Goal: Information Seeking & Learning: Learn about a topic

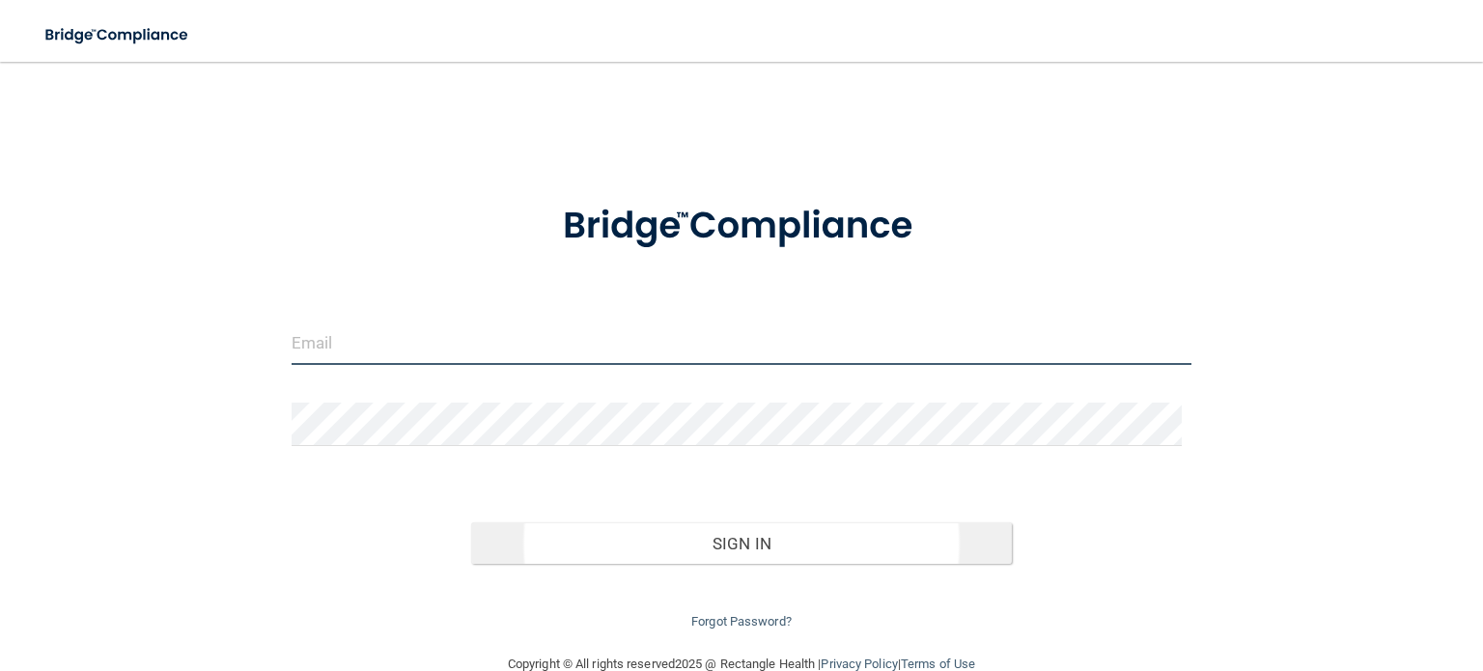
type input "[EMAIL_ADDRESS][DOMAIN_NAME]"
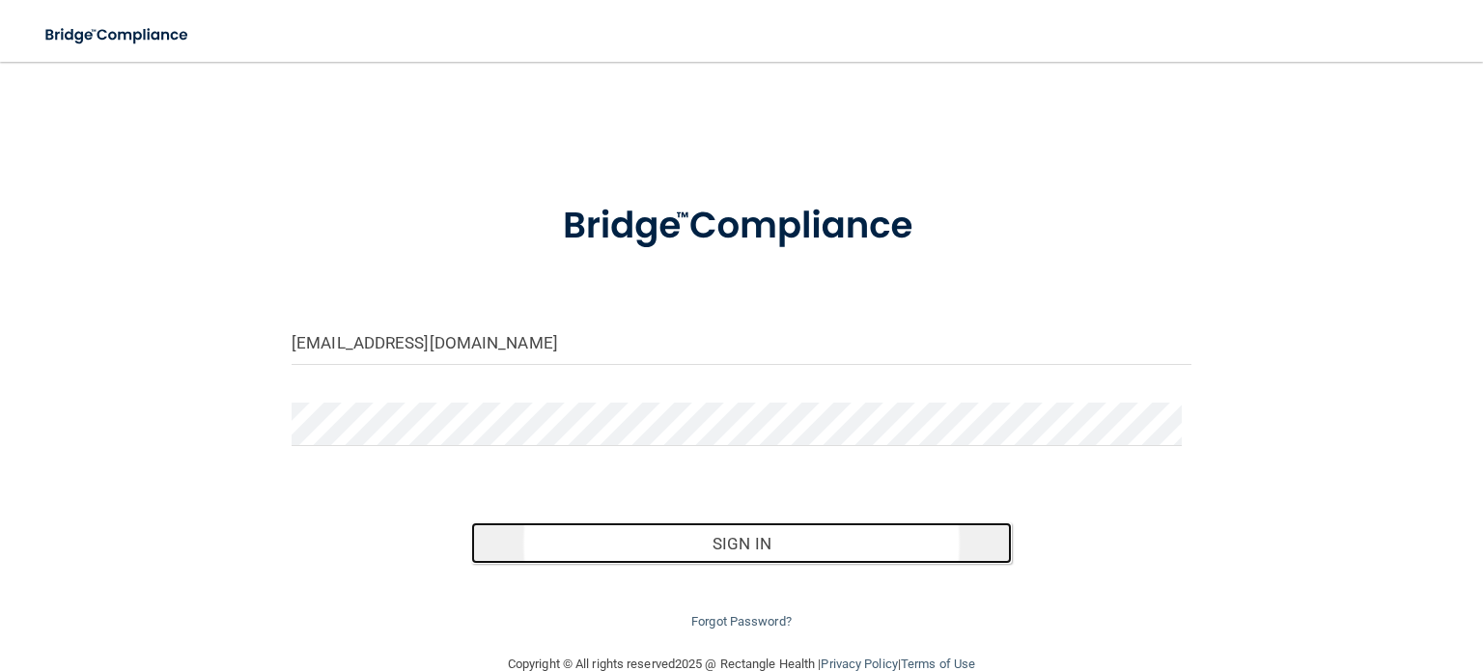
click at [755, 545] on button "Sign In" at bounding box center [741, 543] width 540 height 42
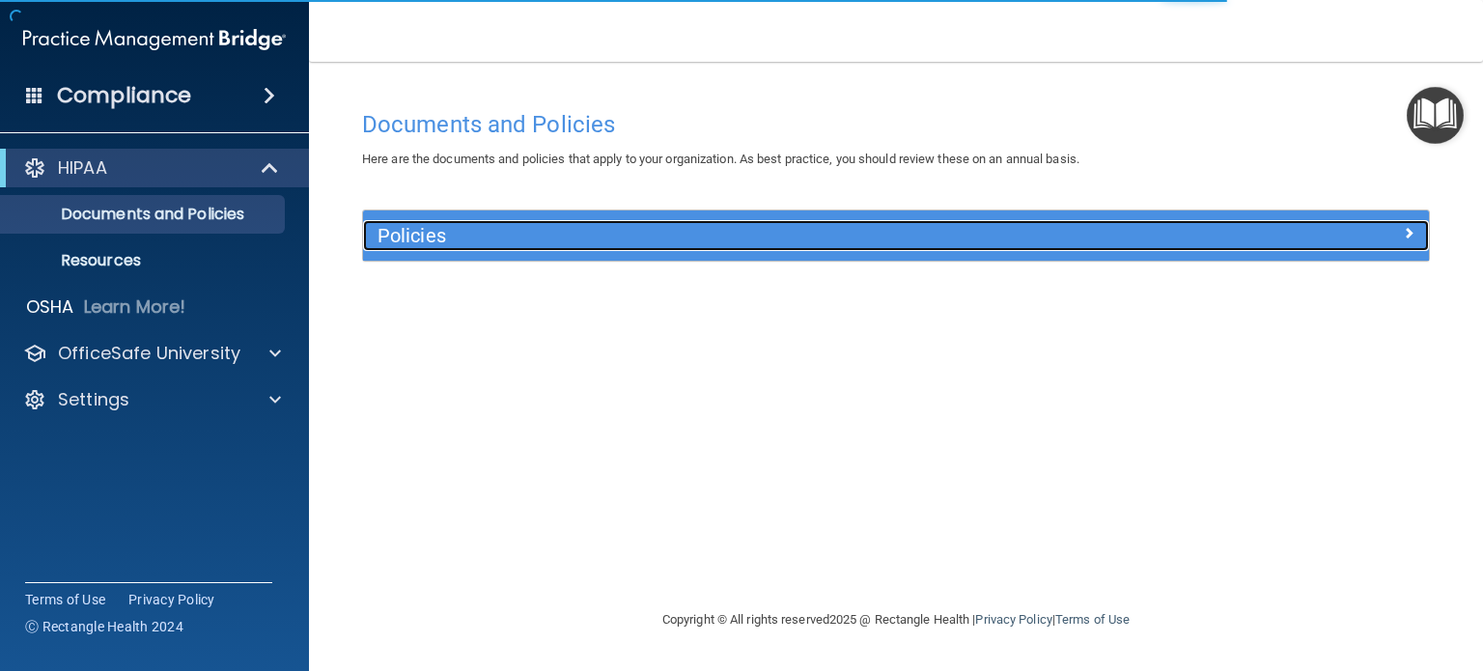
click at [1239, 238] on div at bounding box center [1295, 231] width 266 height 23
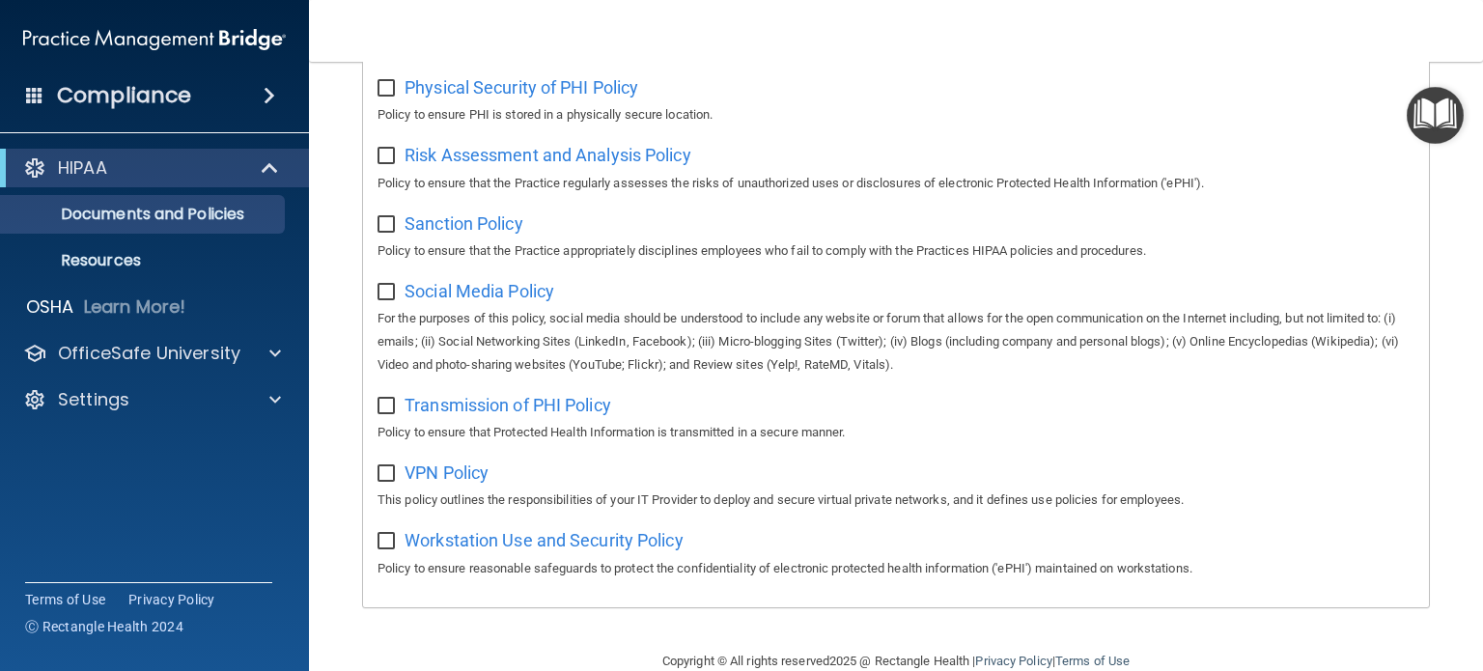
scroll to position [1302, 0]
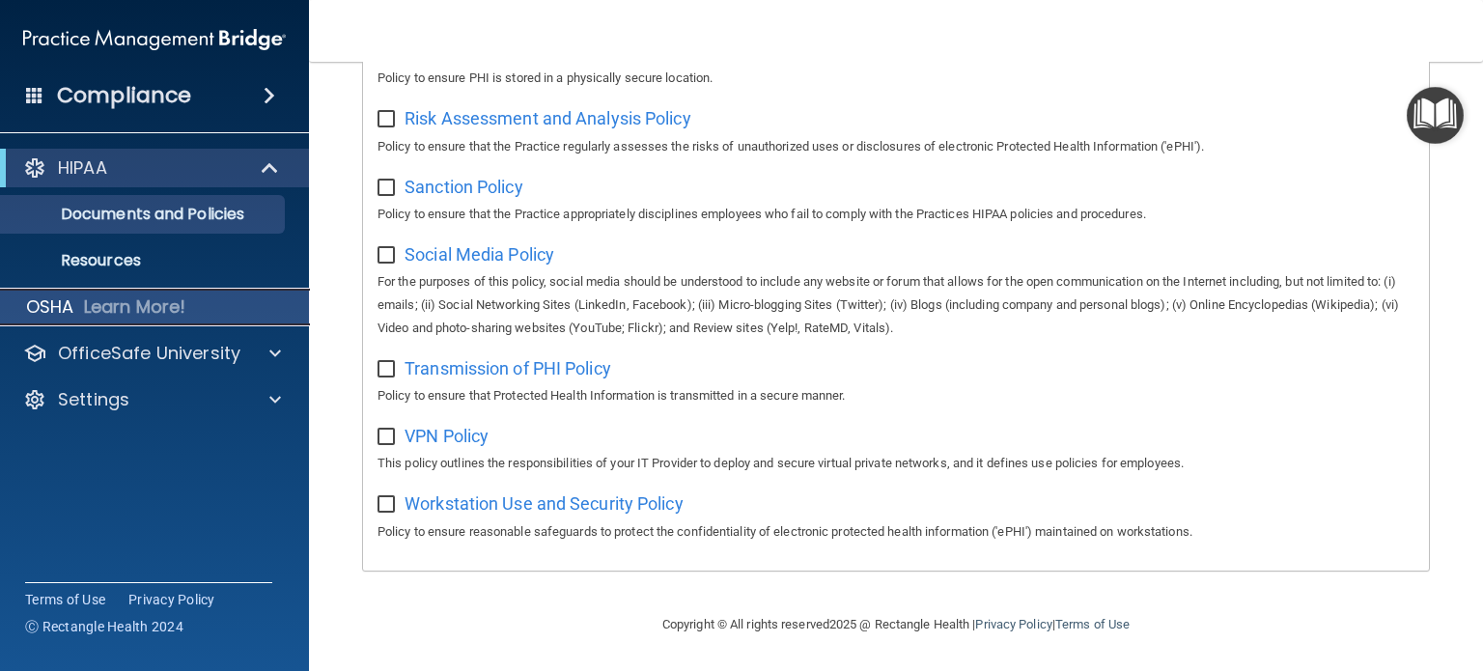
click at [37, 304] on p "OSHA" at bounding box center [50, 306] width 48 height 23
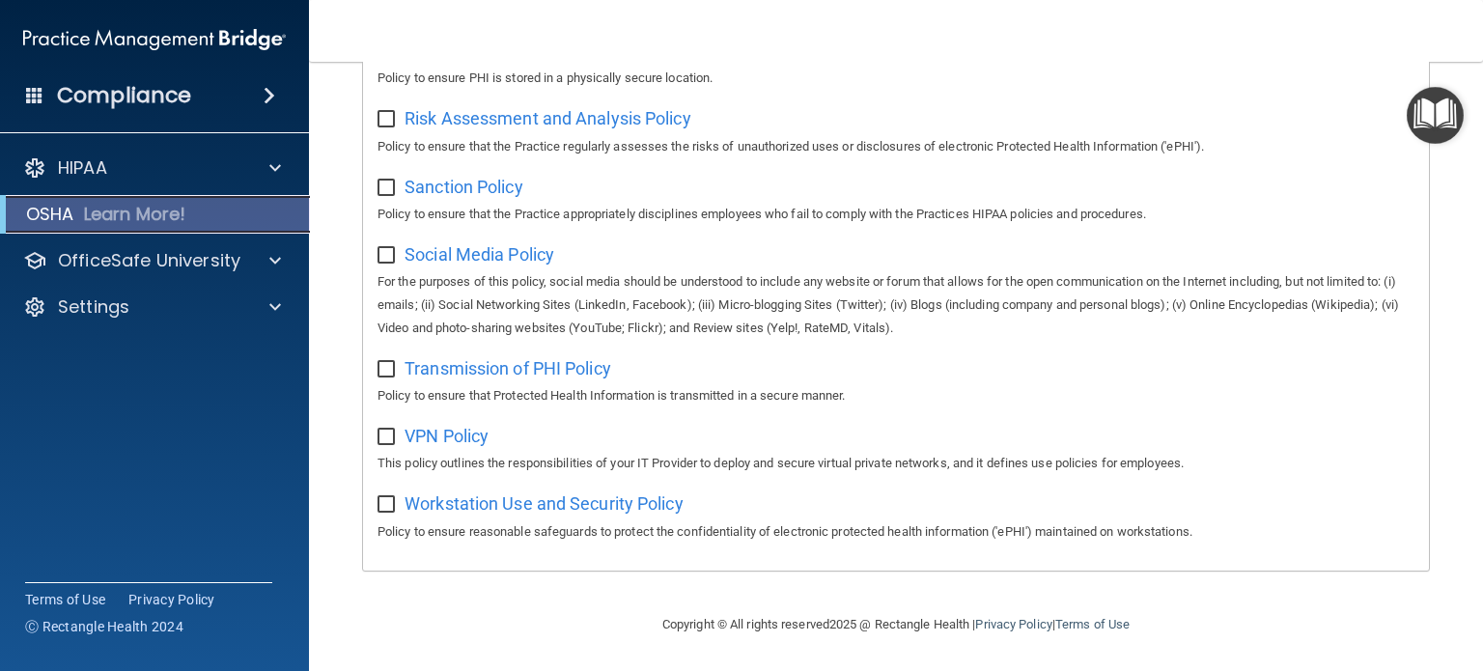
scroll to position [189, 0]
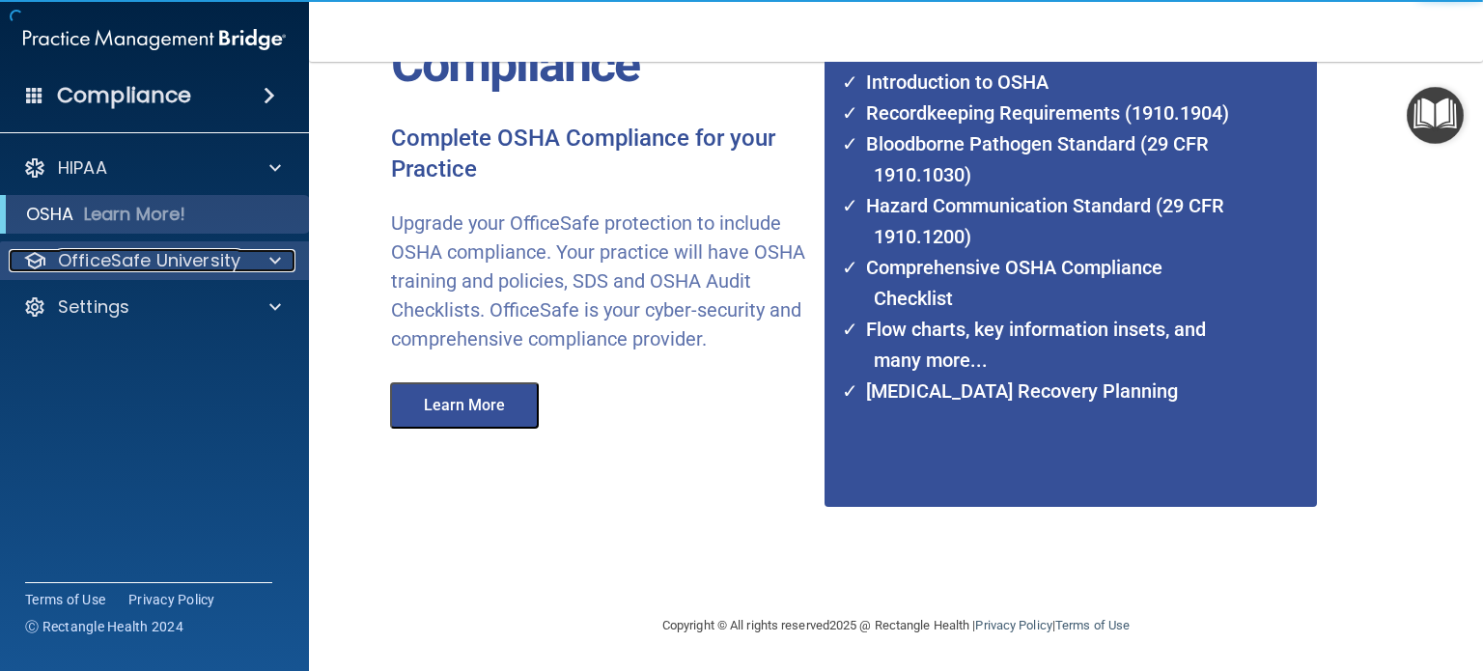
click at [166, 263] on p "OfficeSafe University" at bounding box center [149, 260] width 182 height 23
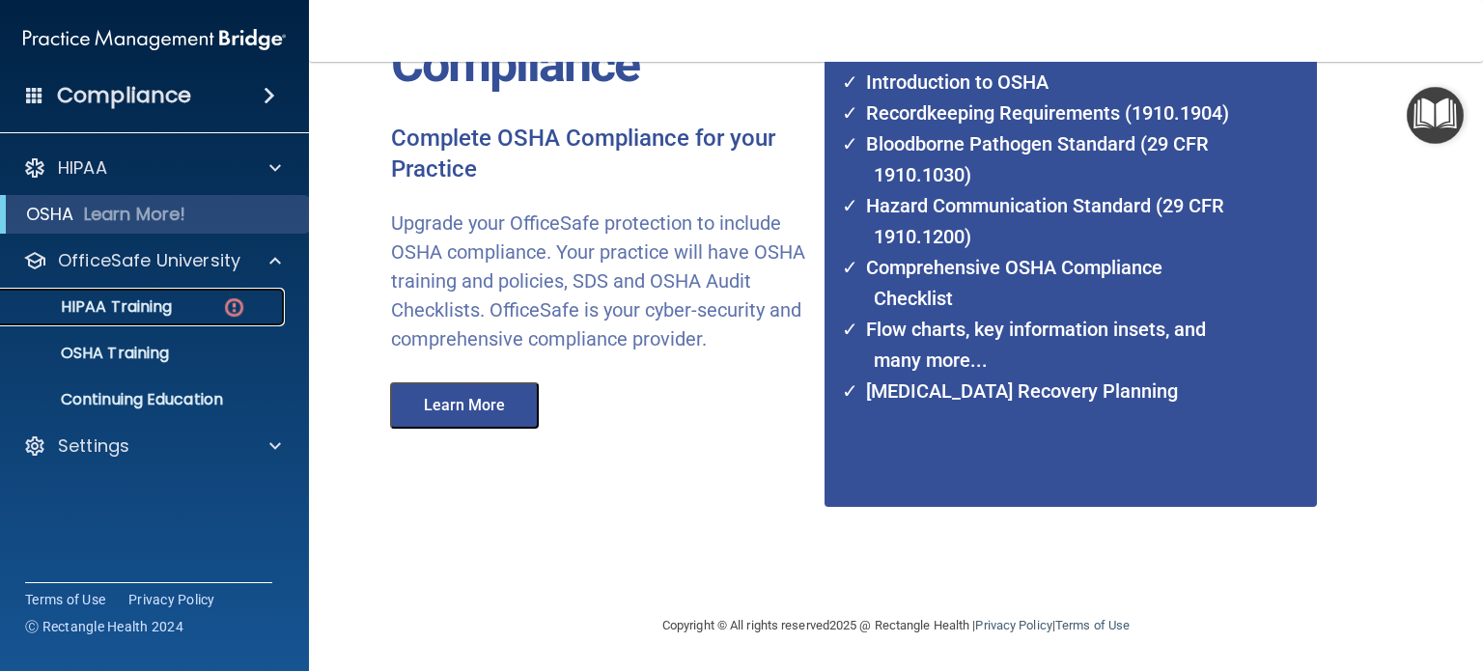
click at [121, 305] on p "HIPAA Training" at bounding box center [92, 306] width 159 height 19
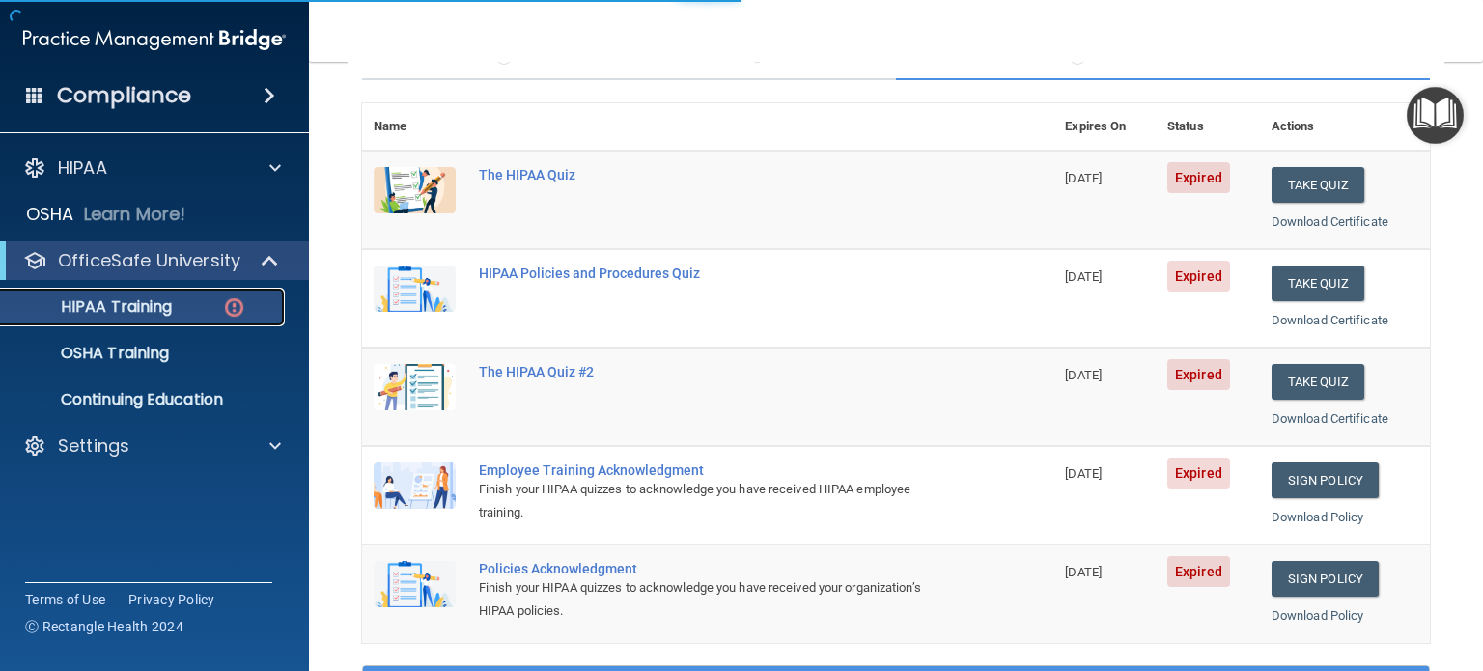
scroll to position [778, 0]
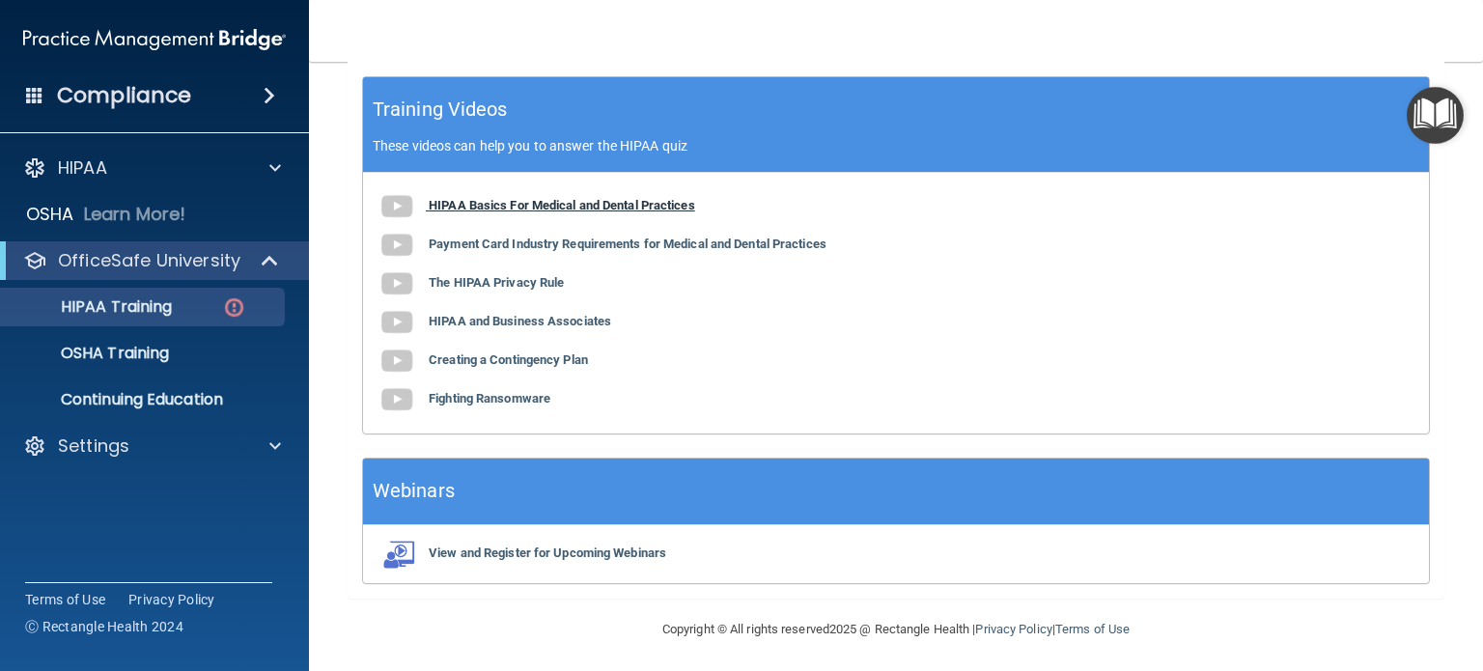
click at [508, 198] on b "HIPAA Basics For Medical and Dental Practices" at bounding box center [562, 205] width 266 height 14
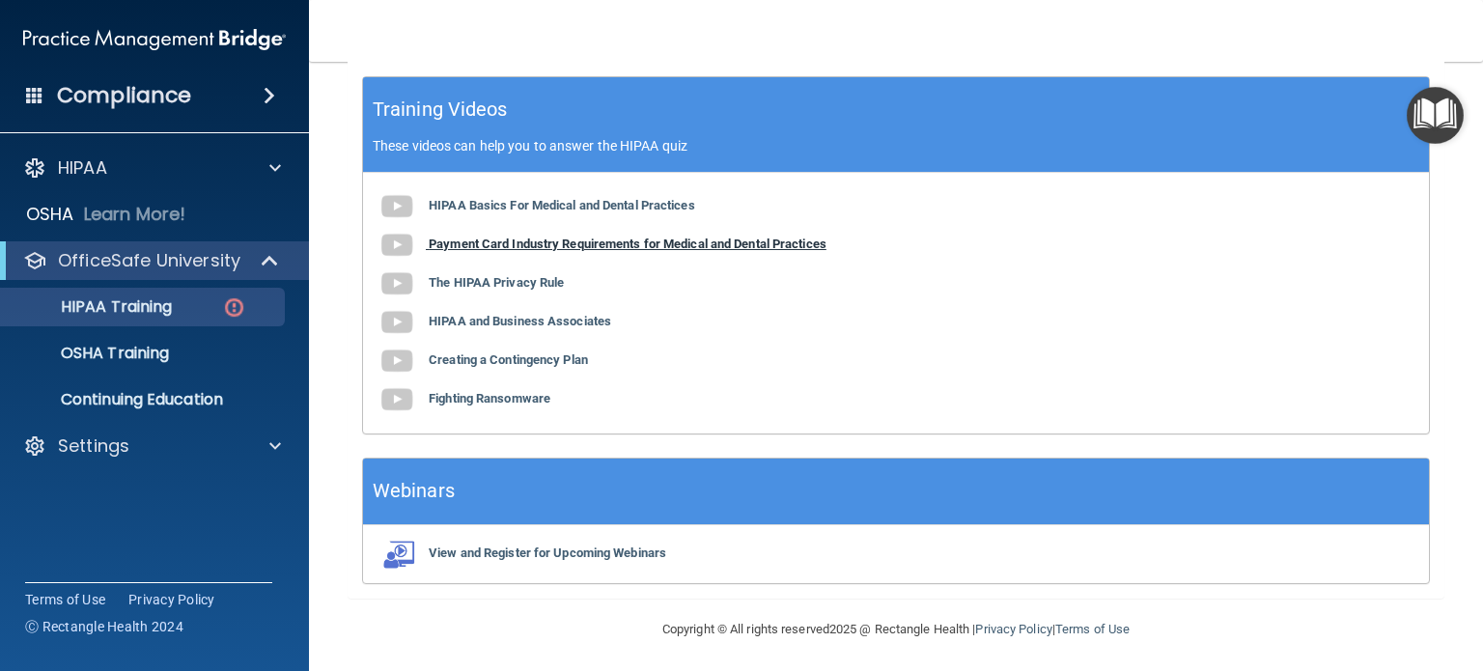
click at [508, 242] on b "Payment Card Industry Requirements for Medical and Dental Practices" at bounding box center [628, 244] width 398 height 14
click at [465, 282] on b "The HIPAA Privacy Rule" at bounding box center [496, 282] width 135 height 14
click at [448, 317] on b "HIPAA and Business Associates" at bounding box center [520, 321] width 182 height 14
click at [463, 357] on b "Creating a Contingency Plan" at bounding box center [508, 359] width 159 height 14
click at [465, 393] on b "Fighting Ransomware" at bounding box center [490, 398] width 122 height 14
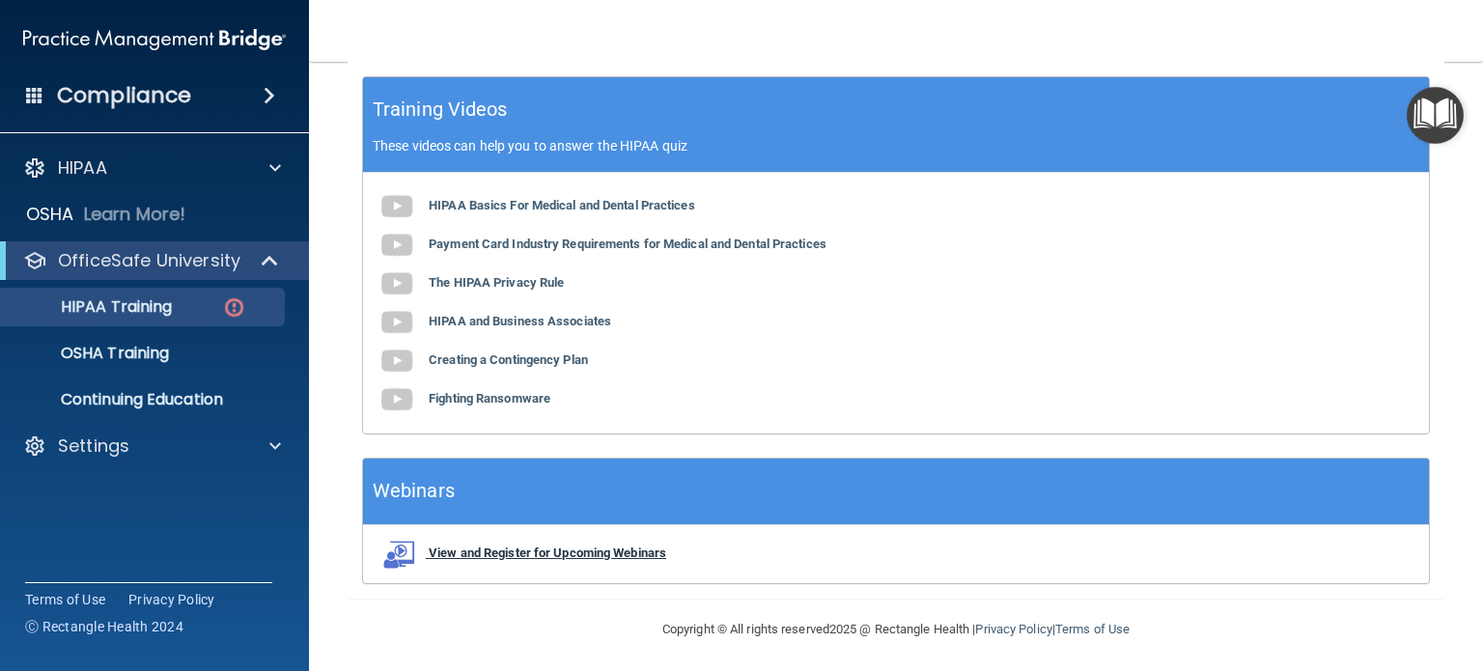
click at [510, 547] on b "View and Register for Upcoming Webinars" at bounding box center [548, 552] width 238 height 14
click at [112, 353] on p "OSHA Training" at bounding box center [91, 353] width 156 height 19
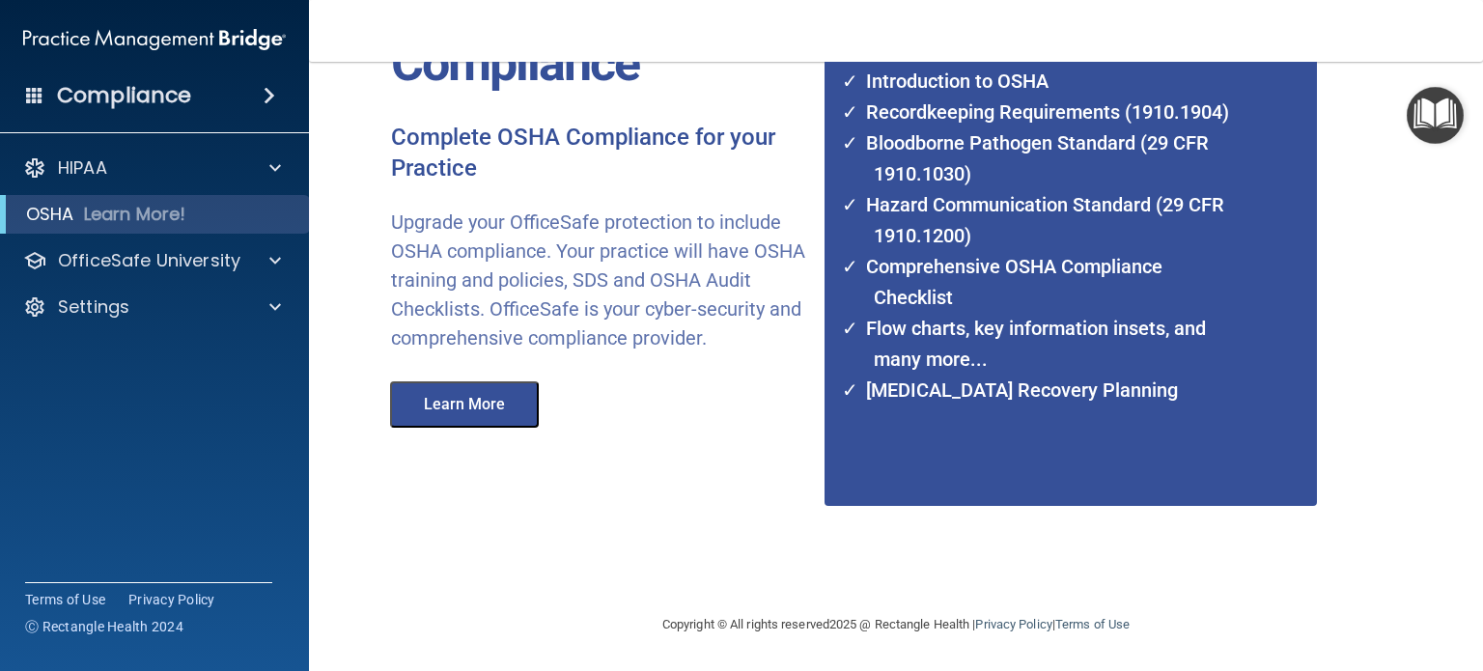
scroll to position [189, 0]
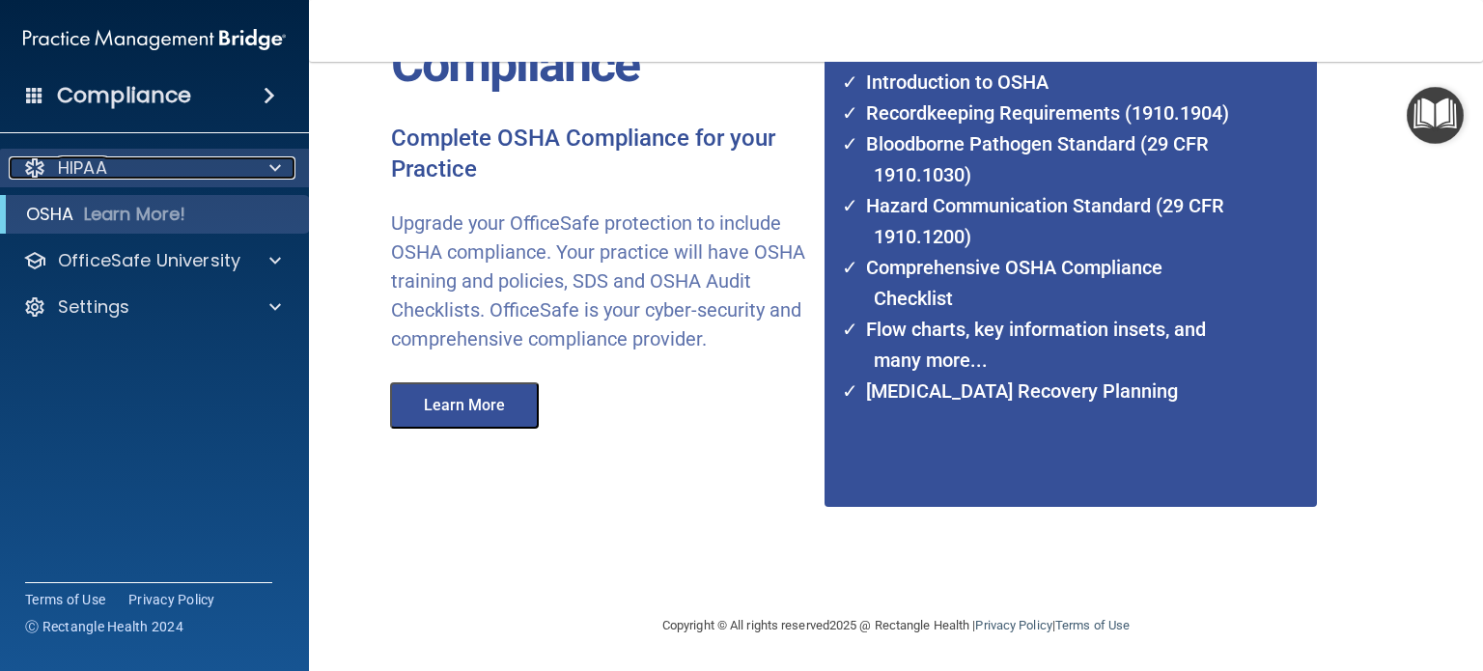
click at [261, 174] on div at bounding box center [272, 167] width 48 height 23
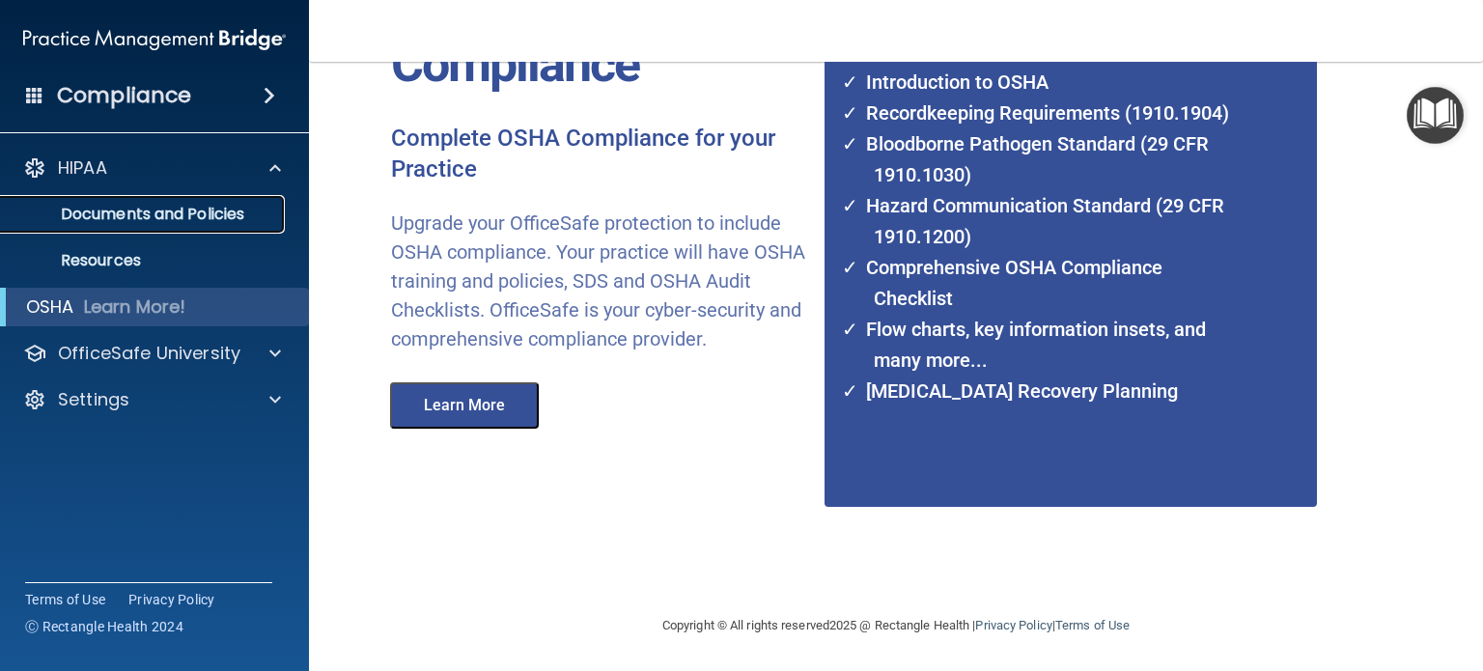
click at [120, 219] on p "Documents and Policies" at bounding box center [145, 214] width 264 height 19
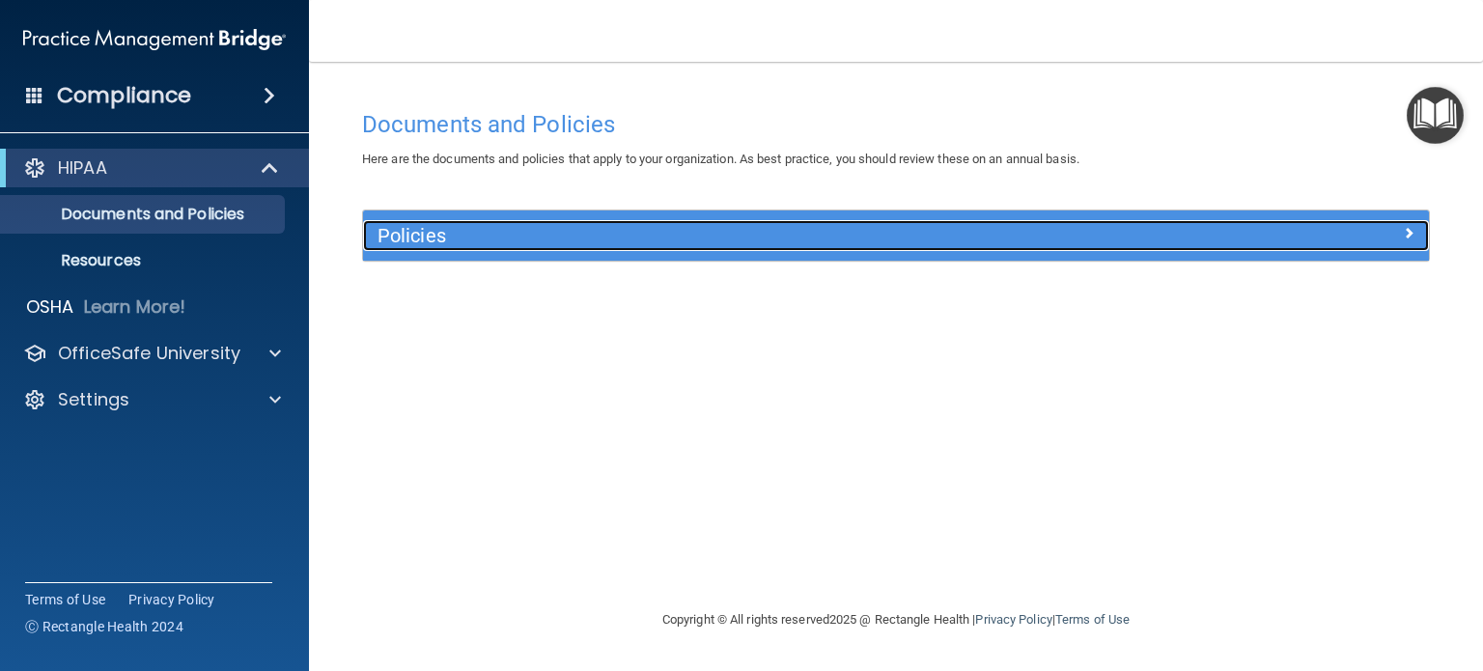
click at [433, 244] on h5 "Policies" at bounding box center [763, 235] width 770 height 21
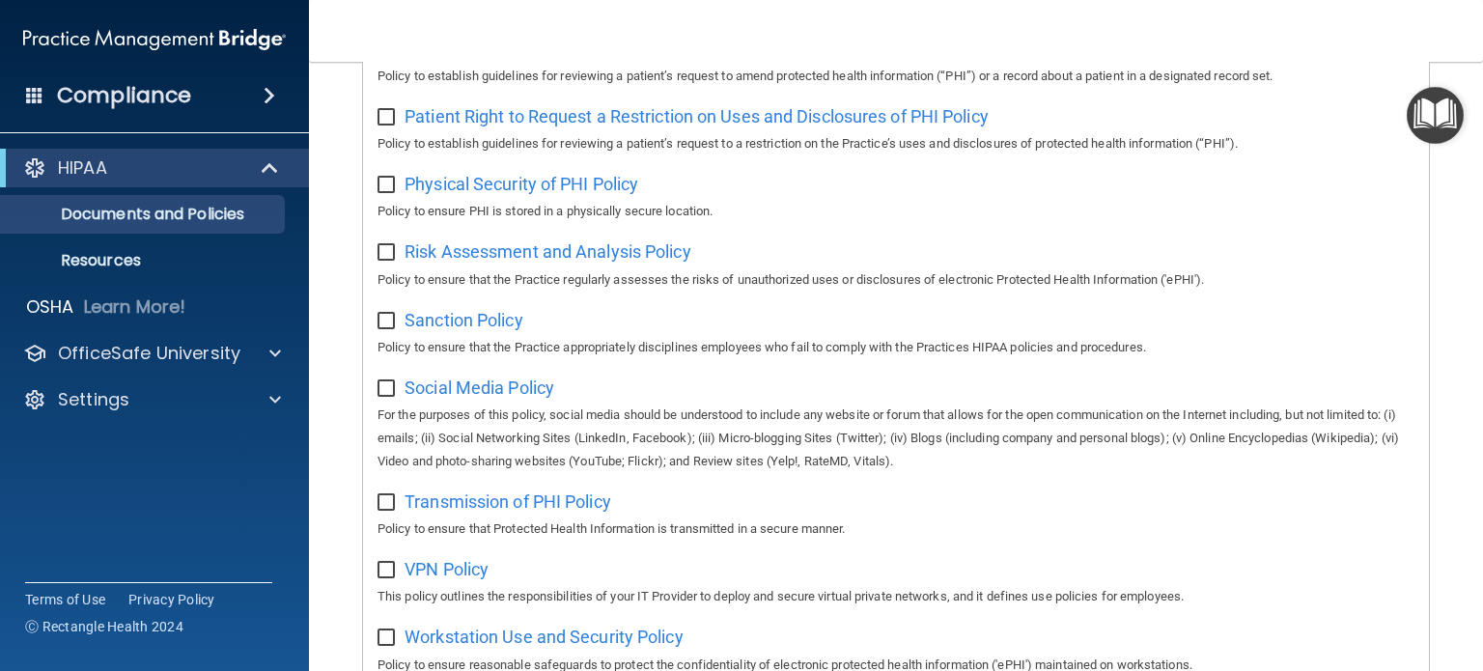
scroll to position [1302, 0]
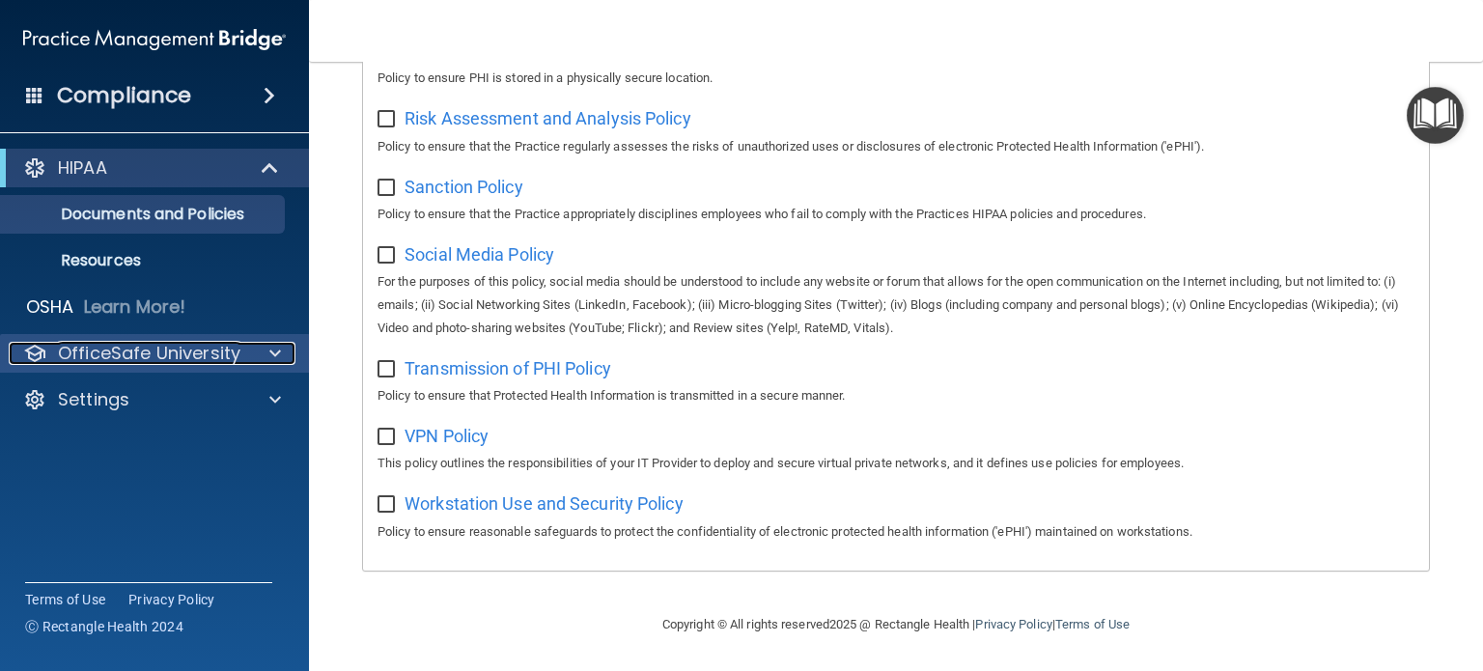
click at [269, 348] on span at bounding box center [275, 353] width 12 height 23
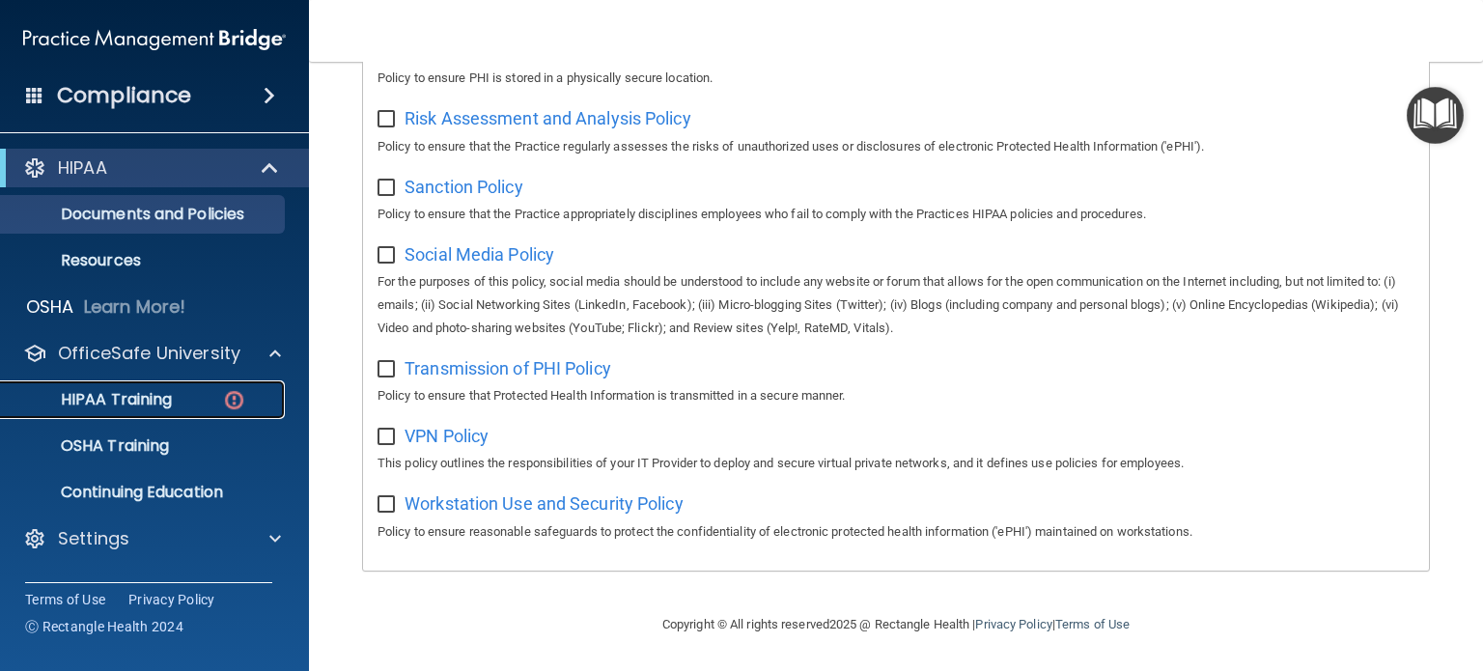
click at [123, 409] on p "HIPAA Training" at bounding box center [92, 399] width 159 height 19
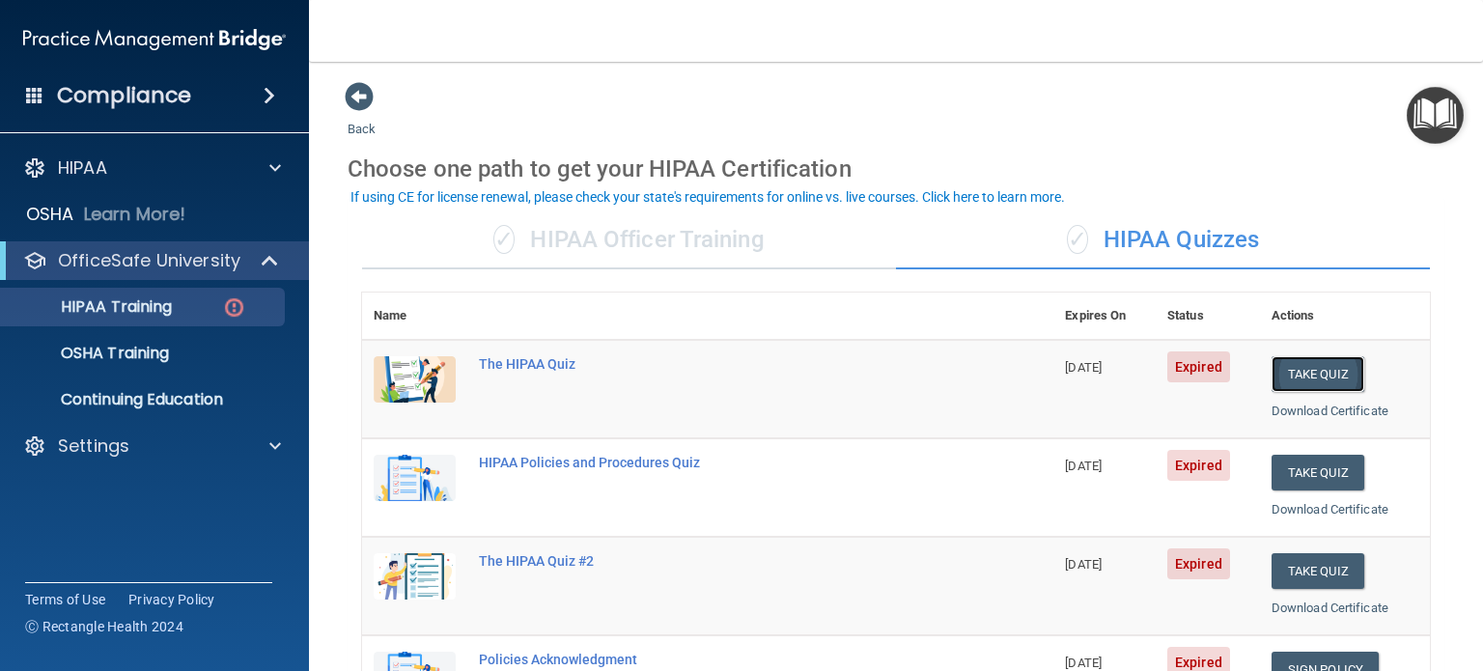
click at [1317, 380] on button "Take Quiz" at bounding box center [1318, 374] width 93 height 36
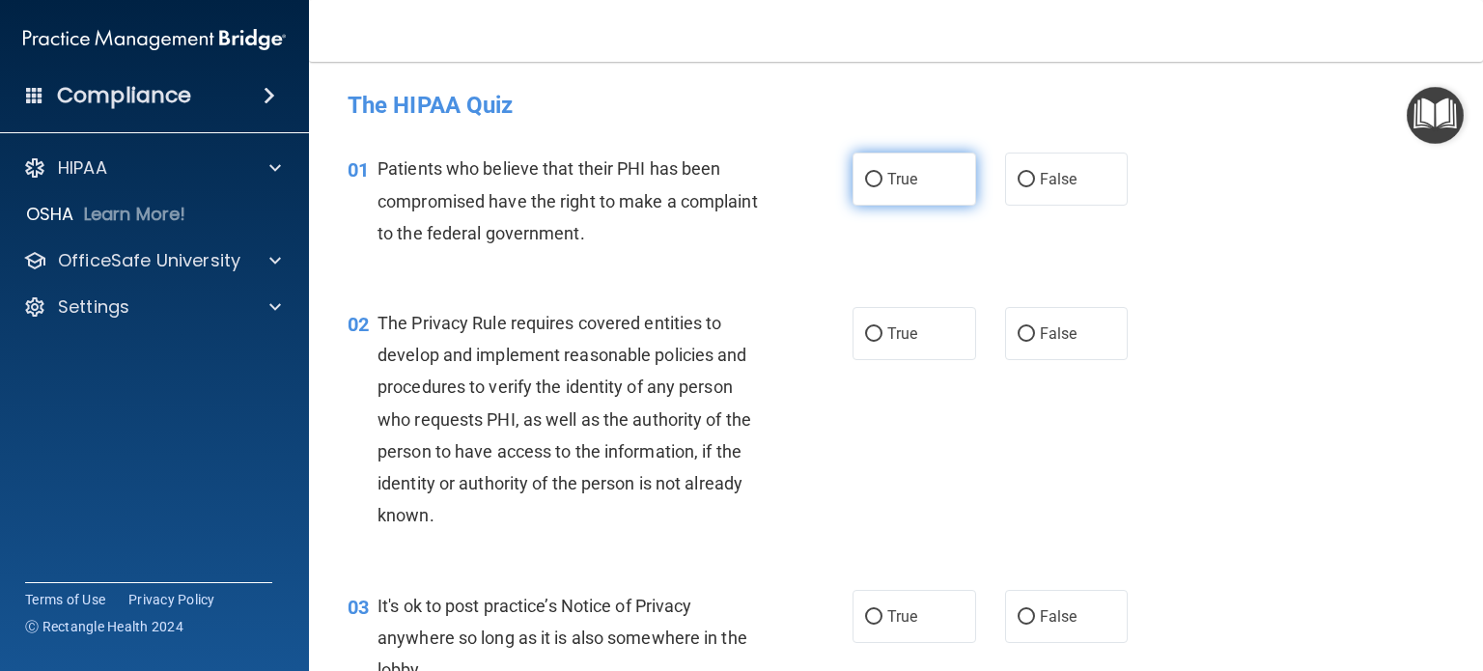
click at [865, 183] on input "True" at bounding box center [873, 180] width 17 height 14
radio input "true"
click at [874, 335] on input "True" at bounding box center [873, 334] width 17 height 14
radio input "true"
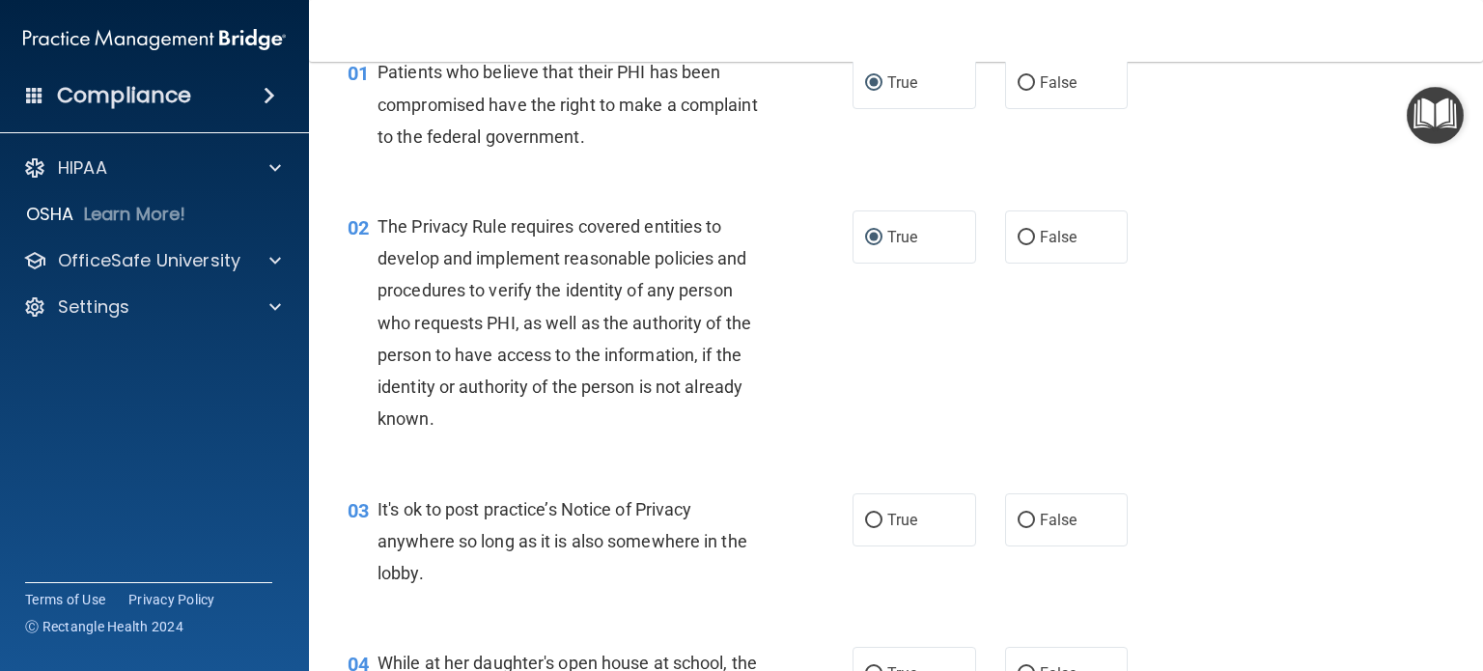
scroll to position [193, 0]
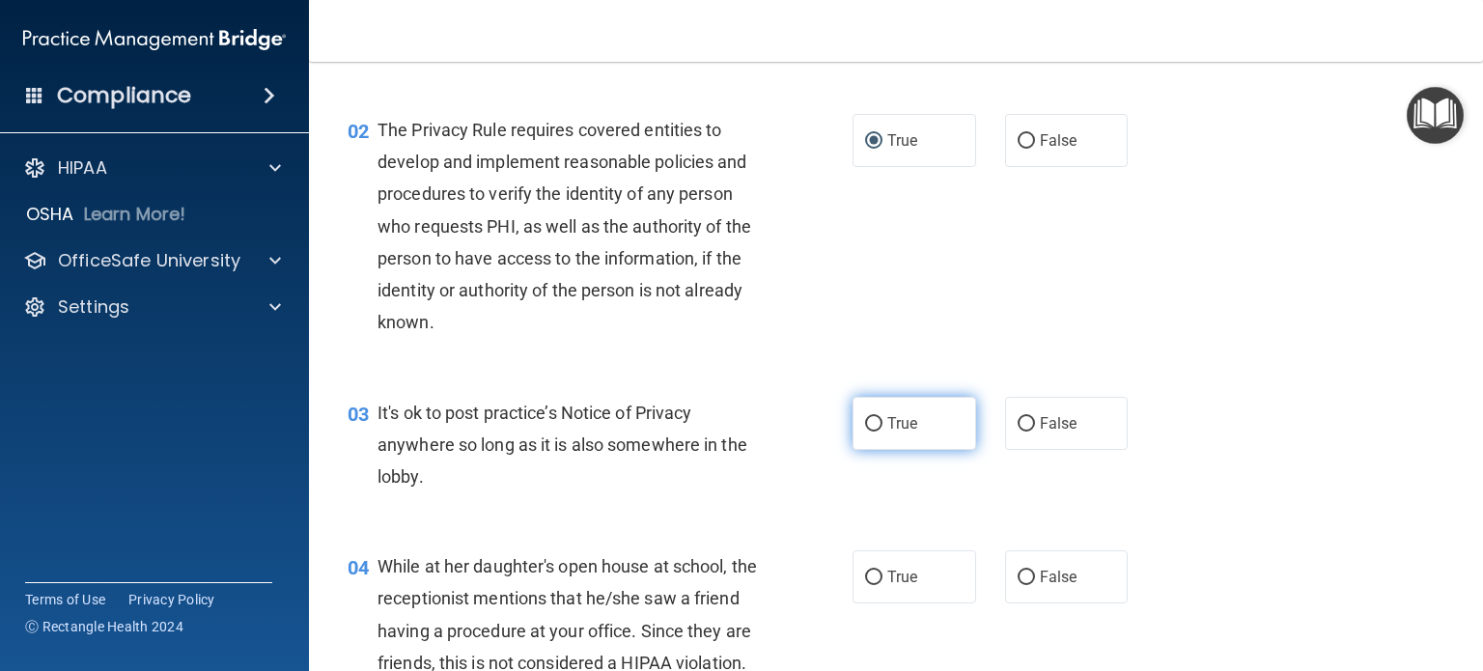
click at [877, 422] on label "True" at bounding box center [915, 423] width 124 height 53
click at [877, 422] on input "True" at bounding box center [873, 424] width 17 height 14
radio input "true"
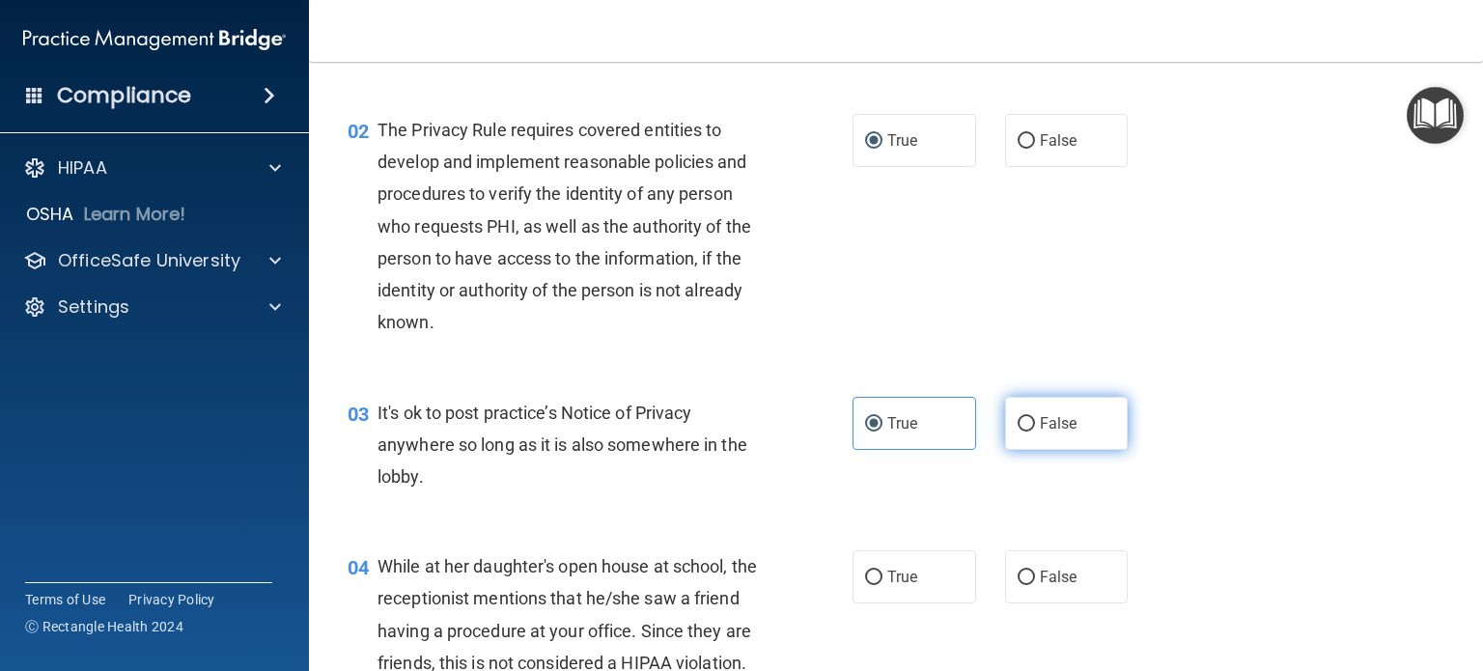
click at [1018, 424] on input "False" at bounding box center [1026, 424] width 17 height 14
radio input "true"
radio input "false"
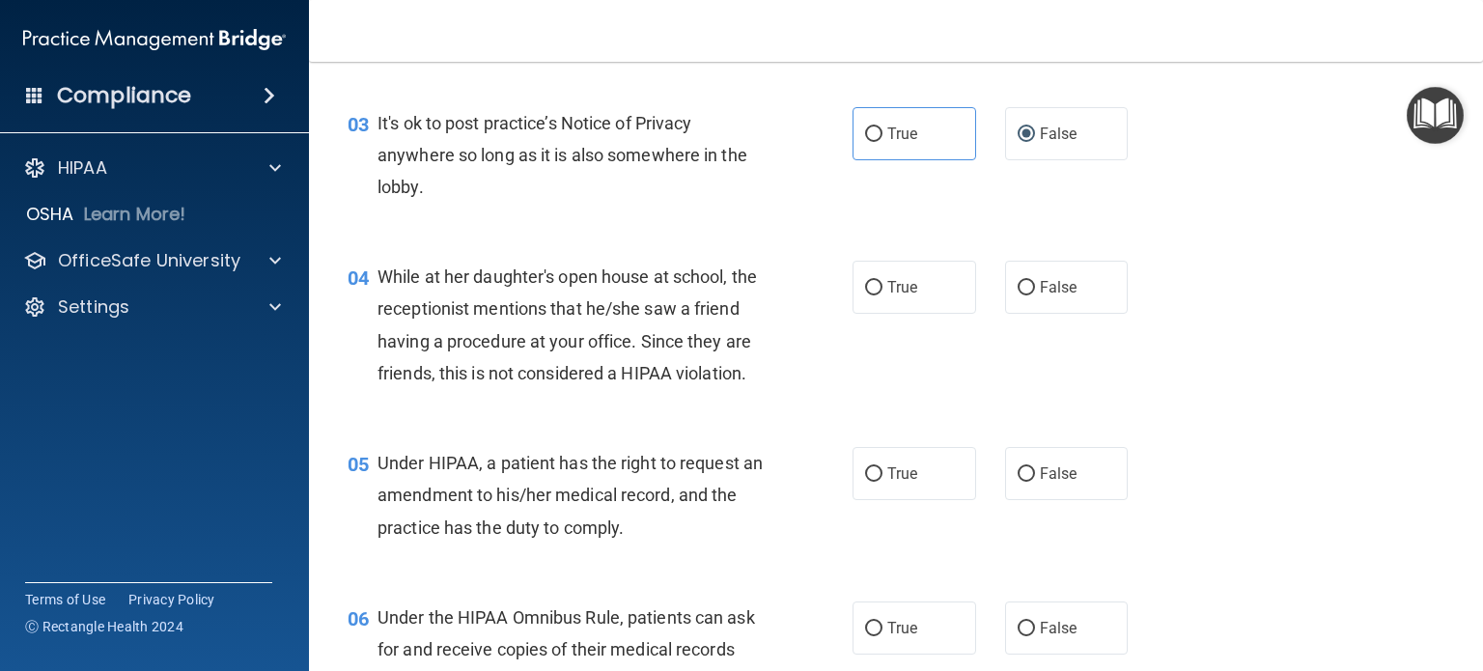
scroll to position [579, 0]
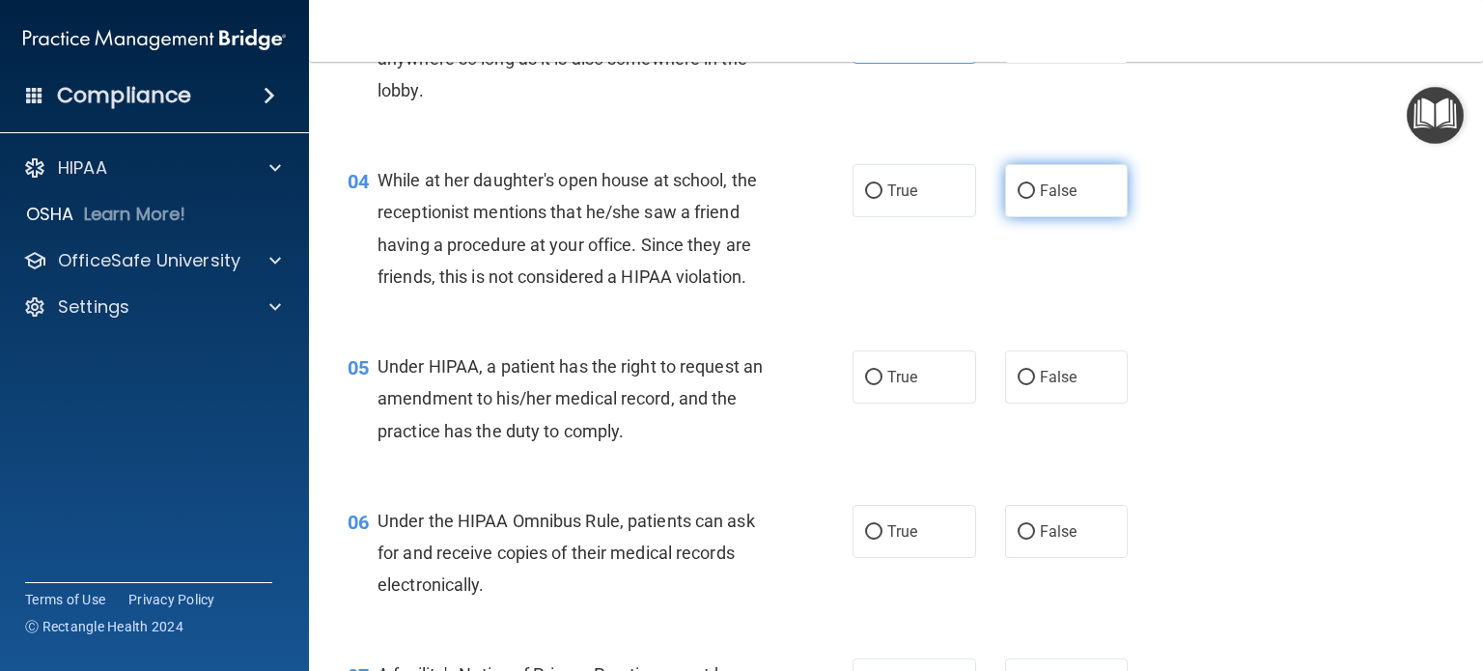
click at [1018, 198] on input "False" at bounding box center [1026, 191] width 17 height 14
radio input "true"
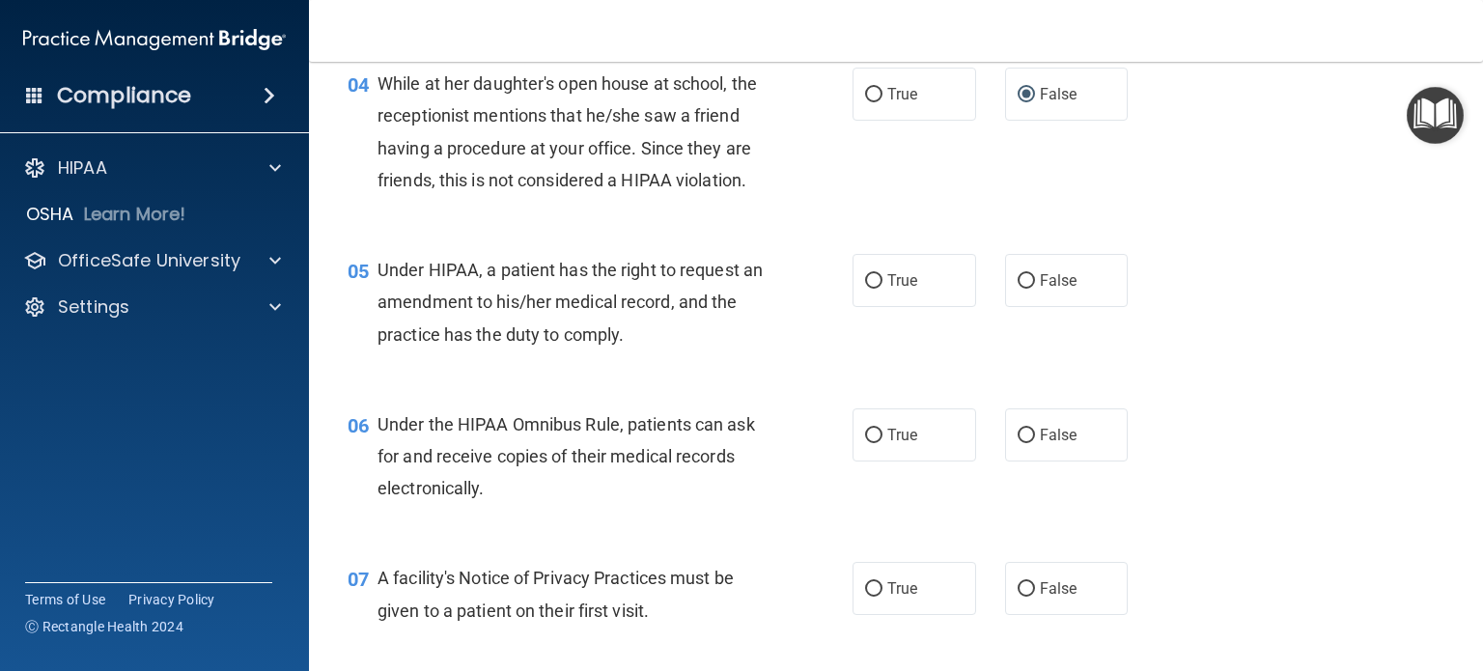
scroll to position [772, 0]
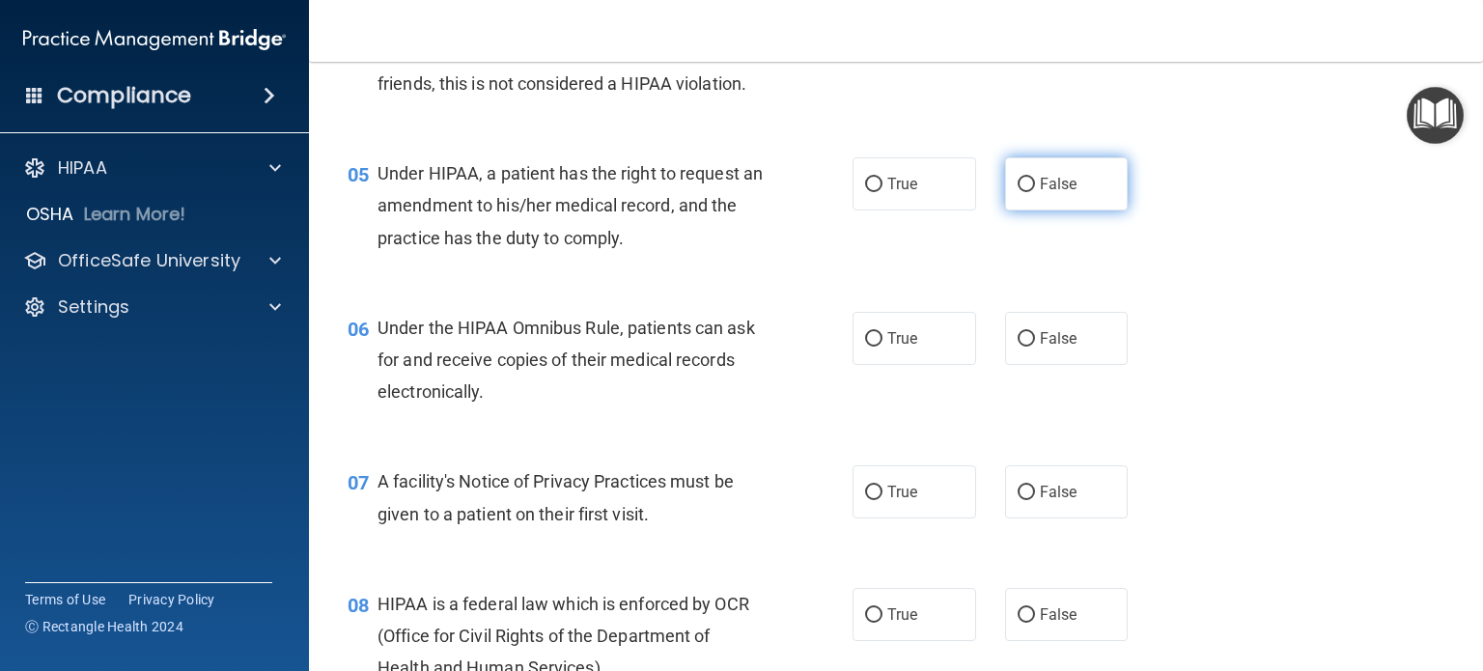
click at [1018, 192] on input "False" at bounding box center [1026, 185] width 17 height 14
radio input "true"
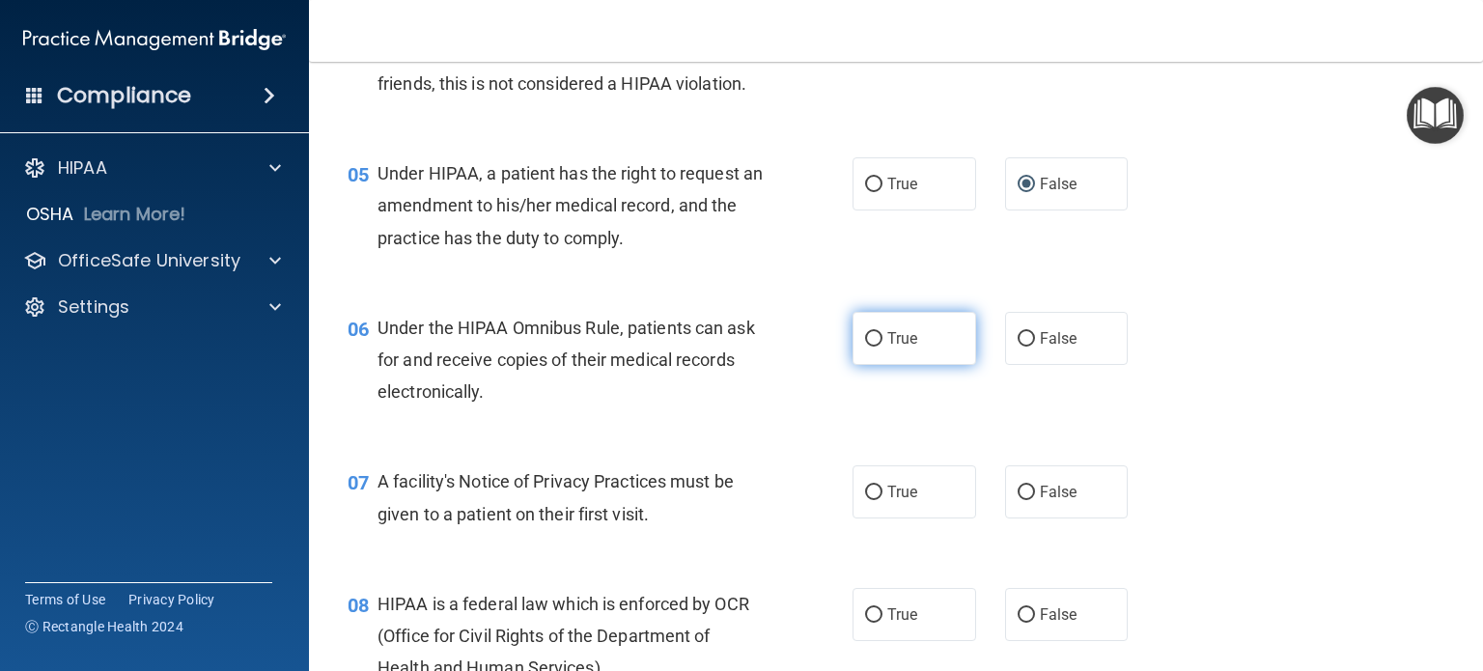
click at [856, 365] on label "True" at bounding box center [915, 338] width 124 height 53
click at [865, 347] on input "True" at bounding box center [873, 339] width 17 height 14
radio input "true"
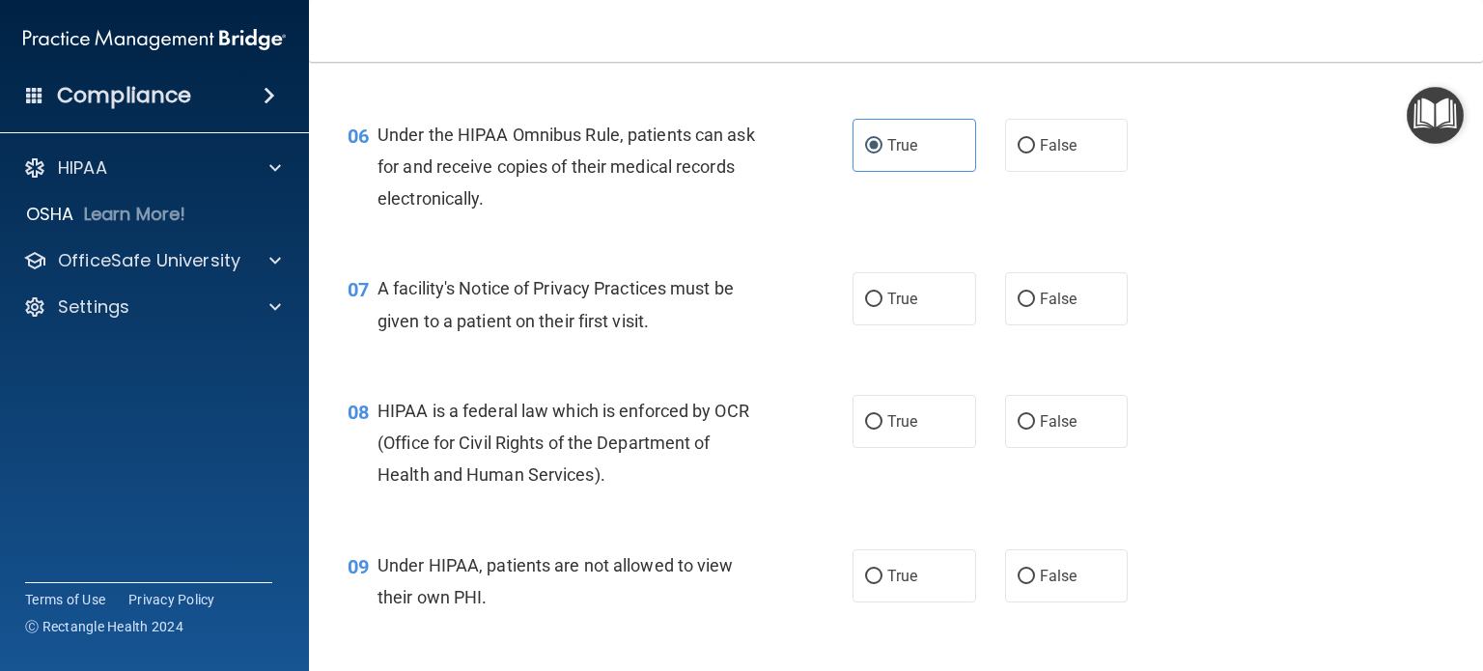
scroll to position [1062, 0]
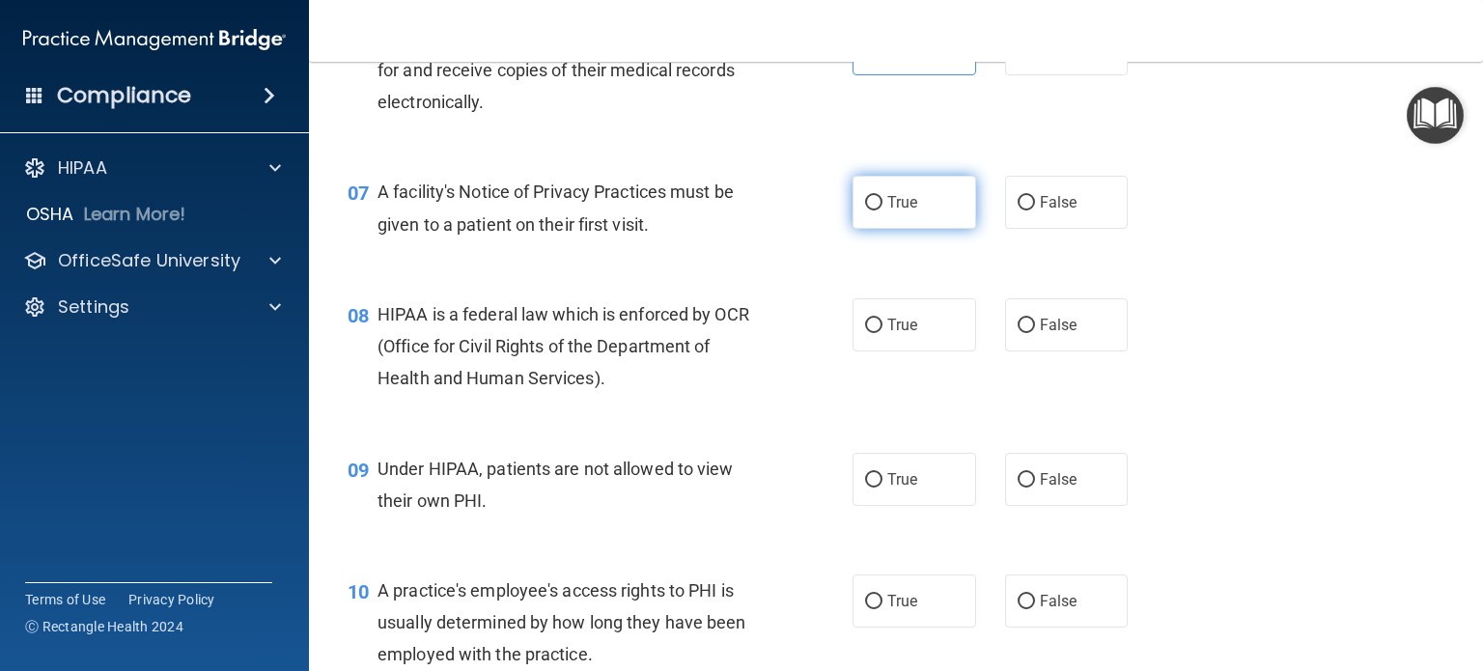
click at [865, 210] on input "True" at bounding box center [873, 203] width 17 height 14
radio input "true"
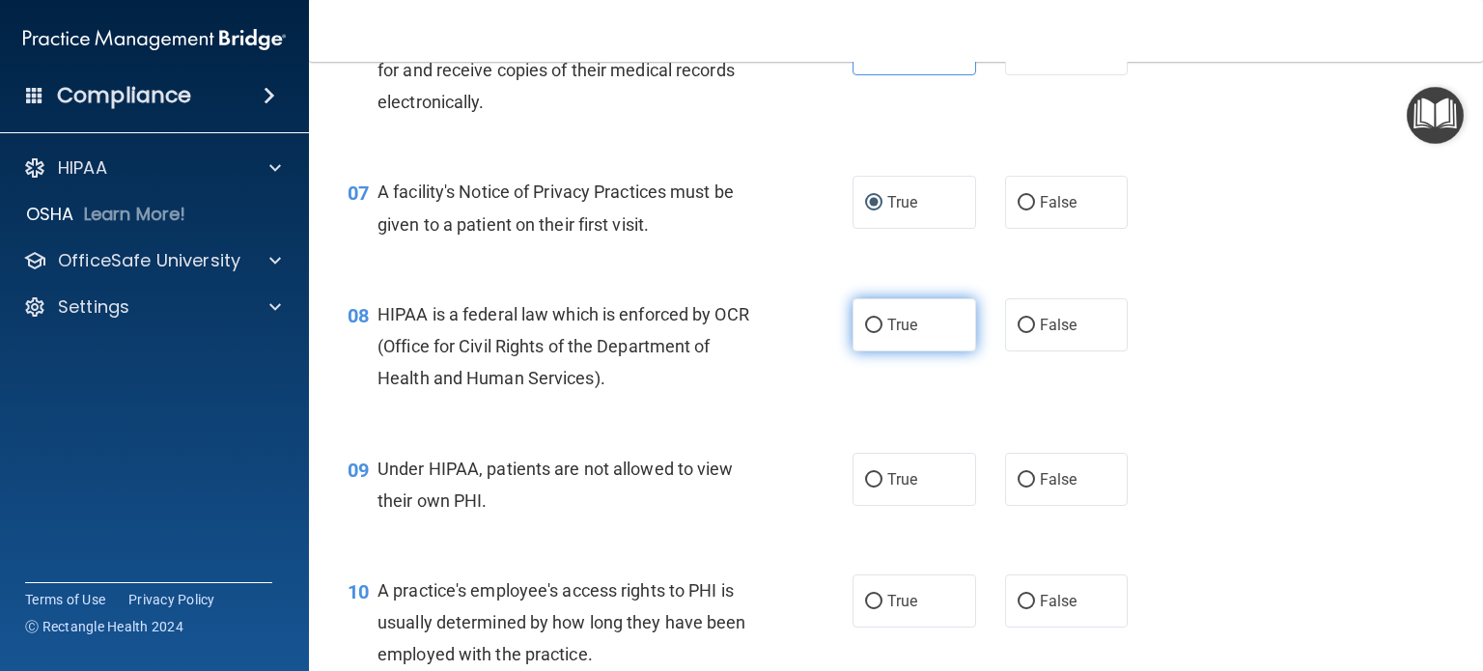
click at [867, 333] on input "True" at bounding box center [873, 326] width 17 height 14
radio input "true"
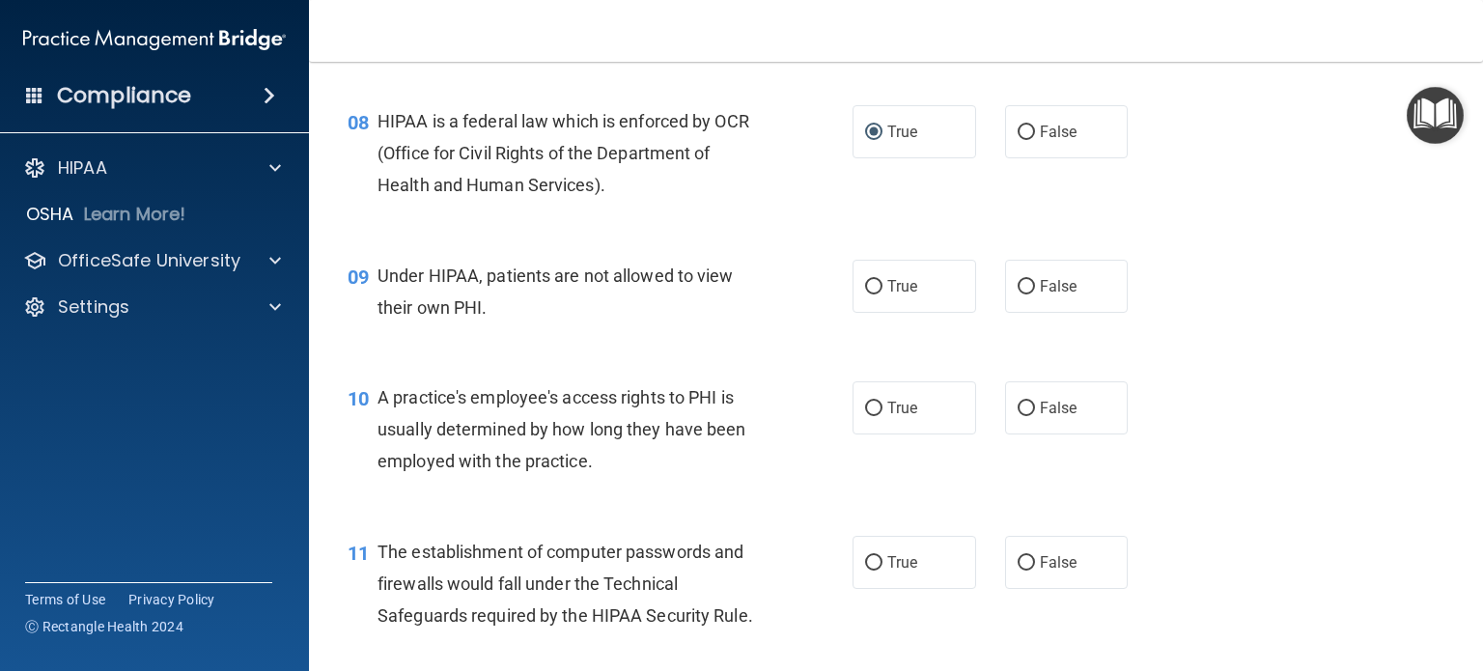
scroll to position [1352, 0]
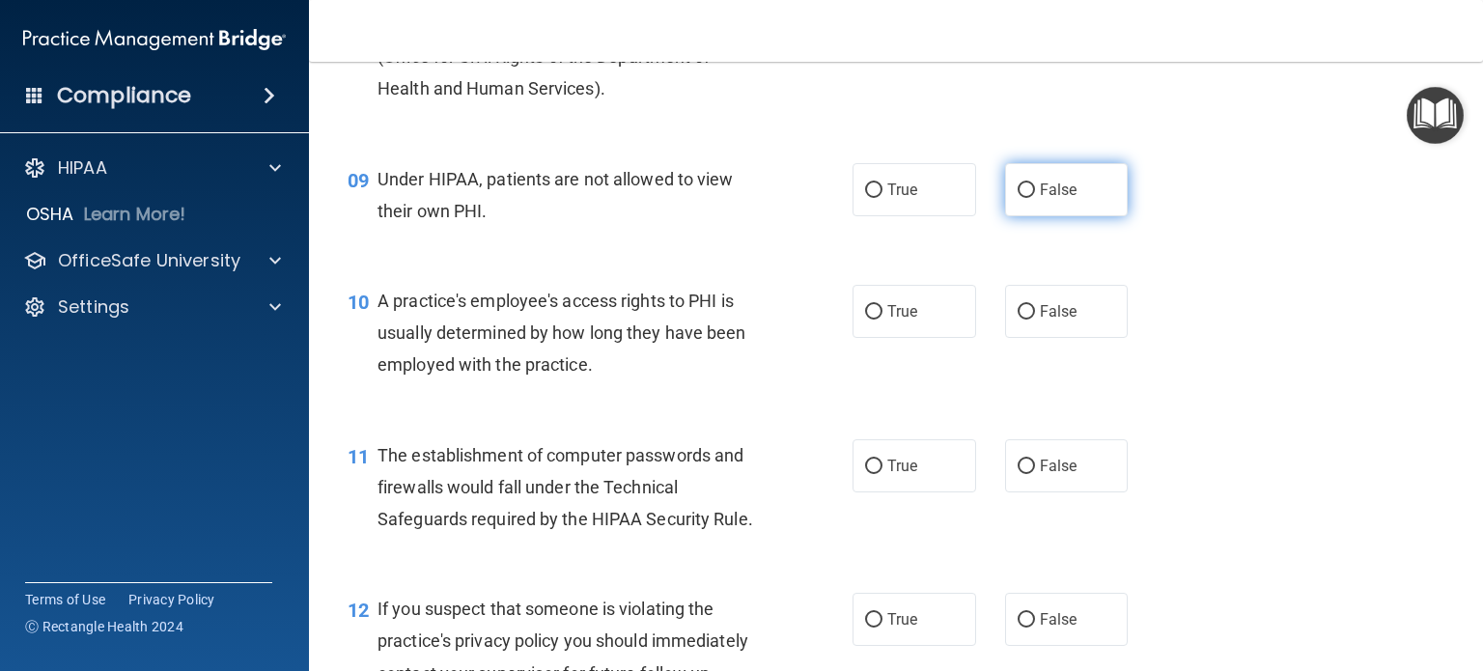
click at [1018, 198] on input "False" at bounding box center [1026, 190] width 17 height 14
radio input "true"
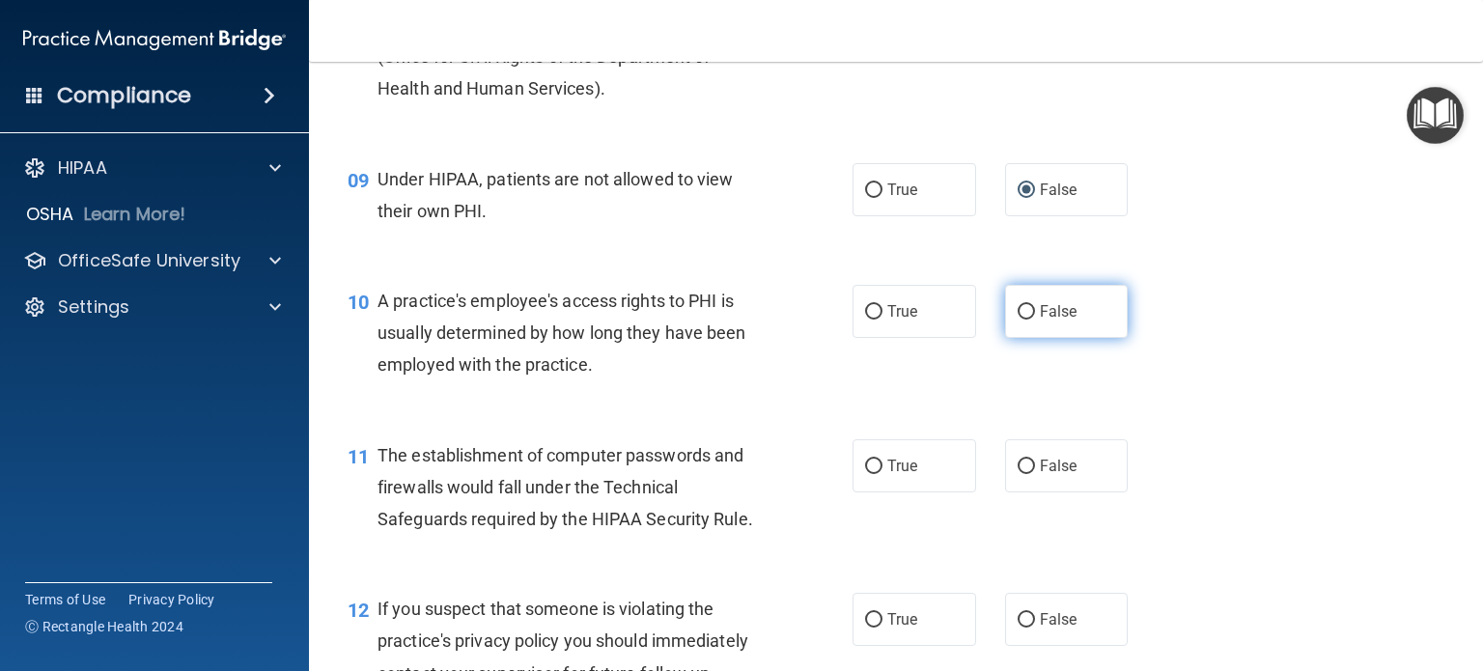
click at [1018, 320] on input "False" at bounding box center [1026, 312] width 17 height 14
radio input "true"
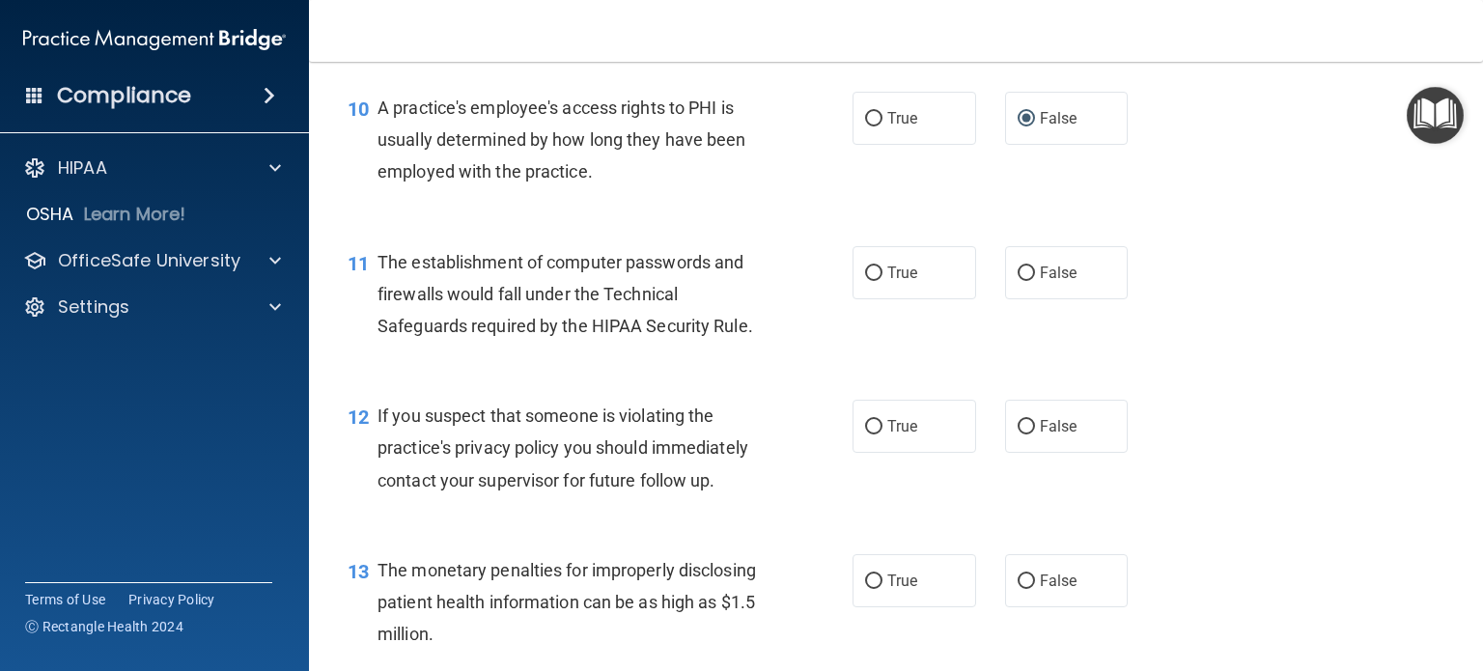
scroll to position [1641, 0]
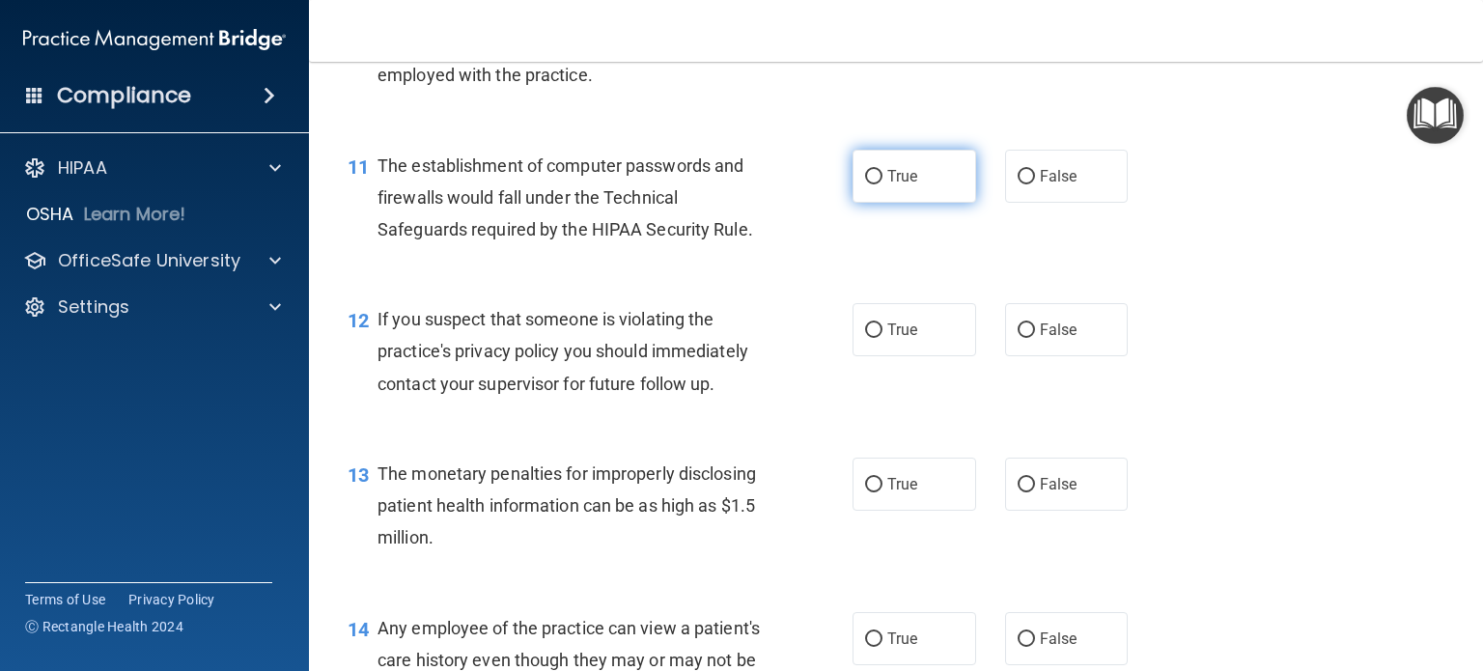
click at [865, 184] on input "True" at bounding box center [873, 177] width 17 height 14
radio input "true"
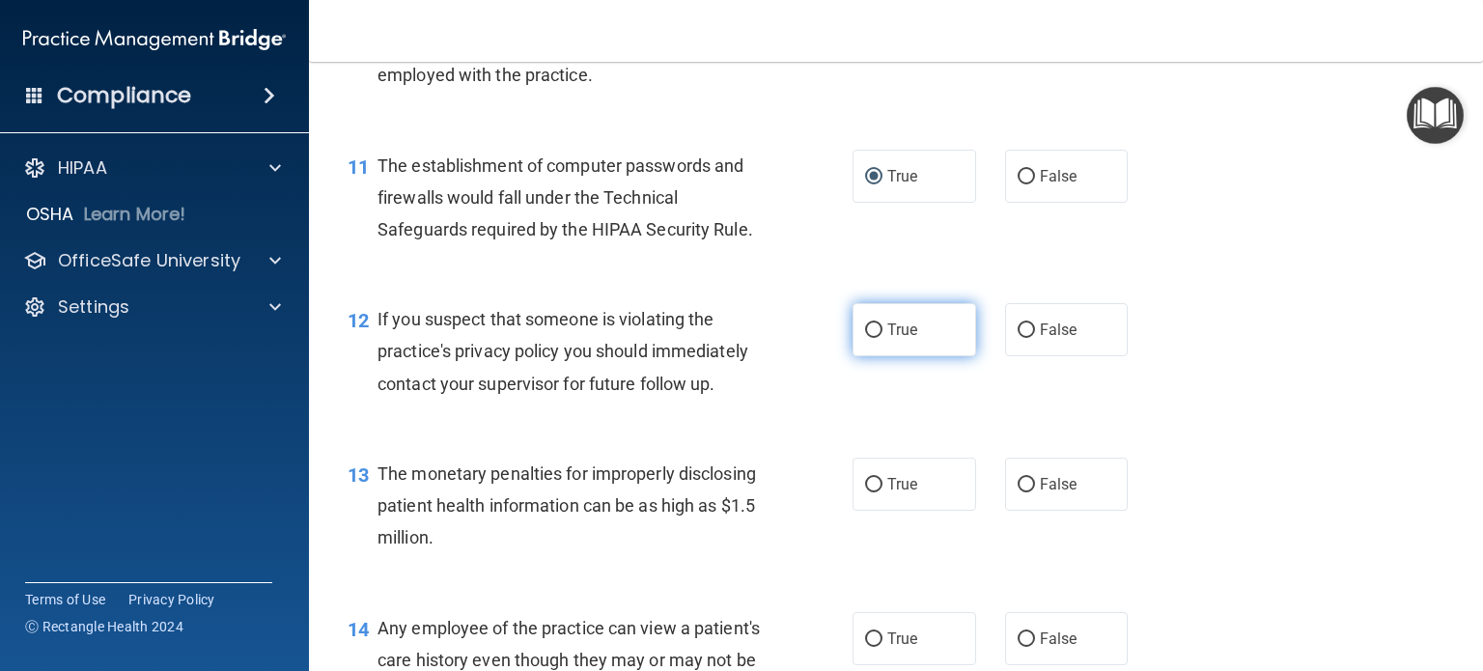
click at [865, 338] on input "True" at bounding box center [873, 330] width 17 height 14
radio input "true"
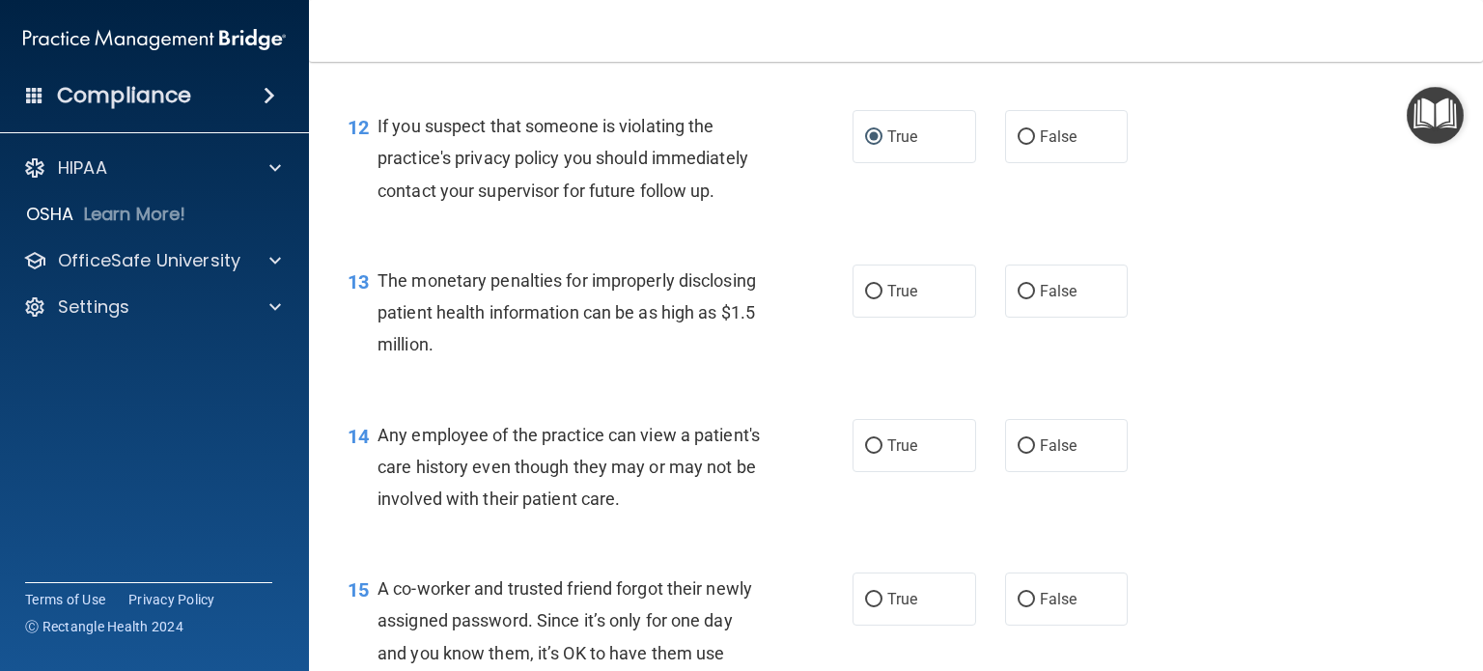
scroll to position [1931, 0]
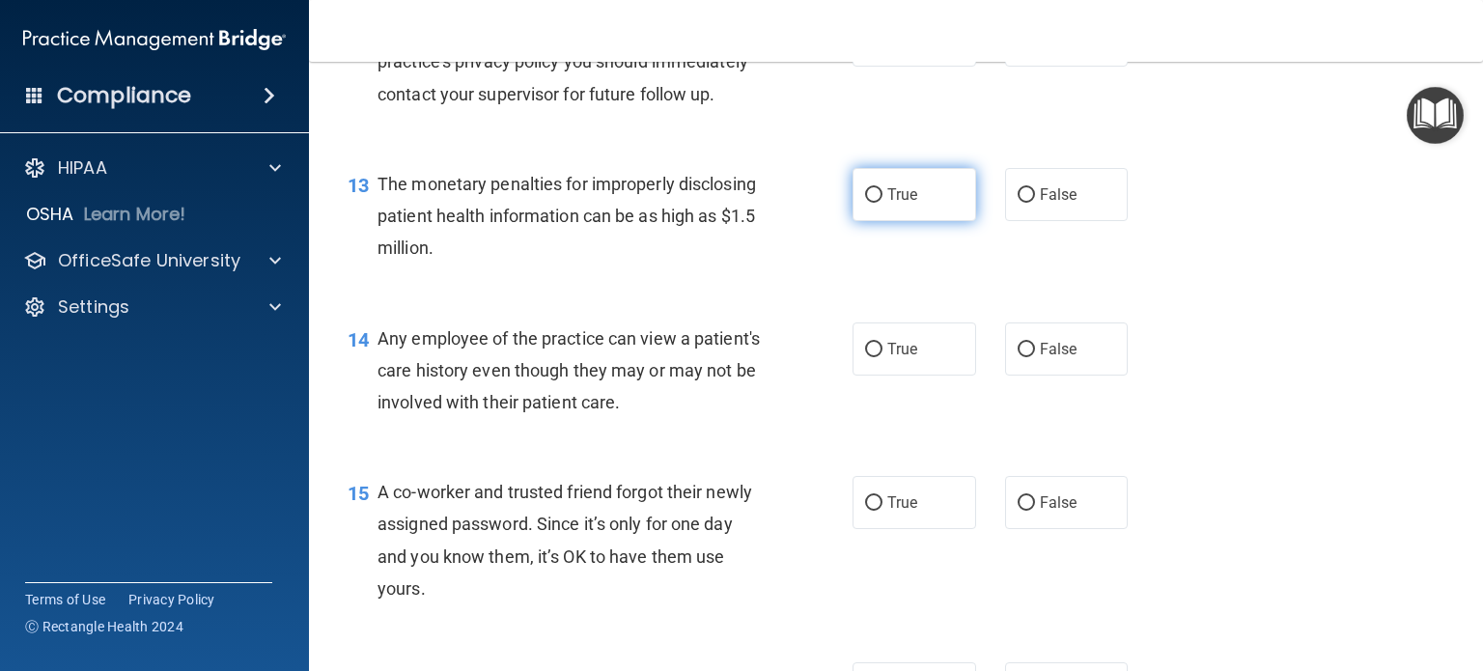
click at [865, 203] on input "True" at bounding box center [873, 195] width 17 height 14
radio input "true"
click at [1022, 357] on input "False" at bounding box center [1026, 350] width 17 height 14
radio input "true"
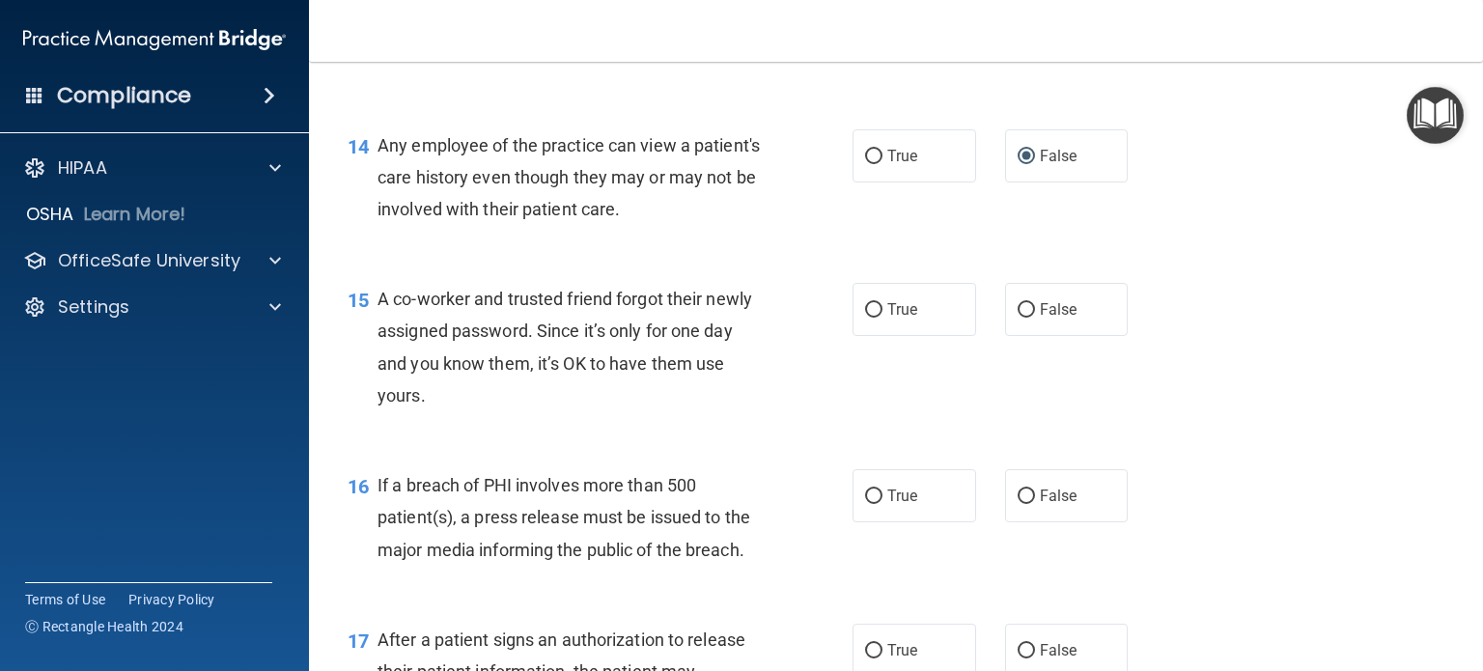
scroll to position [2221, 0]
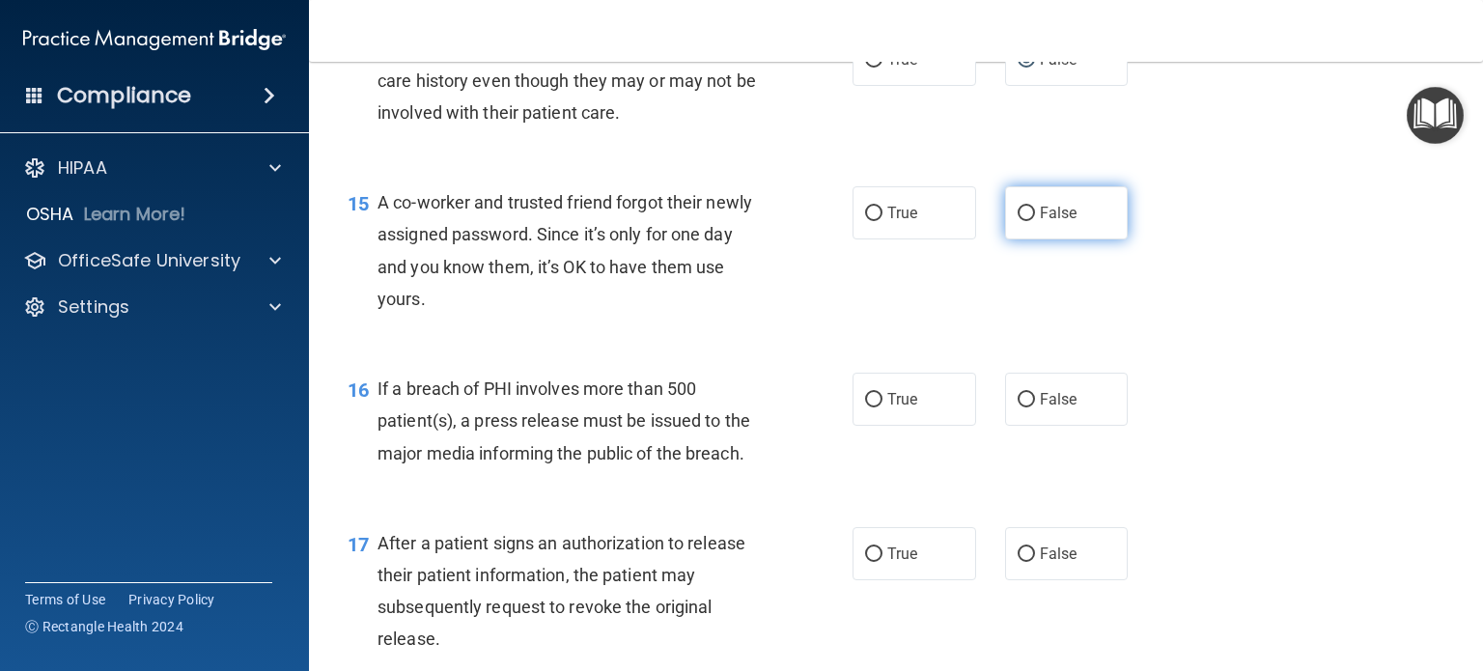
click at [1018, 221] on input "False" at bounding box center [1026, 214] width 17 height 14
radio input "true"
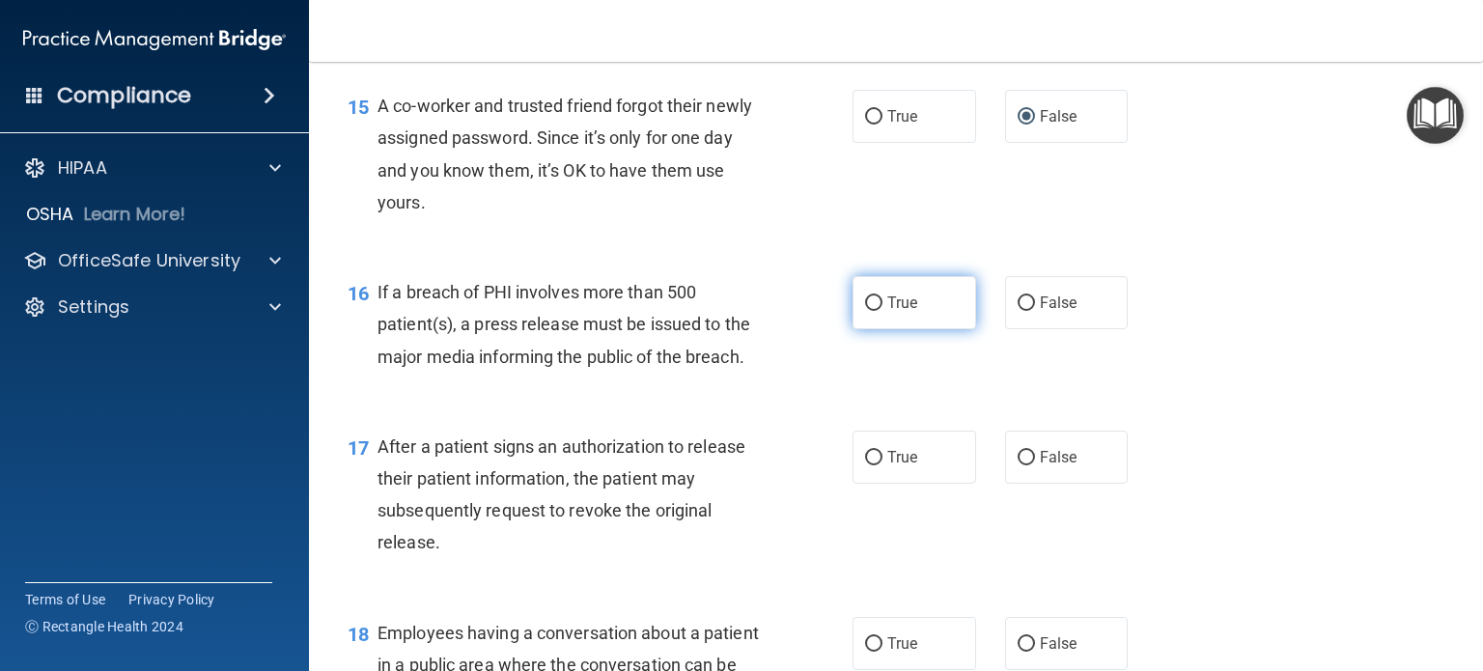
click at [867, 311] on input "True" at bounding box center [873, 303] width 17 height 14
radio input "true"
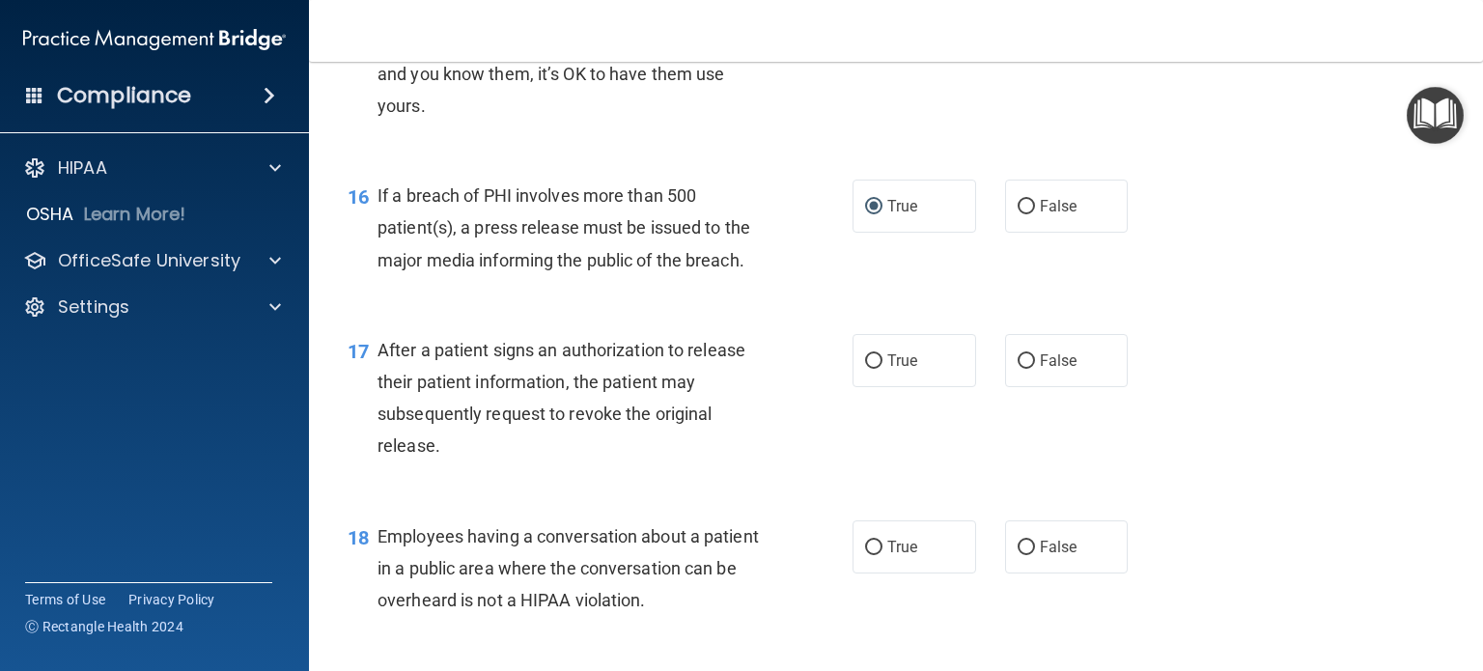
scroll to position [2510, 0]
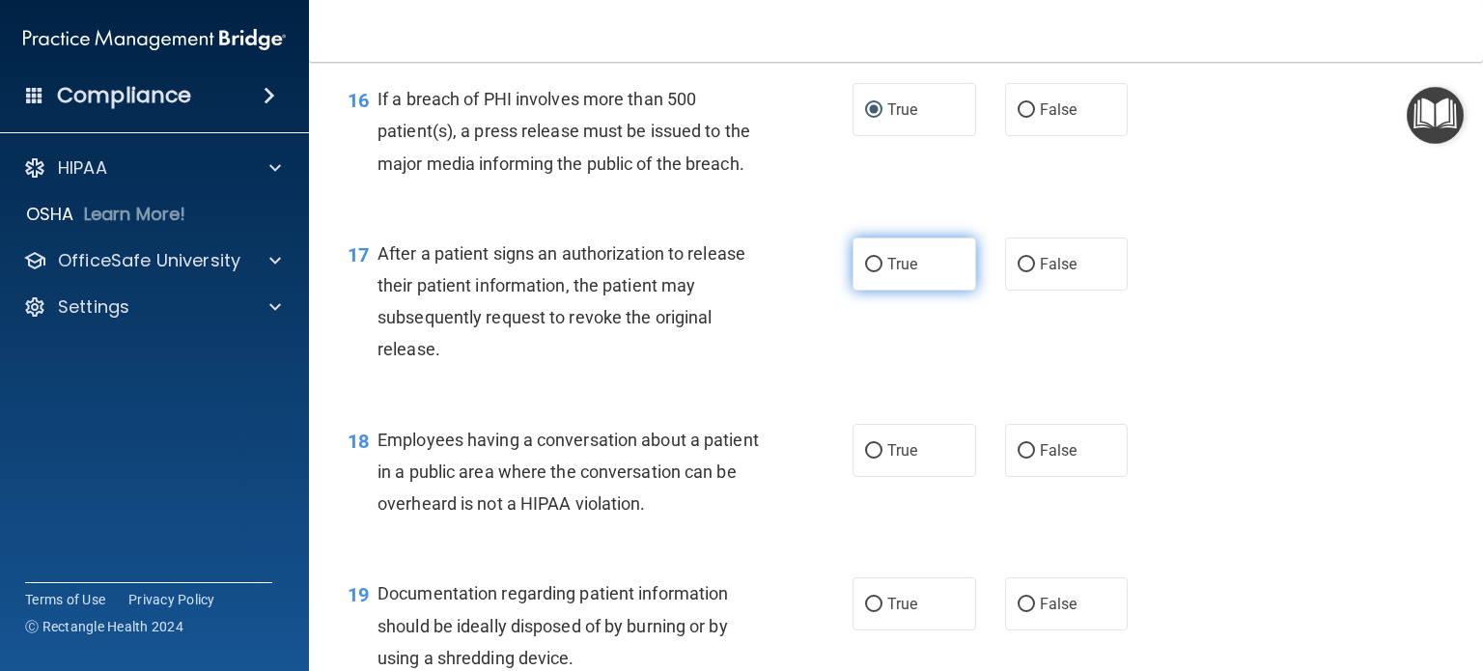
click at [870, 272] on input "True" at bounding box center [873, 265] width 17 height 14
radio input "true"
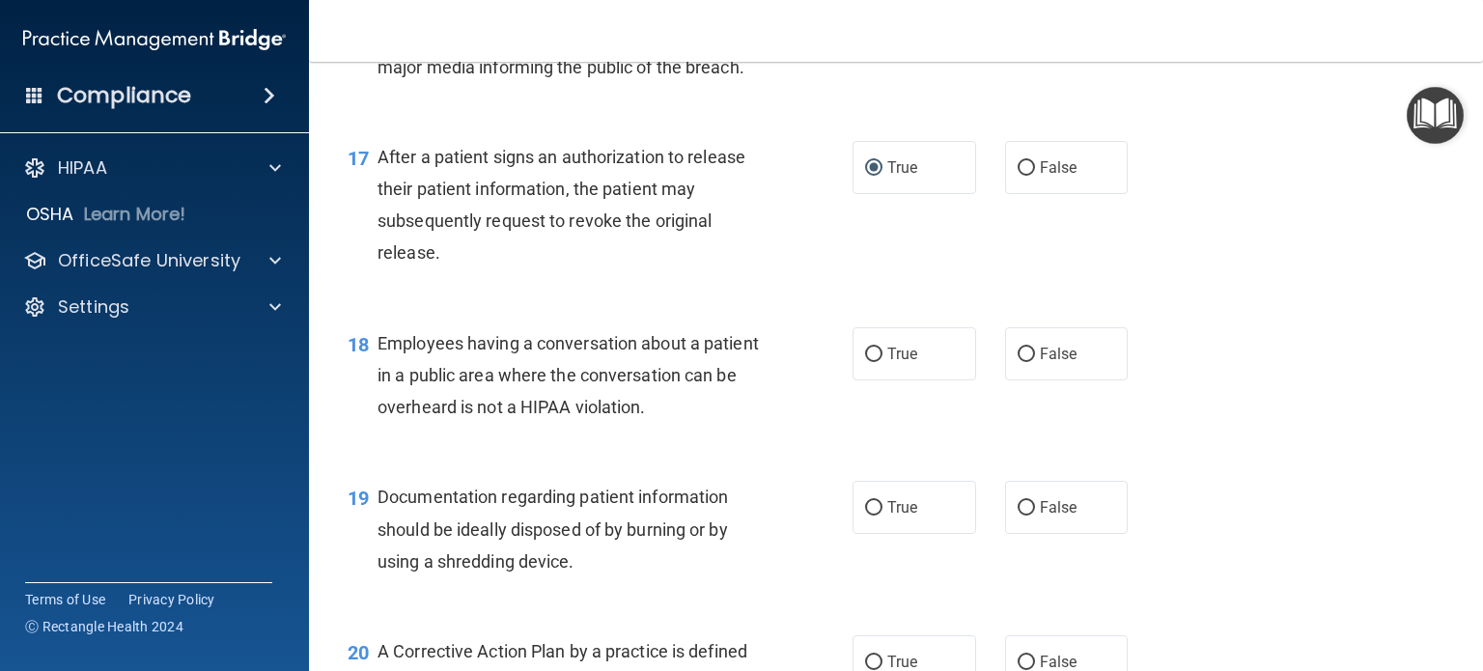
scroll to position [2703, 0]
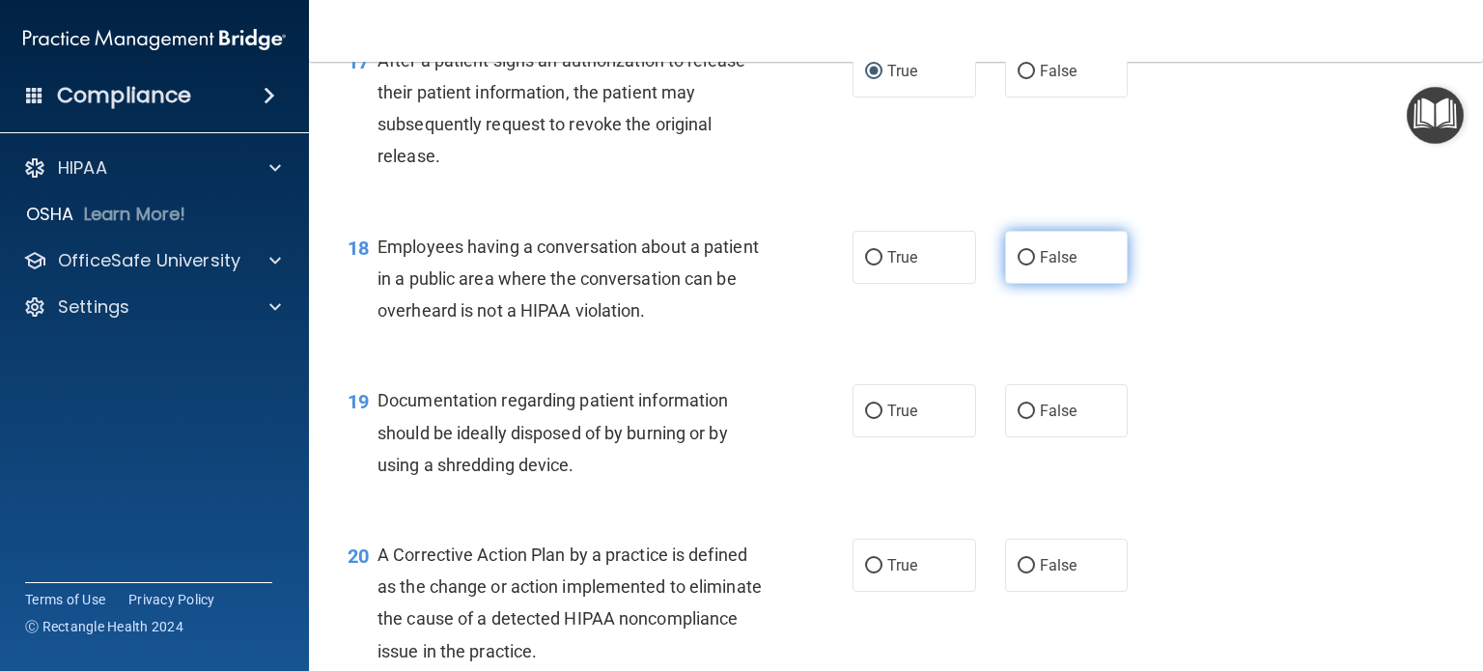
click at [1018, 266] on input "False" at bounding box center [1026, 258] width 17 height 14
radio input "true"
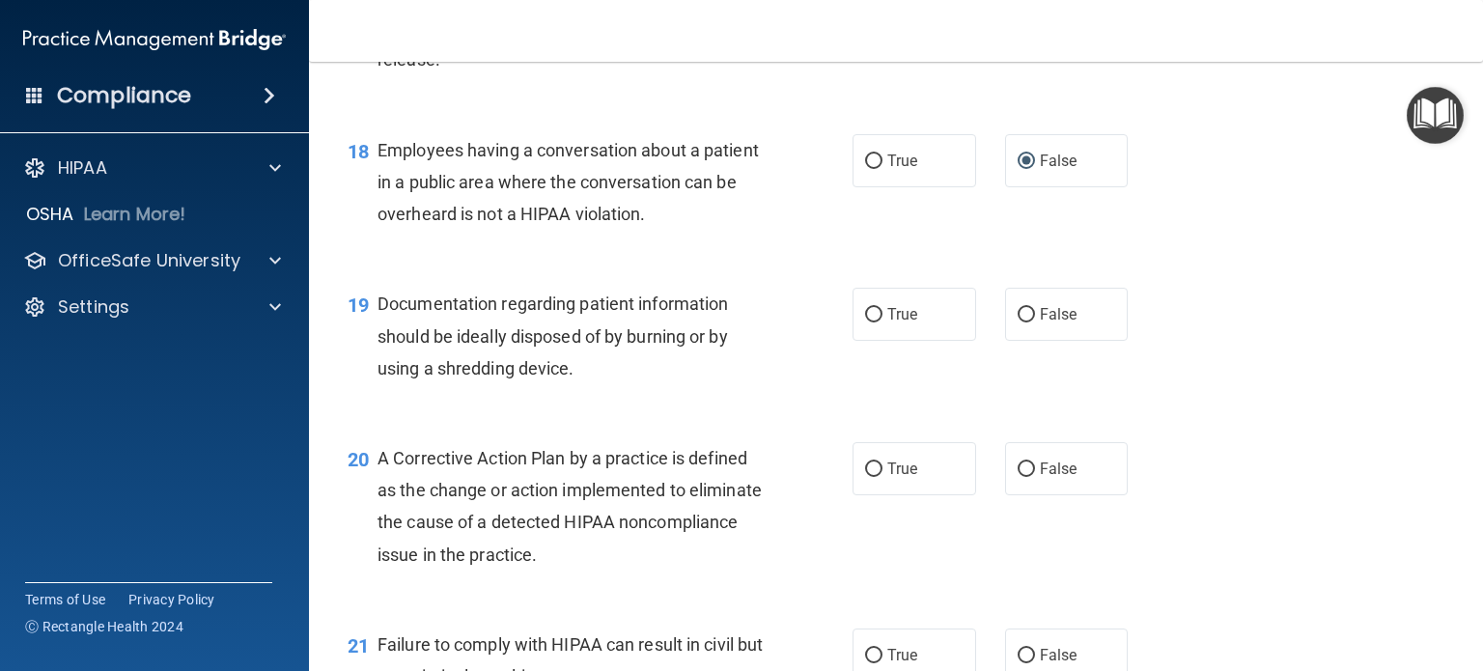
scroll to position [2896, 0]
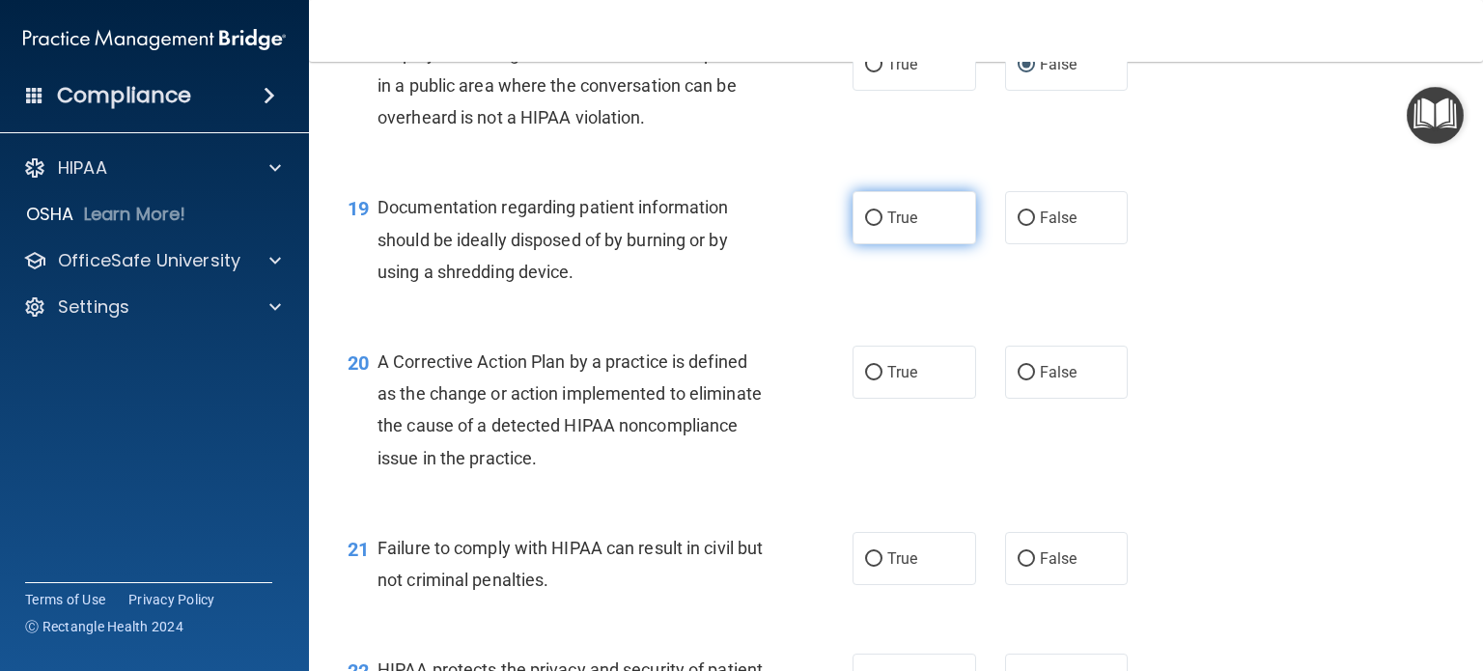
click at [866, 226] on input "True" at bounding box center [873, 218] width 17 height 14
radio input "true"
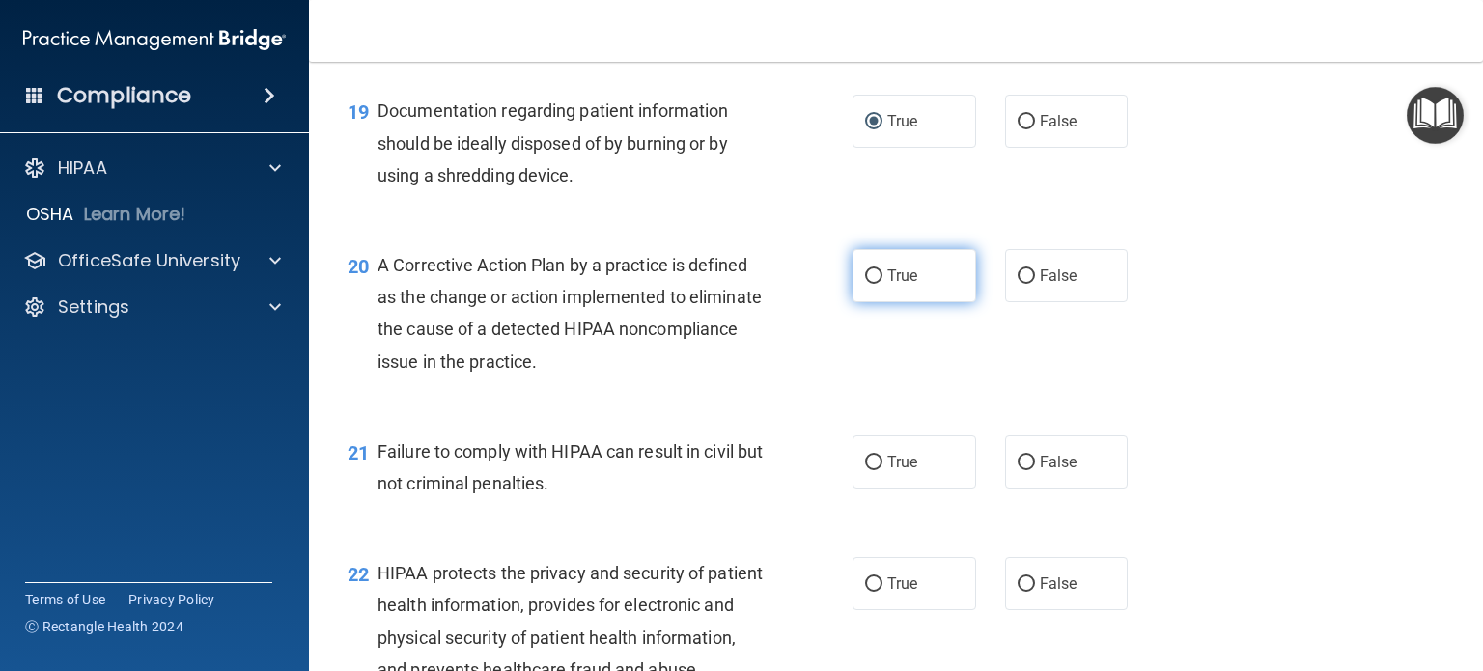
click at [866, 284] on input "True" at bounding box center [873, 276] width 17 height 14
radio input "true"
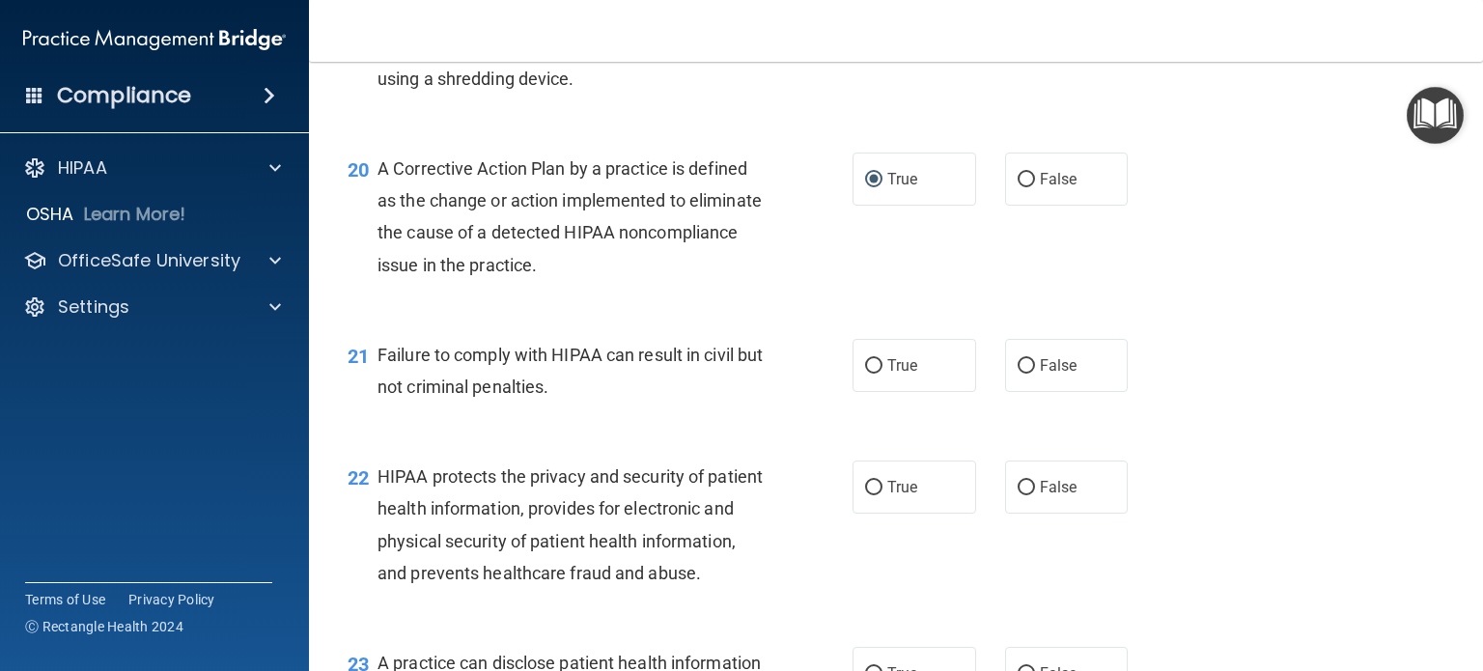
scroll to position [3186, 0]
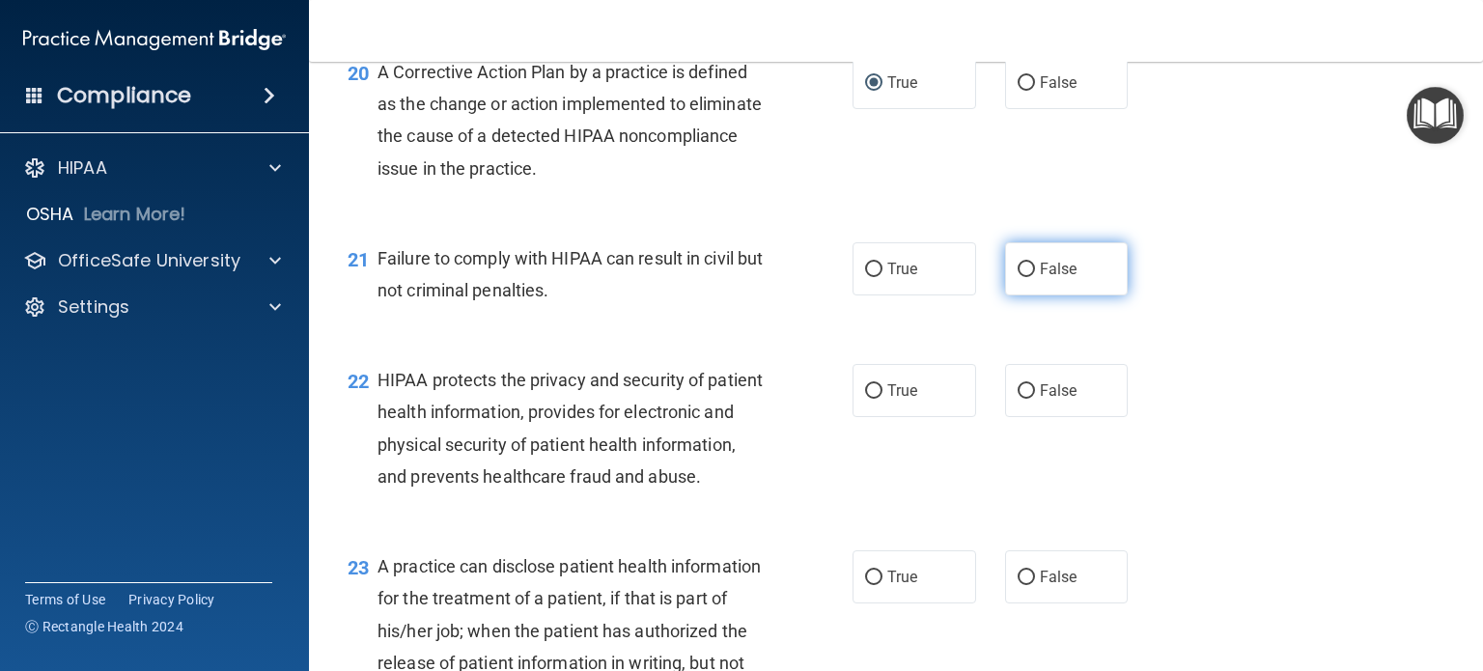
click at [1018, 277] on input "False" at bounding box center [1026, 270] width 17 height 14
radio input "true"
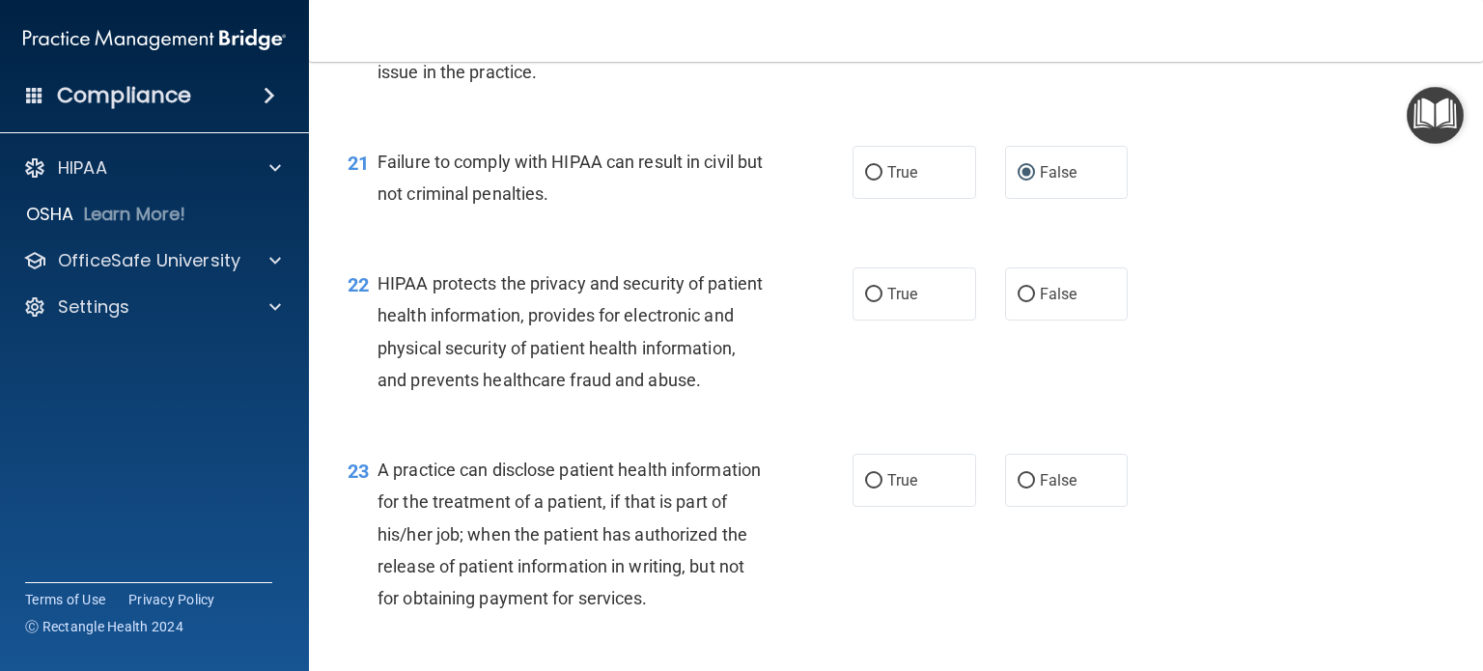
scroll to position [3379, 0]
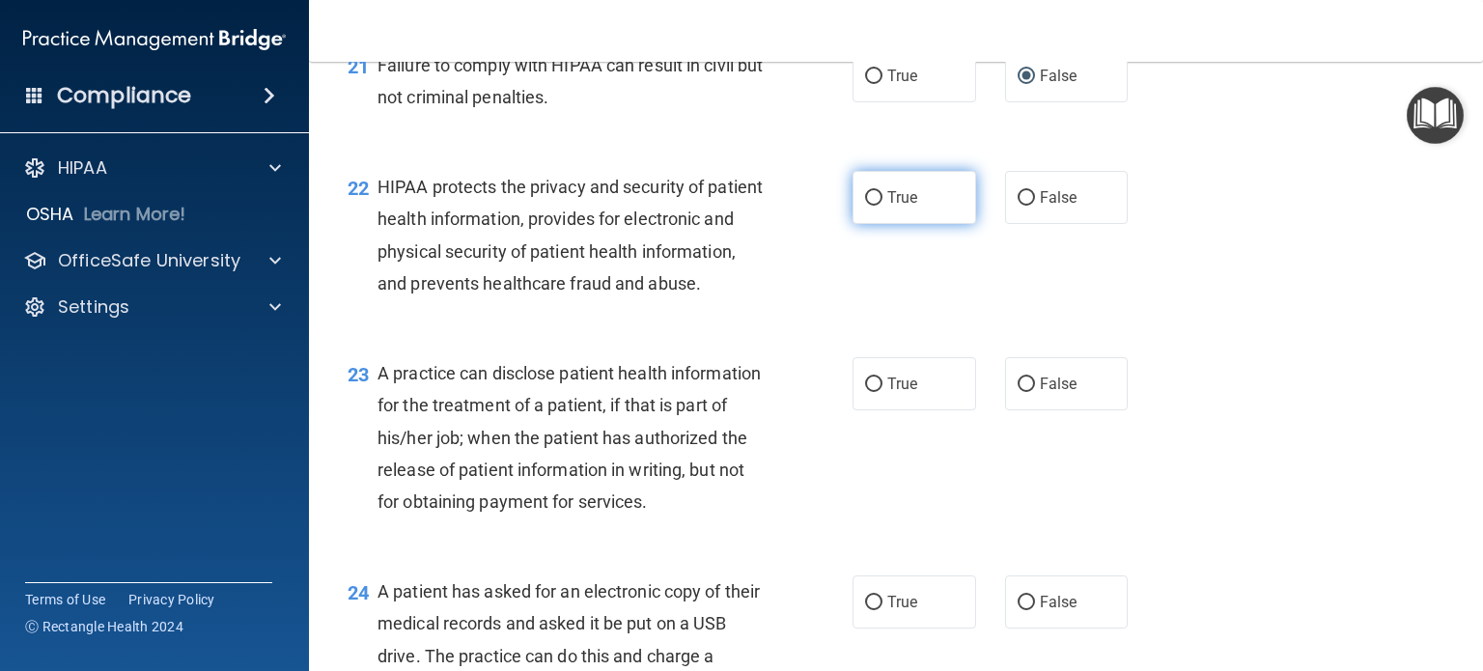
click at [871, 206] on input "True" at bounding box center [873, 198] width 17 height 14
radio input "true"
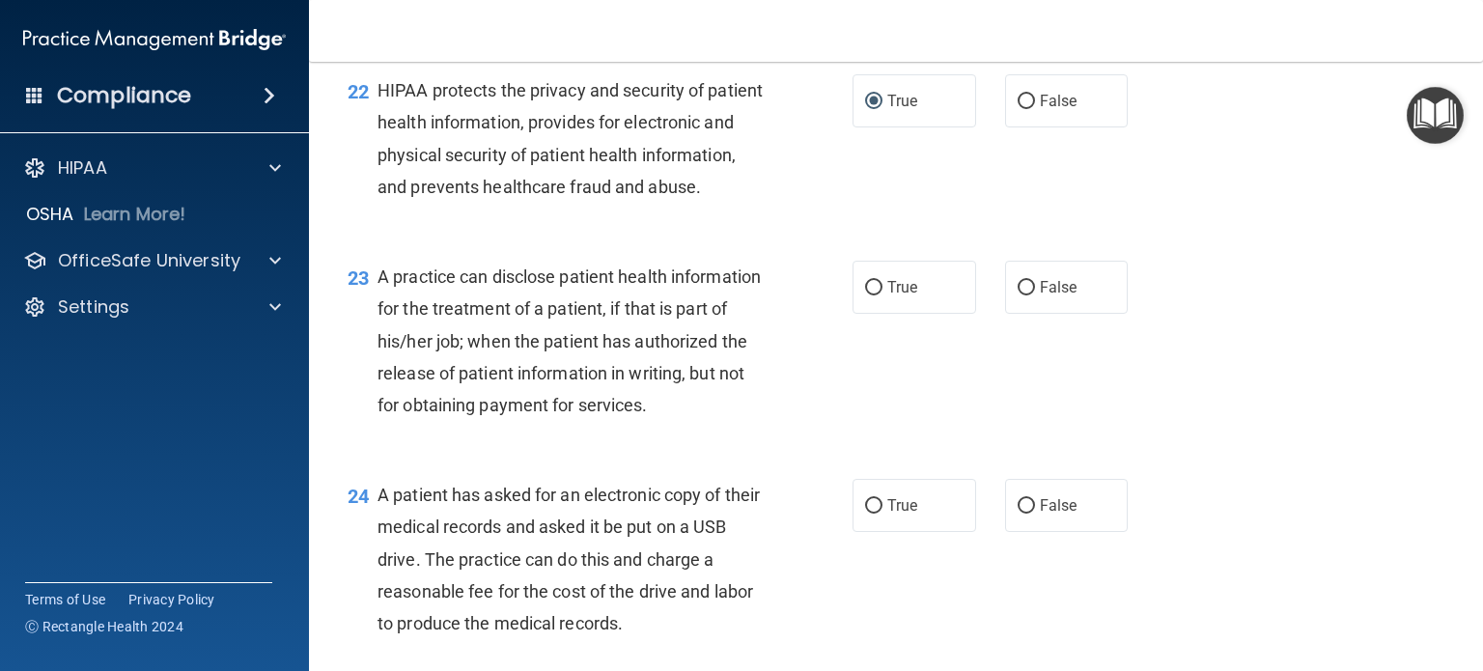
scroll to position [3572, 0]
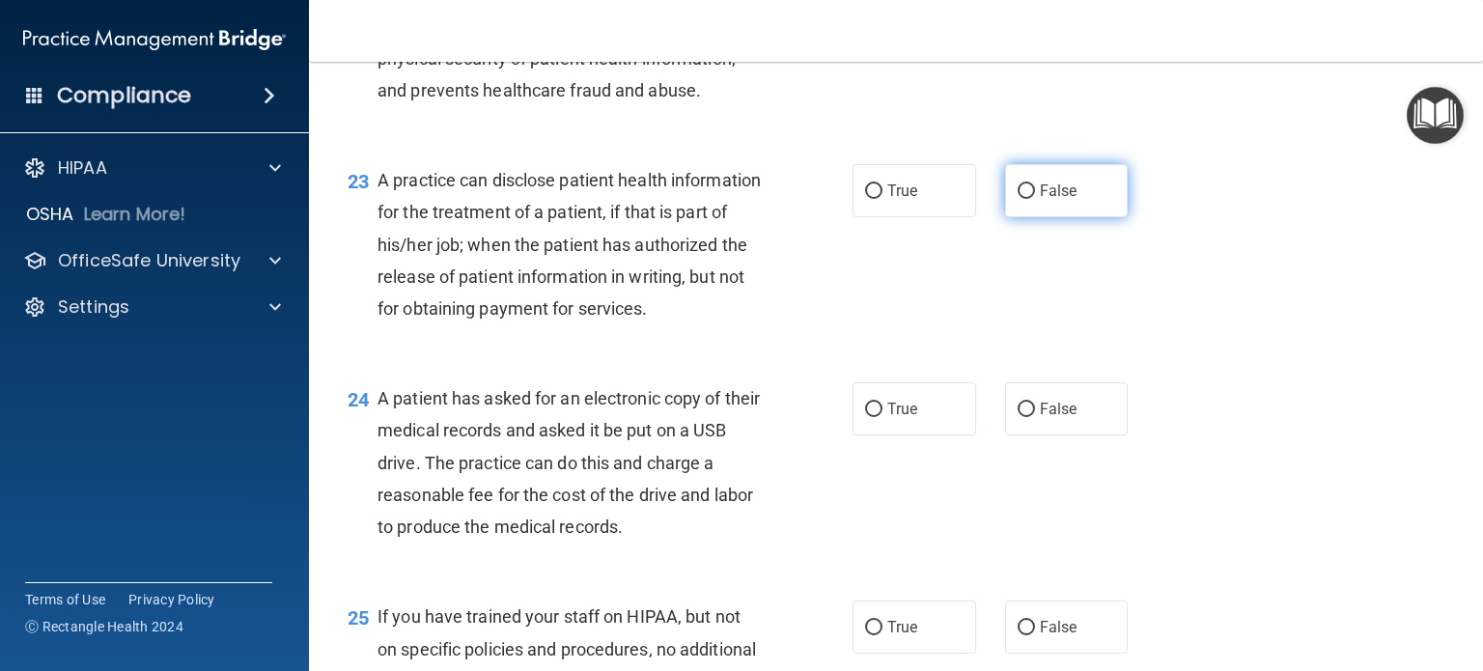
click at [1020, 199] on input "False" at bounding box center [1026, 191] width 17 height 14
radio input "true"
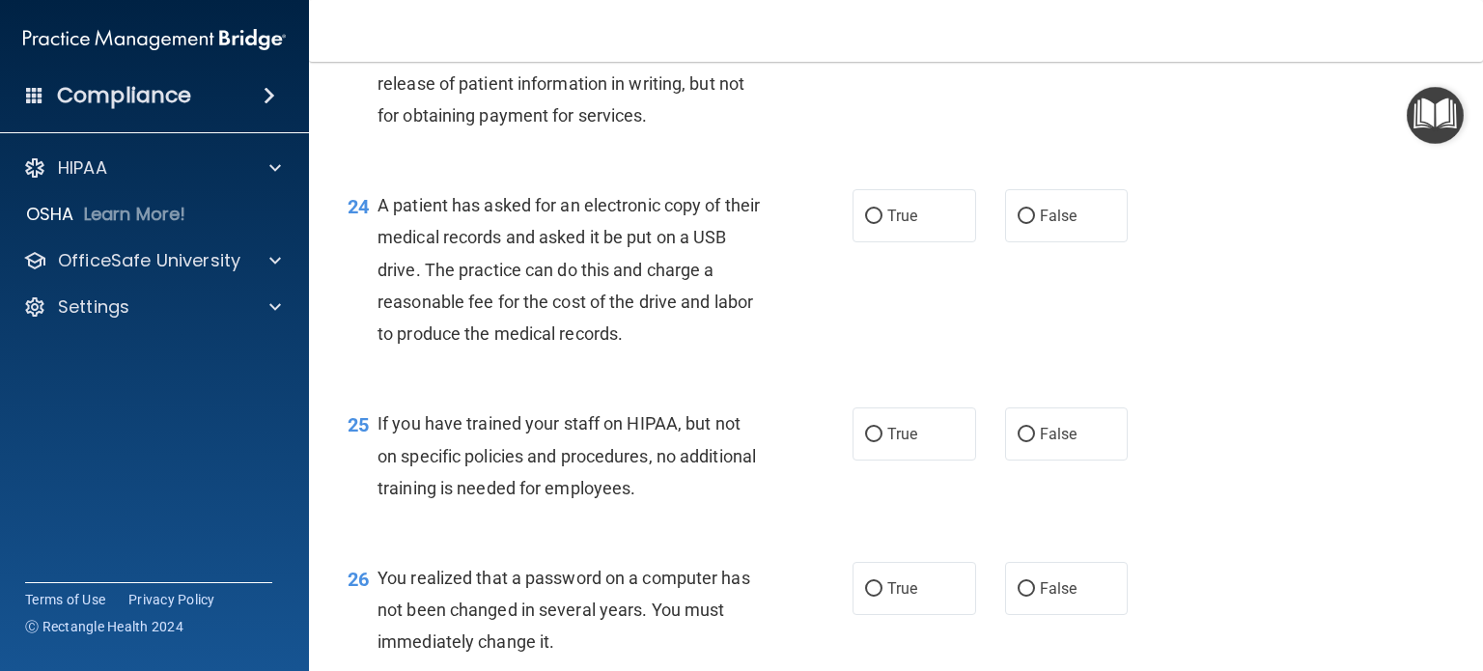
scroll to position [3862, 0]
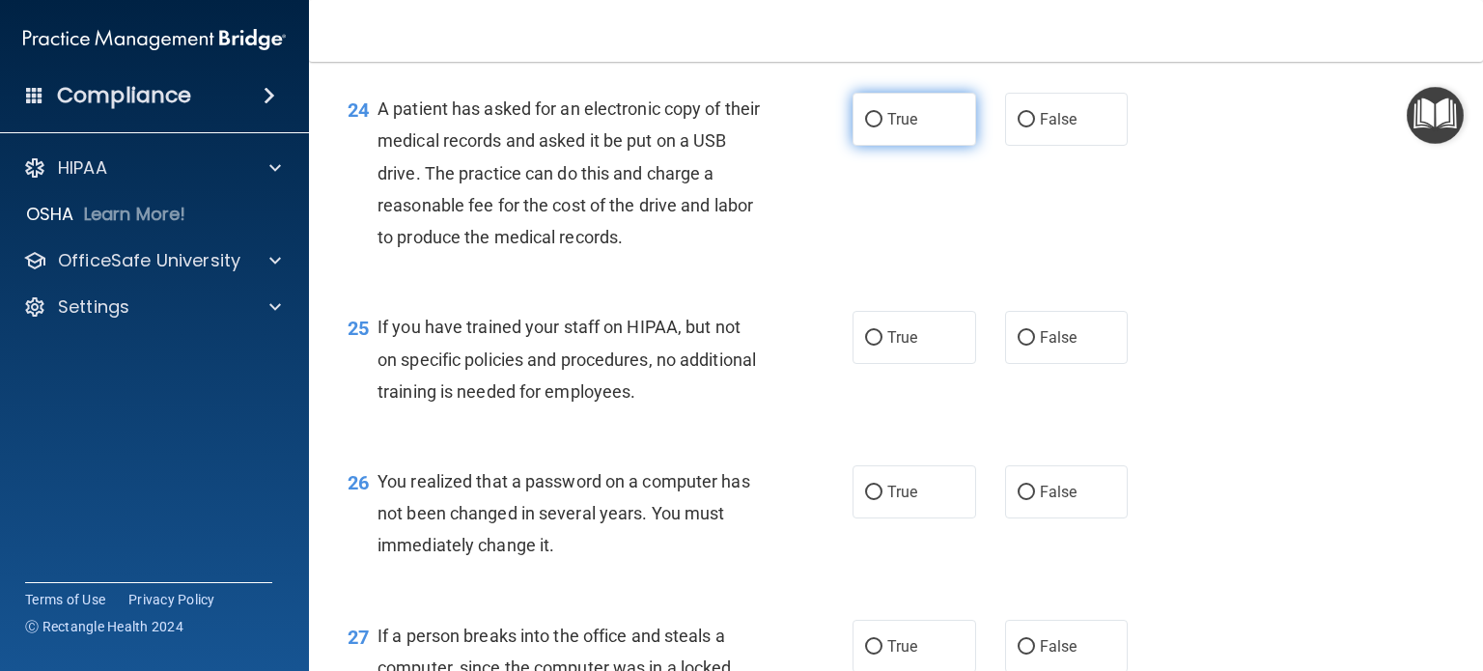
click at [867, 127] on input "True" at bounding box center [873, 120] width 17 height 14
radio input "true"
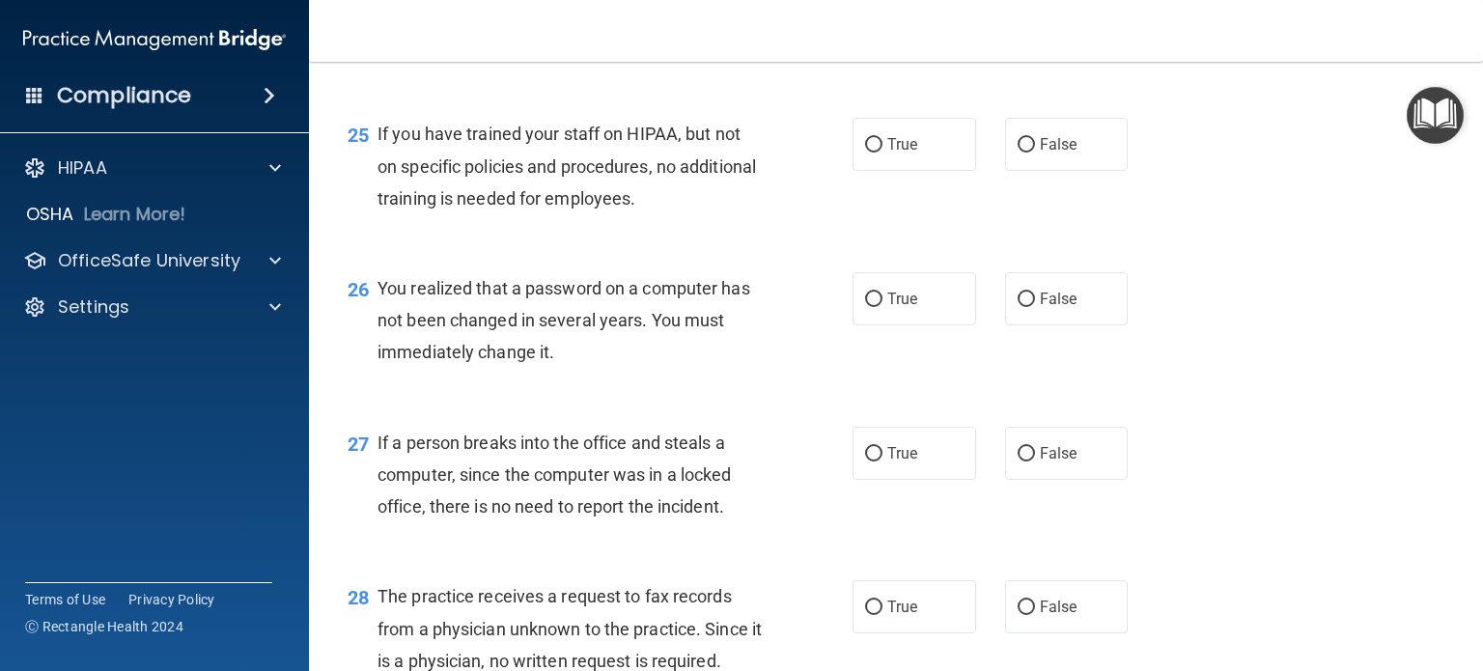
scroll to position [4152, 0]
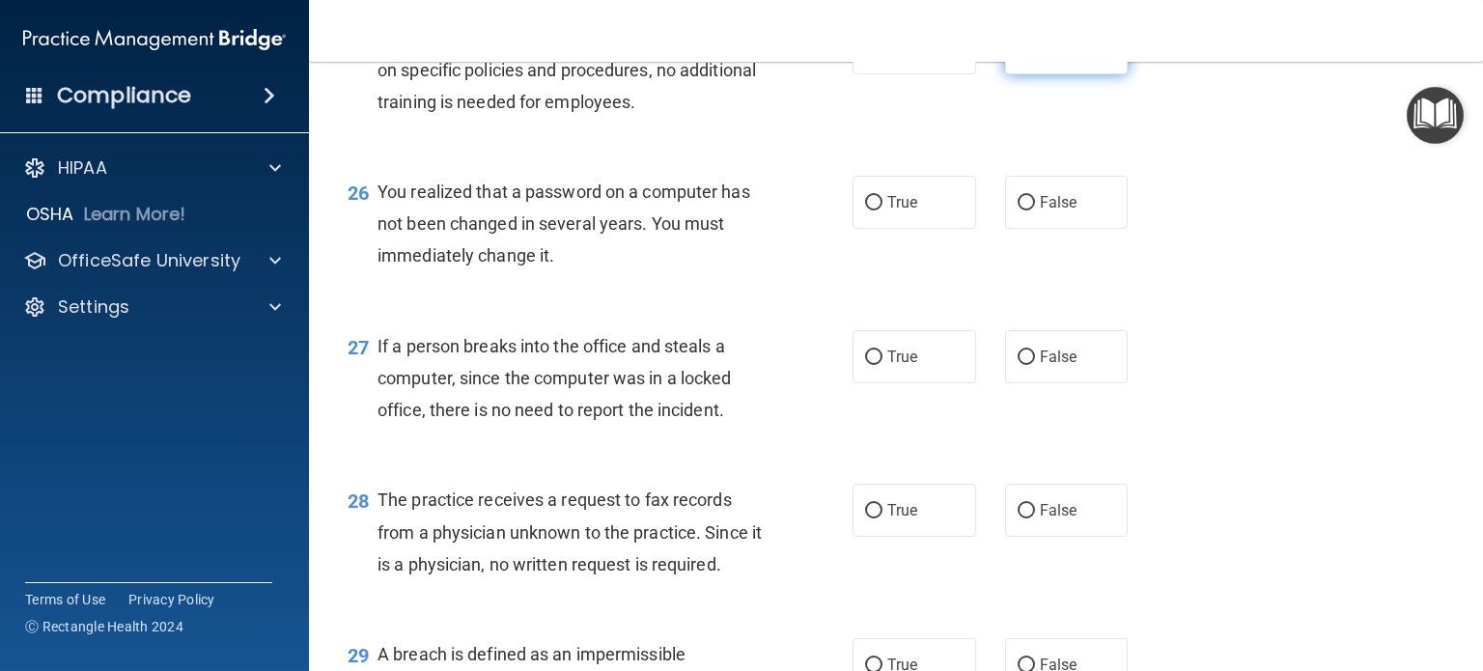
click at [1018, 56] on input "False" at bounding box center [1026, 49] width 17 height 14
radio input "true"
click at [865, 210] on input "True" at bounding box center [873, 203] width 17 height 14
radio input "true"
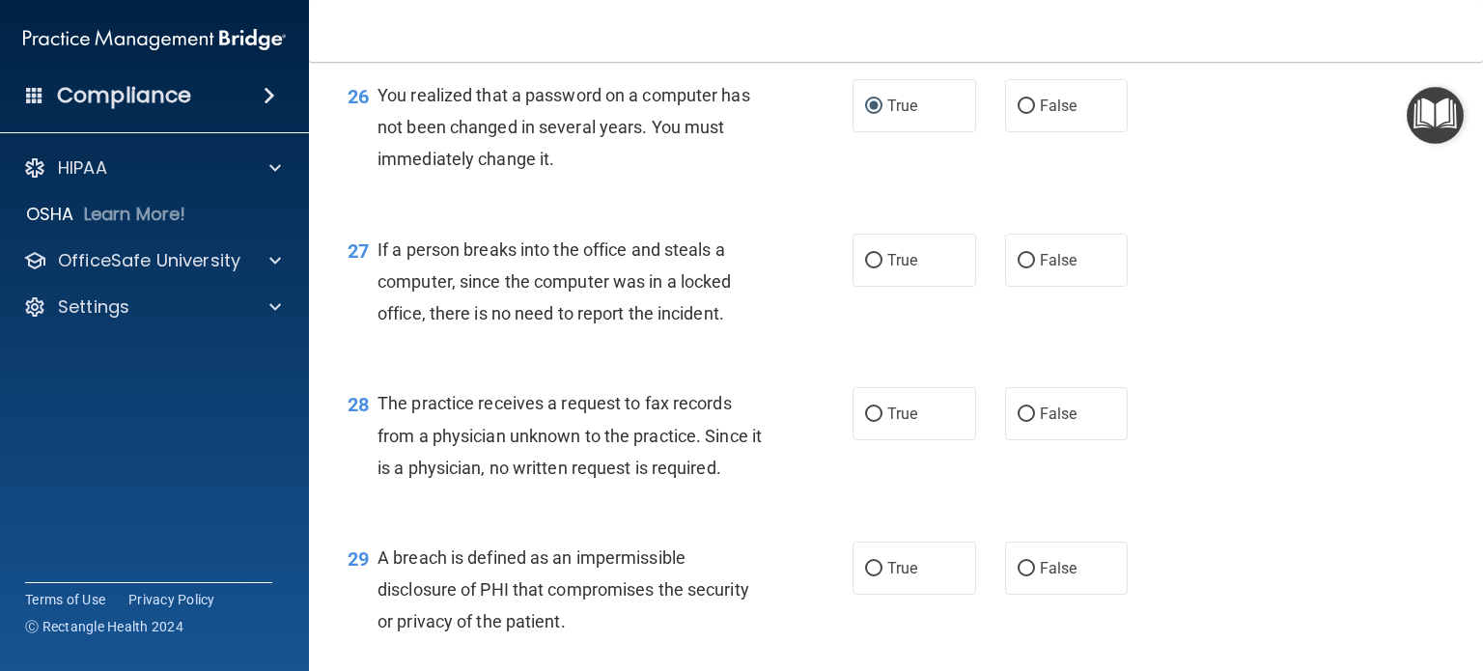
scroll to position [4345, 0]
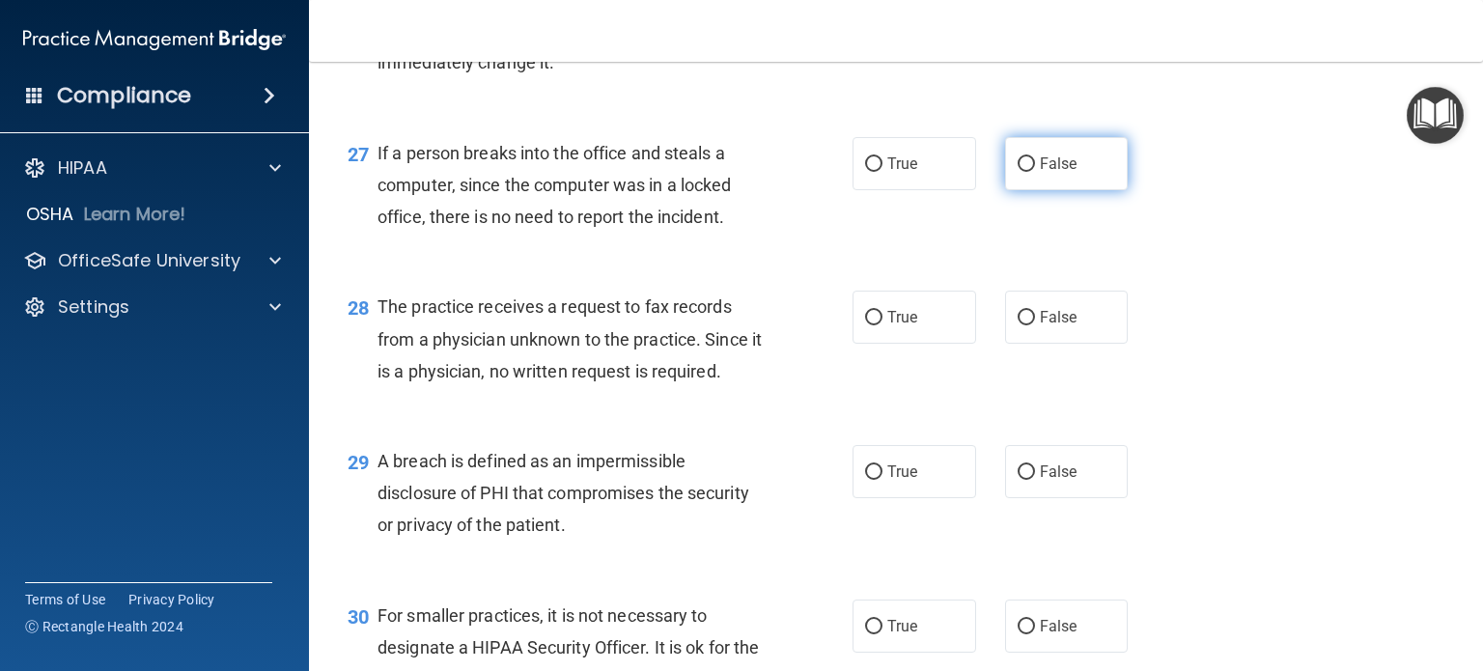
click at [1018, 172] on input "False" at bounding box center [1026, 164] width 17 height 14
radio input "true"
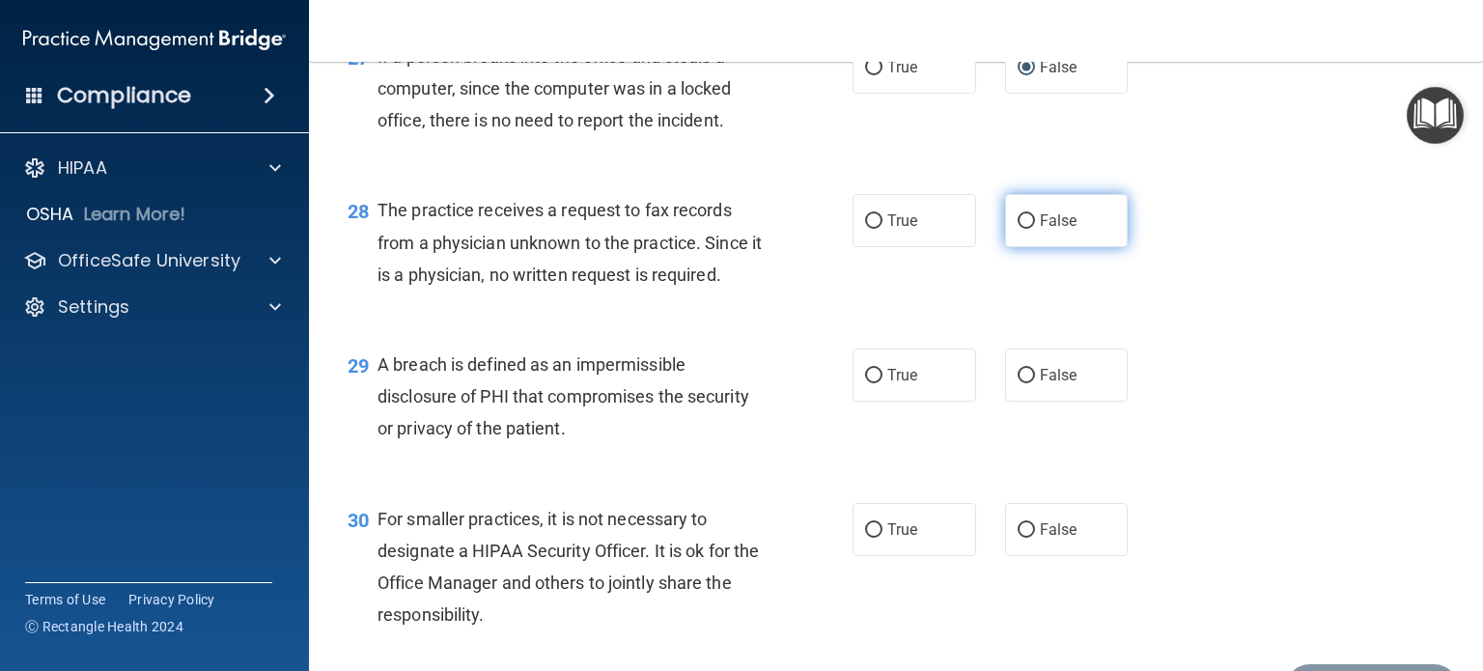
click at [1018, 229] on input "False" at bounding box center [1026, 221] width 17 height 14
radio input "true"
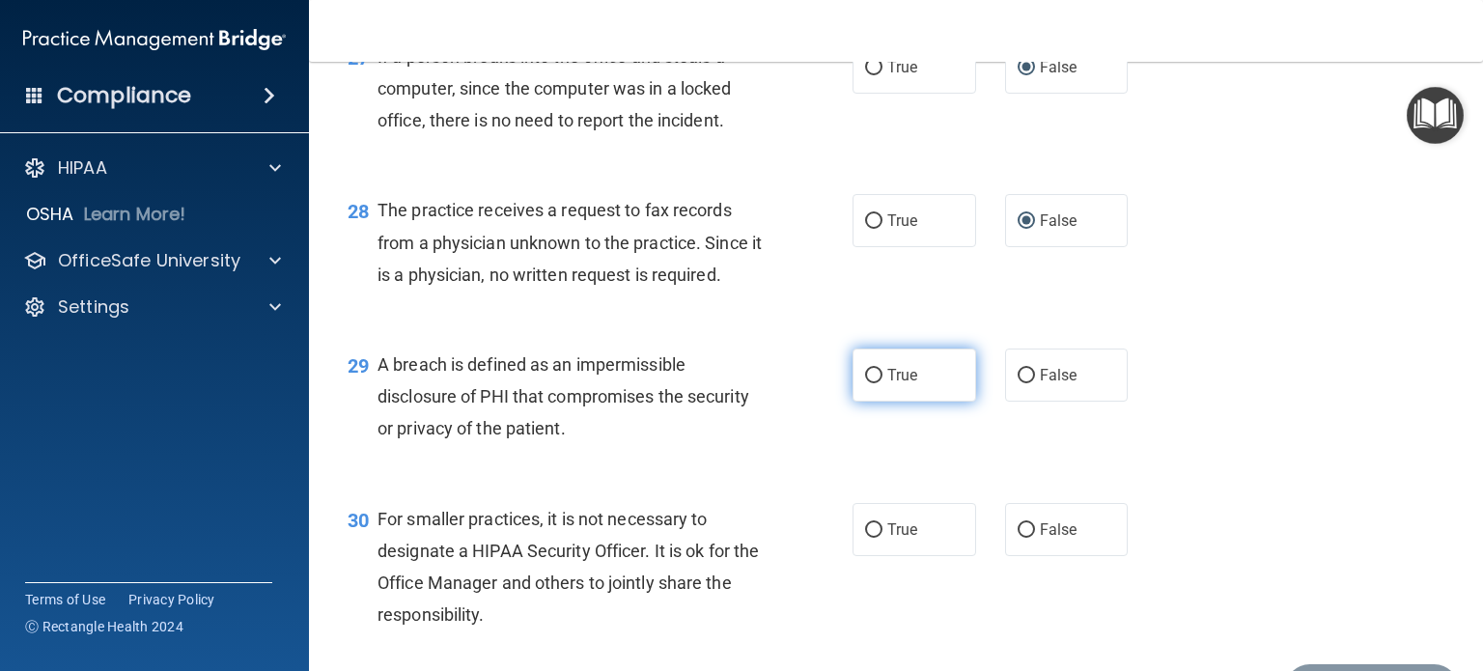
click at [866, 383] on input "True" at bounding box center [873, 376] width 17 height 14
radio input "true"
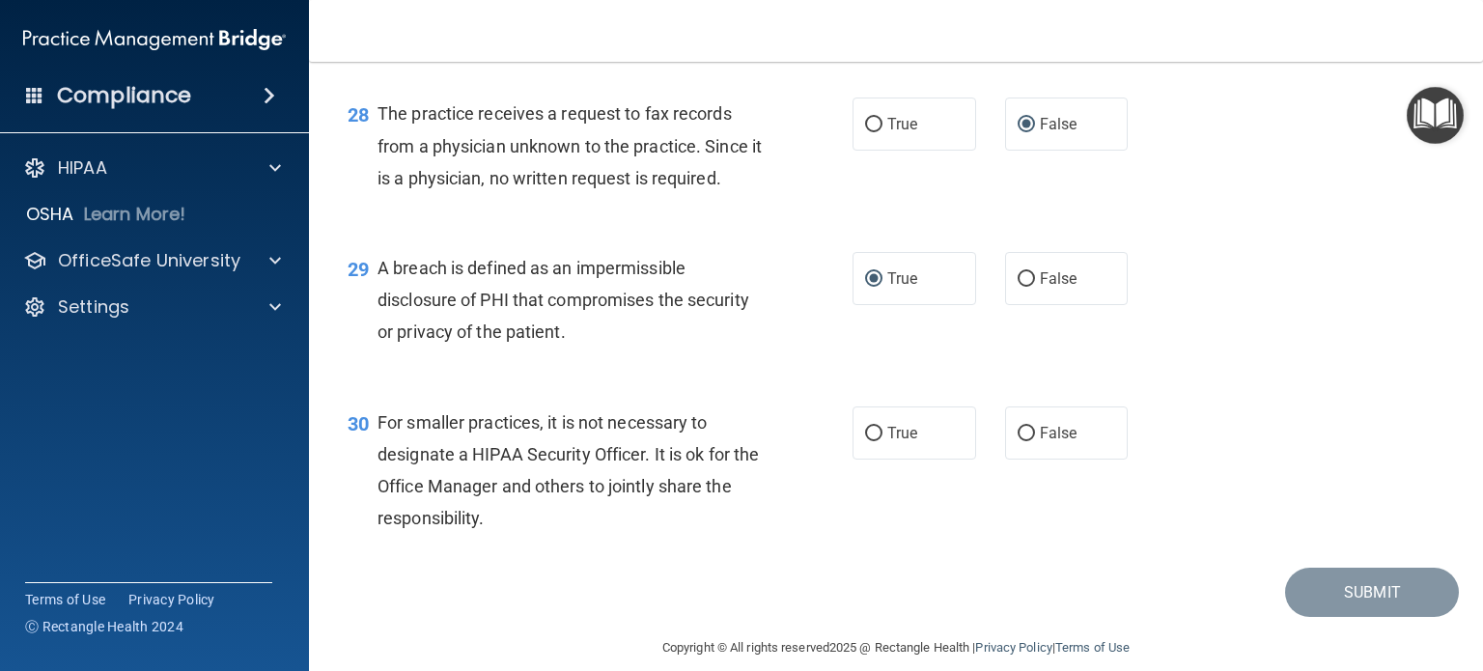
scroll to position [4634, 0]
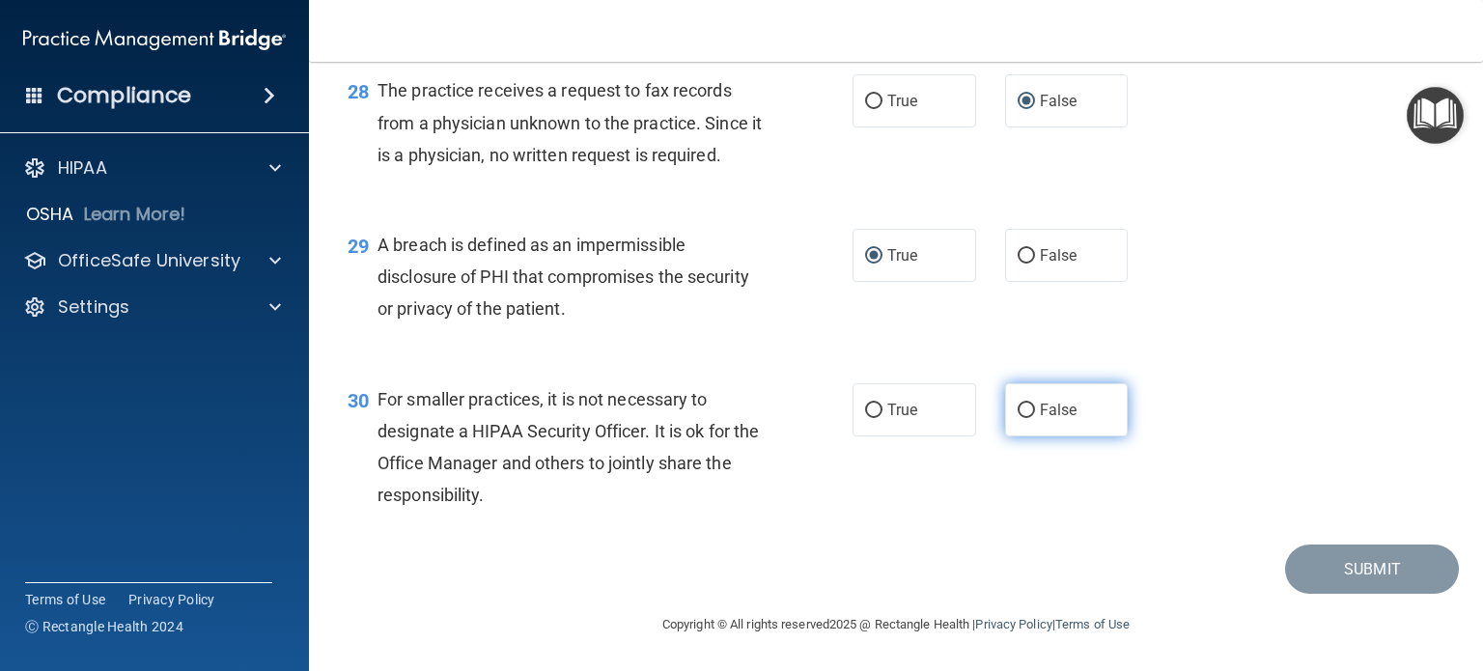
click at [1018, 418] on input "False" at bounding box center [1026, 411] width 17 height 14
radio input "true"
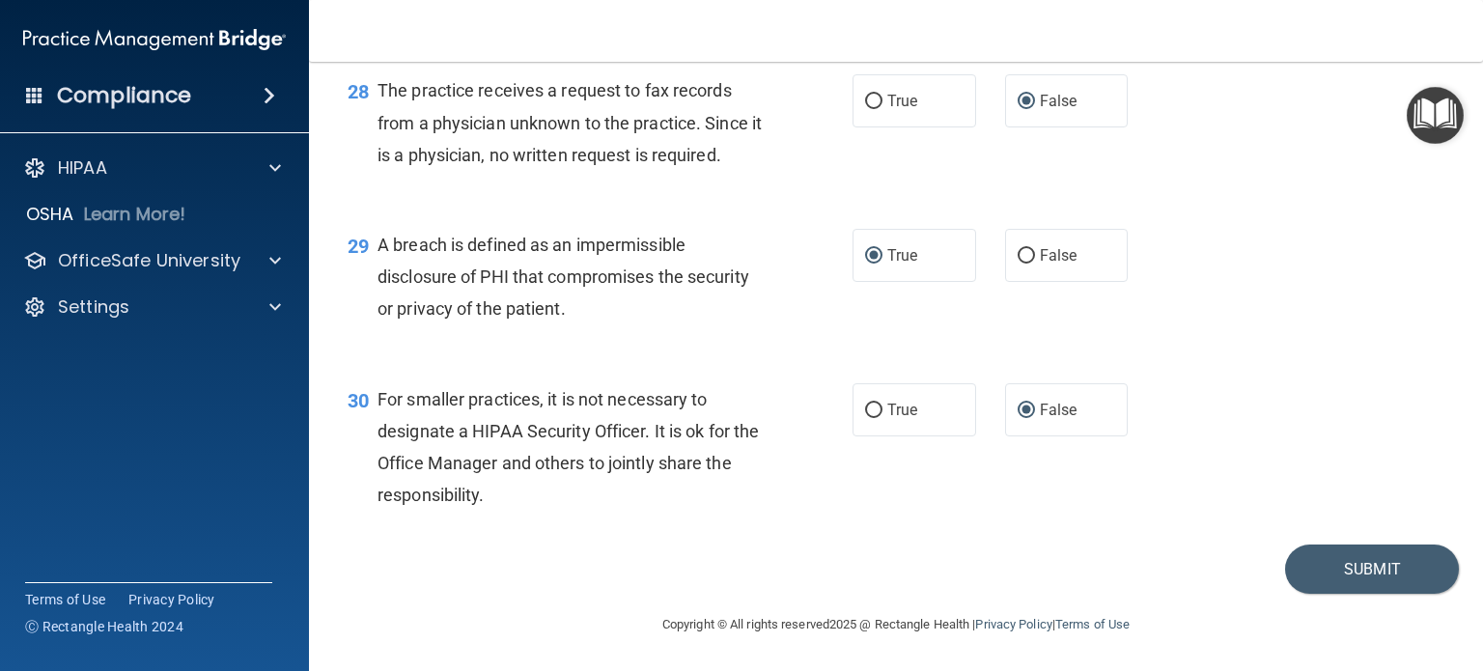
scroll to position [4657, 0]
click at [1331, 575] on button "Submit" at bounding box center [1372, 569] width 174 height 49
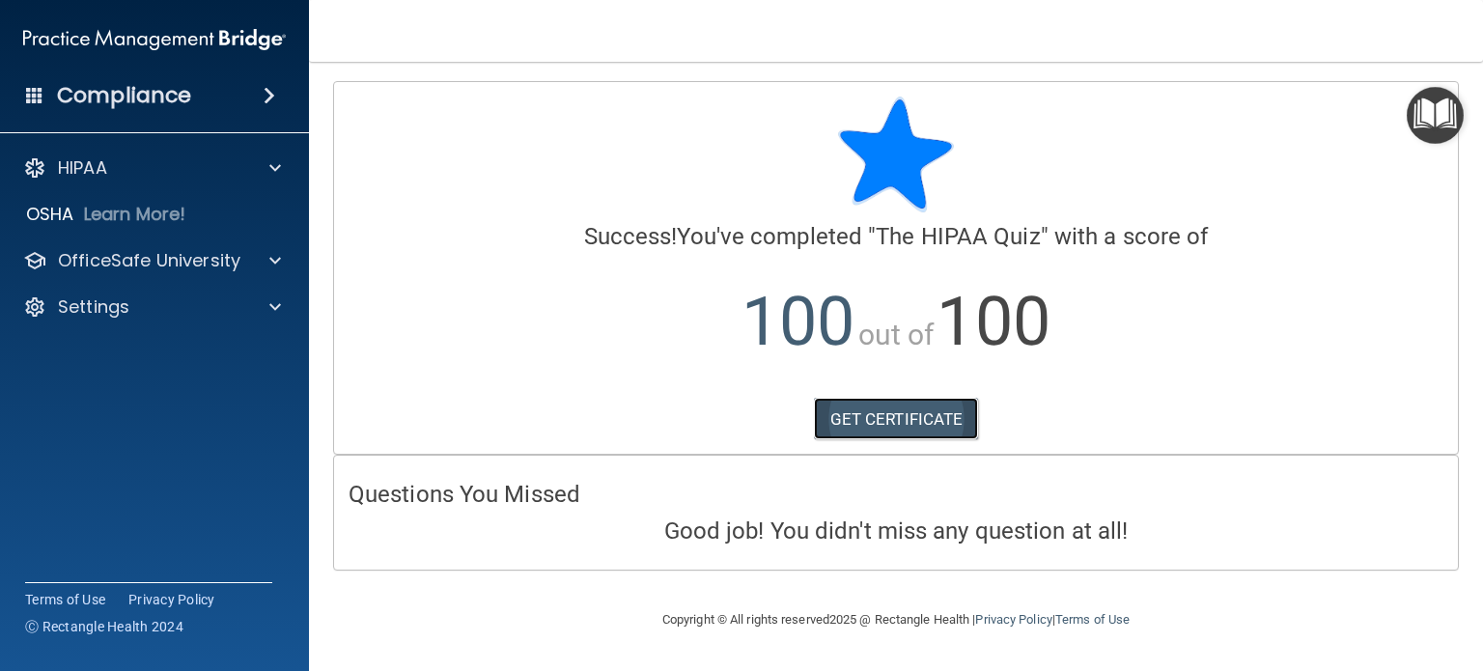
click at [877, 413] on link "GET CERTIFICATE" at bounding box center [896, 419] width 165 height 42
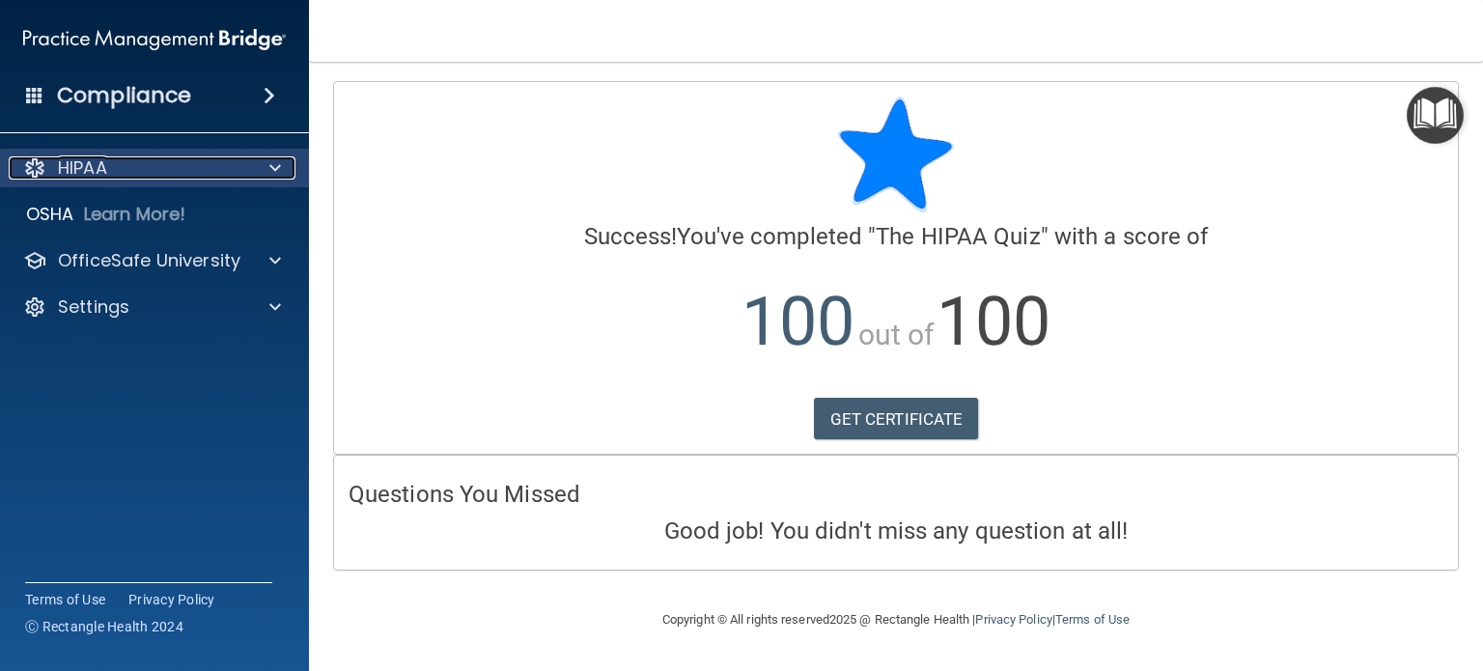
click at [270, 171] on span at bounding box center [275, 167] width 12 height 23
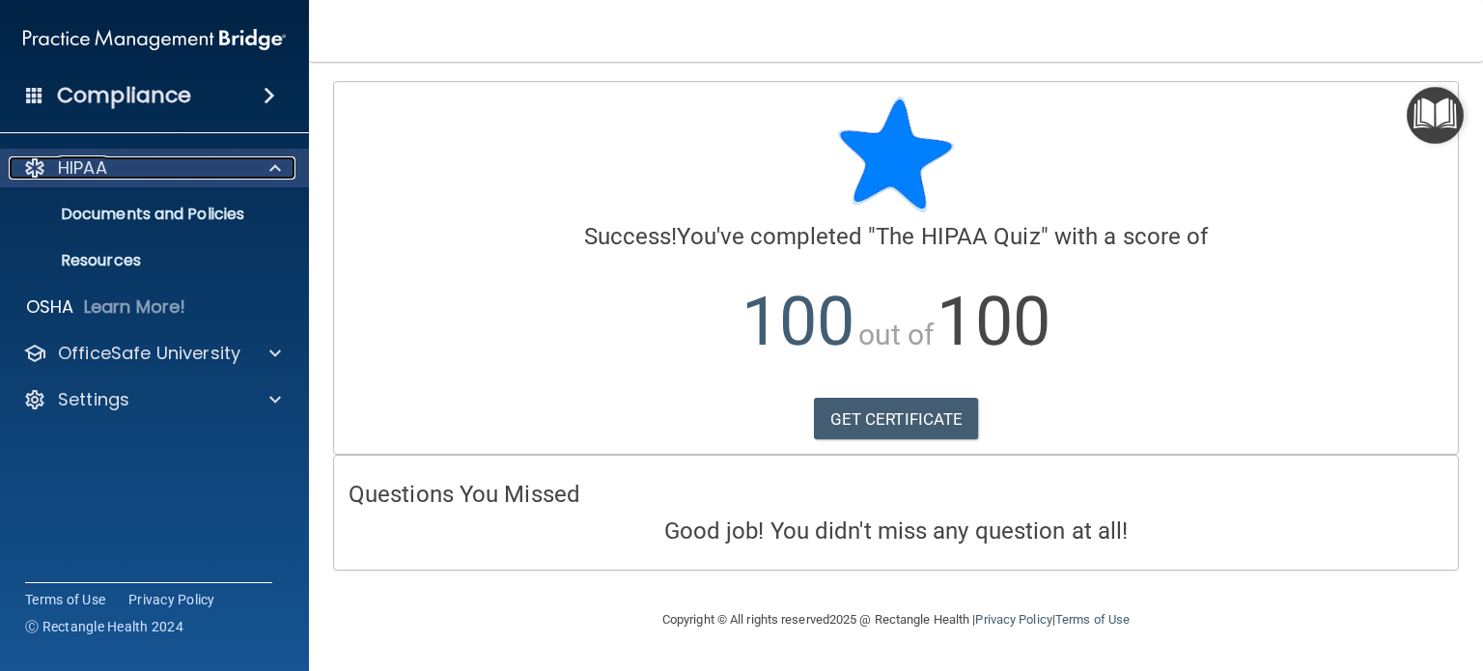
click at [76, 165] on p "HIPAA" at bounding box center [82, 167] width 49 height 23
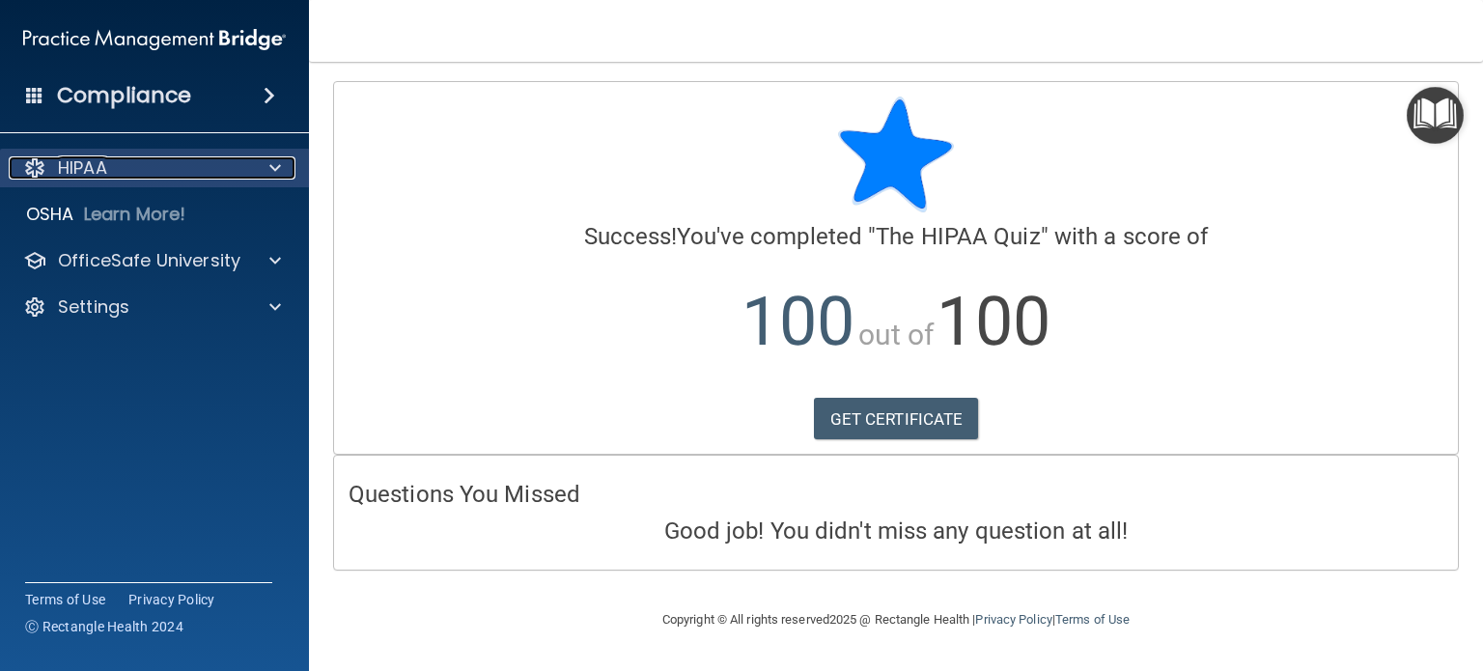
click at [76, 169] on p "HIPAA" at bounding box center [82, 167] width 49 height 23
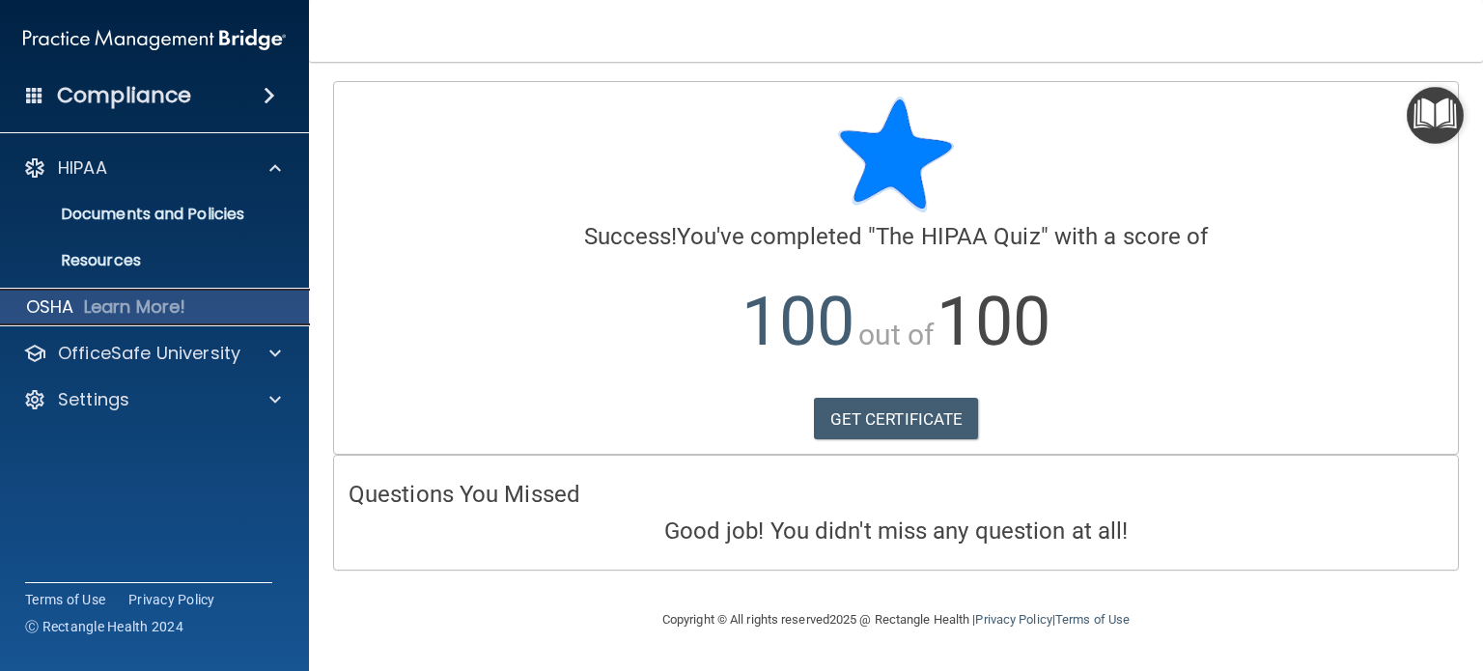
click at [98, 302] on p "Learn More!" at bounding box center [135, 306] width 102 height 23
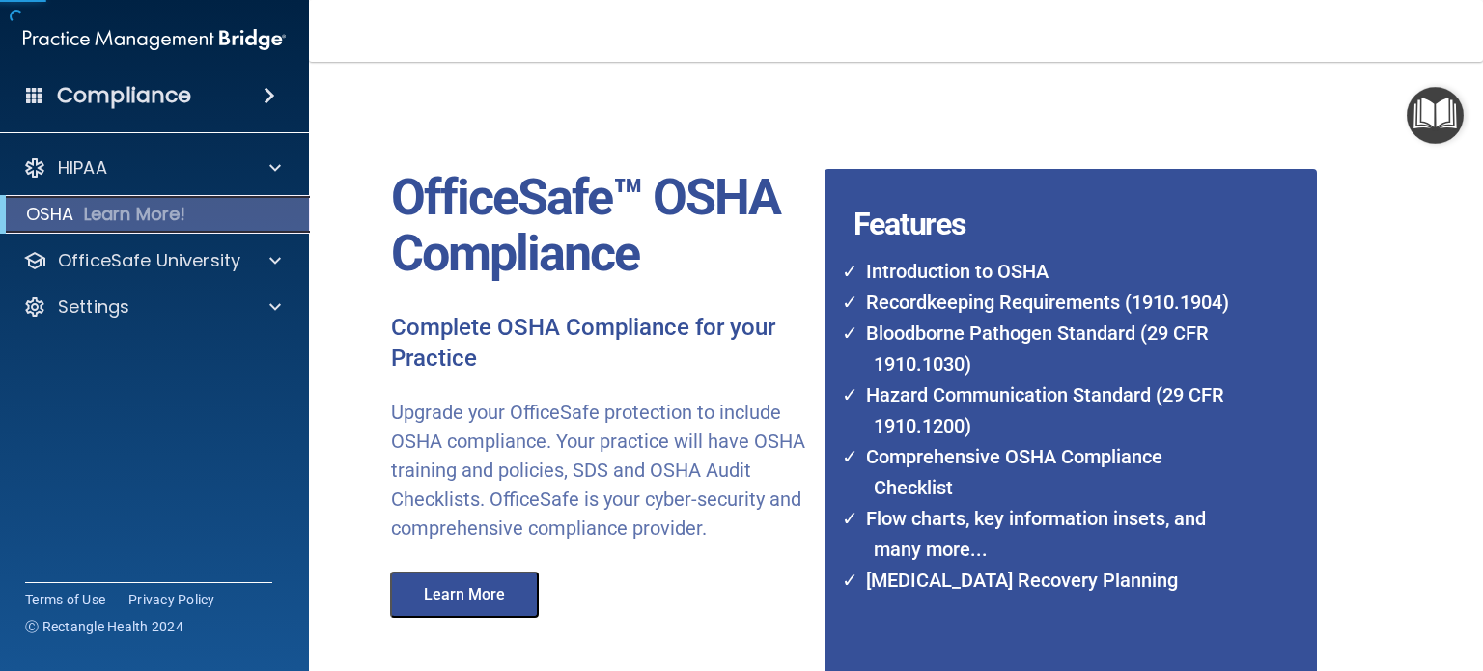
click at [89, 219] on p "Learn More!" at bounding box center [135, 214] width 102 height 23
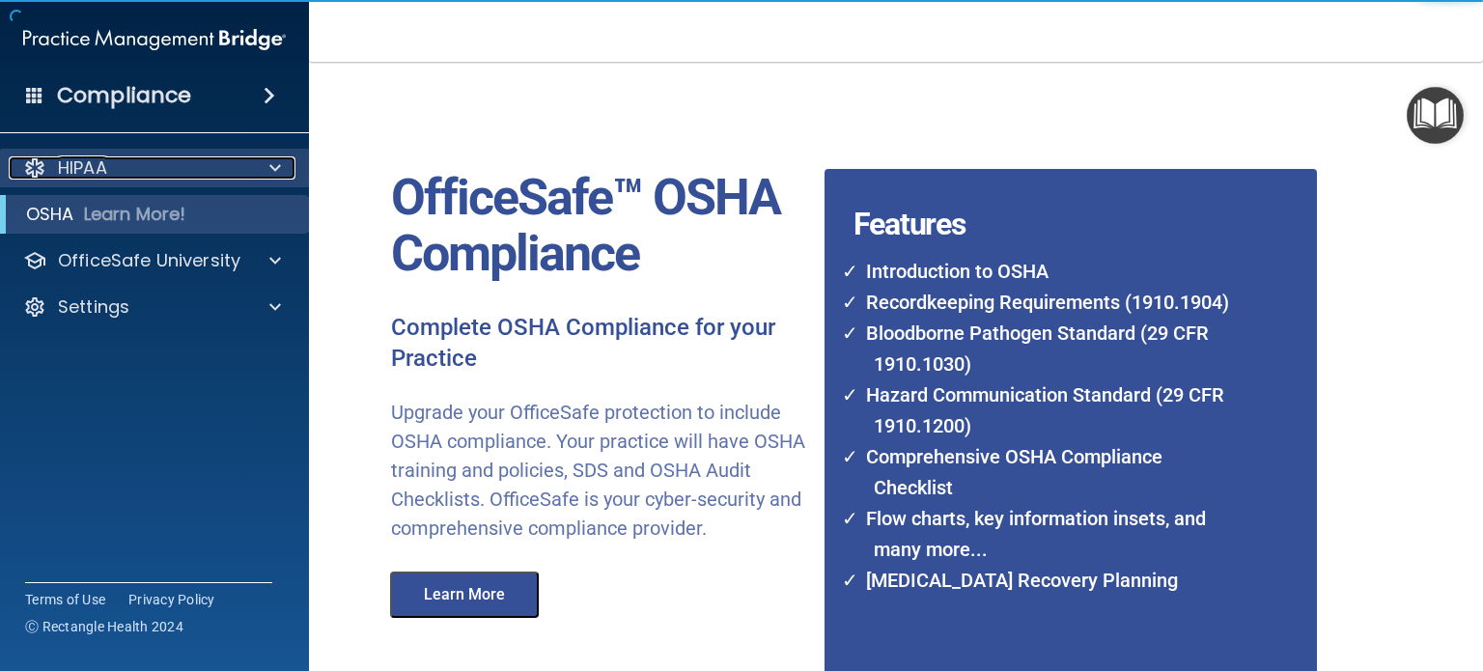
click at [273, 163] on span at bounding box center [275, 167] width 12 height 23
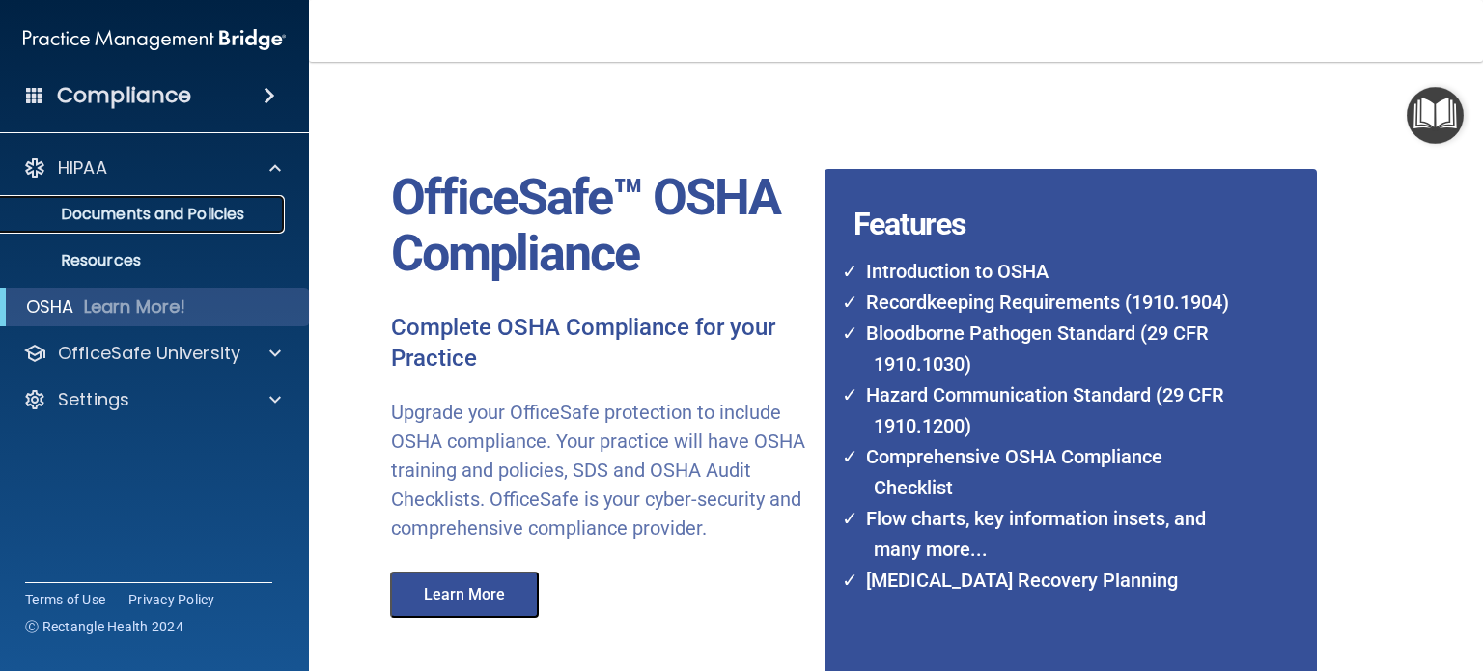
click at [132, 215] on p "Documents and Policies" at bounding box center [145, 214] width 264 height 19
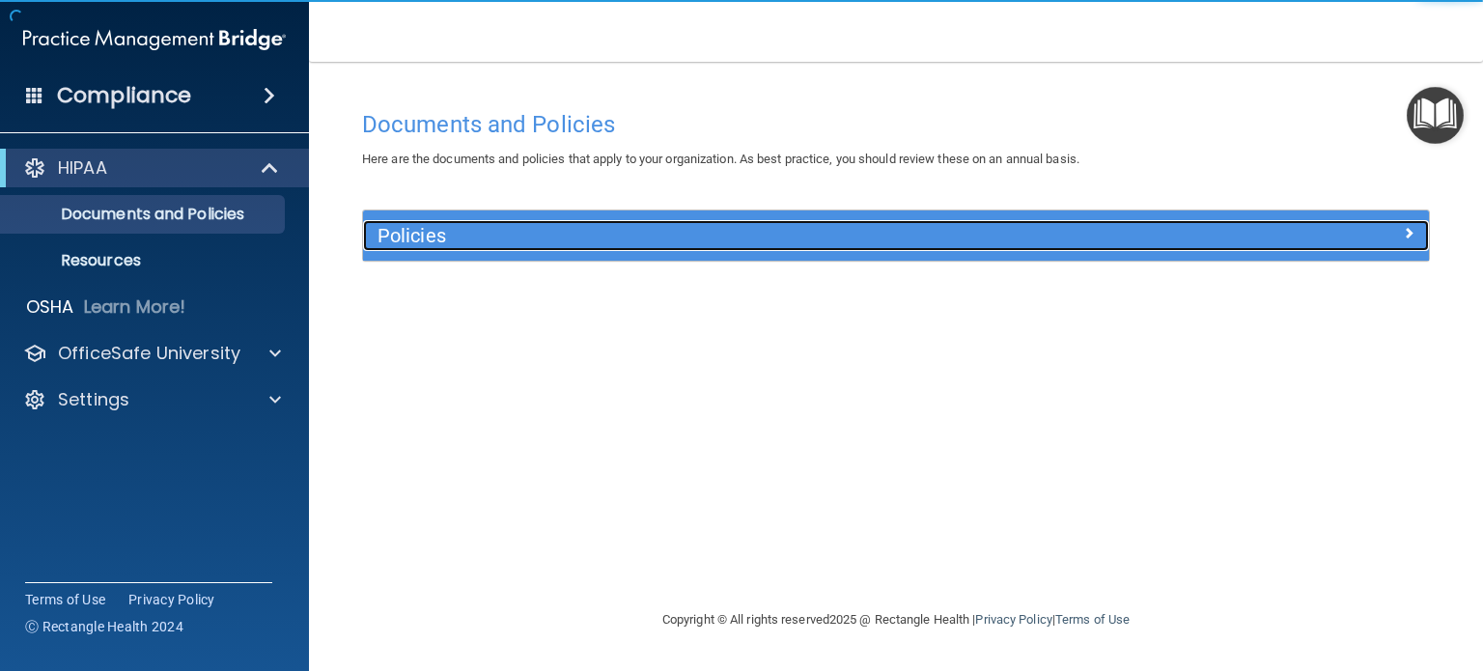
click at [731, 235] on h5 "Policies" at bounding box center [763, 235] width 770 height 21
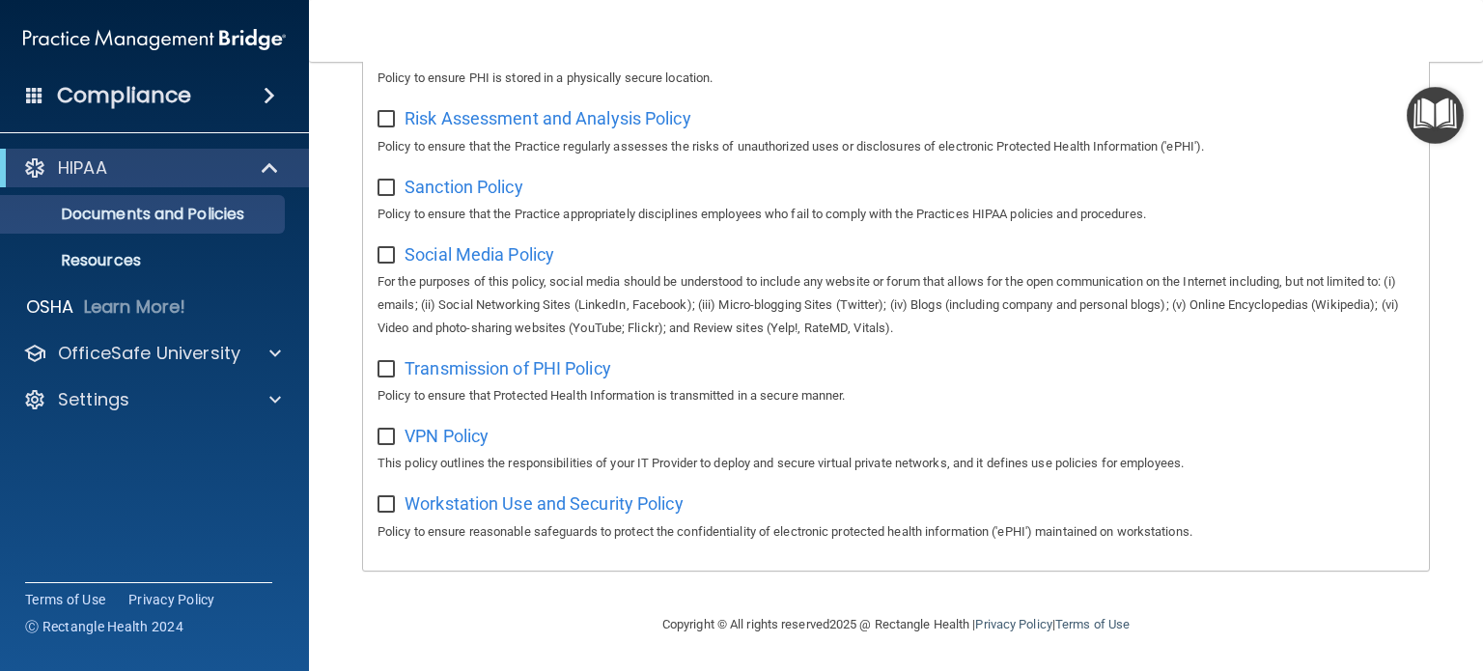
scroll to position [627, 0]
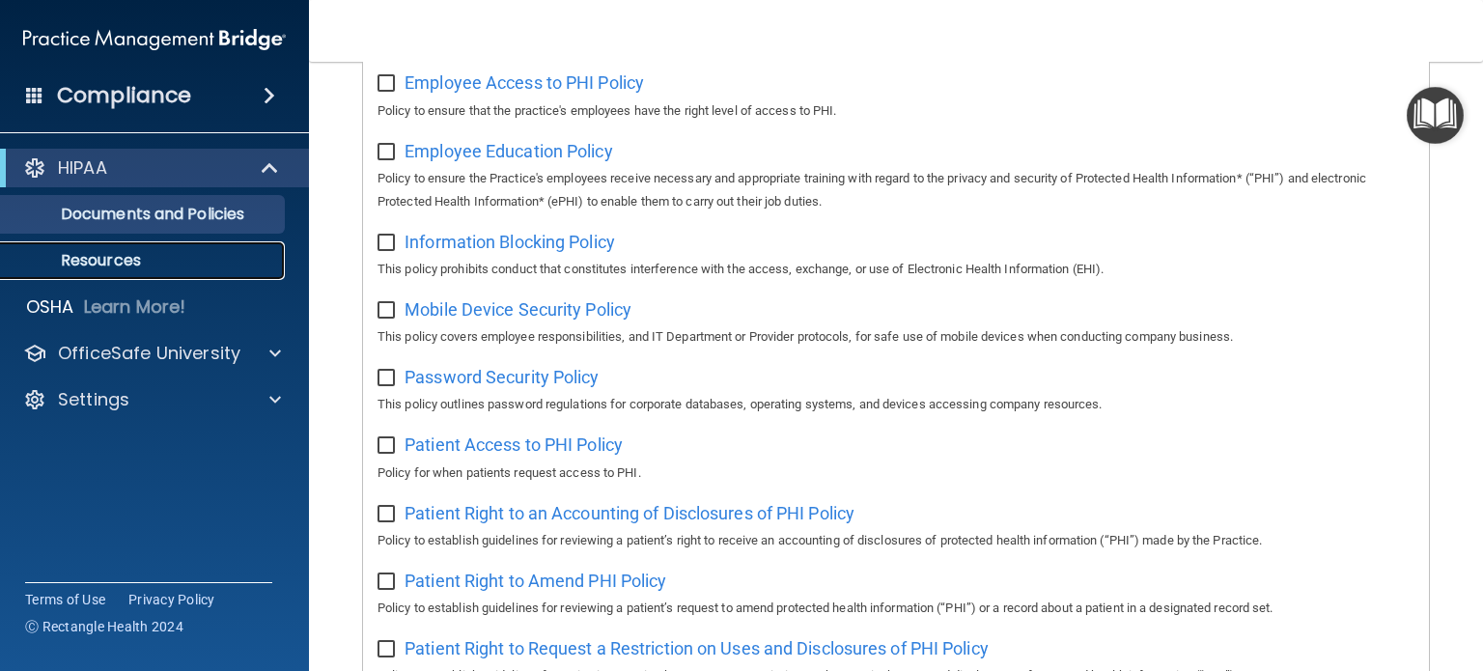
click at [65, 263] on p "Resources" at bounding box center [145, 260] width 264 height 19
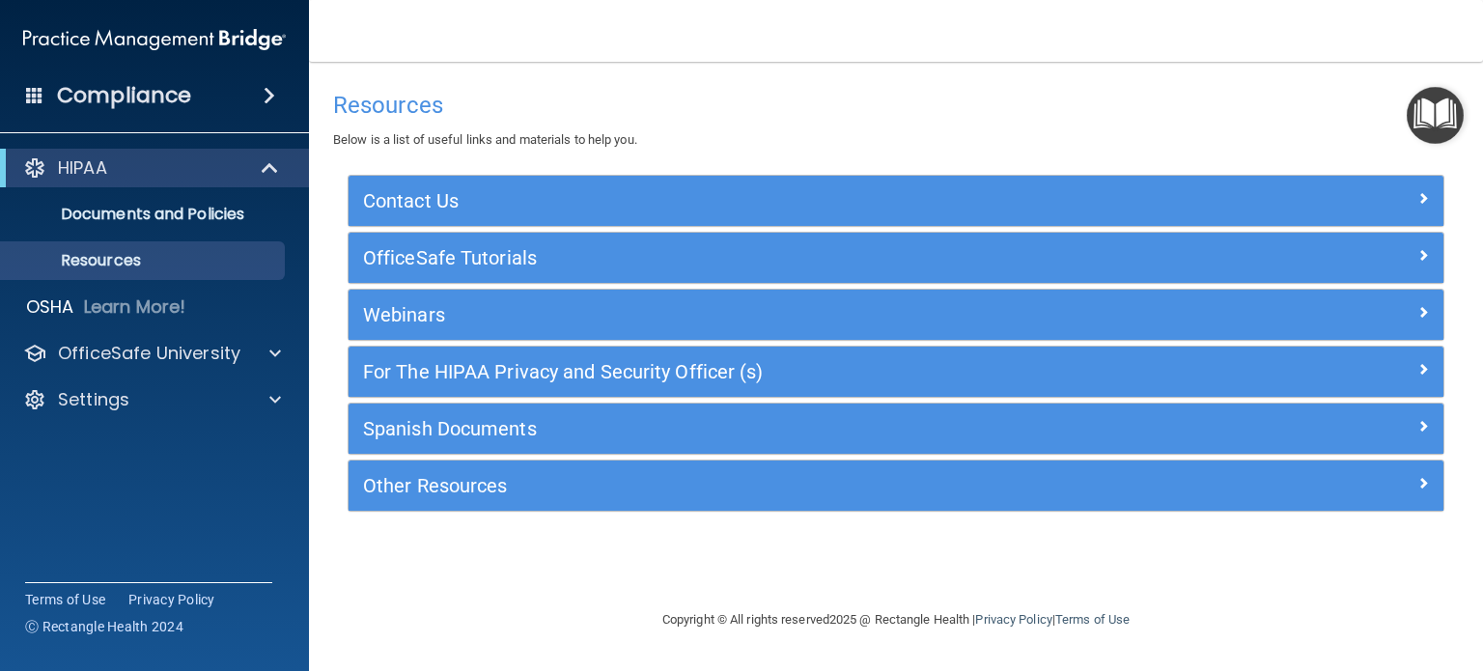
click at [264, 89] on span at bounding box center [270, 95] width 12 height 23
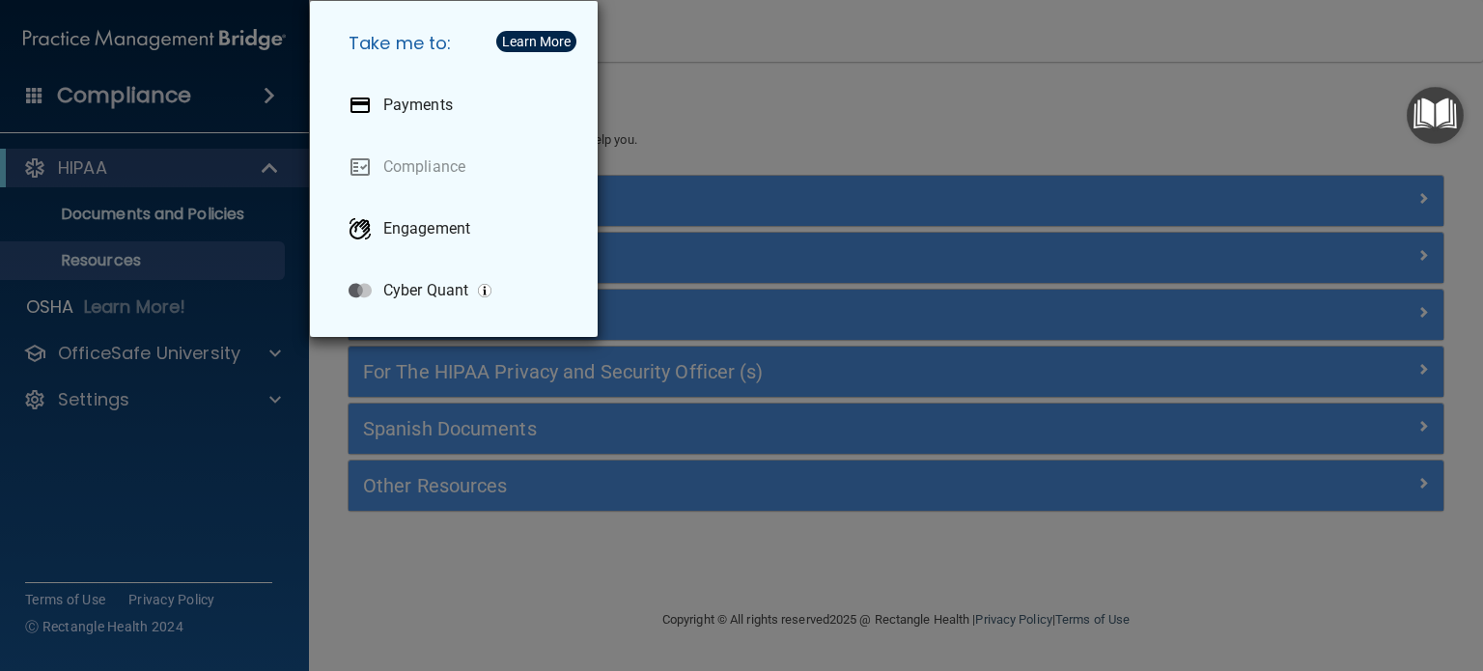
click at [146, 103] on div "Take me to: Payments Compliance Engagement Cyber Quant" at bounding box center [741, 335] width 1483 height 671
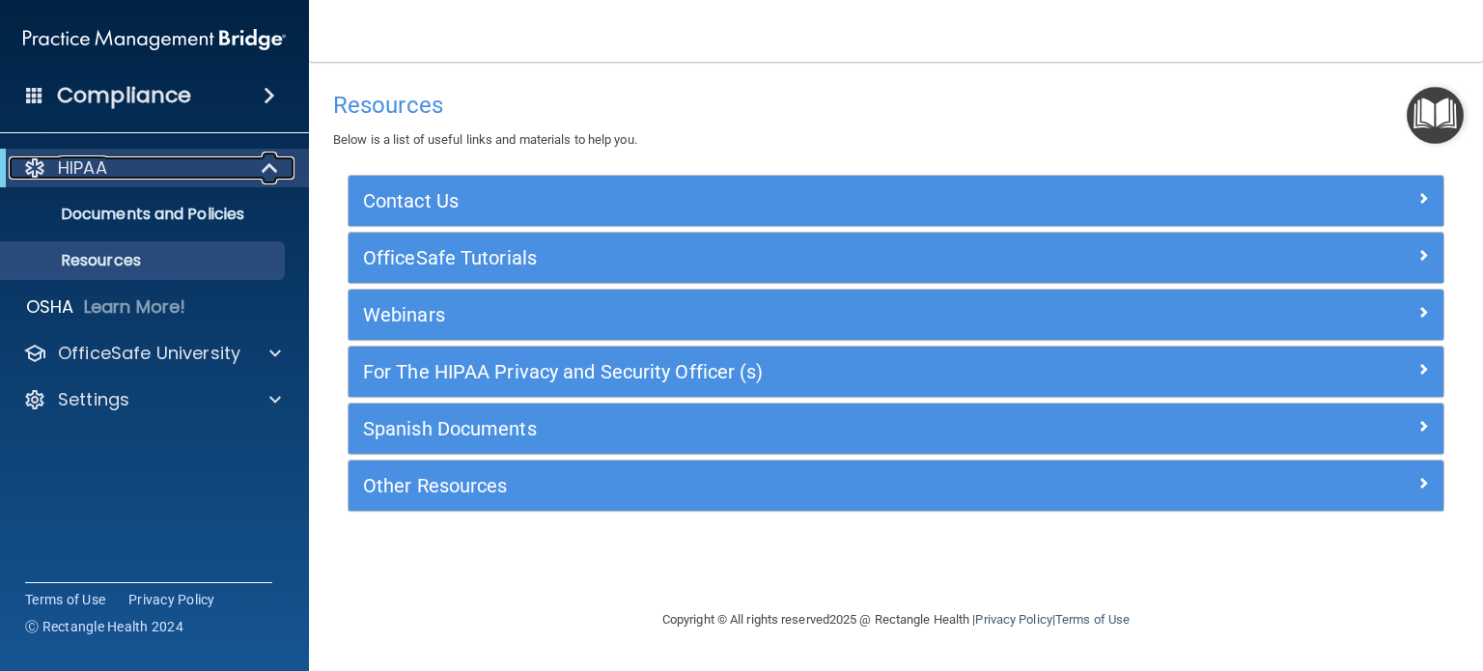
click at [57, 169] on div "HIPAA" at bounding box center [128, 167] width 238 height 23
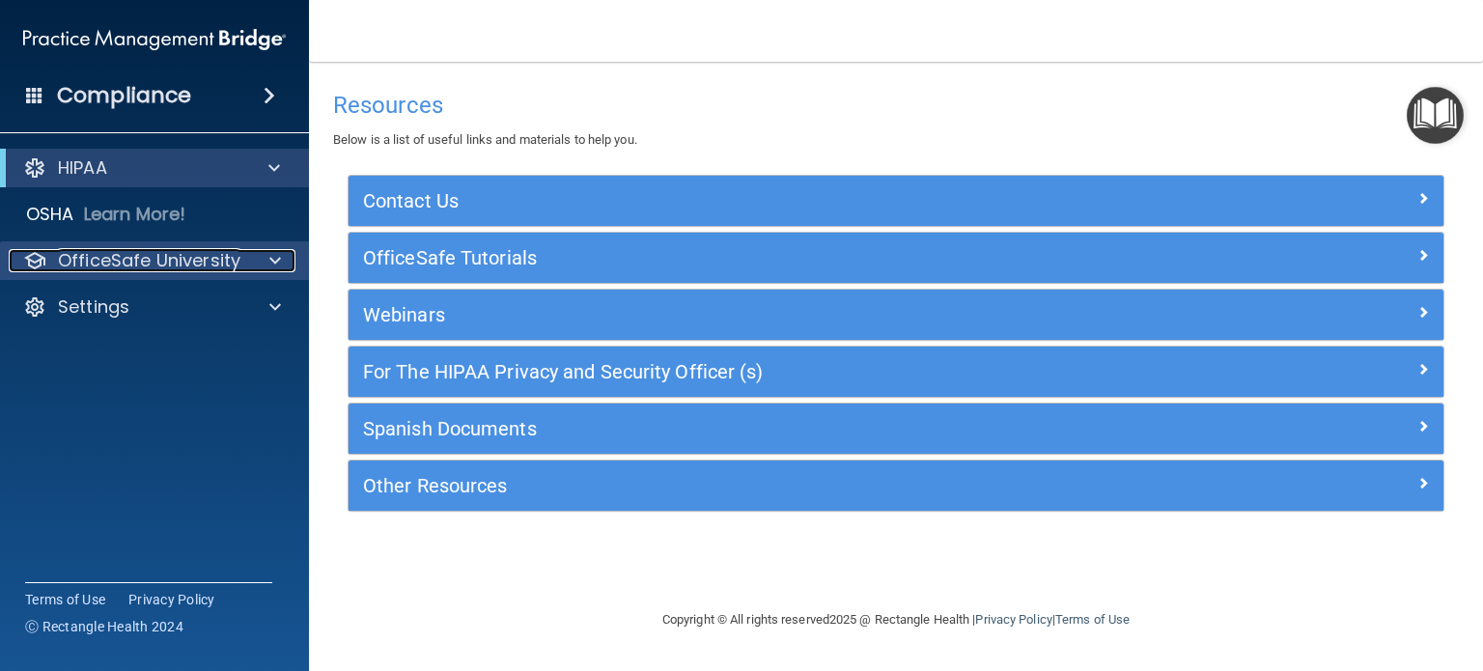
click at [269, 259] on span at bounding box center [275, 260] width 12 height 23
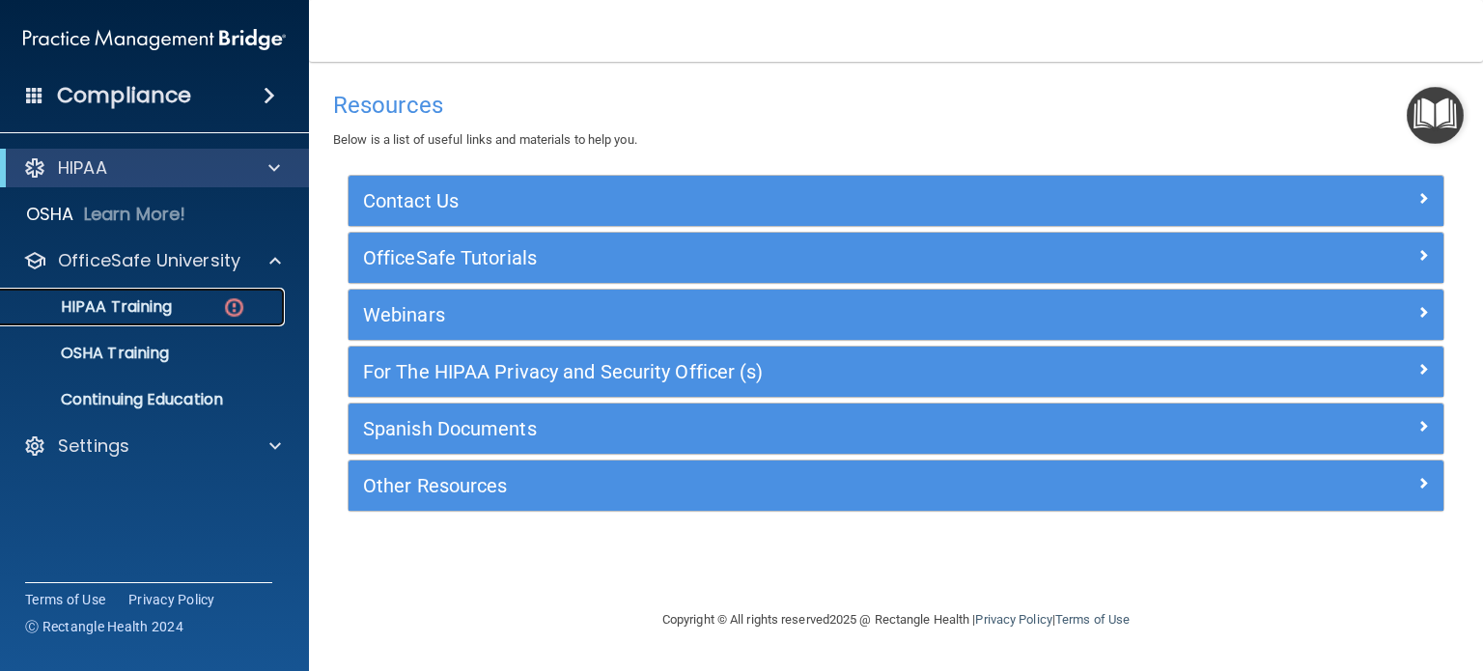
click at [101, 304] on p "HIPAA Training" at bounding box center [92, 306] width 159 height 19
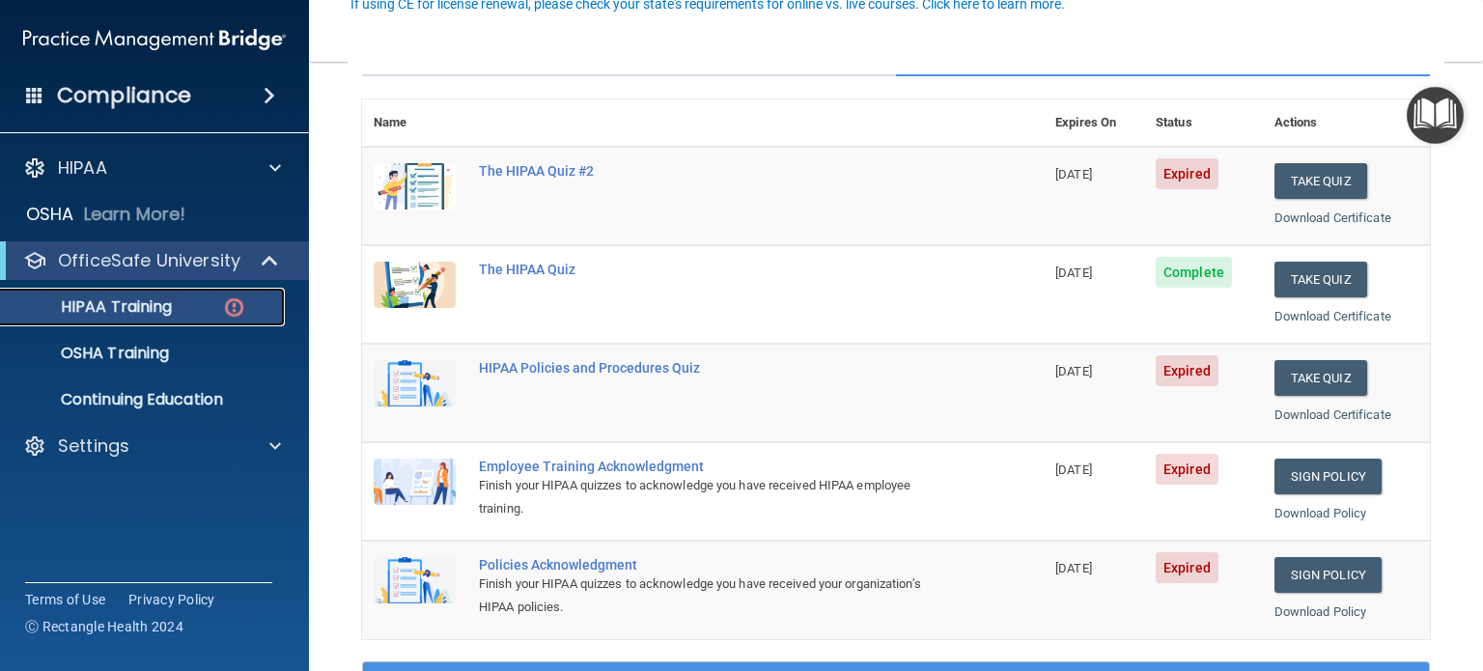
scroll to position [97, 0]
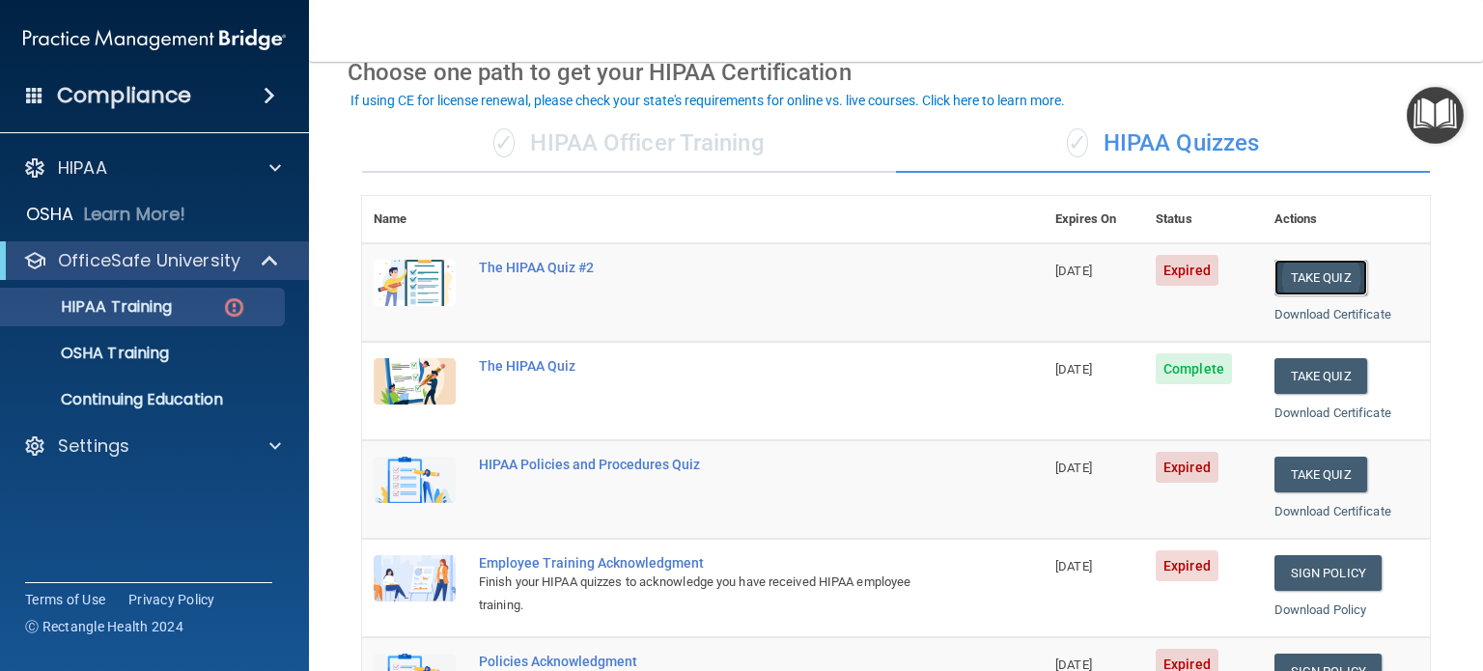
click at [1323, 272] on button "Take Quiz" at bounding box center [1320, 278] width 93 height 36
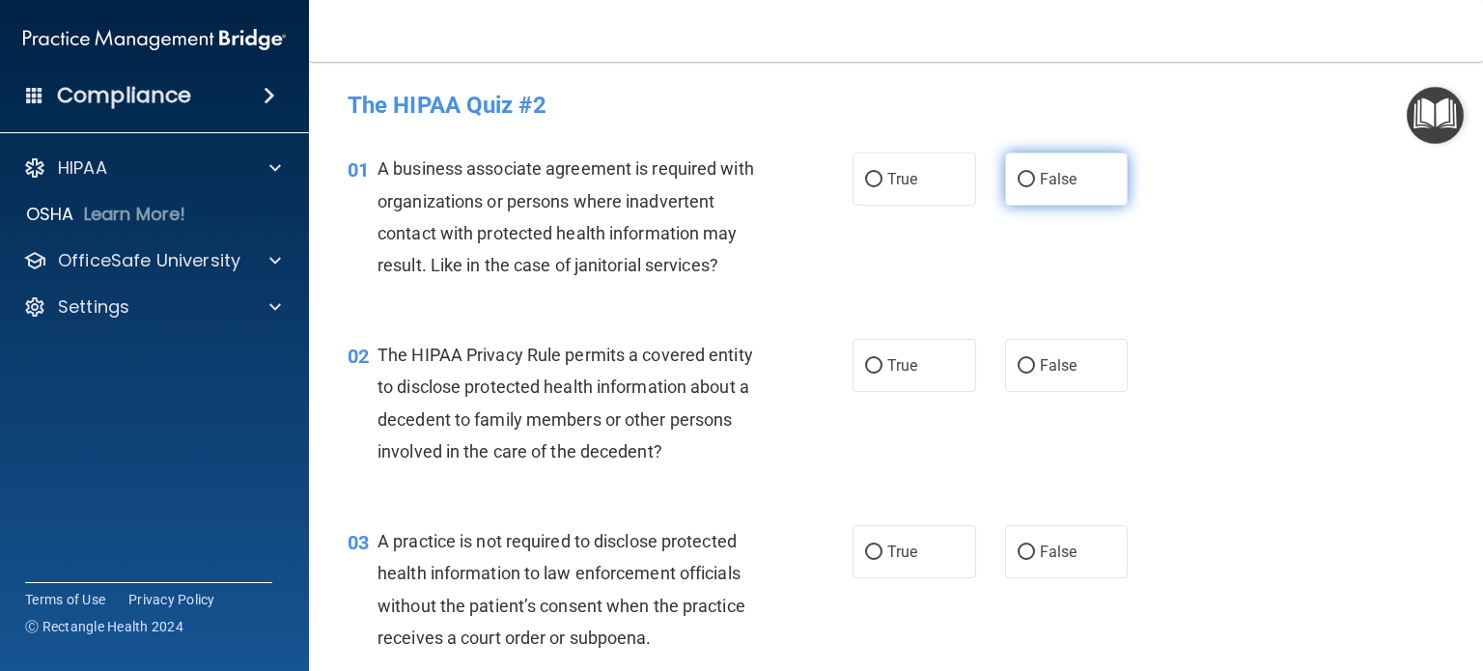
click at [1023, 181] on input "False" at bounding box center [1026, 180] width 17 height 14
radio input "true"
click at [865, 362] on input "True" at bounding box center [873, 366] width 17 height 14
radio input "true"
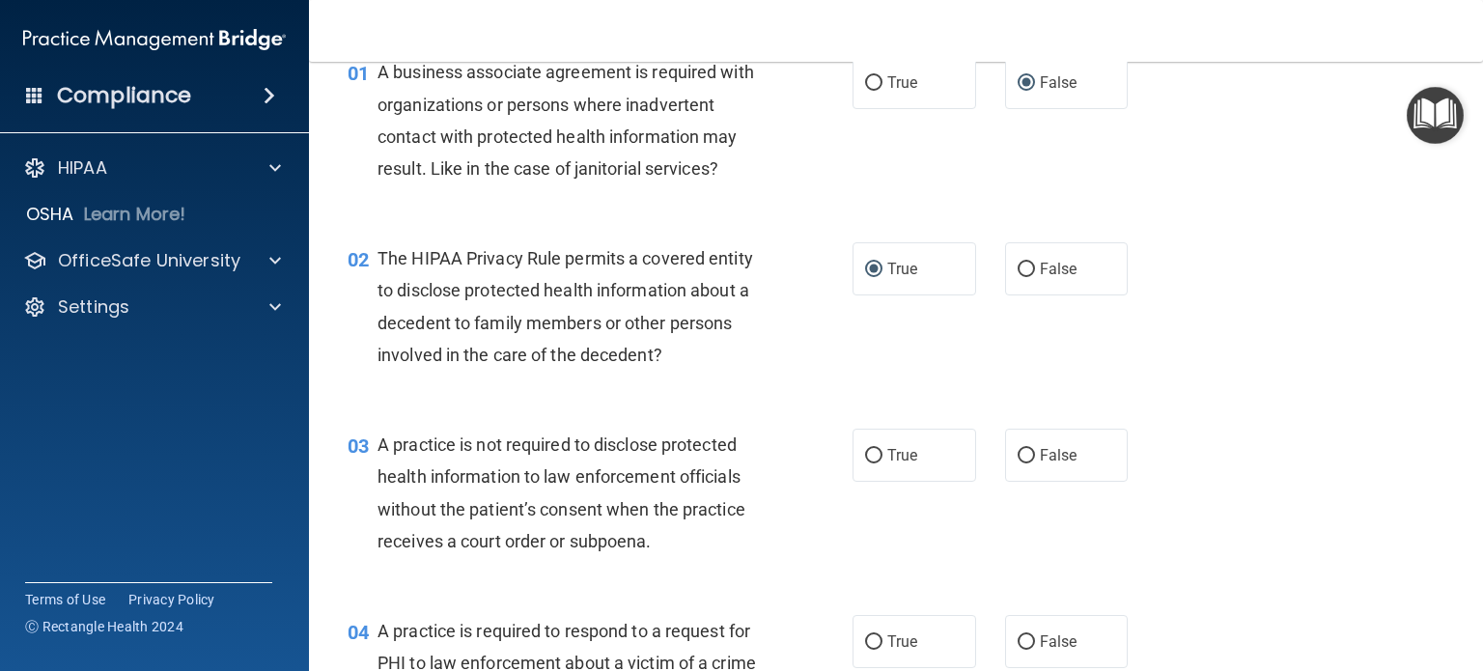
scroll to position [193, 0]
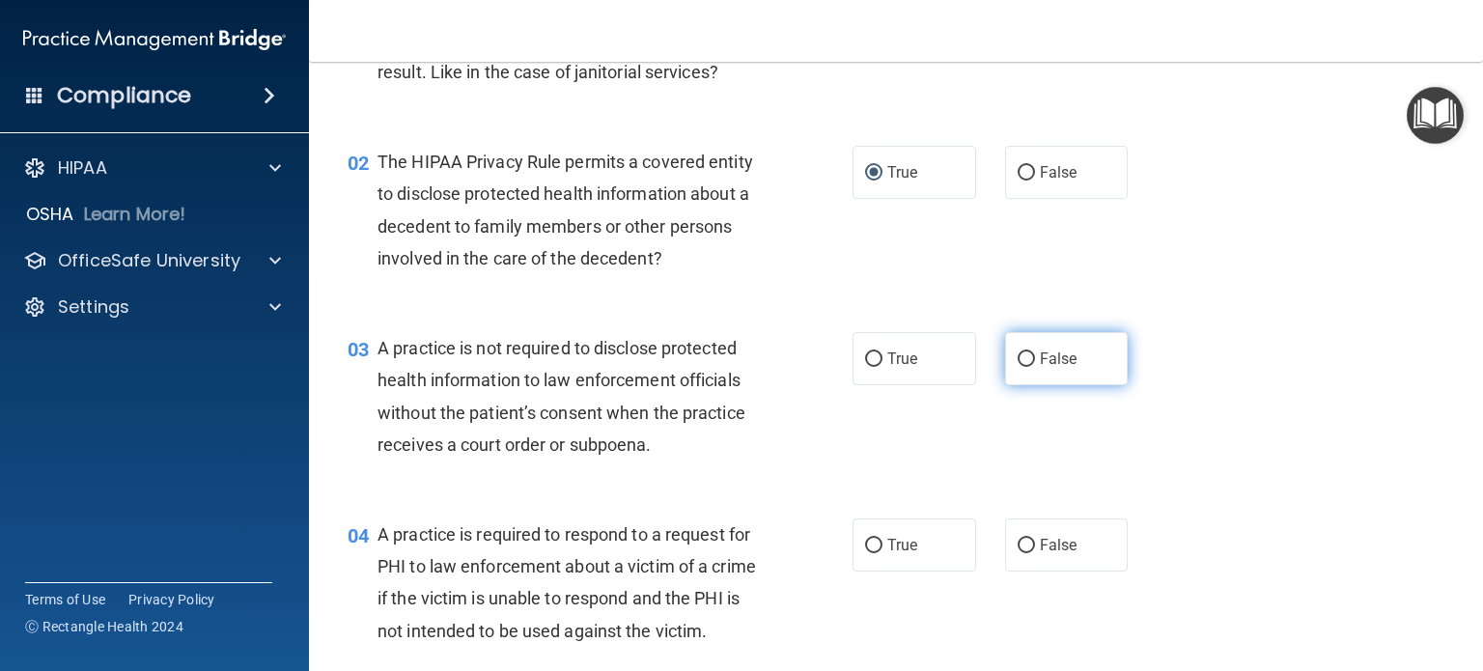
click at [1018, 363] on input "False" at bounding box center [1026, 359] width 17 height 14
radio input "true"
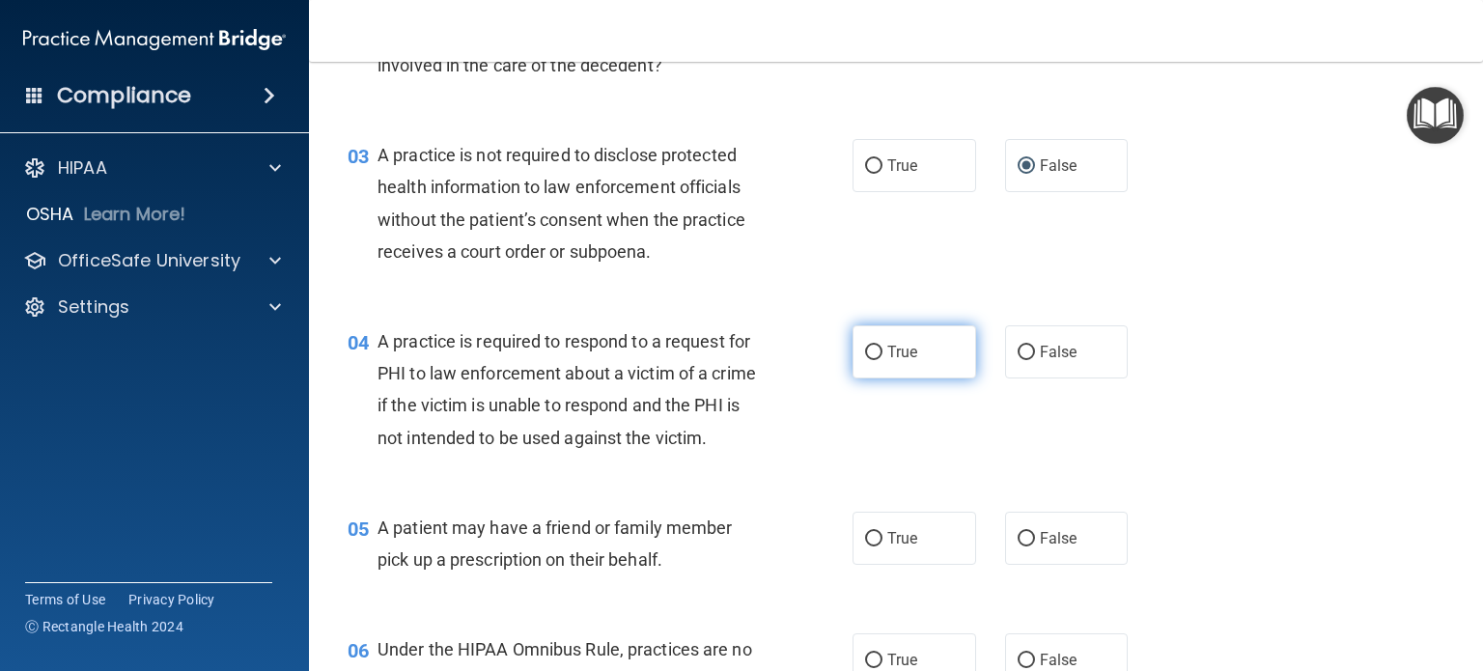
click at [865, 350] on input "True" at bounding box center [873, 353] width 17 height 14
radio input "true"
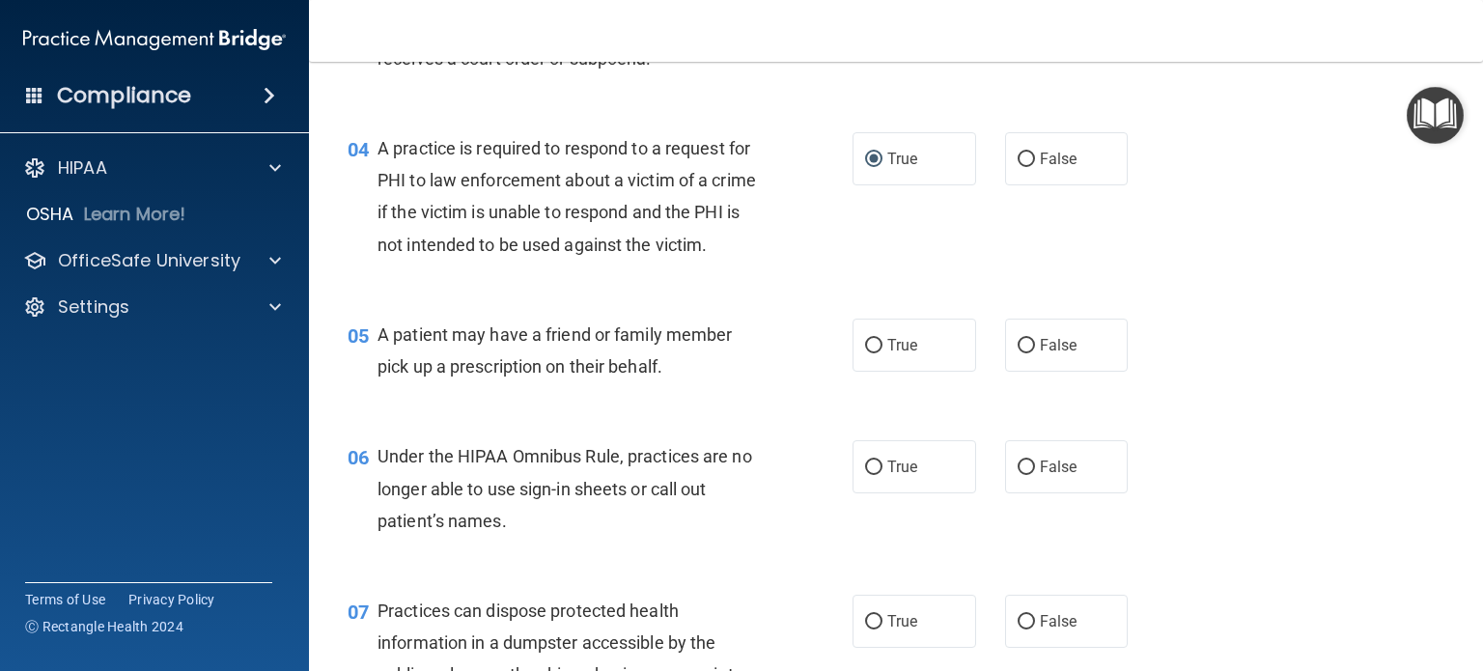
scroll to position [676, 0]
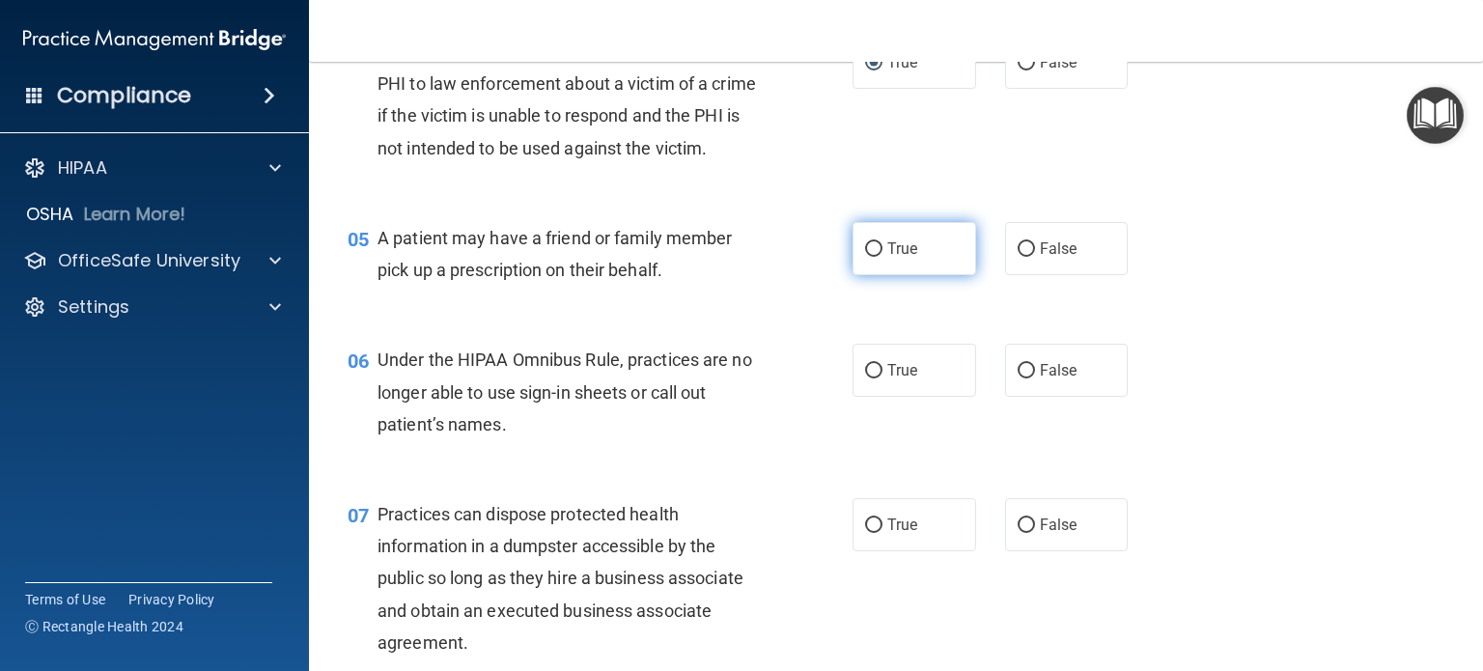
click at [865, 257] on input "True" at bounding box center [873, 249] width 17 height 14
radio input "true"
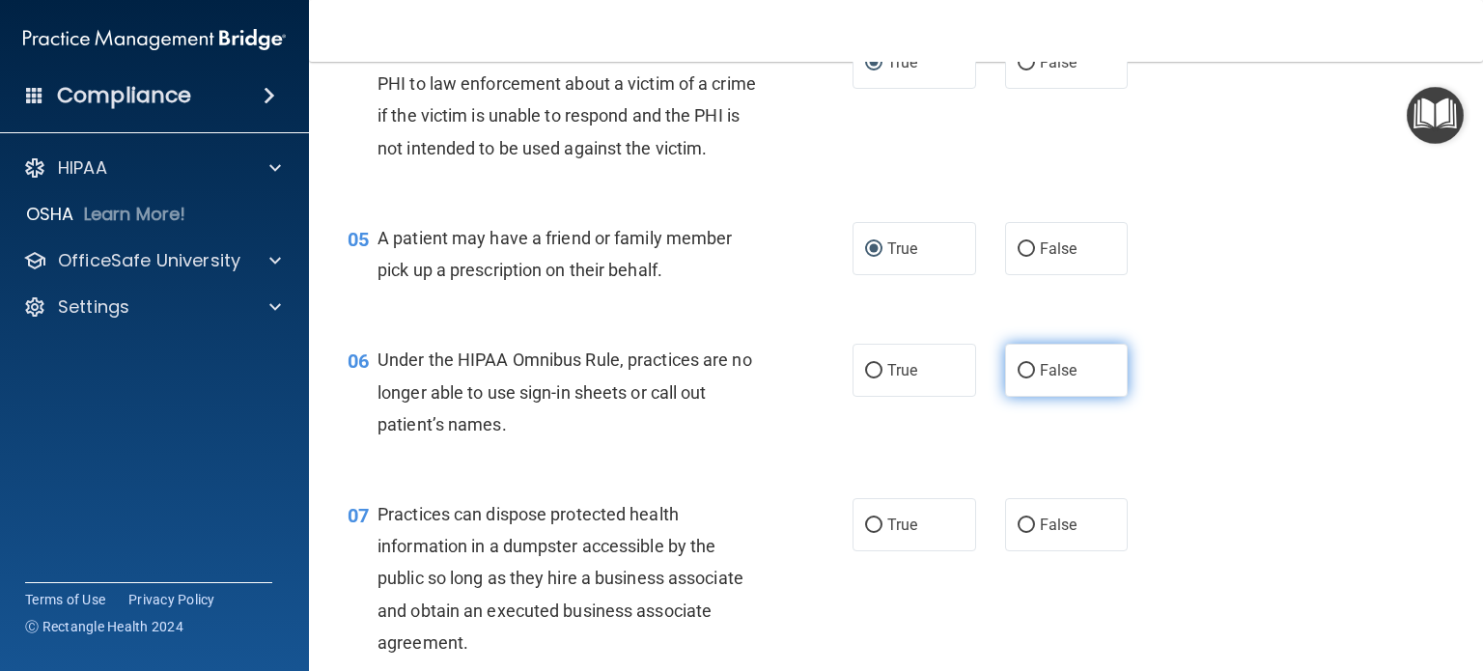
click at [1018, 378] on input "False" at bounding box center [1026, 371] width 17 height 14
radio input "true"
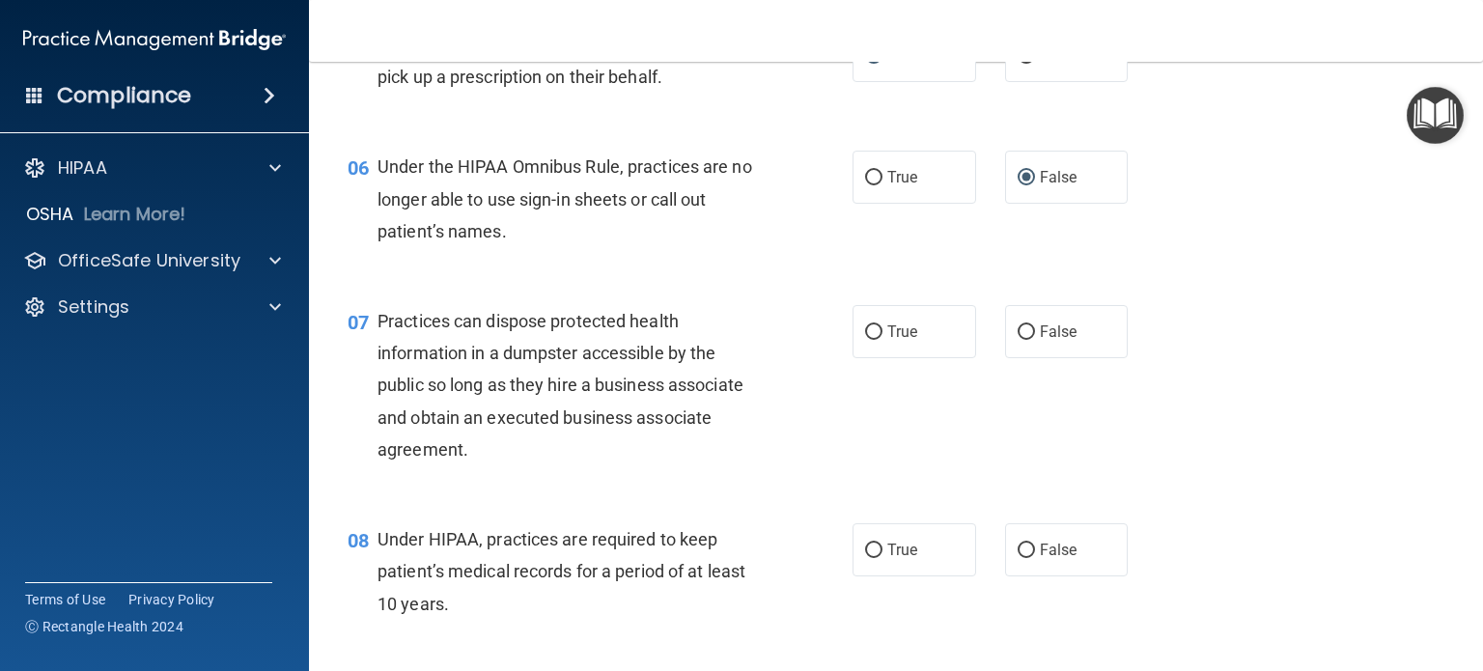
scroll to position [965, 0]
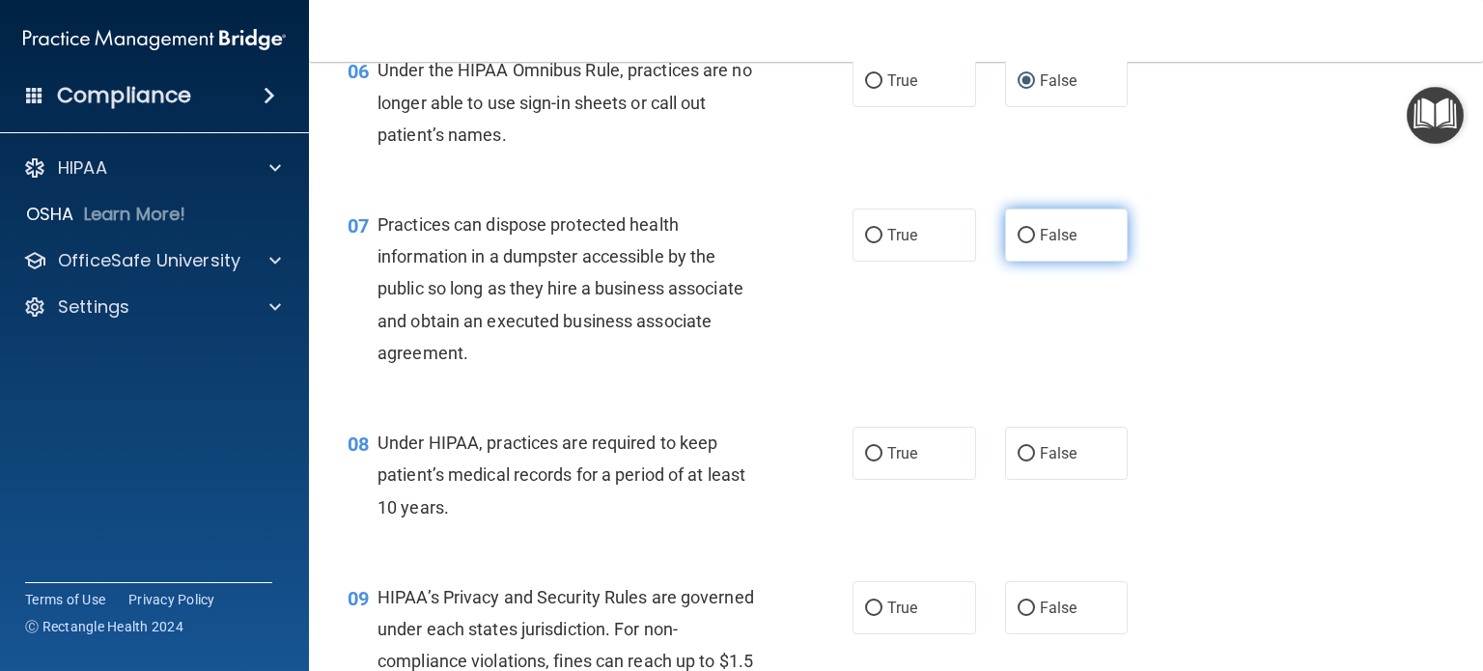
click at [1018, 243] on input "False" at bounding box center [1026, 236] width 17 height 14
radio input "true"
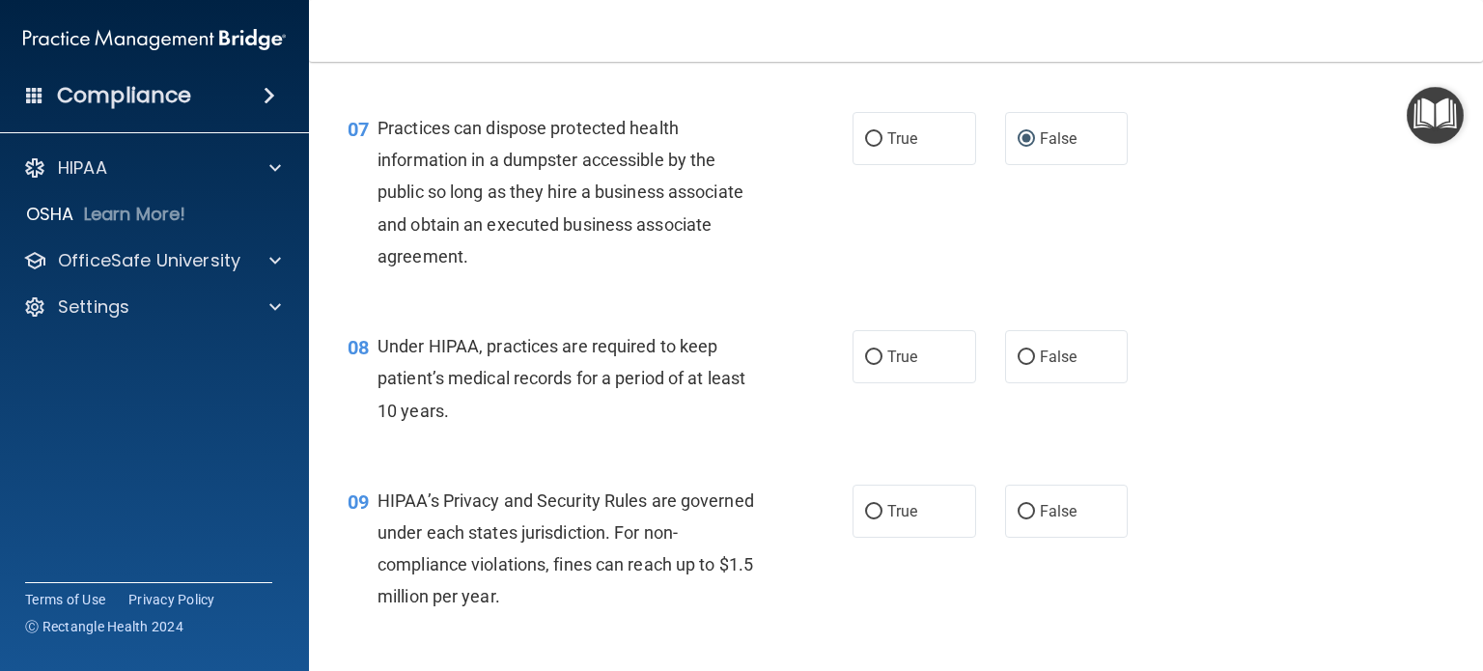
scroll to position [1159, 0]
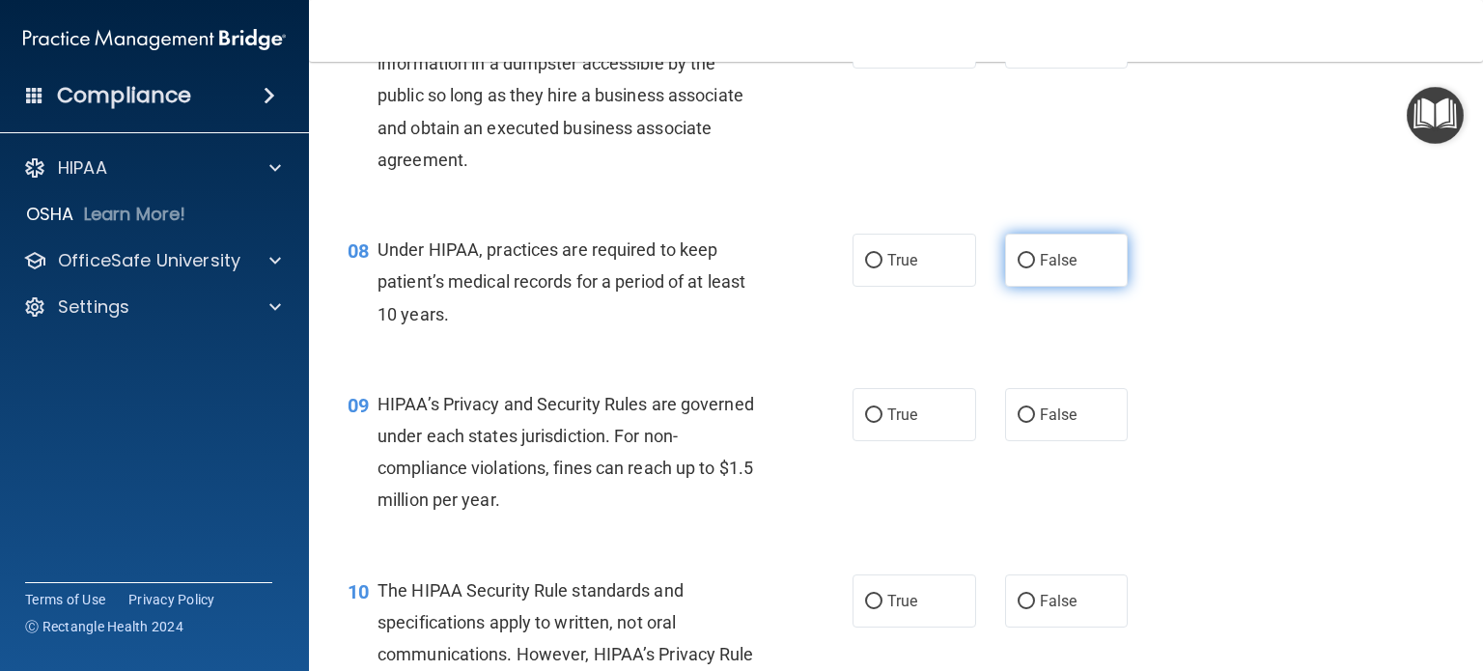
click at [1021, 268] on input "False" at bounding box center [1026, 261] width 17 height 14
radio input "true"
click at [1021, 423] on input "False" at bounding box center [1026, 415] width 17 height 14
radio input "true"
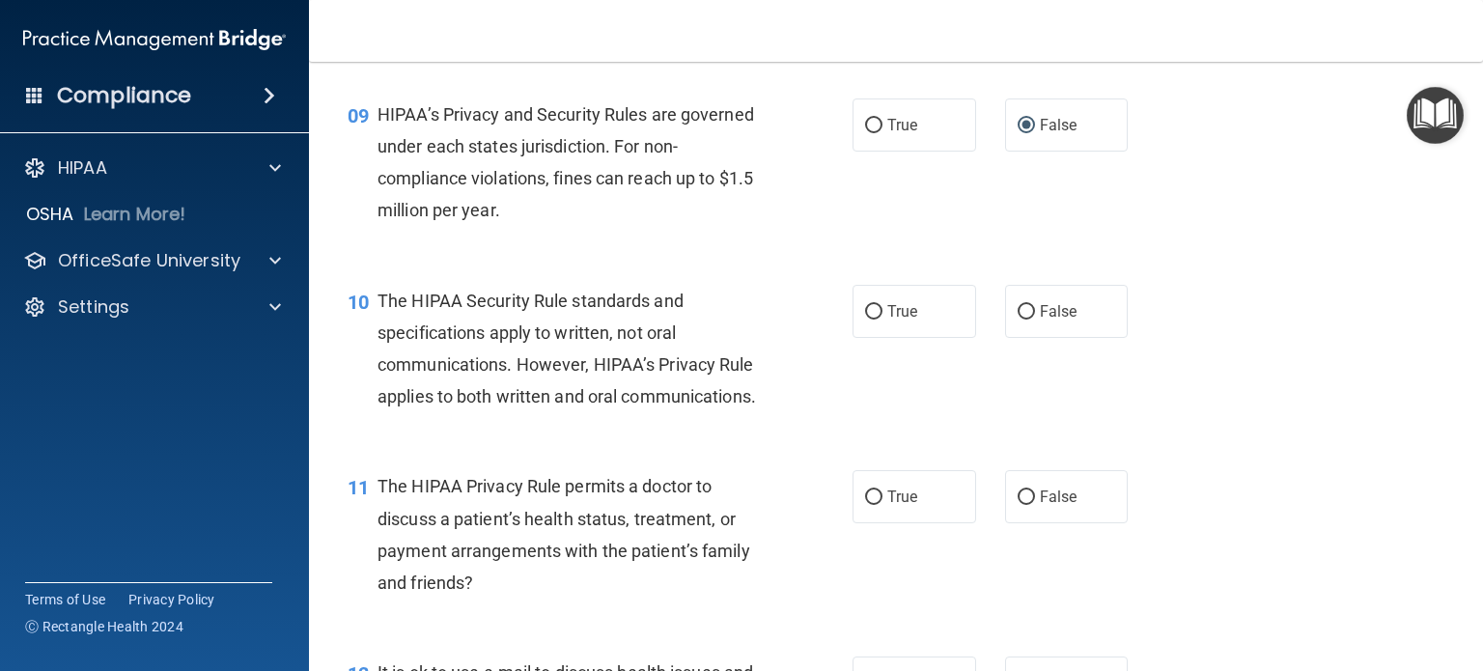
scroll to position [1545, 0]
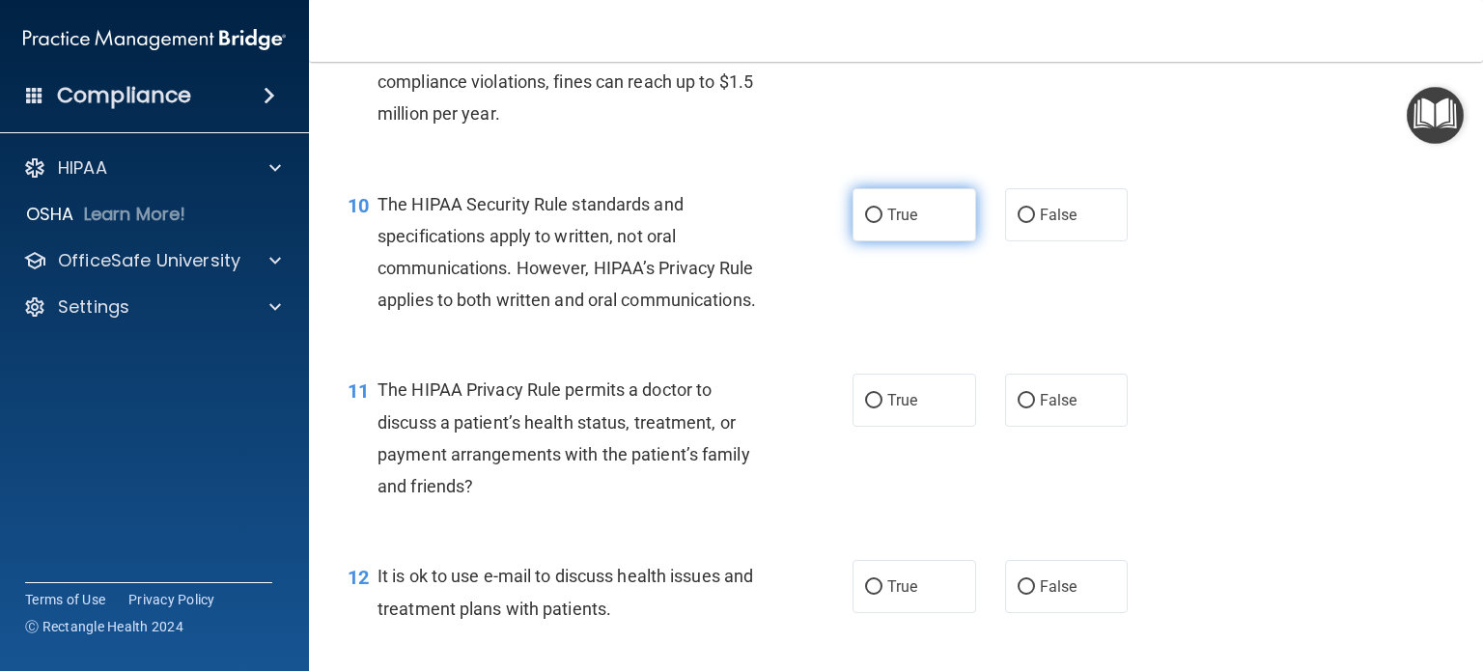
click at [865, 223] on input "True" at bounding box center [873, 216] width 17 height 14
radio input "true"
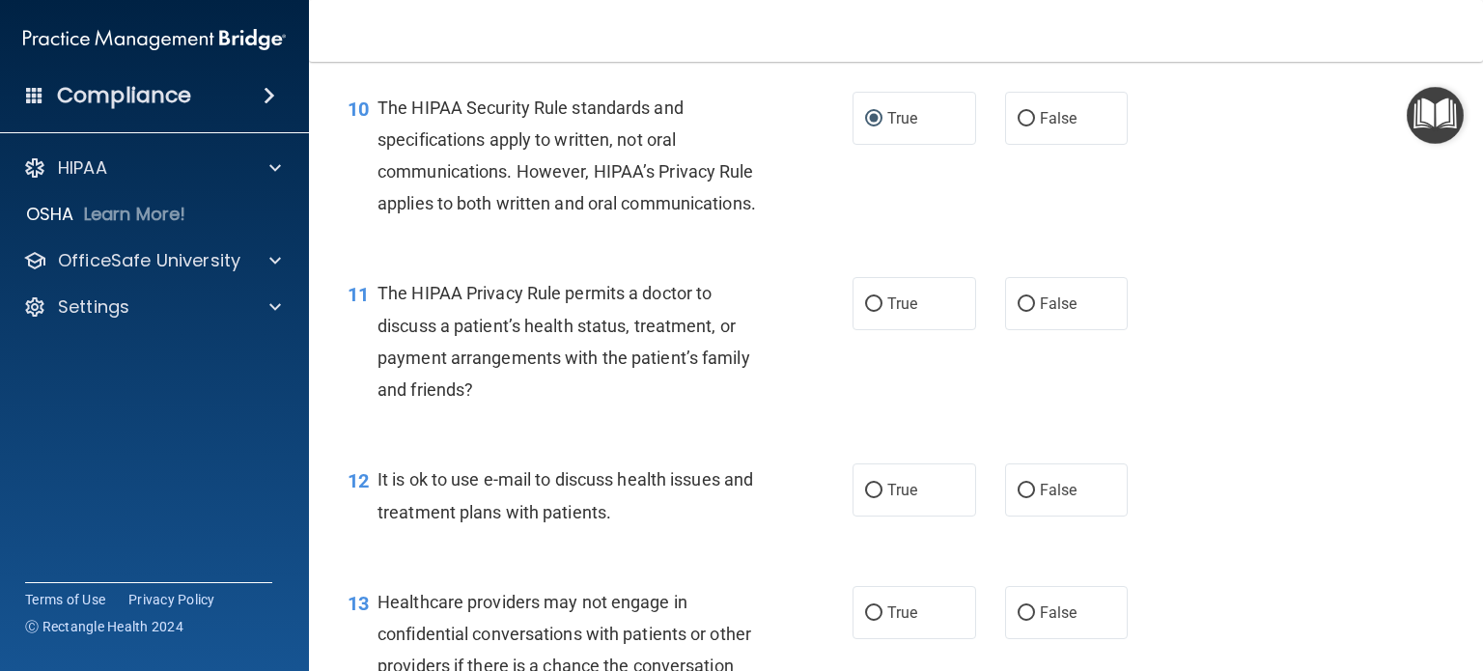
scroll to position [1738, 0]
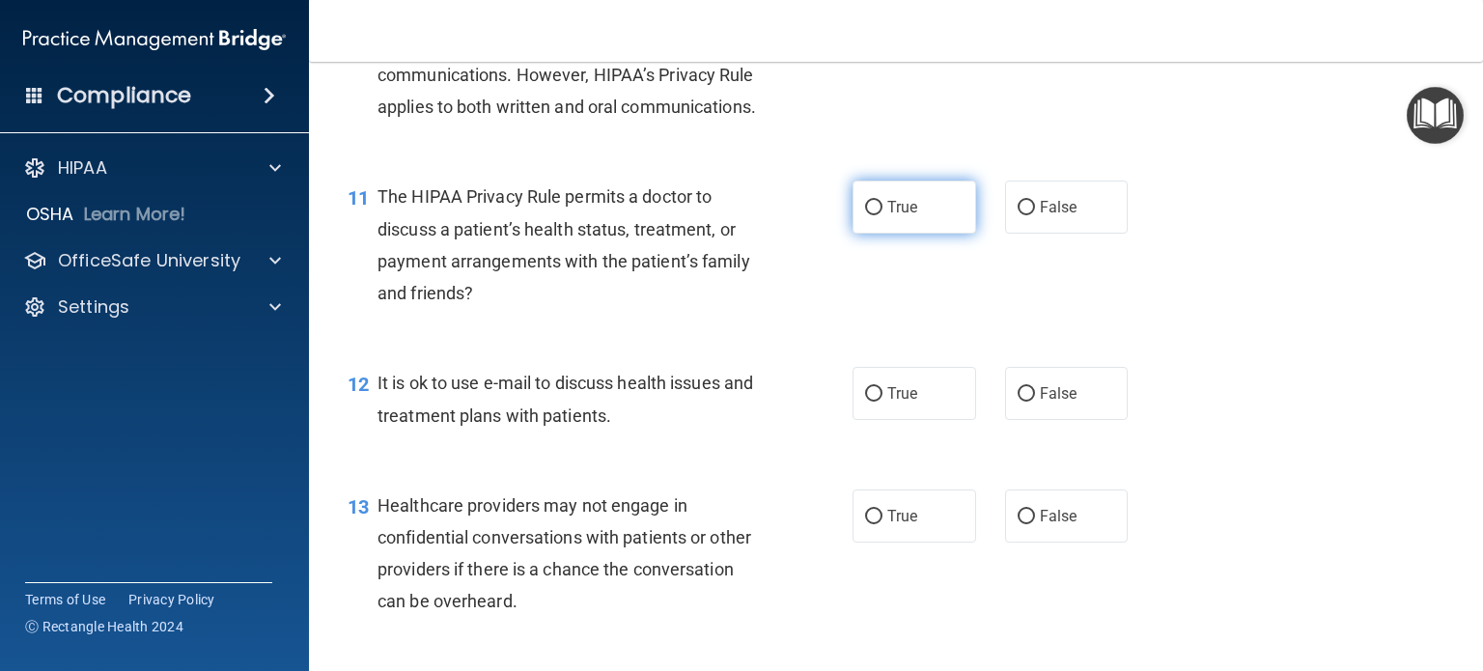
click at [865, 215] on input "True" at bounding box center [873, 208] width 17 height 14
radio input "true"
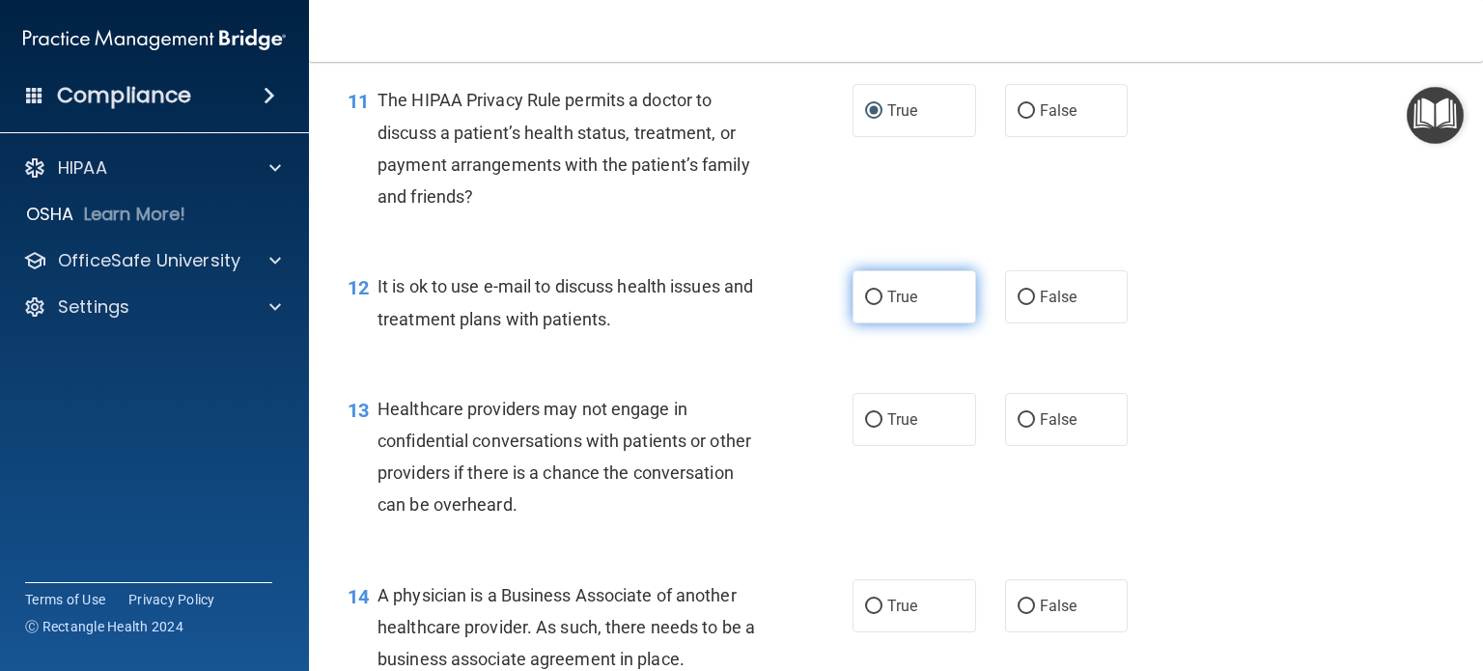
click at [865, 305] on input "True" at bounding box center [873, 298] width 17 height 14
radio input "true"
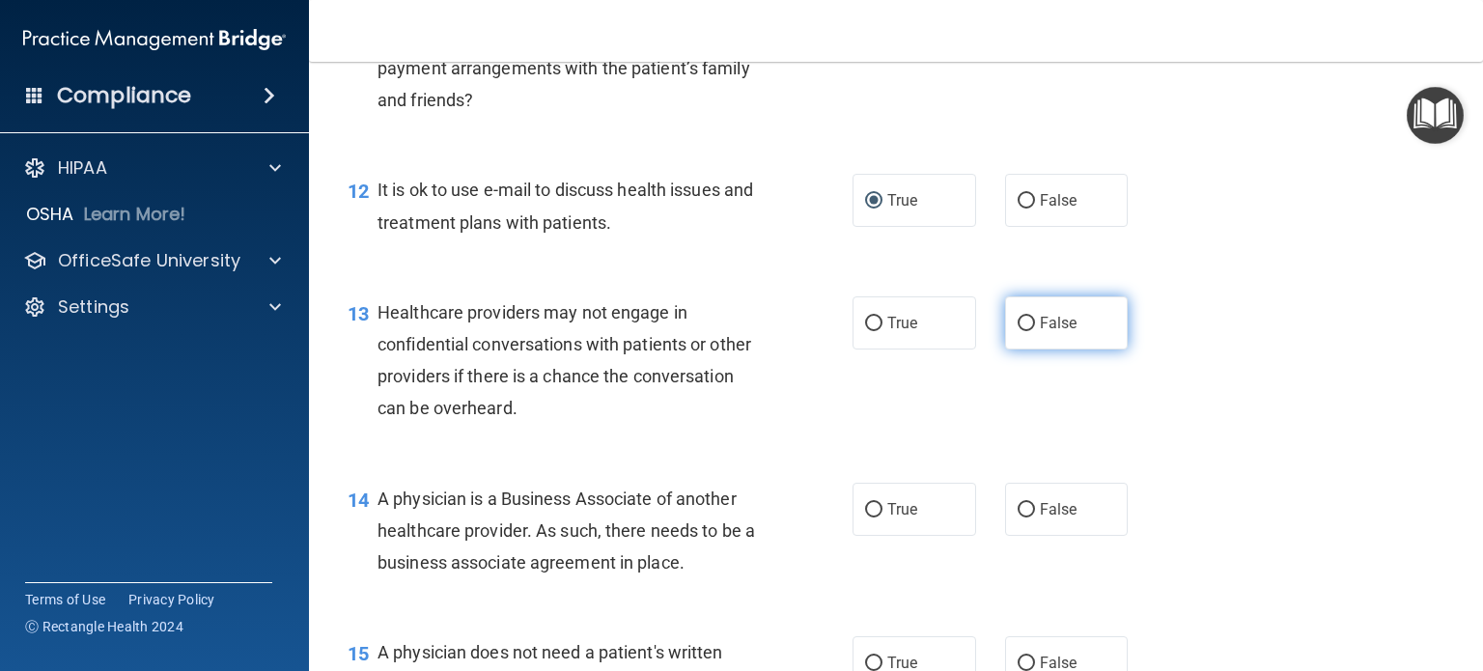
click at [1018, 331] on input "False" at bounding box center [1026, 324] width 17 height 14
radio input "true"
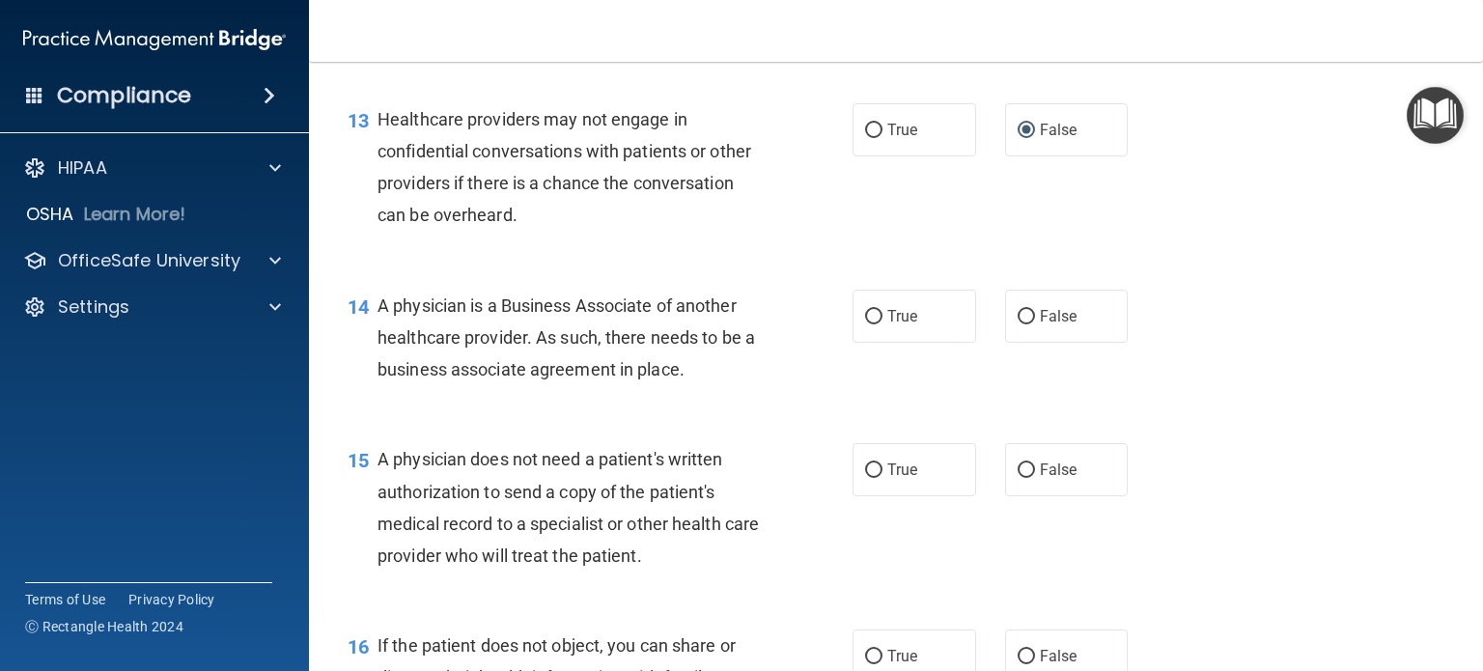
scroll to position [2221, 0]
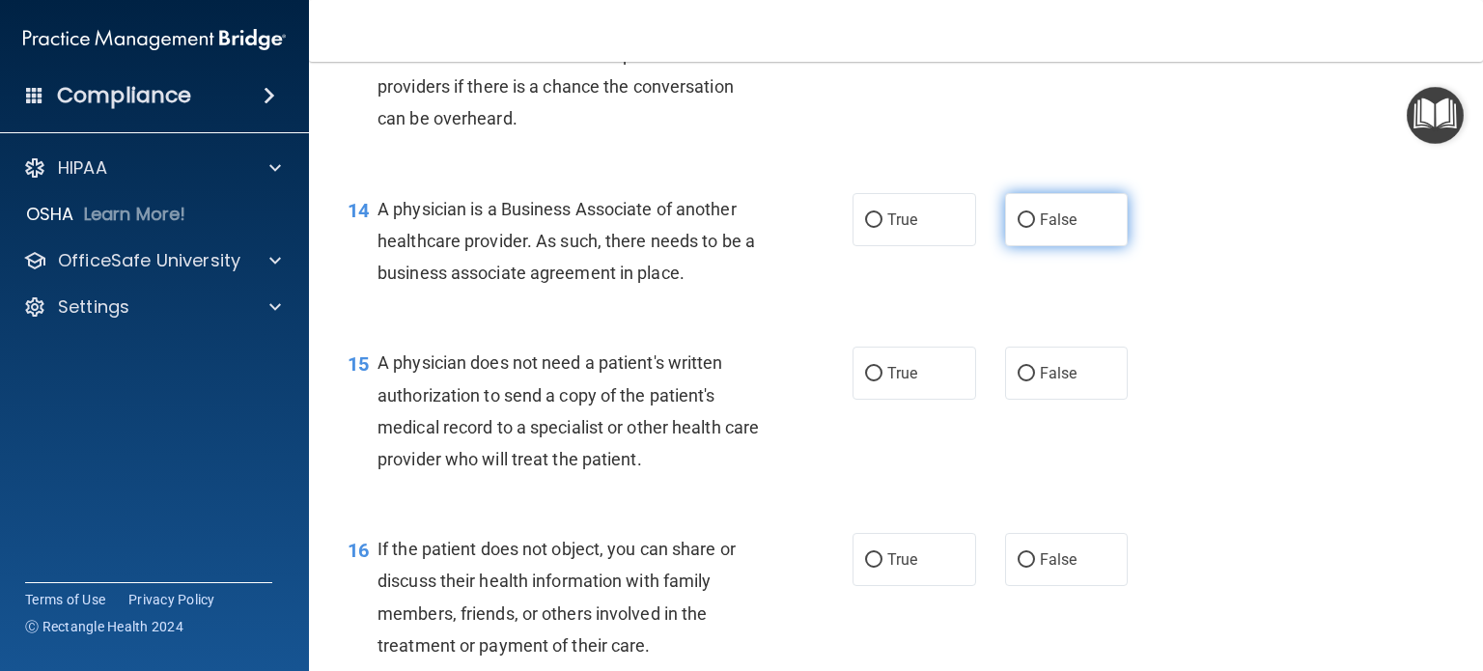
click at [1018, 228] on input "False" at bounding box center [1026, 220] width 17 height 14
radio input "true"
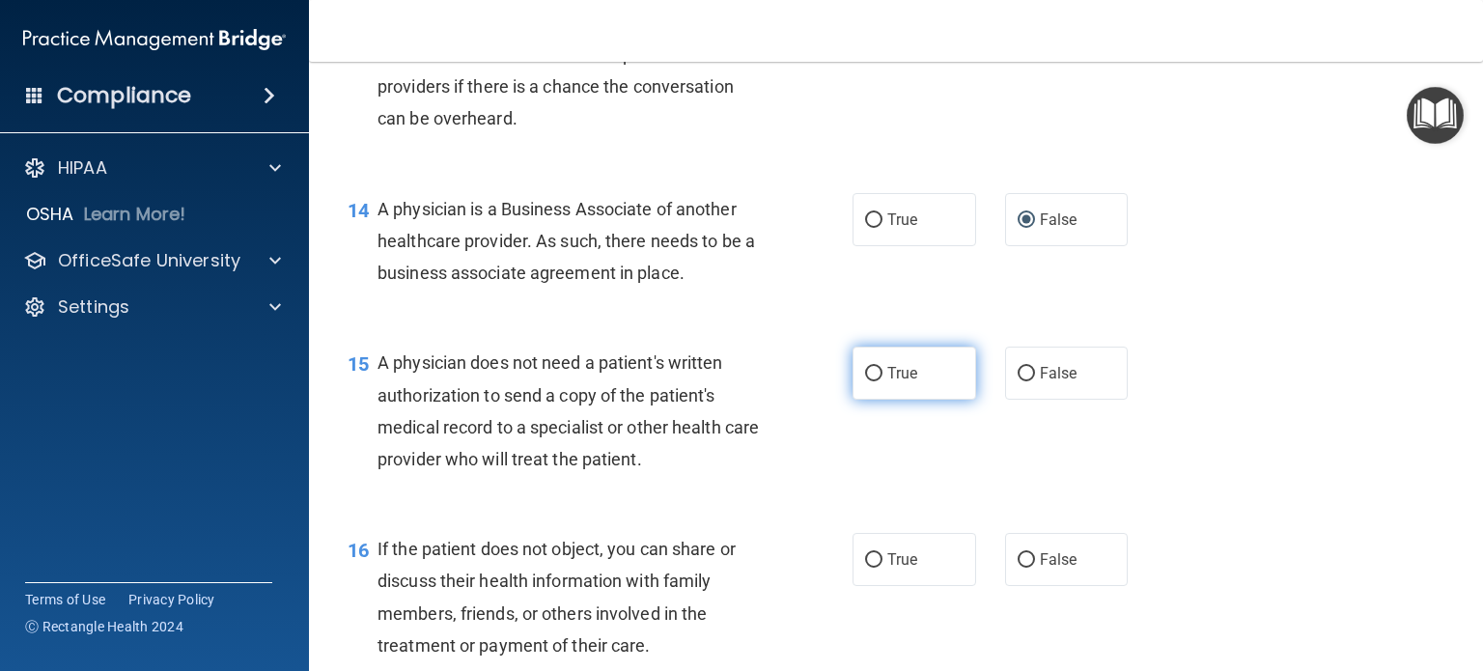
click at [865, 381] on input "True" at bounding box center [873, 374] width 17 height 14
radio input "true"
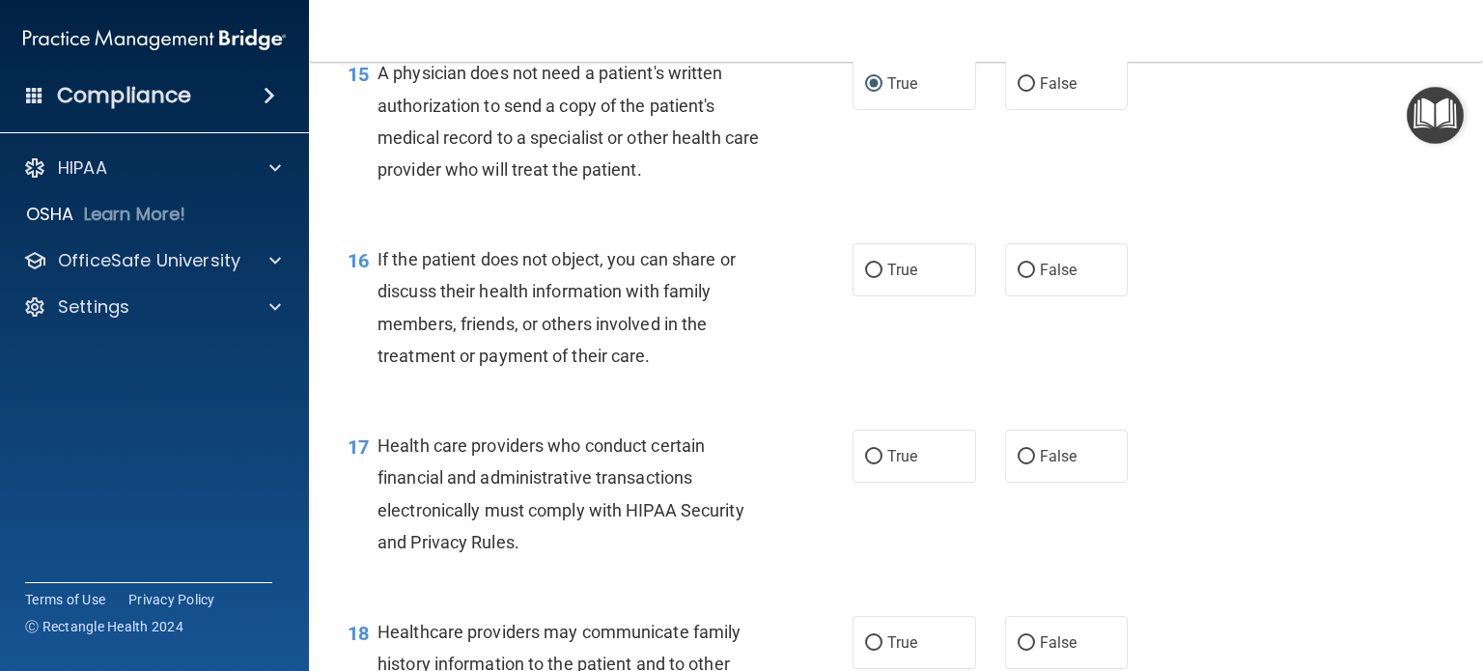
scroll to position [2607, 0]
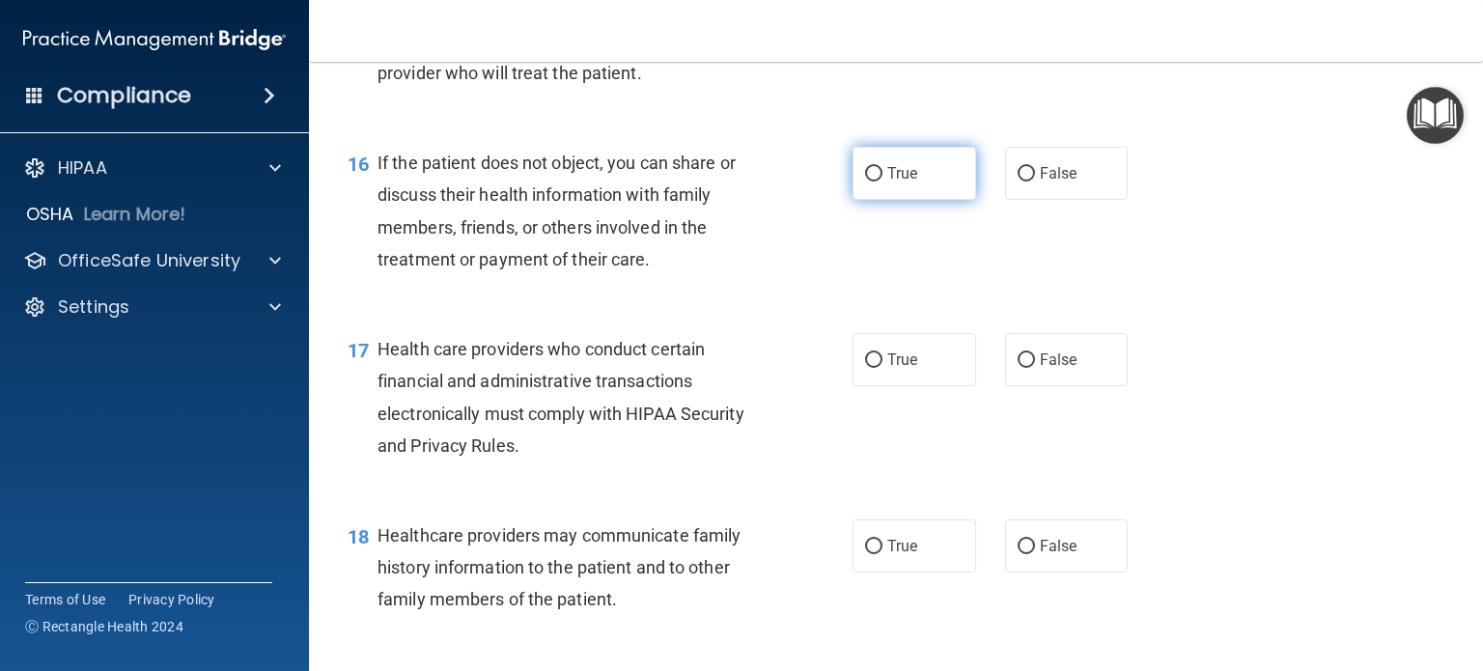
click at [867, 182] on input "True" at bounding box center [873, 174] width 17 height 14
radio input "true"
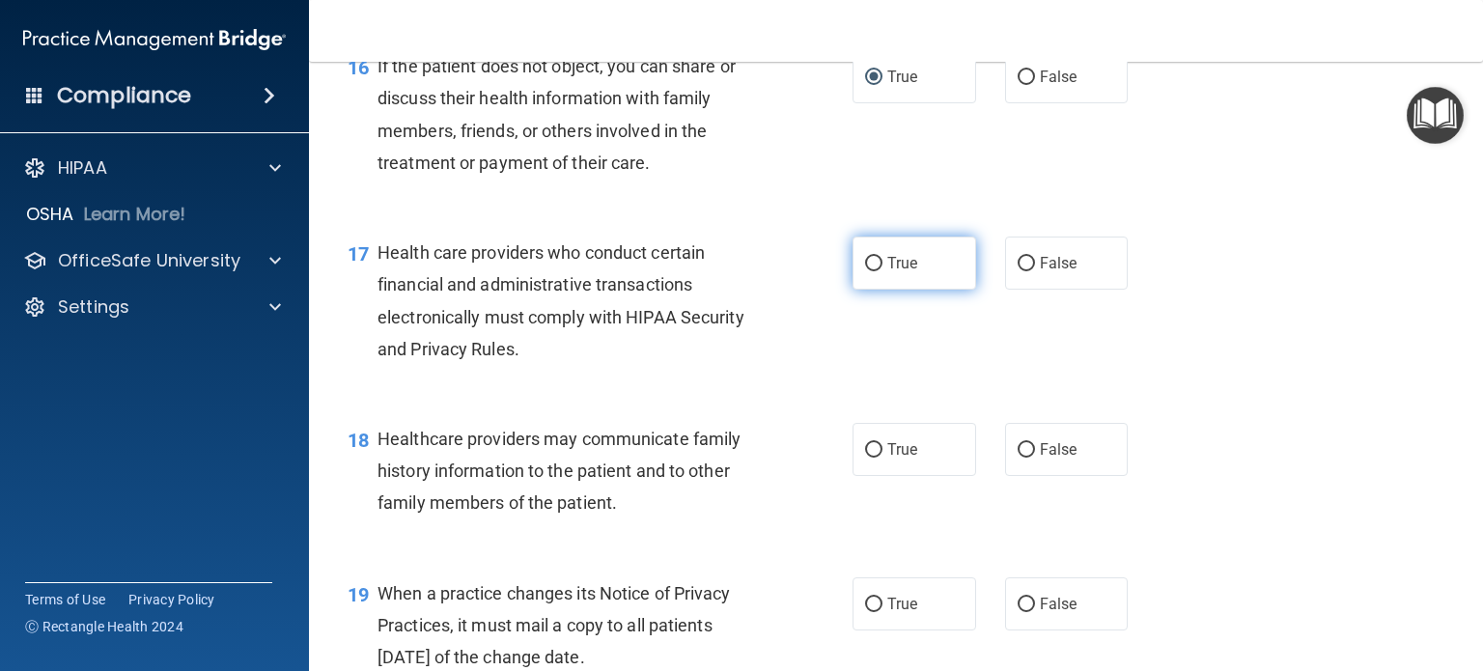
click at [865, 271] on input "True" at bounding box center [873, 264] width 17 height 14
radio input "true"
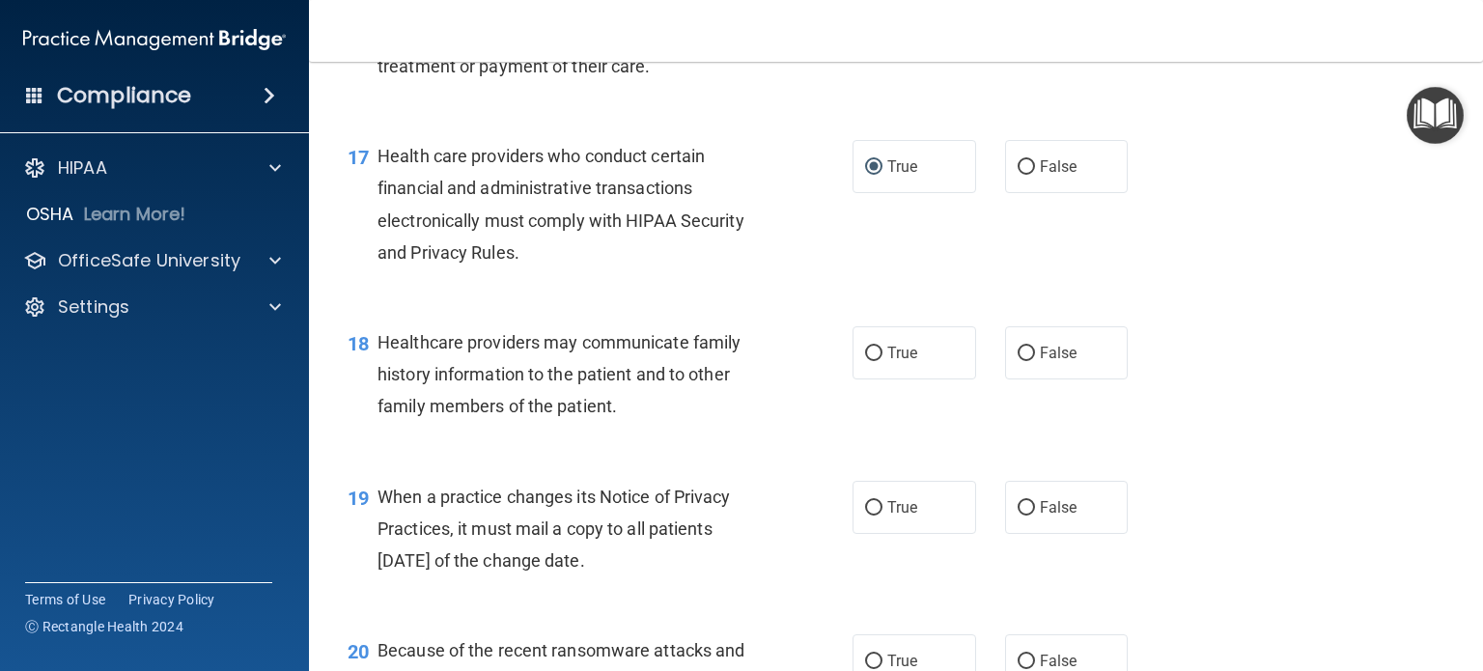
scroll to position [2896, 0]
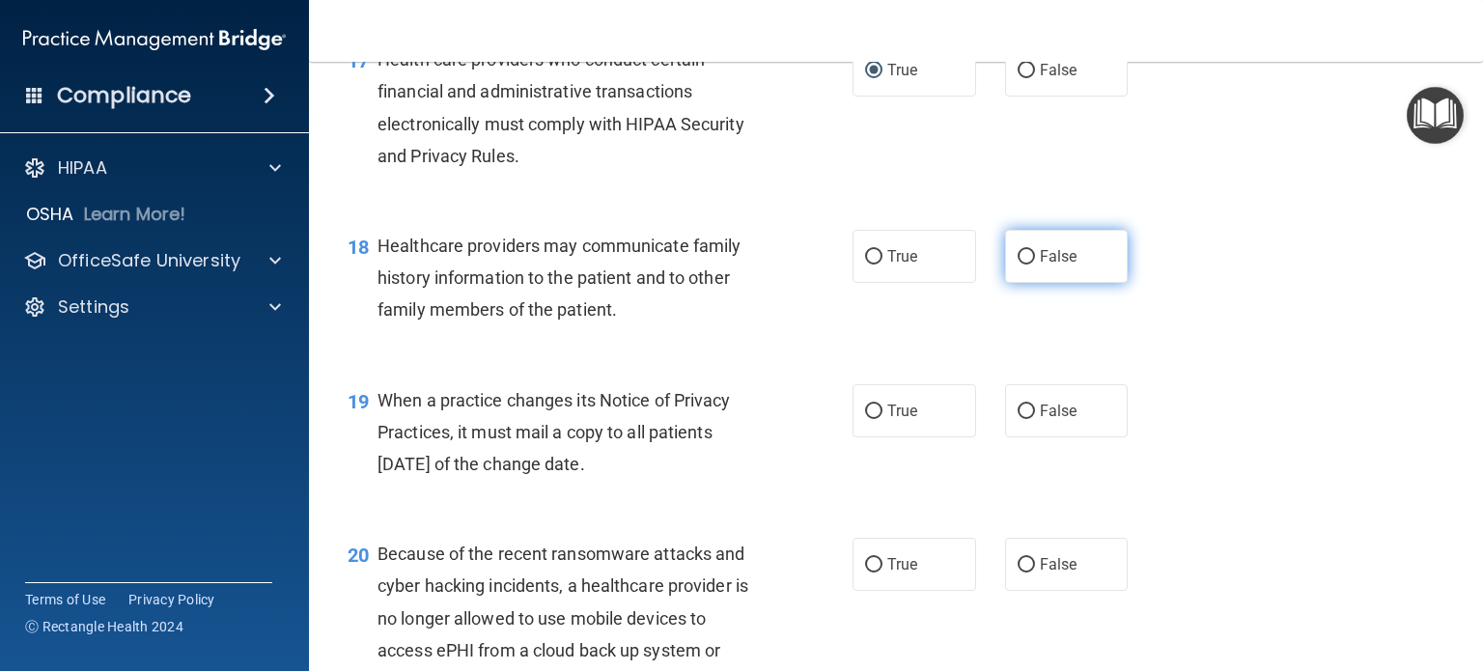
click at [1021, 265] on input "False" at bounding box center [1026, 257] width 17 height 14
radio input "true"
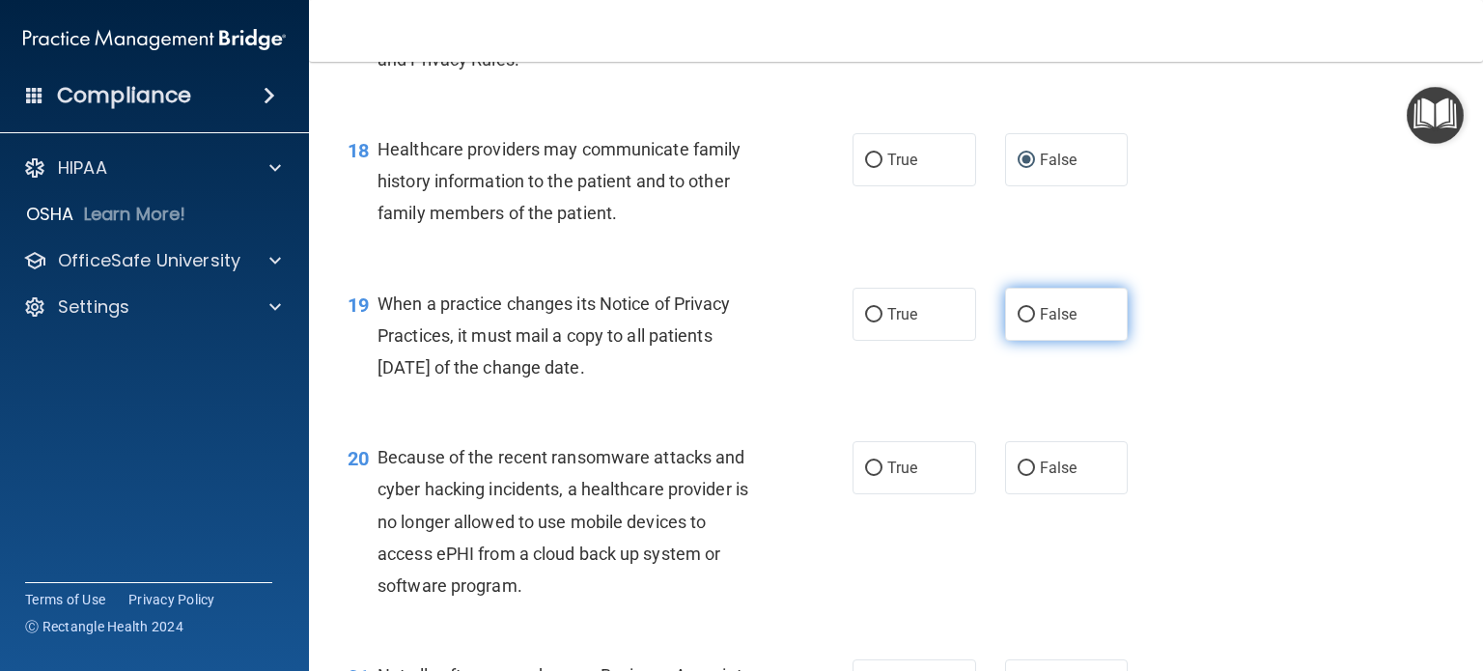
click at [1018, 322] on input "False" at bounding box center [1026, 315] width 17 height 14
radio input "true"
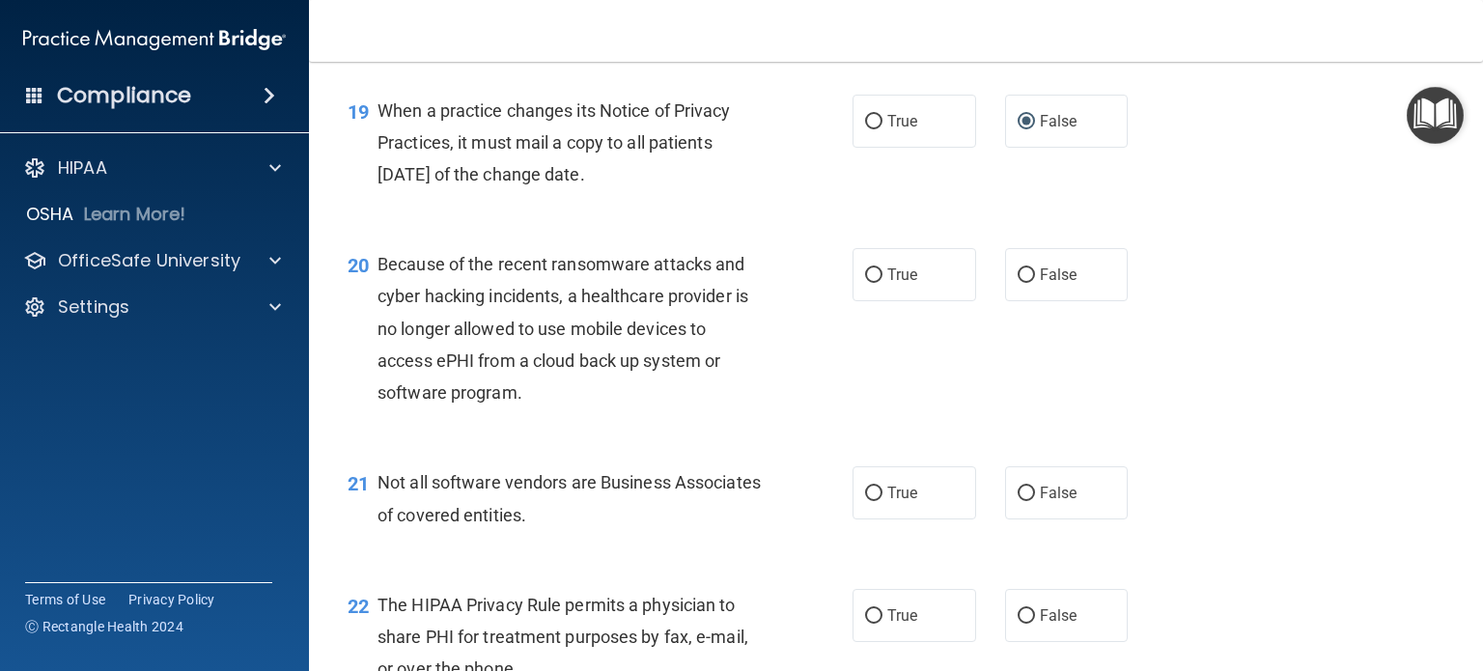
scroll to position [3283, 0]
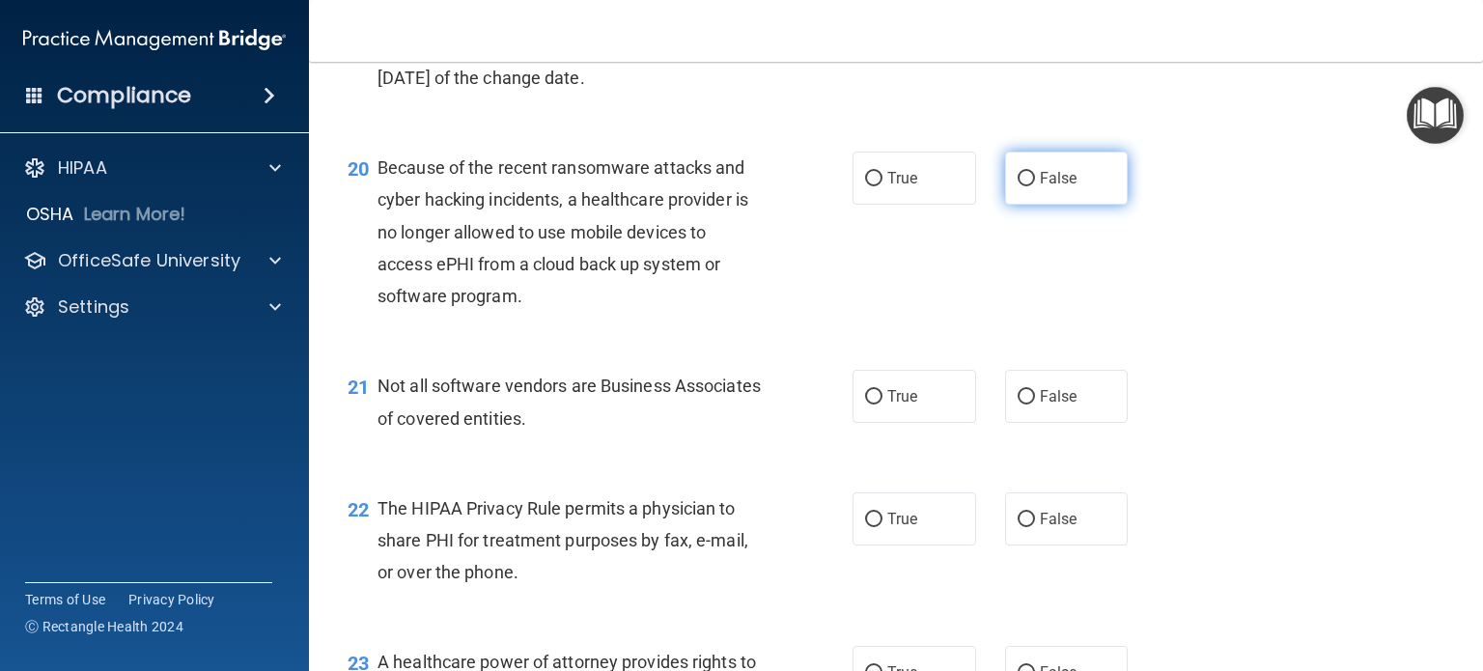
click at [1018, 186] on input "False" at bounding box center [1026, 179] width 17 height 14
radio input "true"
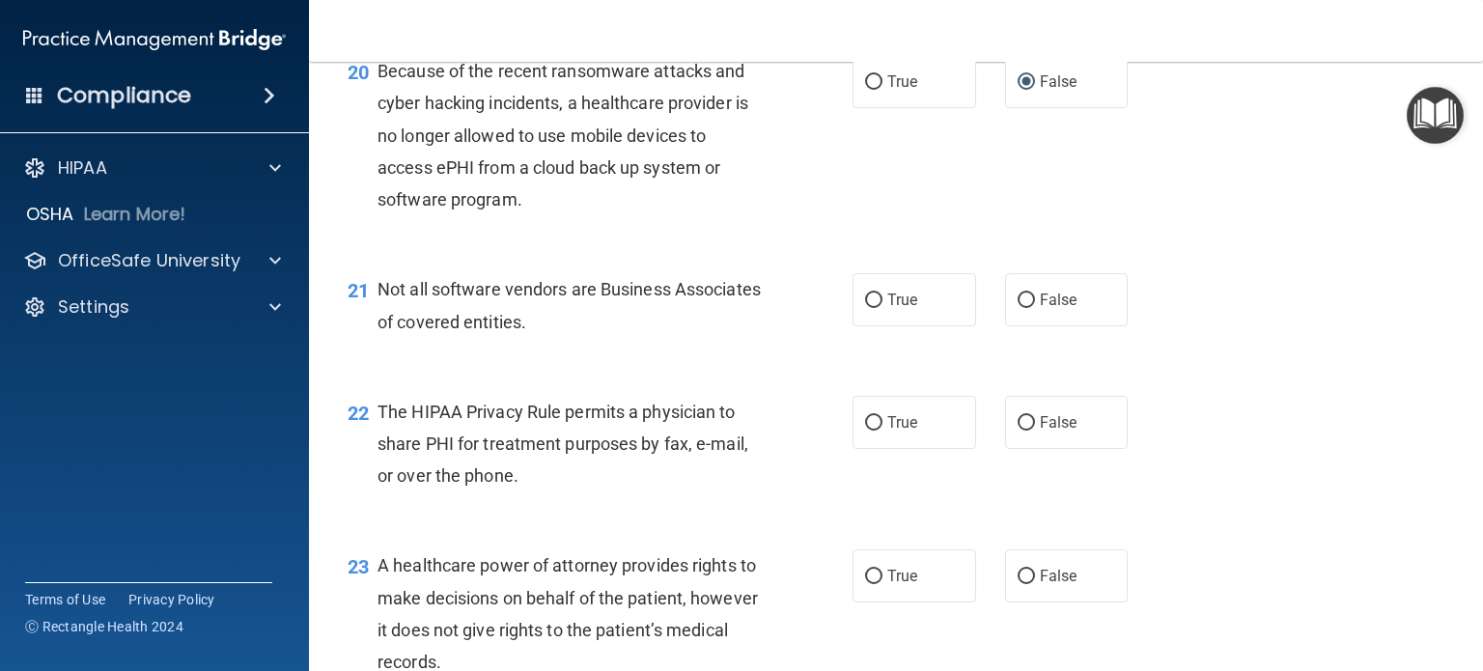
scroll to position [3476, 0]
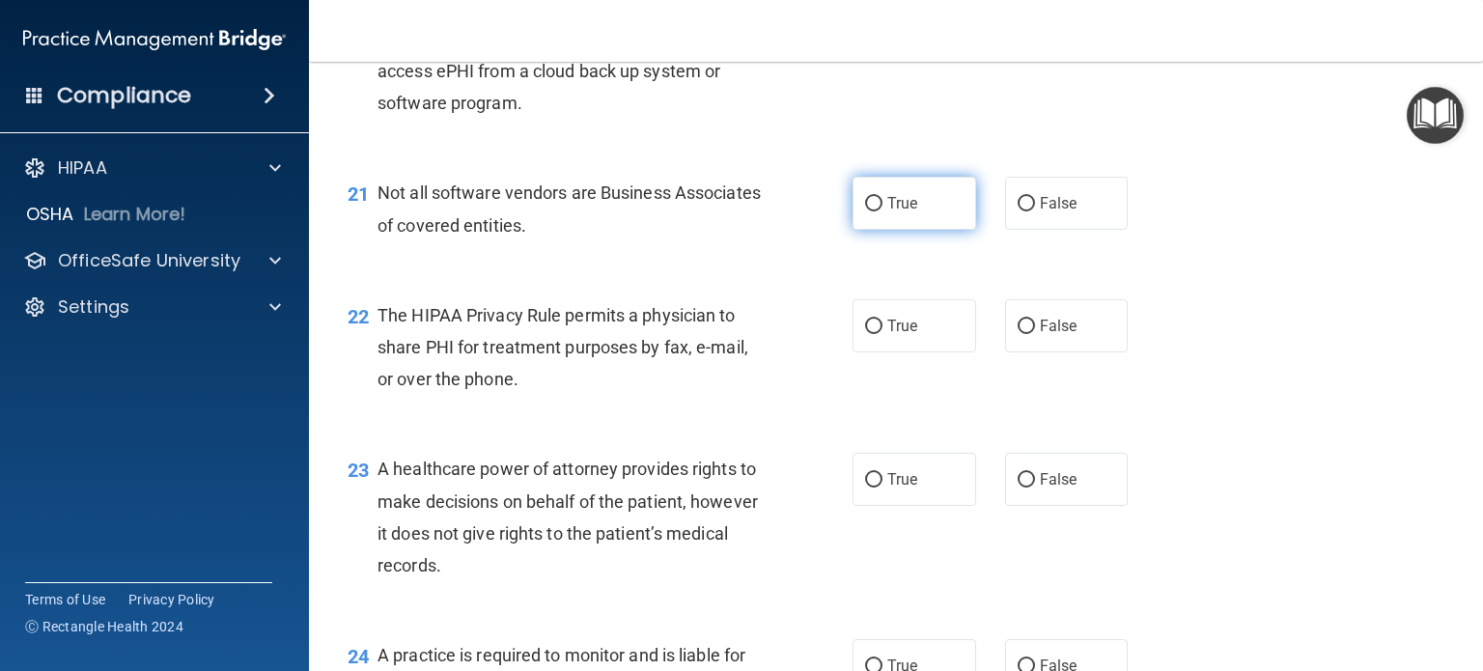
click at [865, 211] on input "True" at bounding box center [873, 204] width 17 height 14
radio input "true"
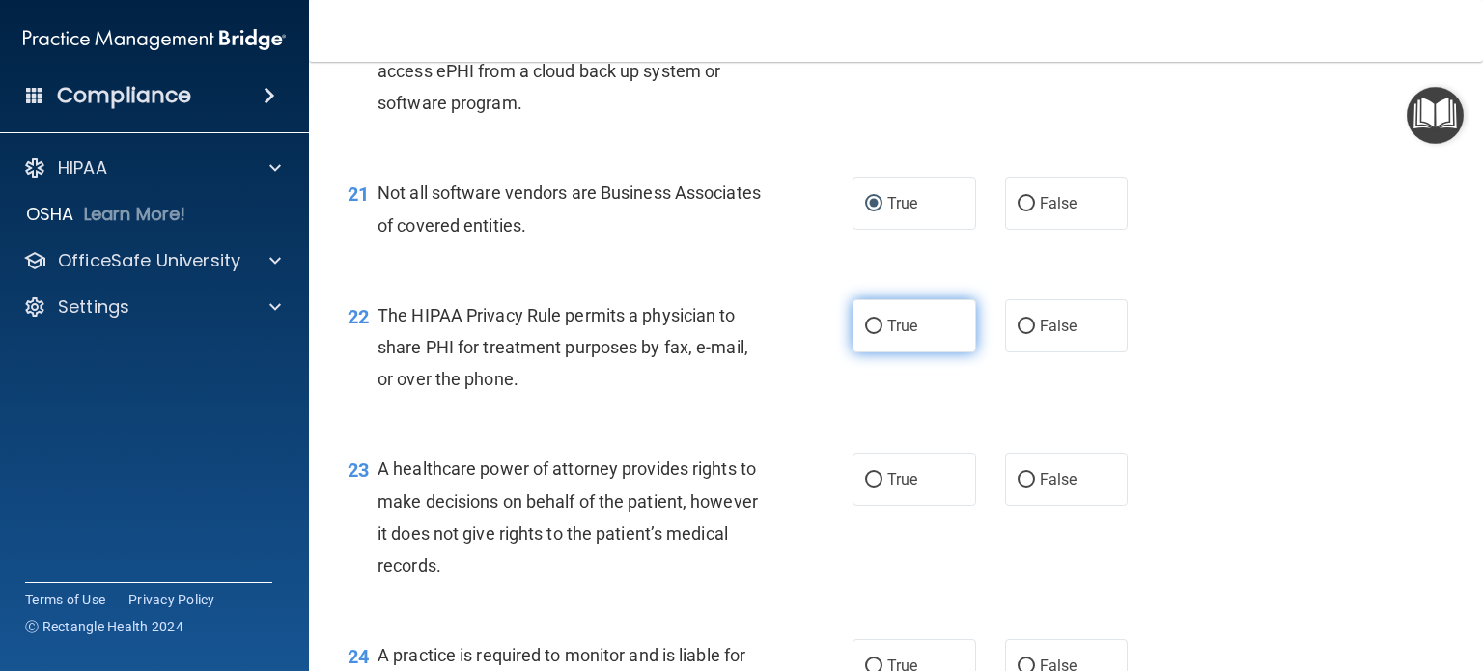
click at [865, 334] on input "True" at bounding box center [873, 327] width 17 height 14
radio input "true"
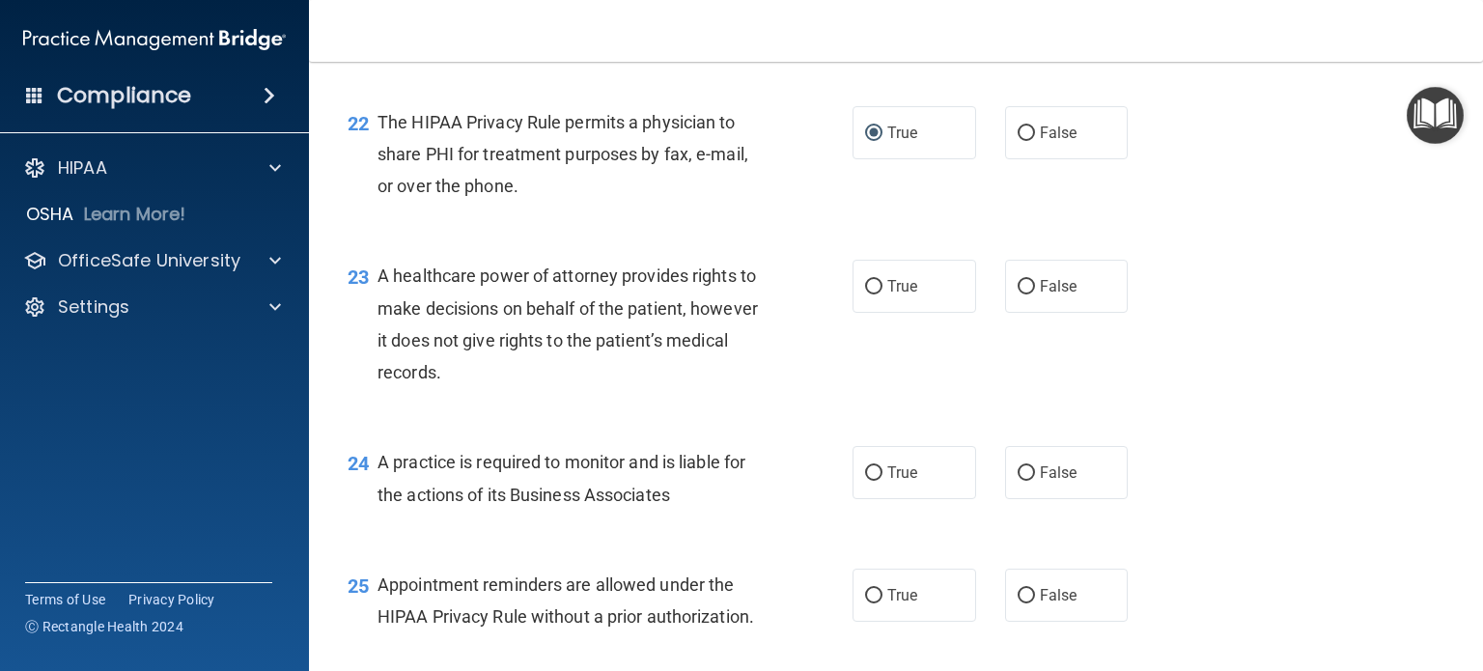
scroll to position [3765, 0]
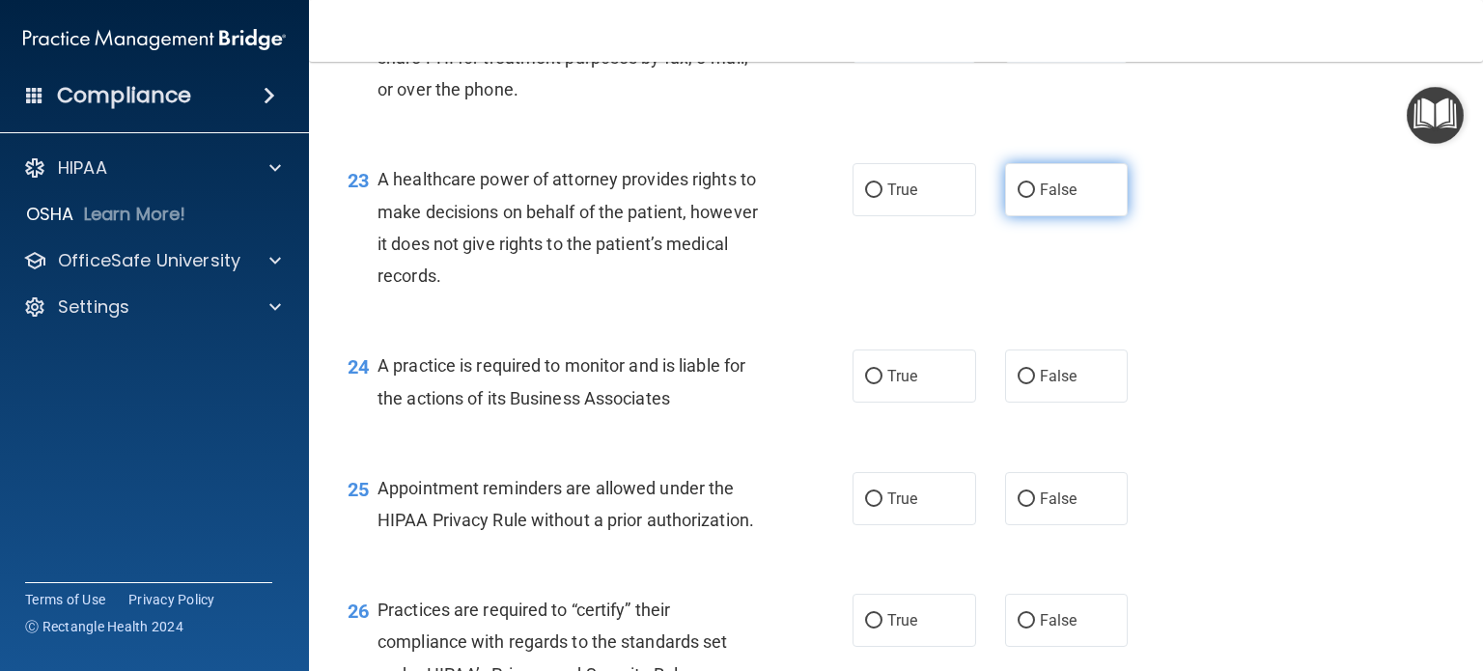
click at [1018, 198] on input "False" at bounding box center [1026, 190] width 17 height 14
radio input "true"
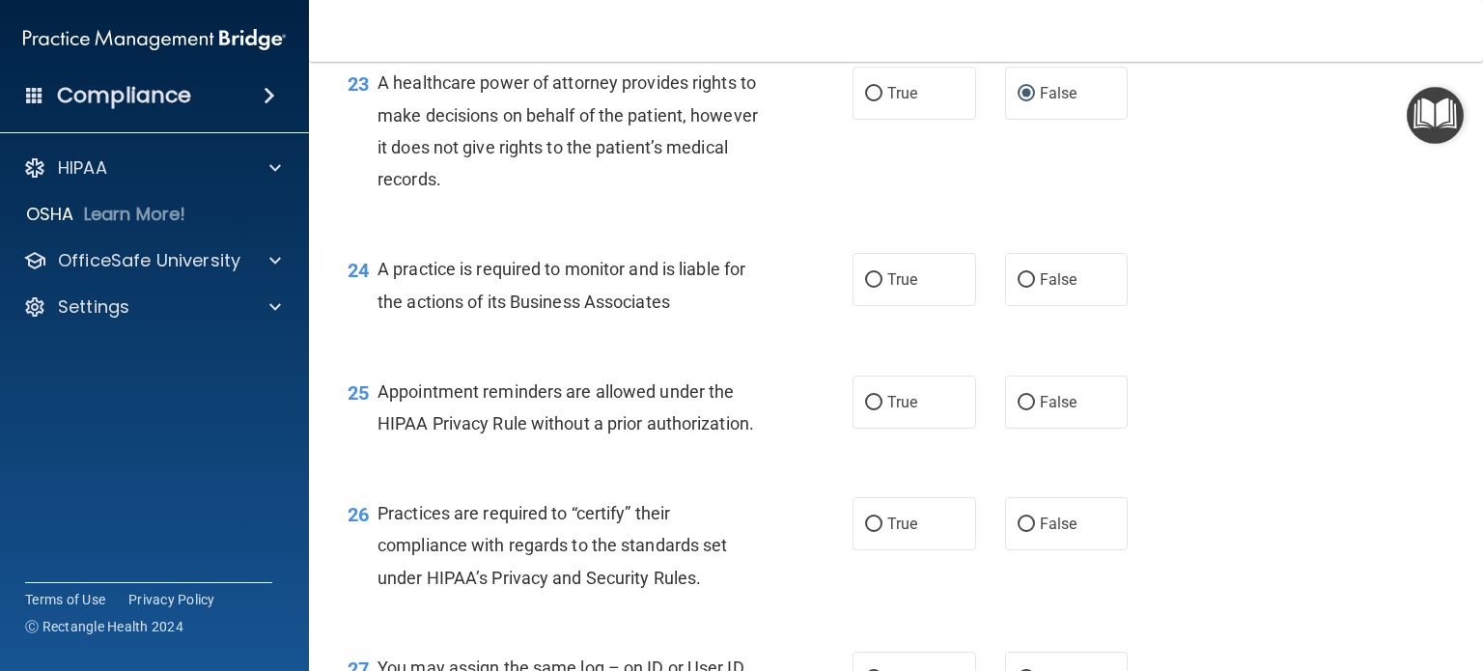
scroll to position [3958, 0]
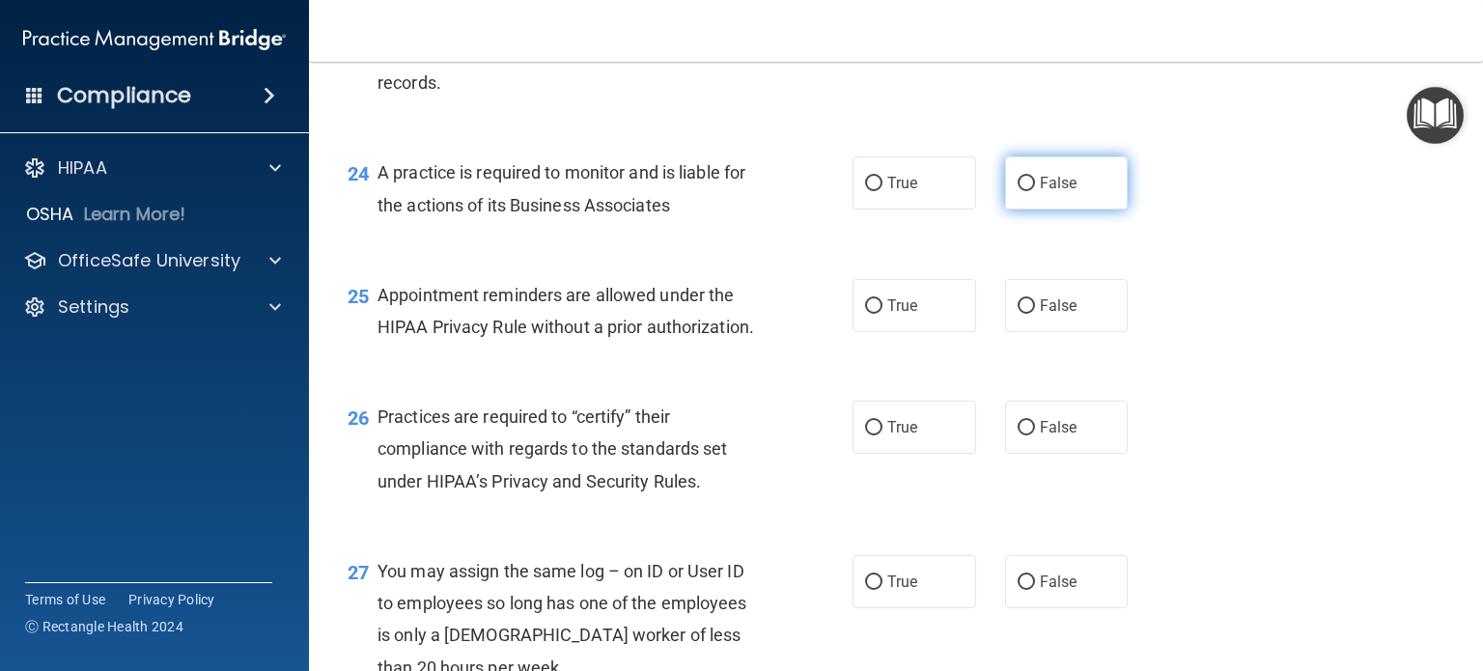
click at [1018, 191] on input "False" at bounding box center [1026, 184] width 17 height 14
radio input "true"
click at [866, 314] on input "True" at bounding box center [873, 306] width 17 height 14
radio input "true"
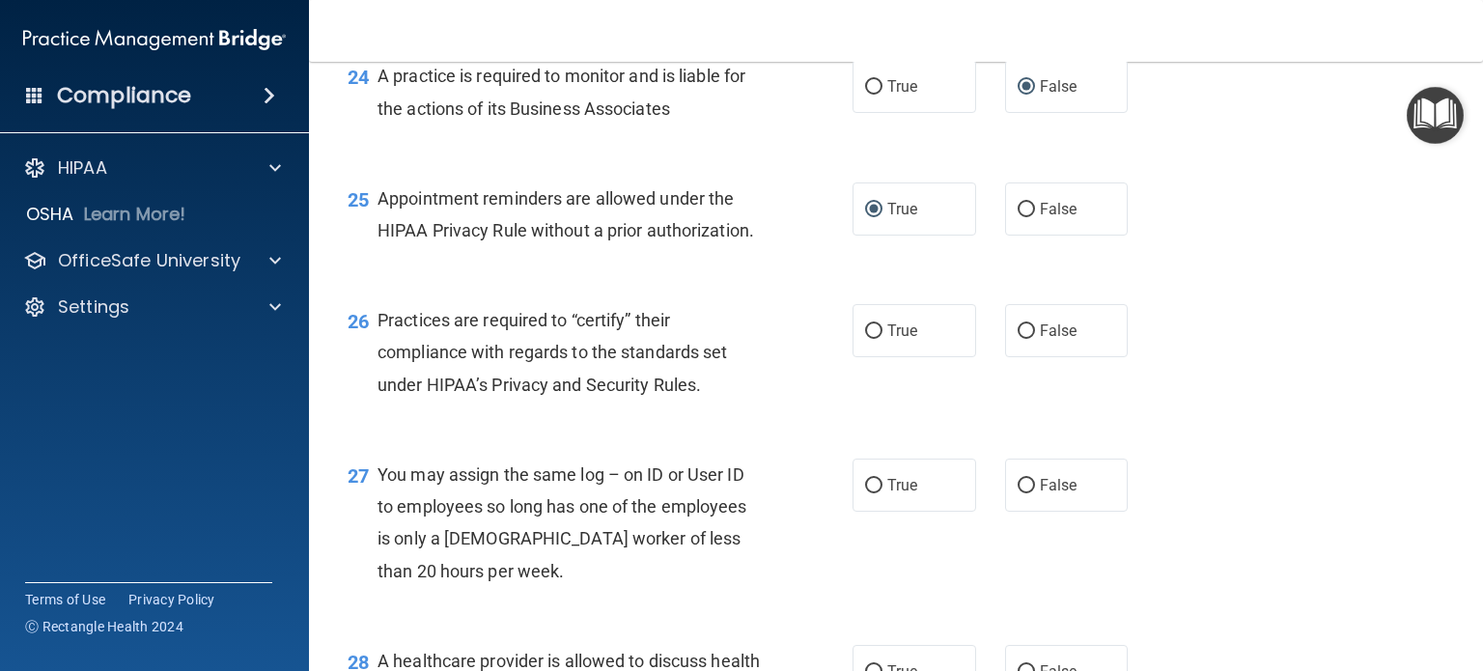
scroll to position [4152, 0]
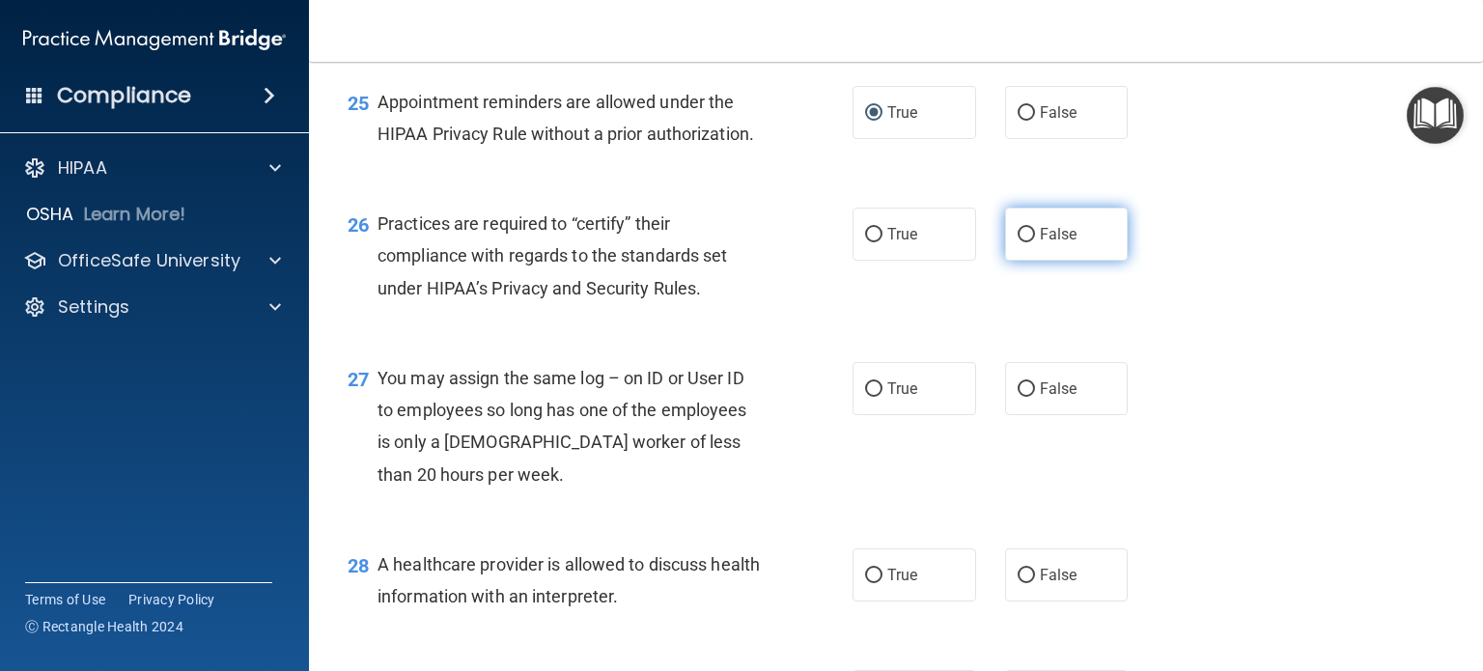
click at [1018, 242] on input "False" at bounding box center [1026, 235] width 17 height 14
radio input "true"
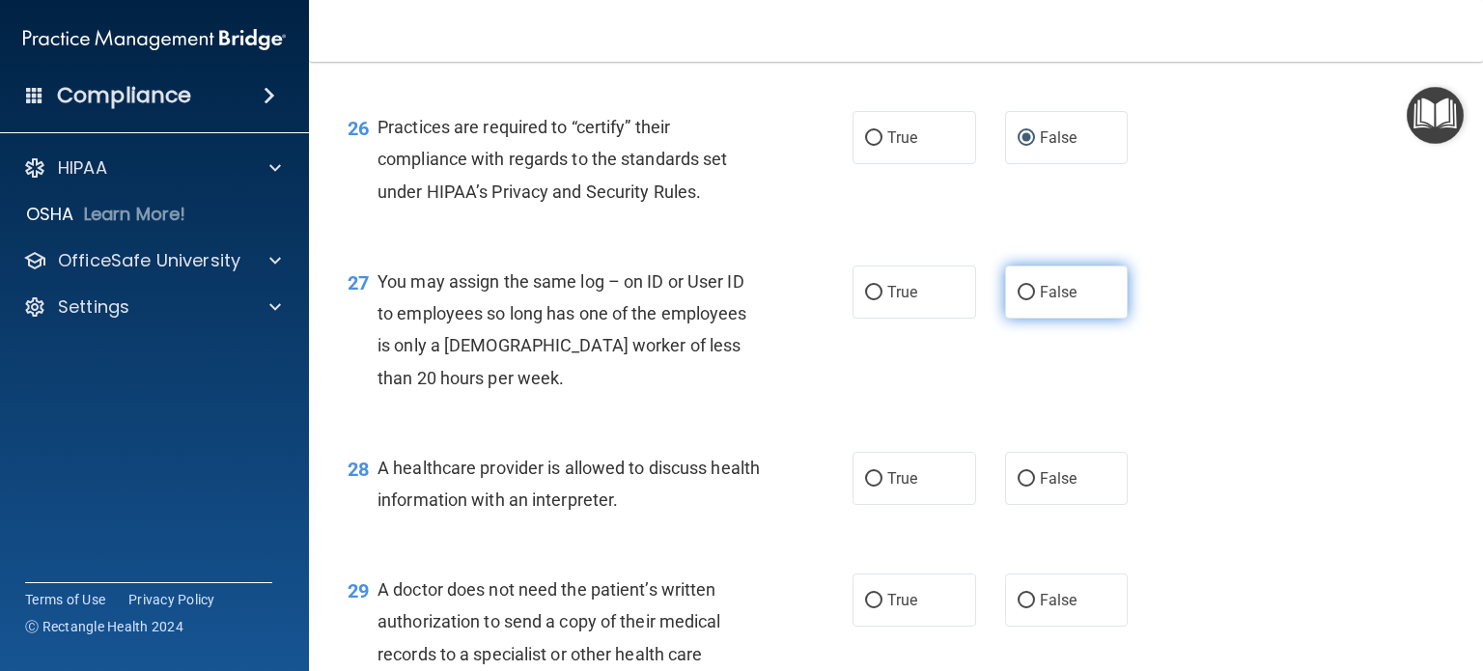
click at [1020, 300] on input "False" at bounding box center [1026, 293] width 17 height 14
radio input "true"
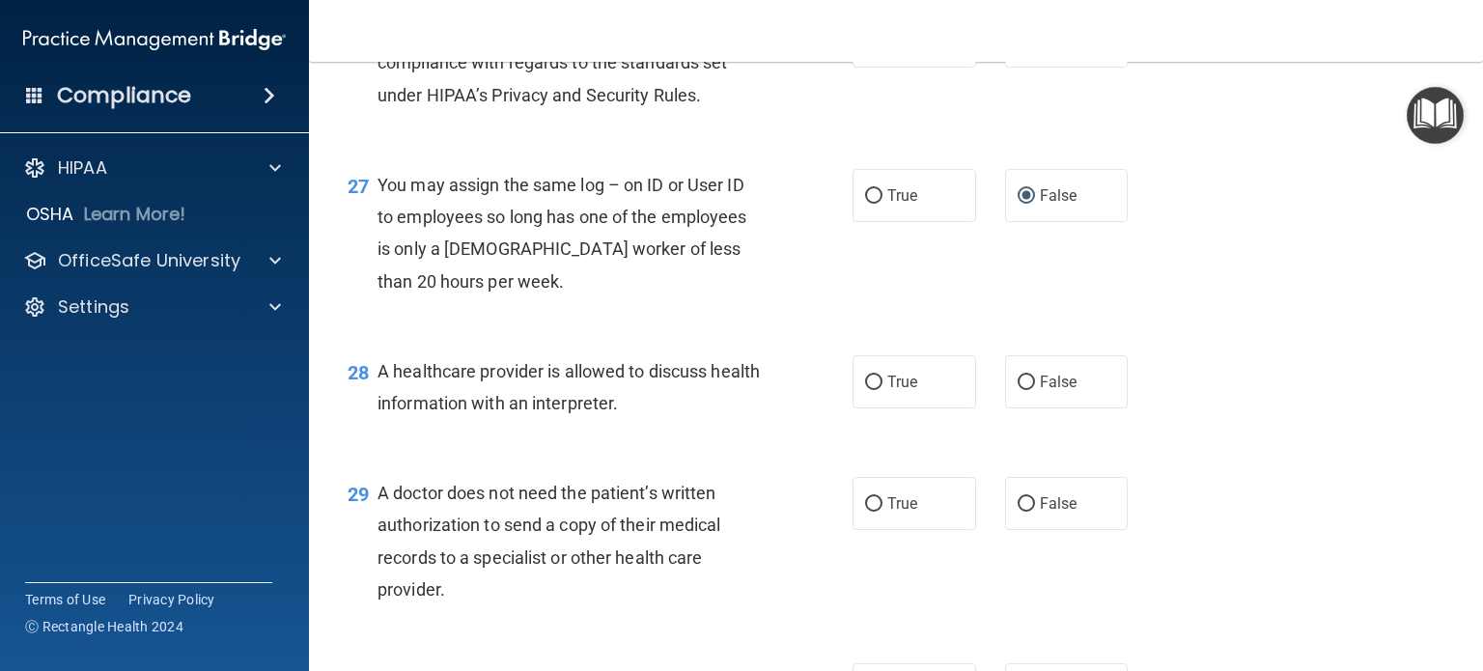
scroll to position [4441, 0]
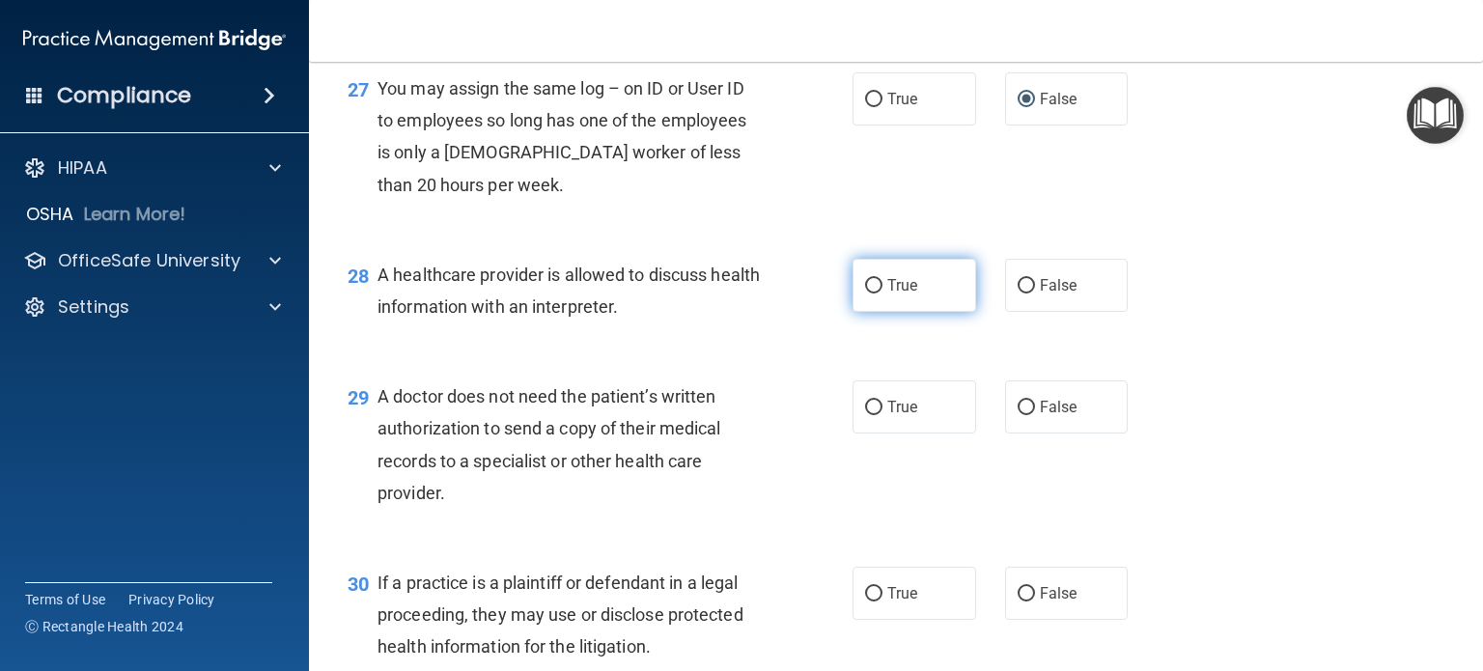
click at [865, 294] on input "True" at bounding box center [873, 286] width 17 height 14
radio input "true"
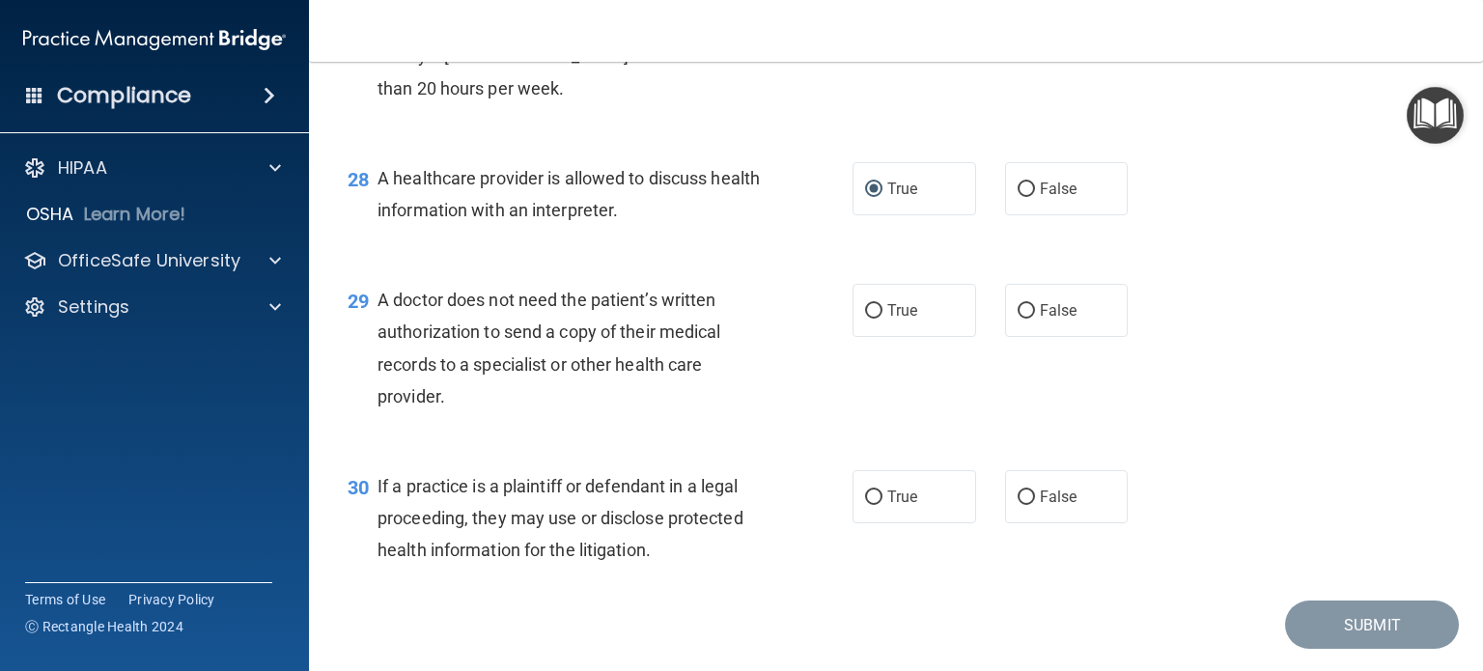
scroll to position [4634, 0]
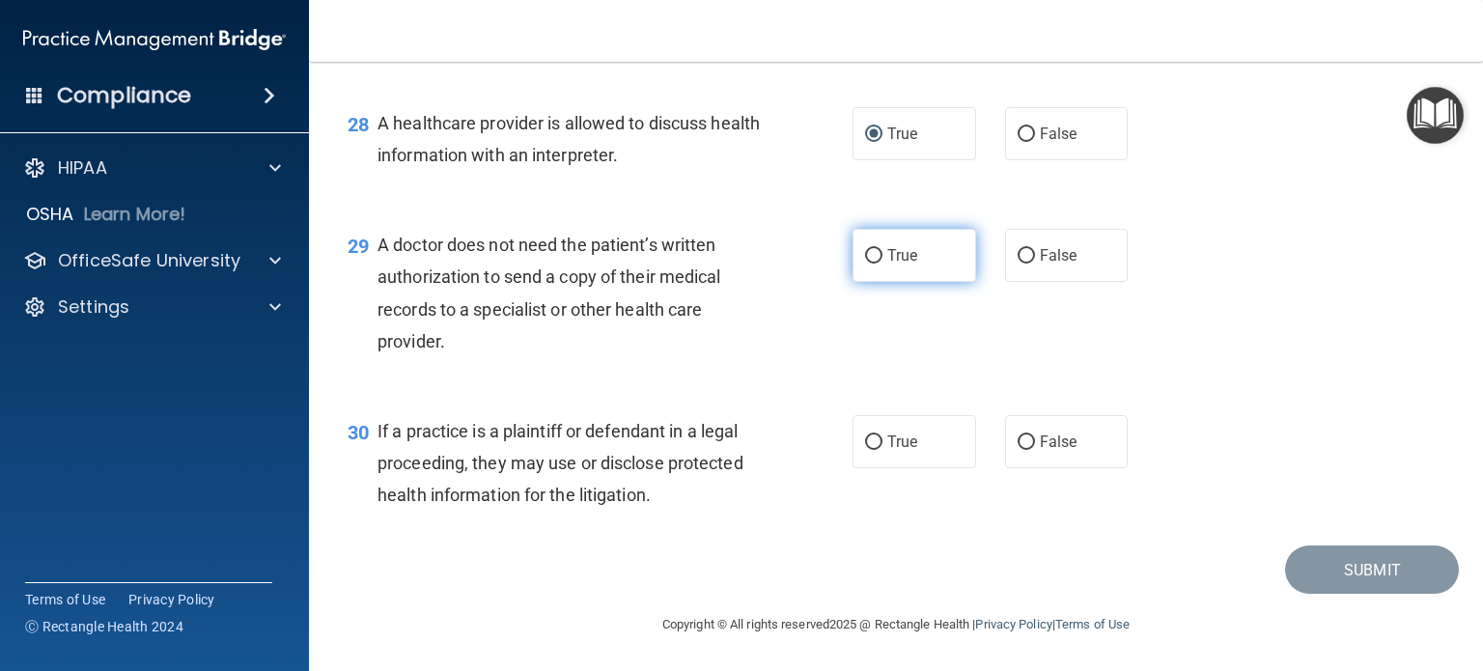
click at [865, 264] on input "True" at bounding box center [873, 256] width 17 height 14
radio input "true"
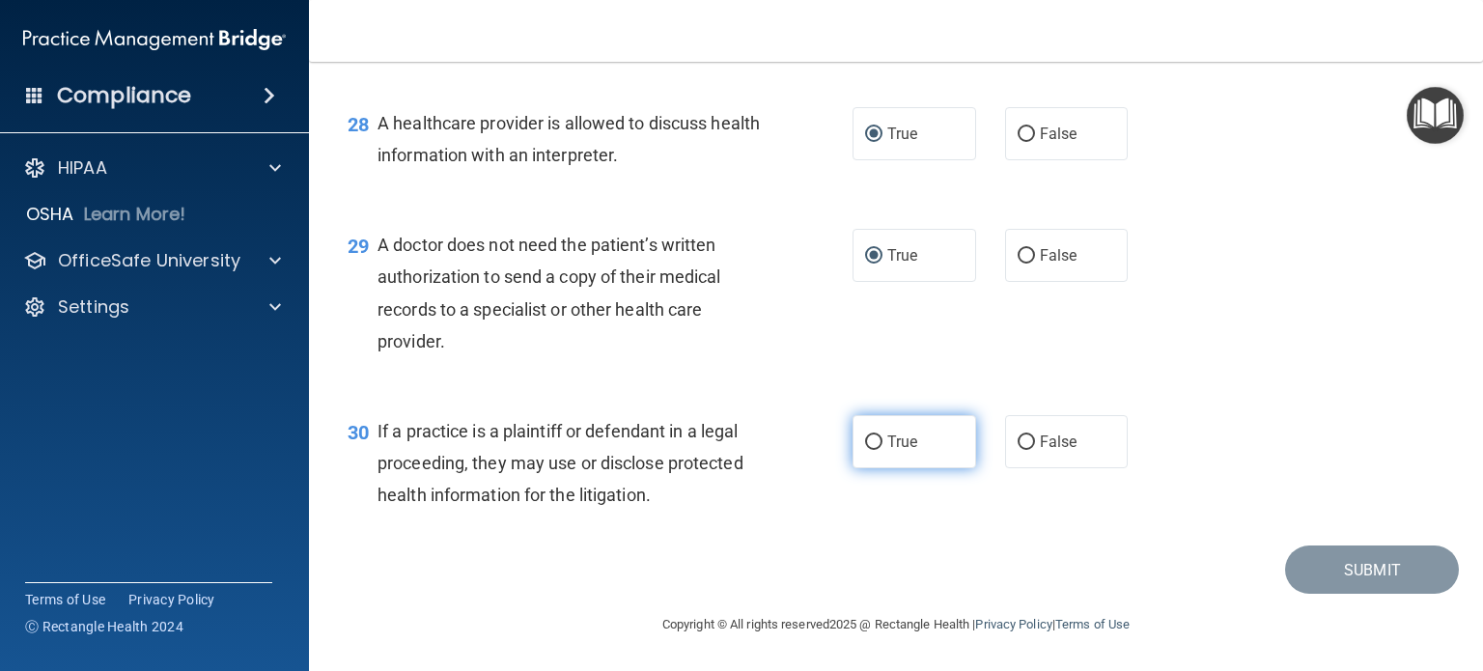
click at [865, 450] on input "True" at bounding box center [873, 442] width 17 height 14
radio input "true"
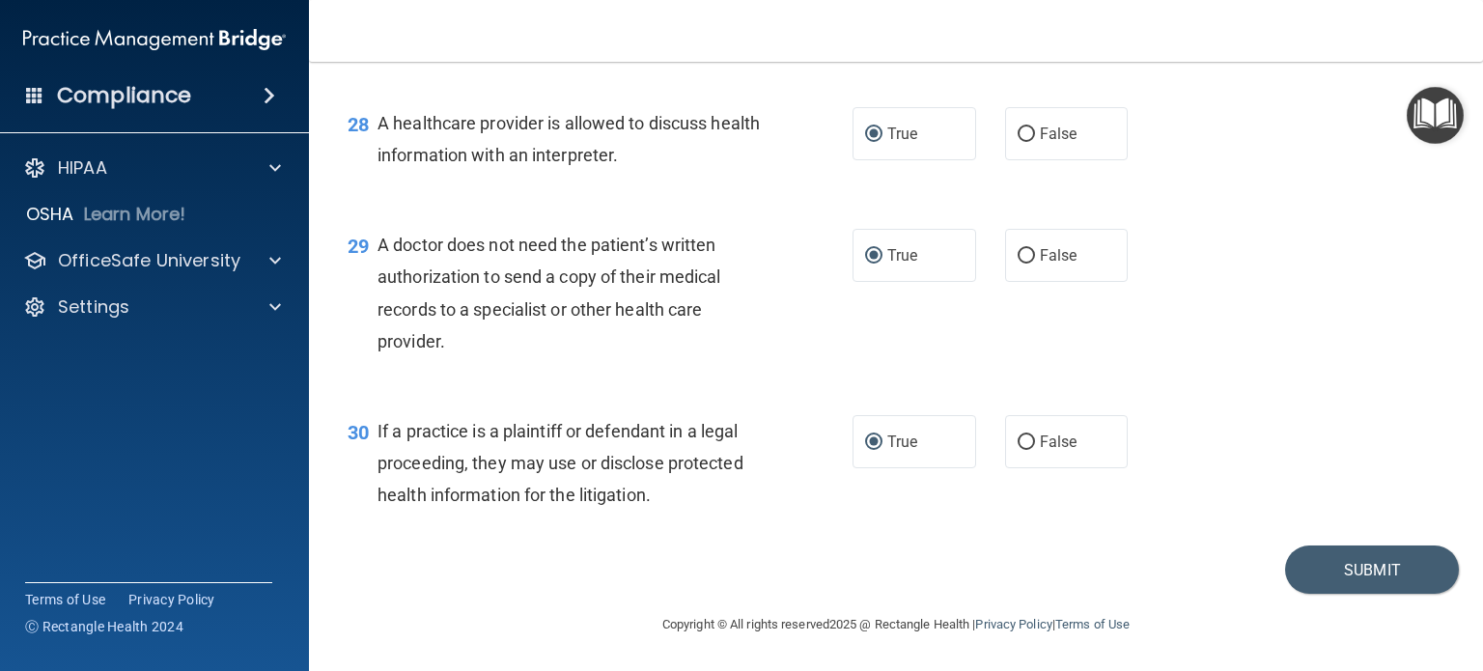
scroll to position [4657, 0]
click at [1334, 559] on button "Submit" at bounding box center [1372, 569] width 174 height 49
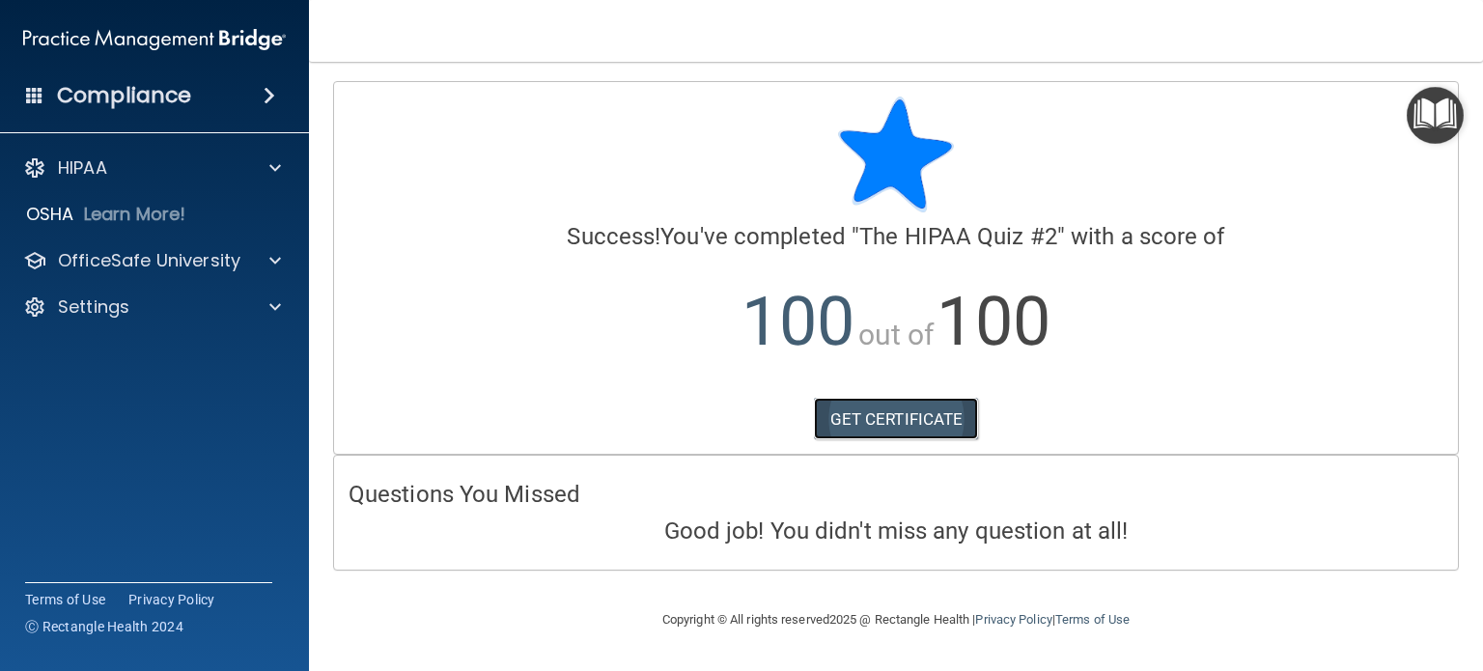
click at [872, 425] on link "GET CERTIFICATE" at bounding box center [896, 419] width 165 height 42
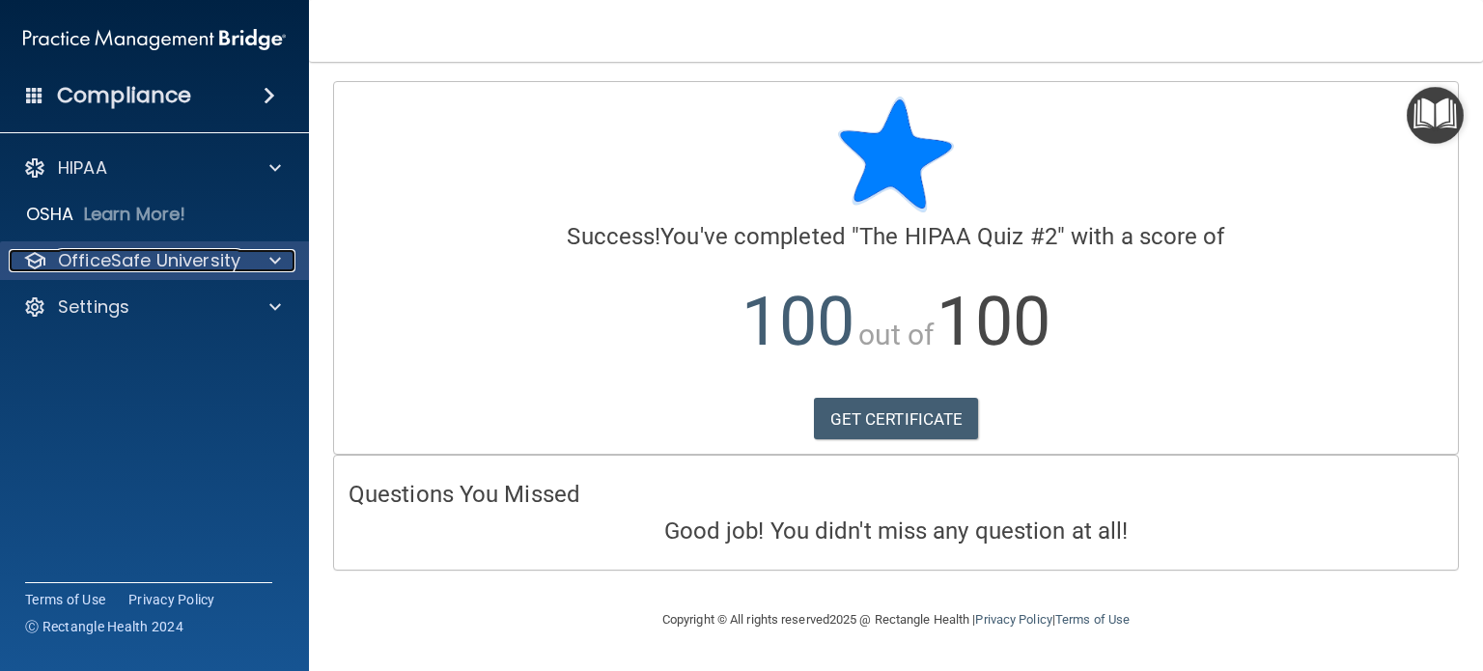
click at [94, 265] on p "OfficeSafe University" at bounding box center [149, 260] width 182 height 23
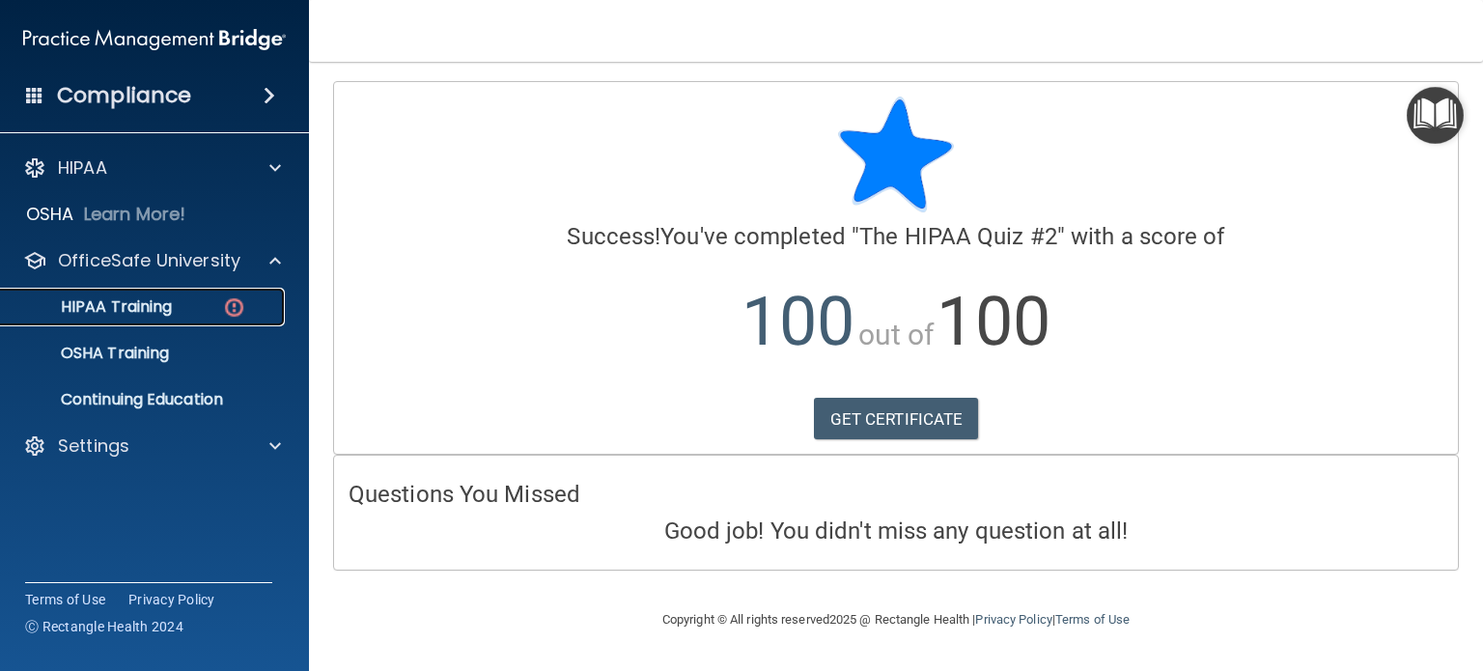
click at [93, 297] on p "HIPAA Training" at bounding box center [92, 306] width 159 height 19
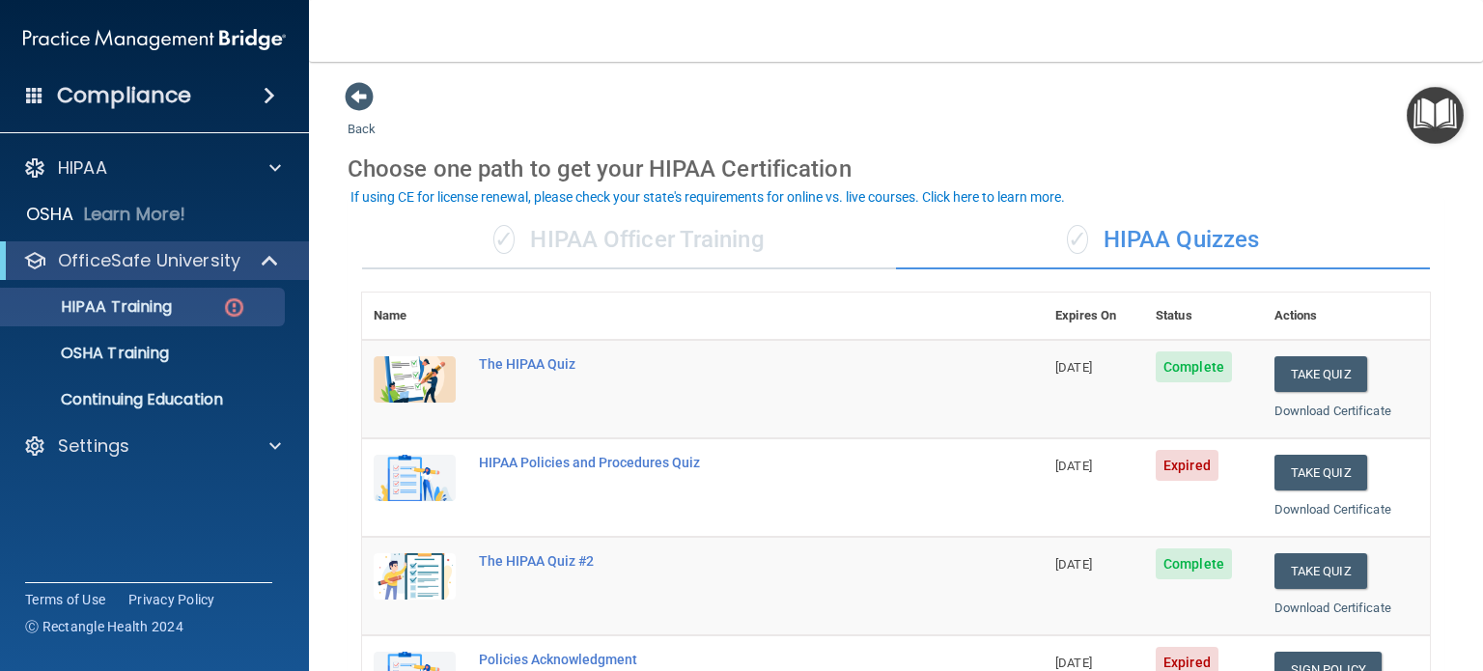
scroll to position [97, 0]
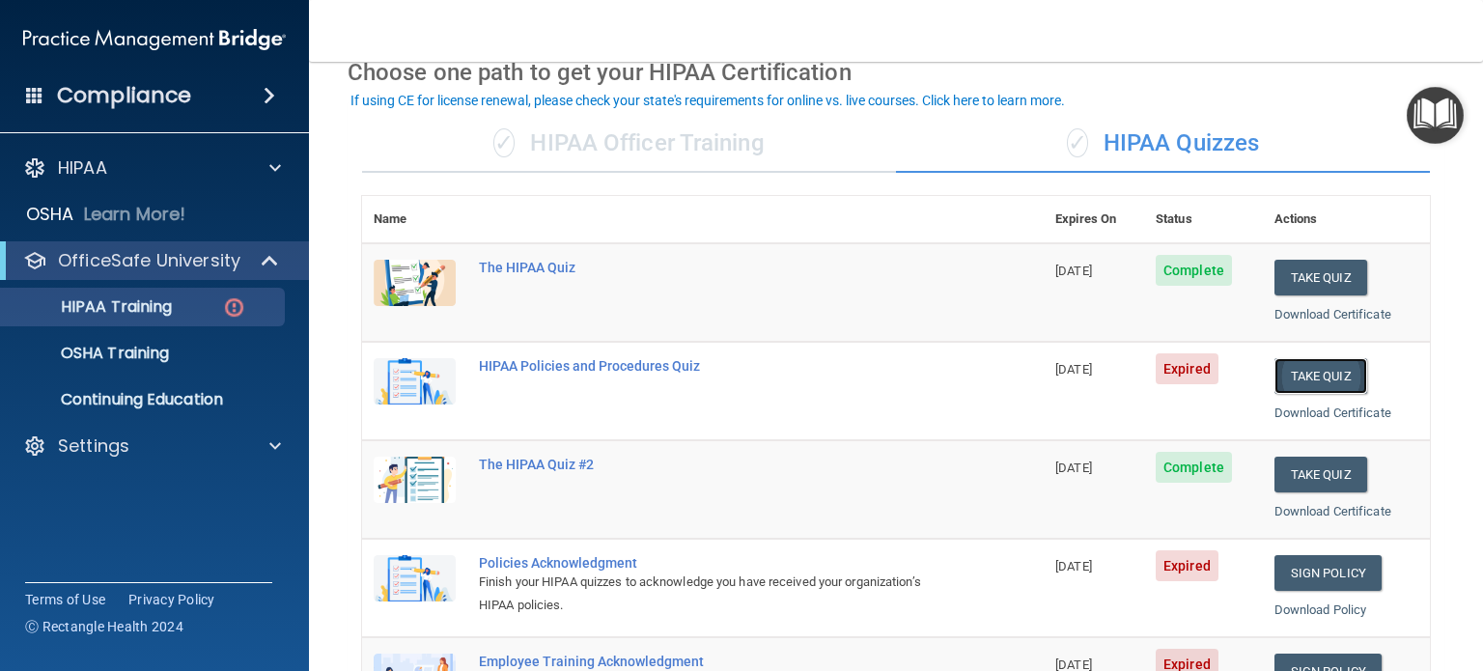
click at [1305, 373] on button "Take Quiz" at bounding box center [1320, 376] width 93 height 36
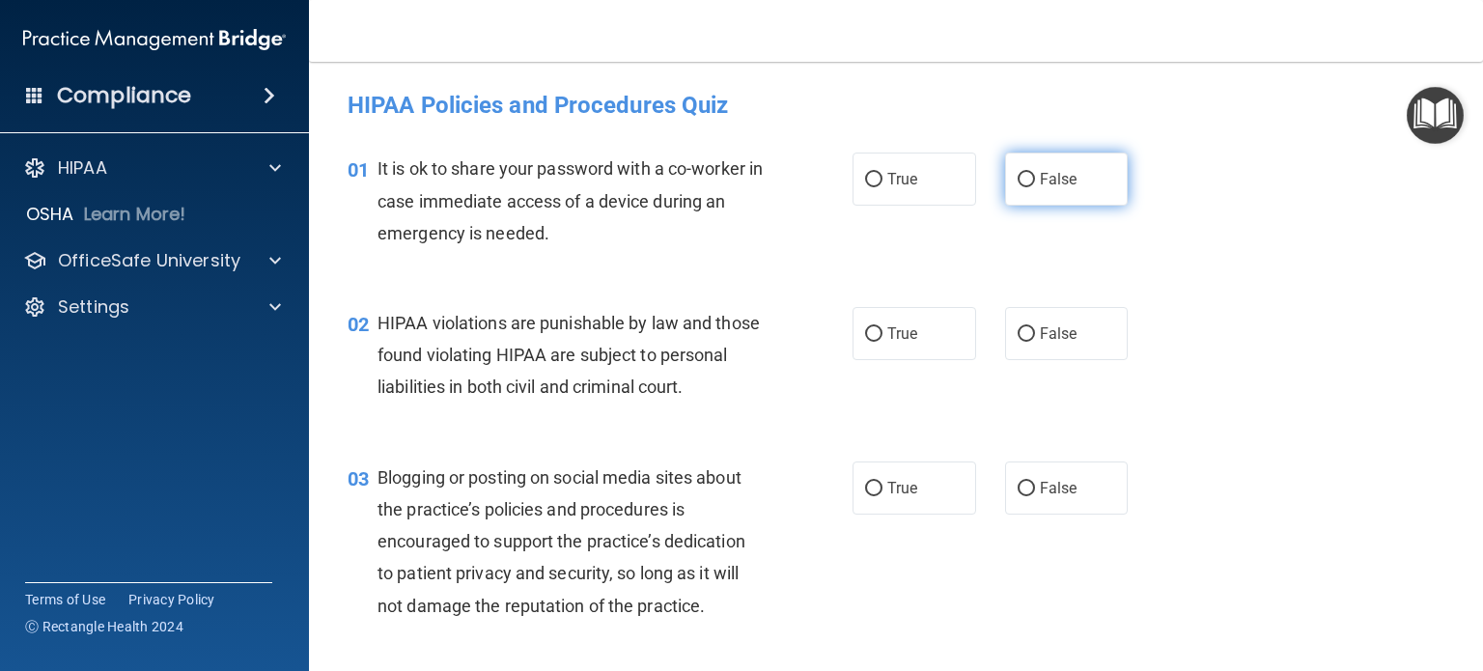
click at [1023, 167] on label "False" at bounding box center [1067, 179] width 124 height 53
click at [1023, 173] on input "False" at bounding box center [1026, 180] width 17 height 14
radio input "true"
click at [865, 335] on input "True" at bounding box center [873, 334] width 17 height 14
radio input "true"
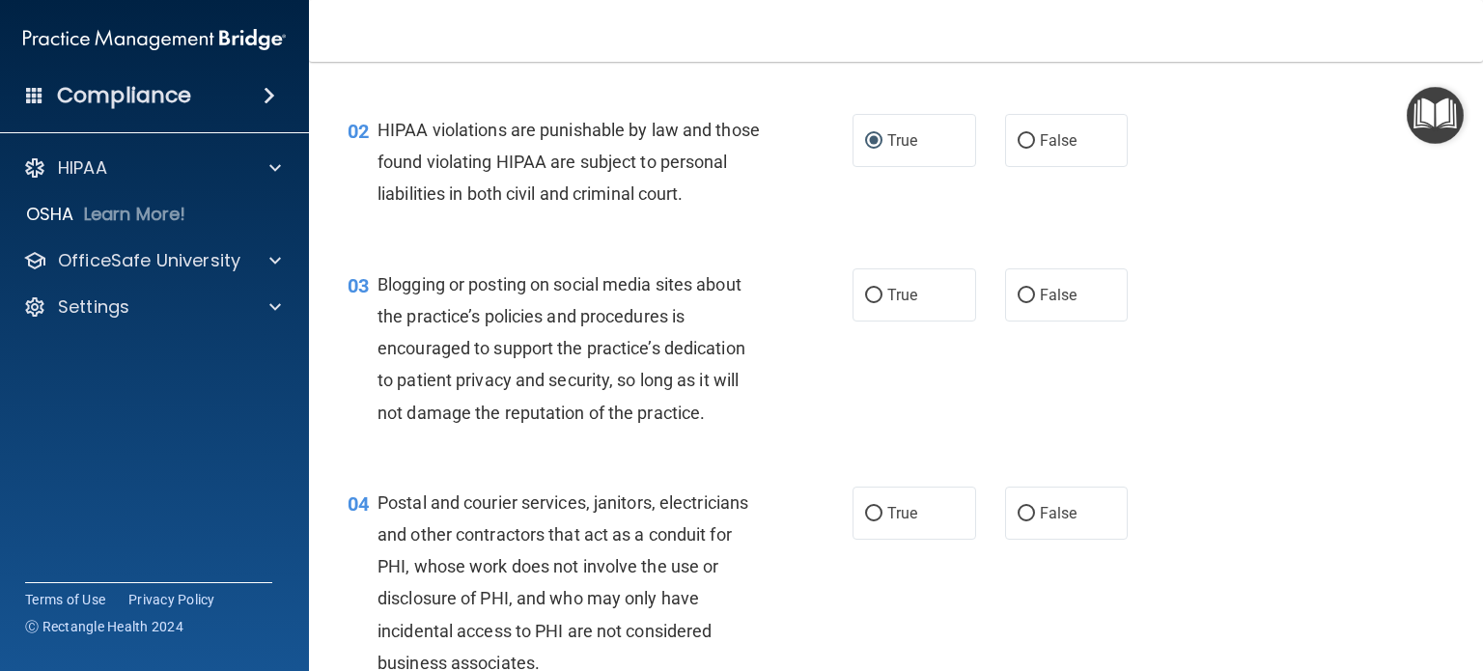
scroll to position [290, 0]
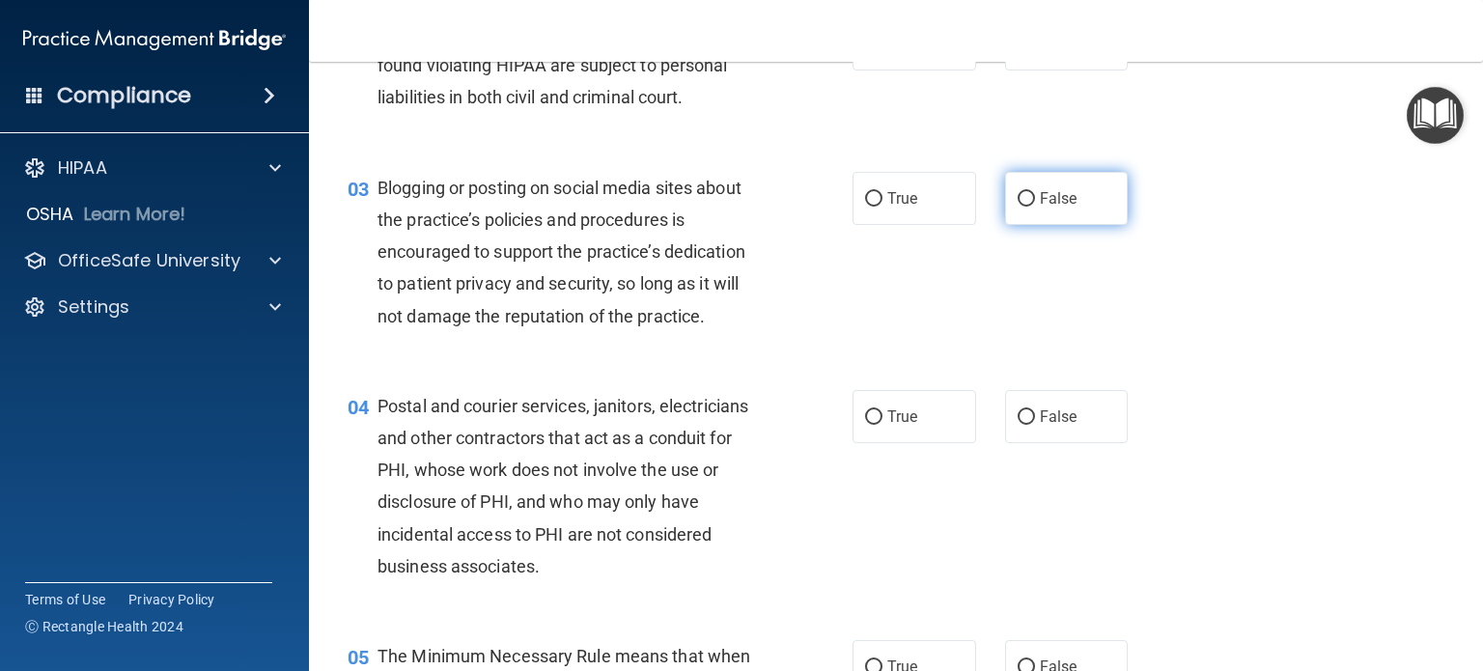
click at [1020, 207] on input "False" at bounding box center [1026, 199] width 17 height 14
radio input "true"
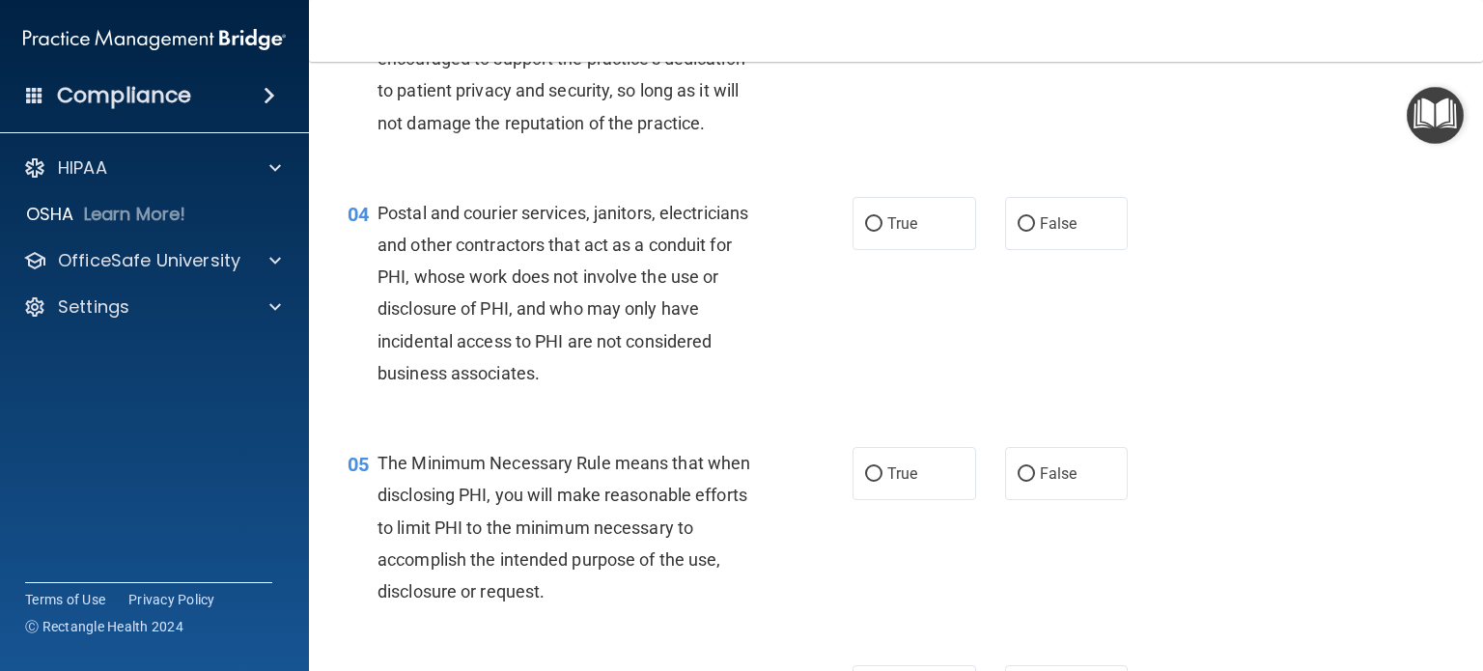
scroll to position [579, 0]
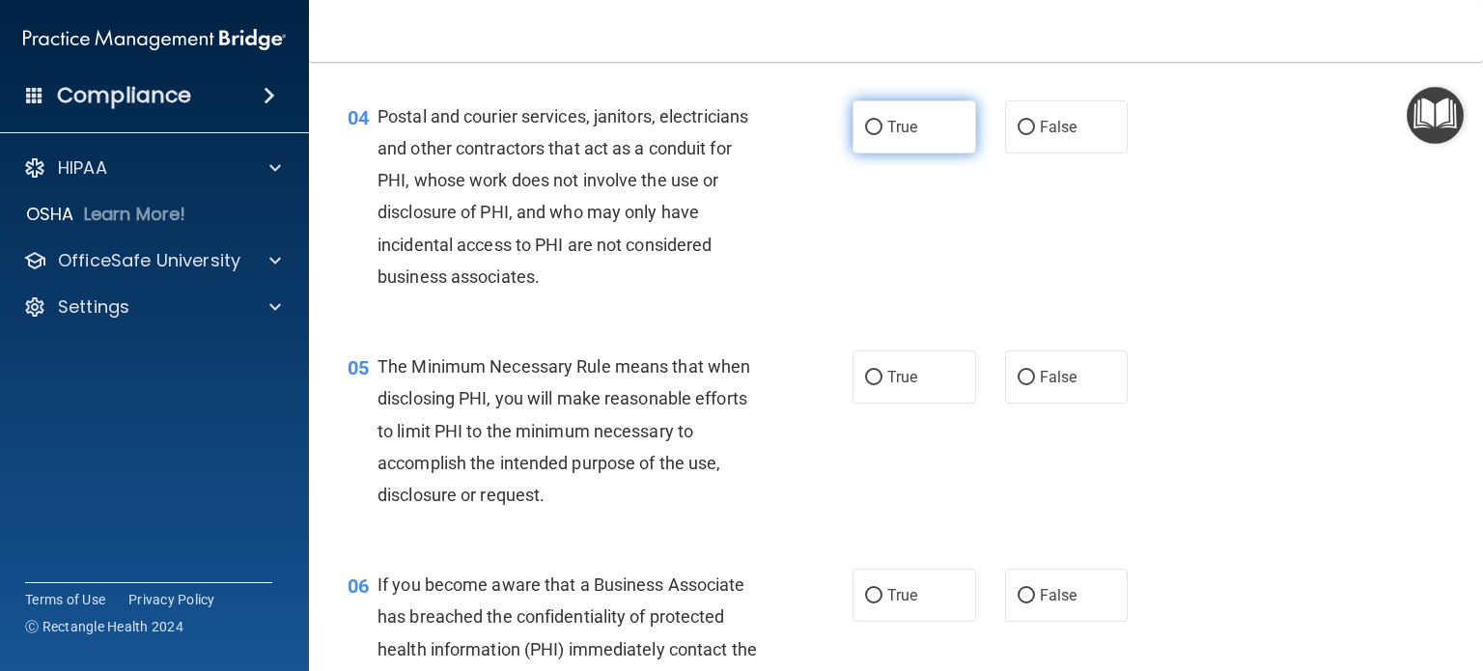
click at [866, 135] on input "True" at bounding box center [873, 128] width 17 height 14
radio input "true"
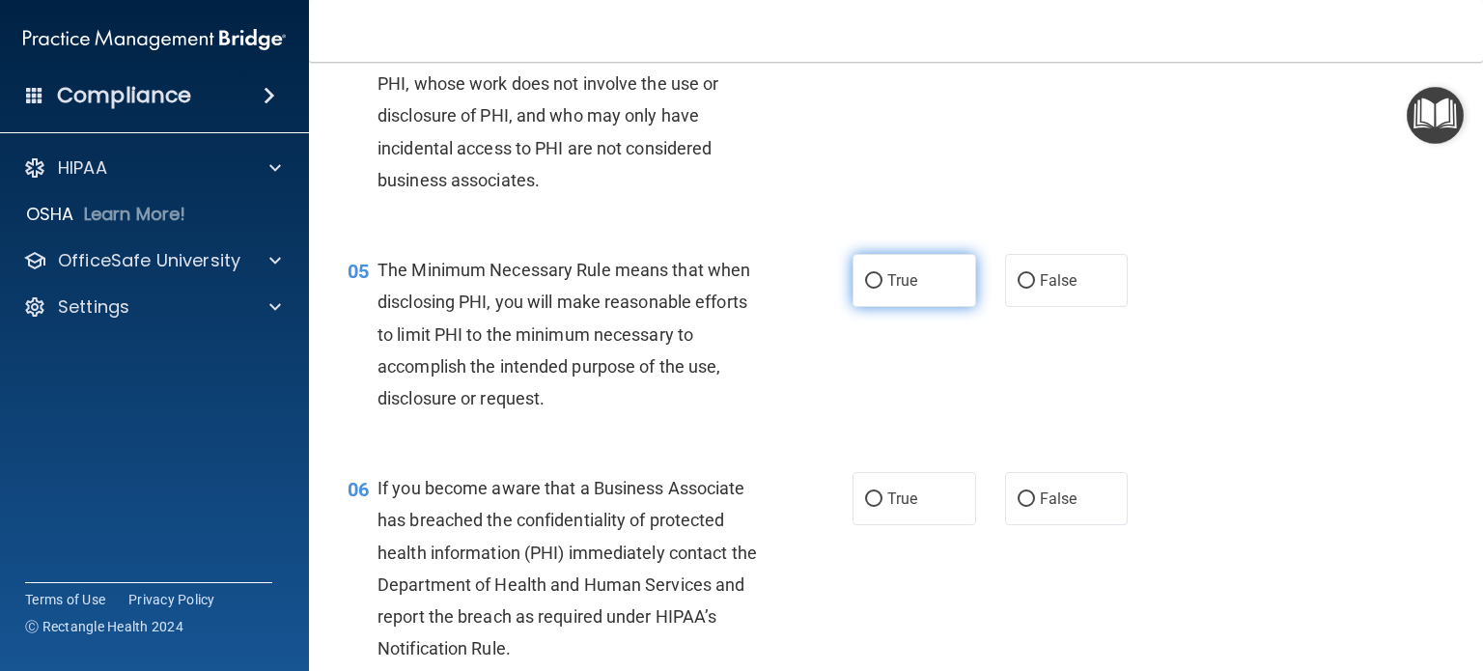
click at [865, 289] on input "True" at bounding box center [873, 281] width 17 height 14
radio input "true"
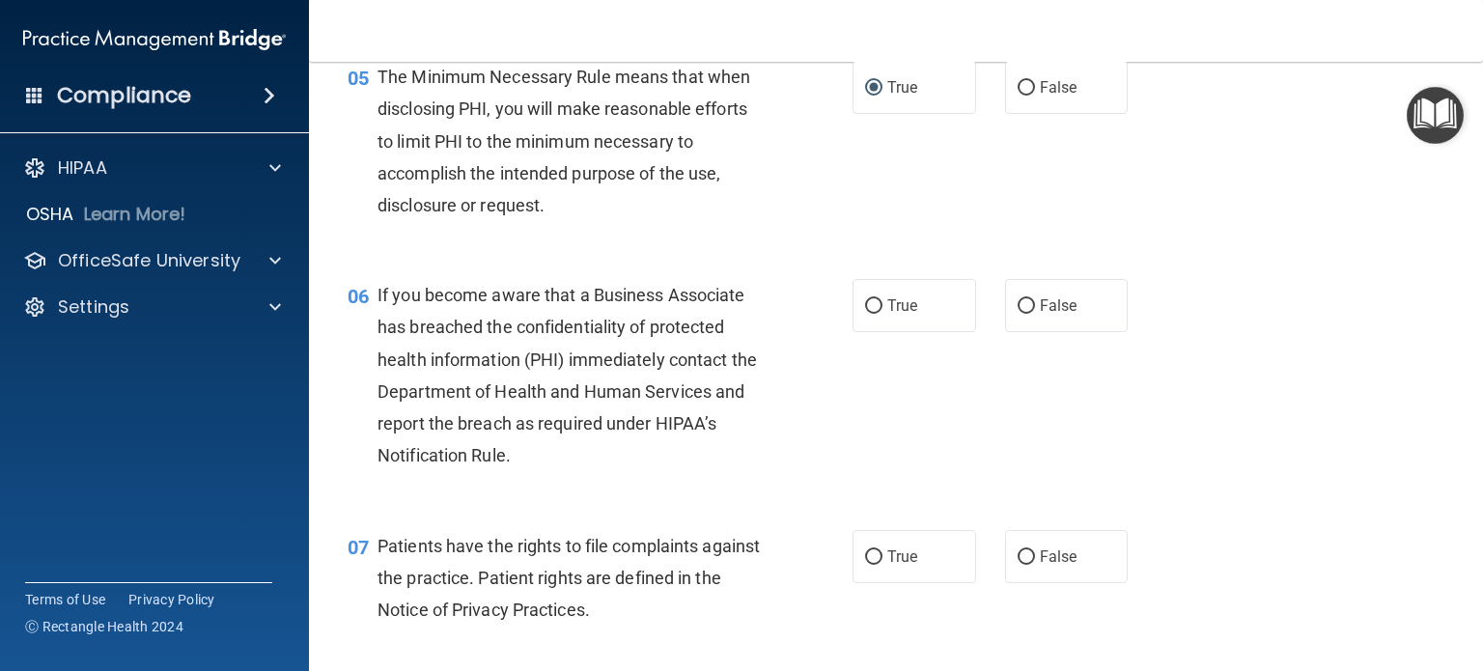
scroll to position [965, 0]
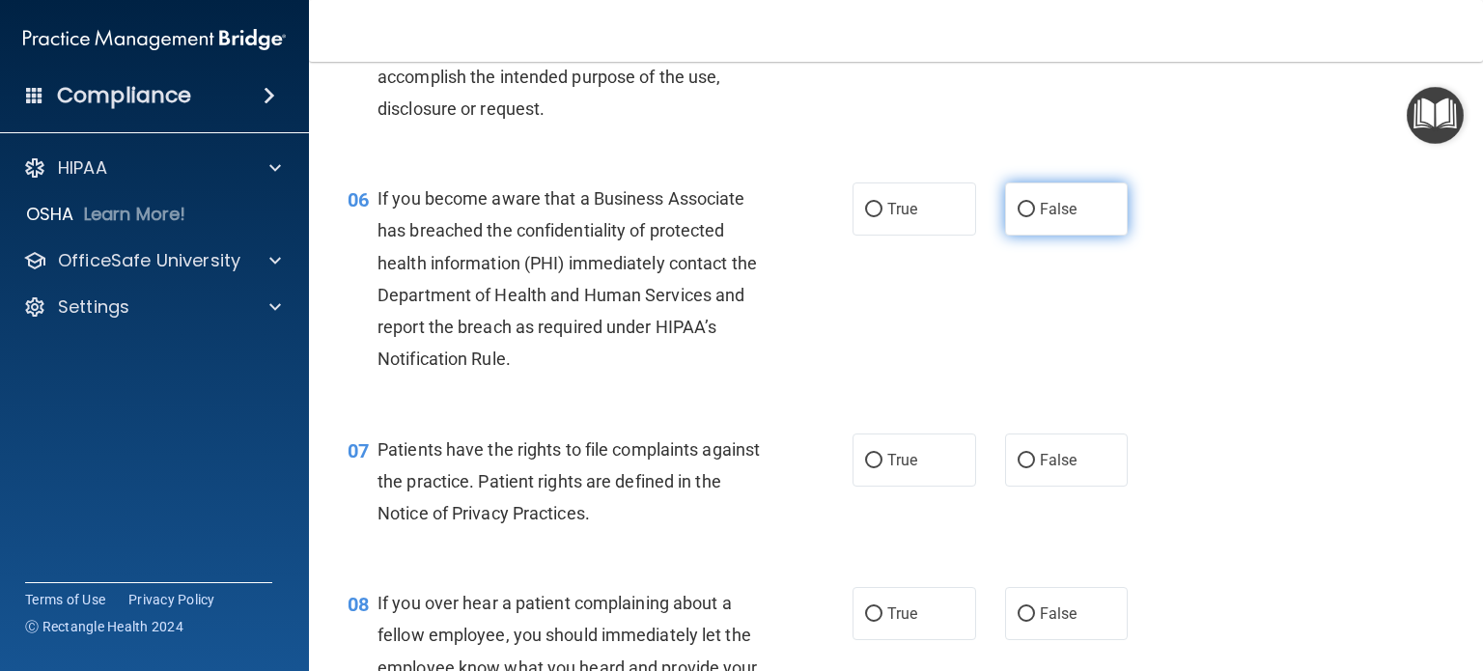
click at [1018, 217] on input "False" at bounding box center [1026, 210] width 17 height 14
radio input "true"
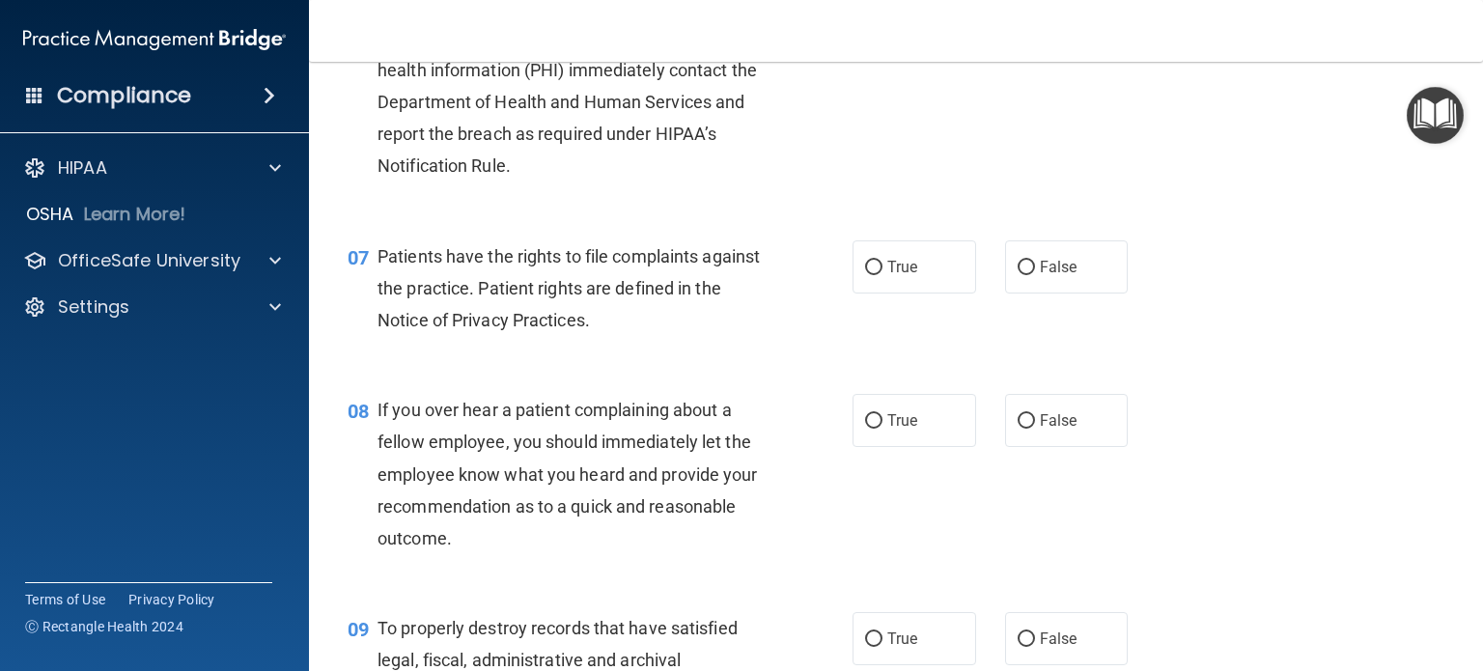
scroll to position [1255, 0]
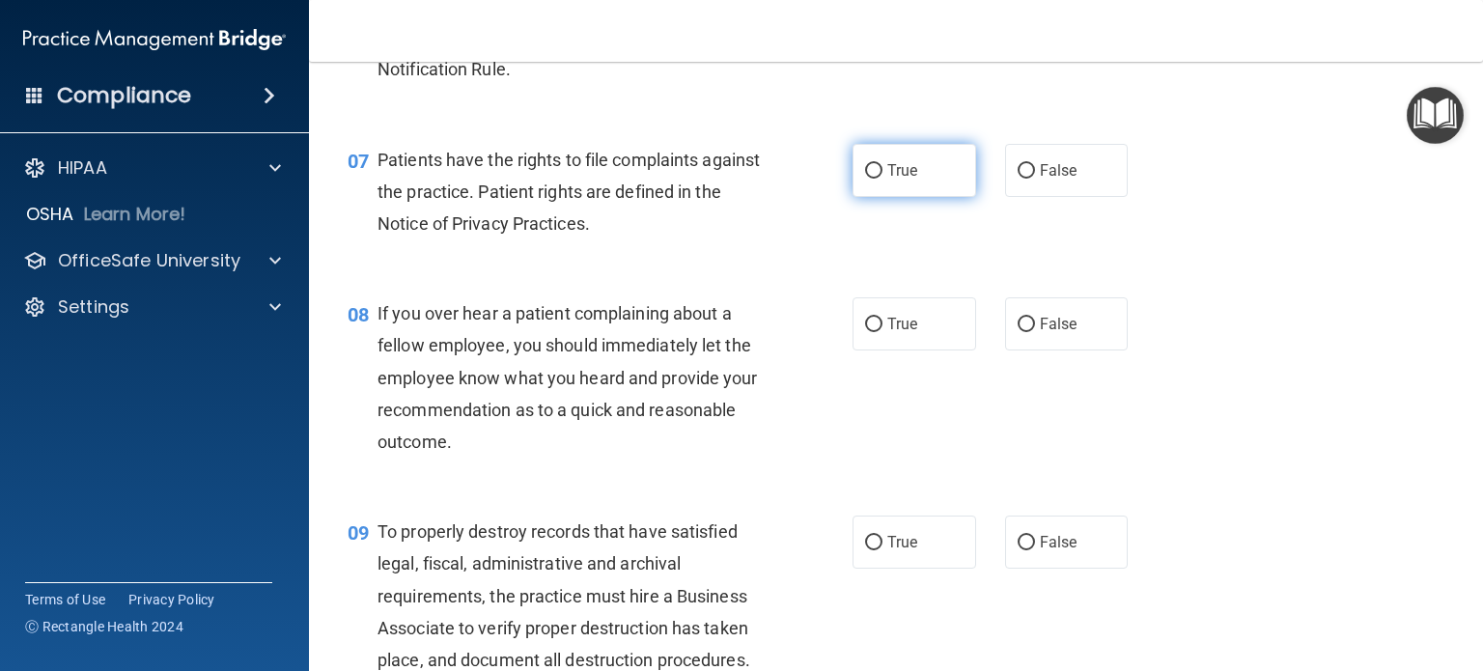
click at [869, 179] on input "True" at bounding box center [873, 171] width 17 height 14
radio input "true"
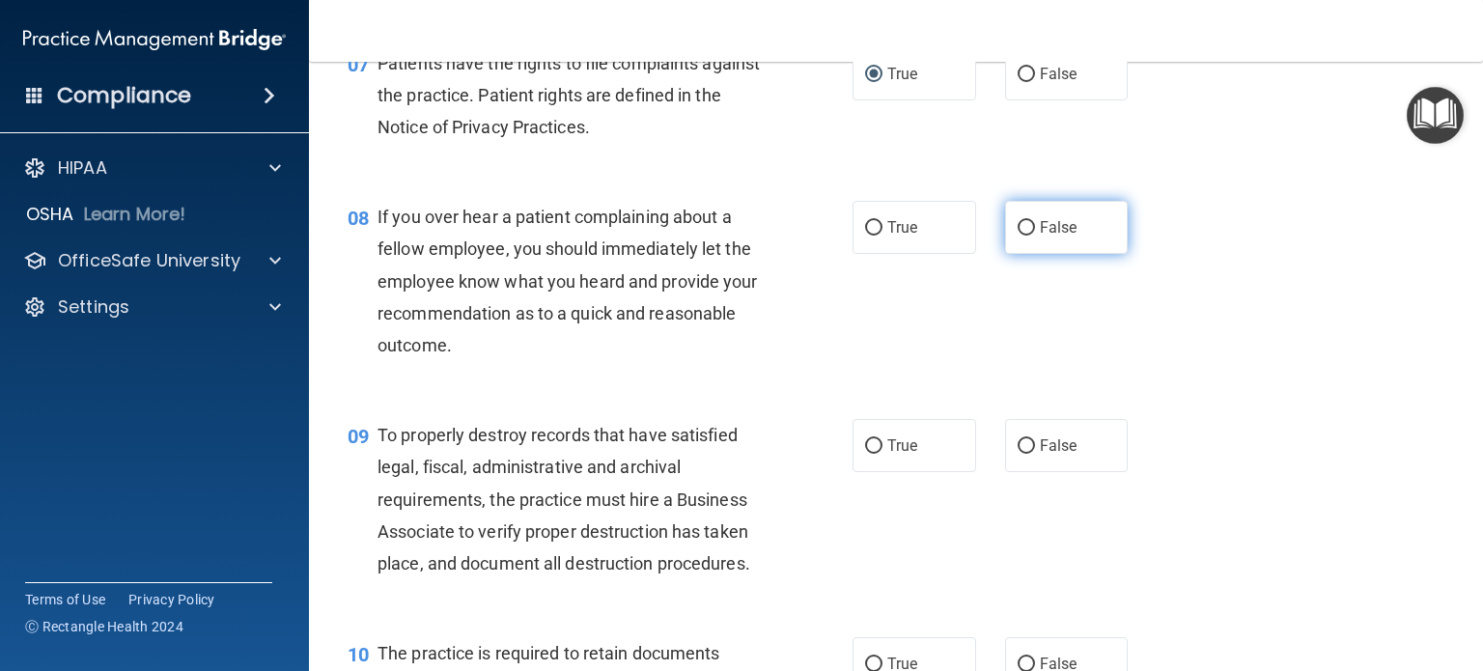
click at [1018, 236] on input "False" at bounding box center [1026, 228] width 17 height 14
radio input "true"
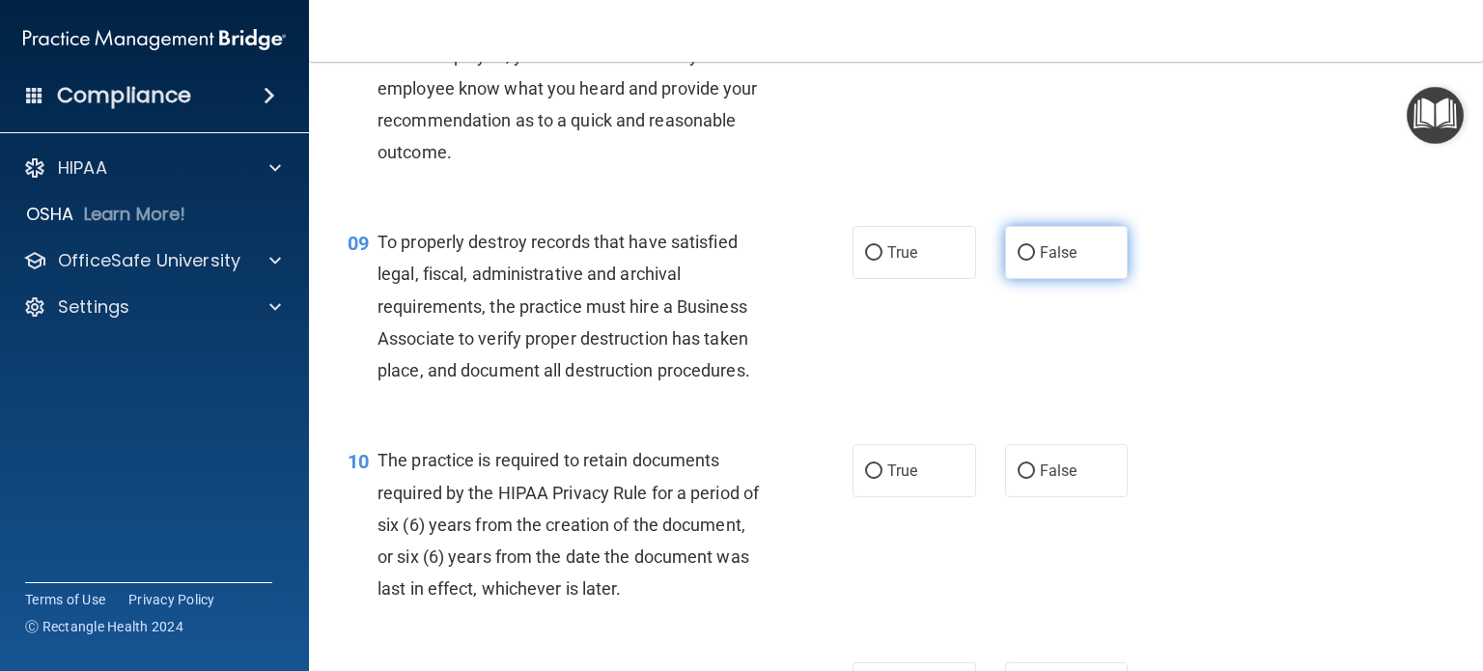
click at [1020, 261] on input "False" at bounding box center [1026, 253] width 17 height 14
radio input "true"
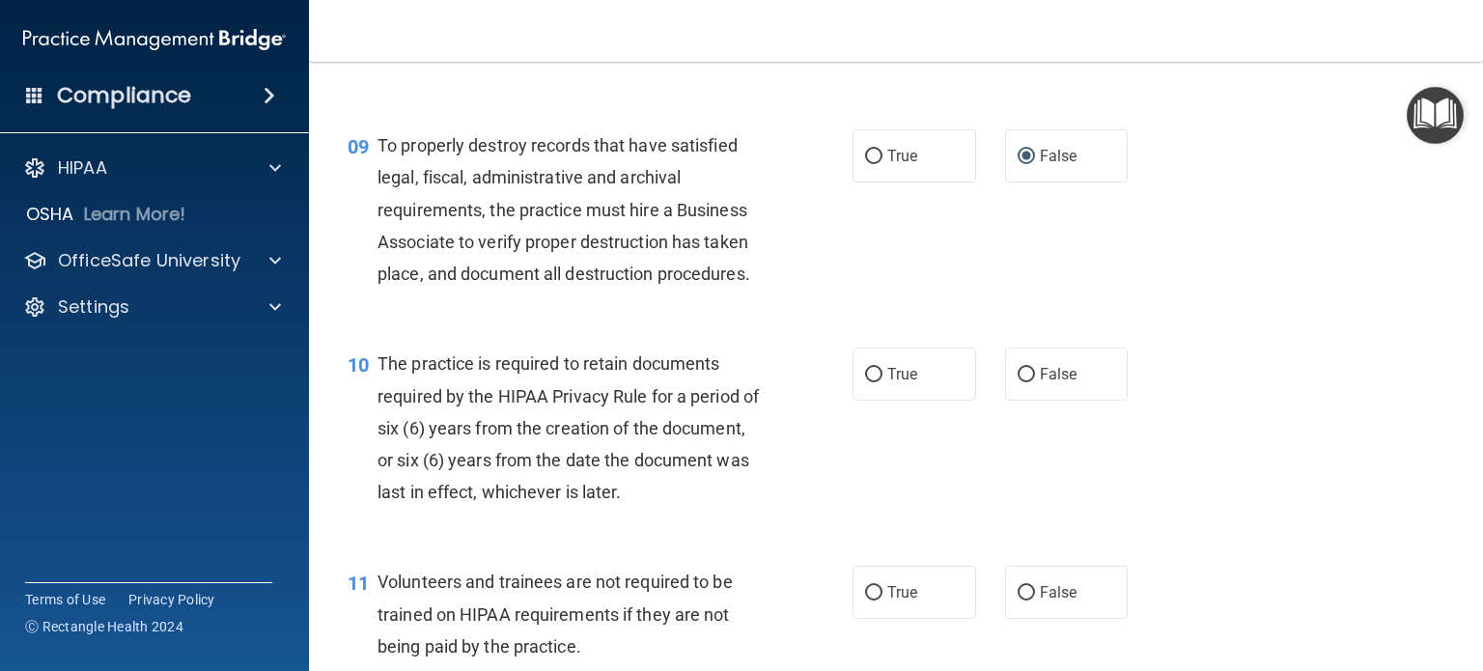
scroll to position [1738, 0]
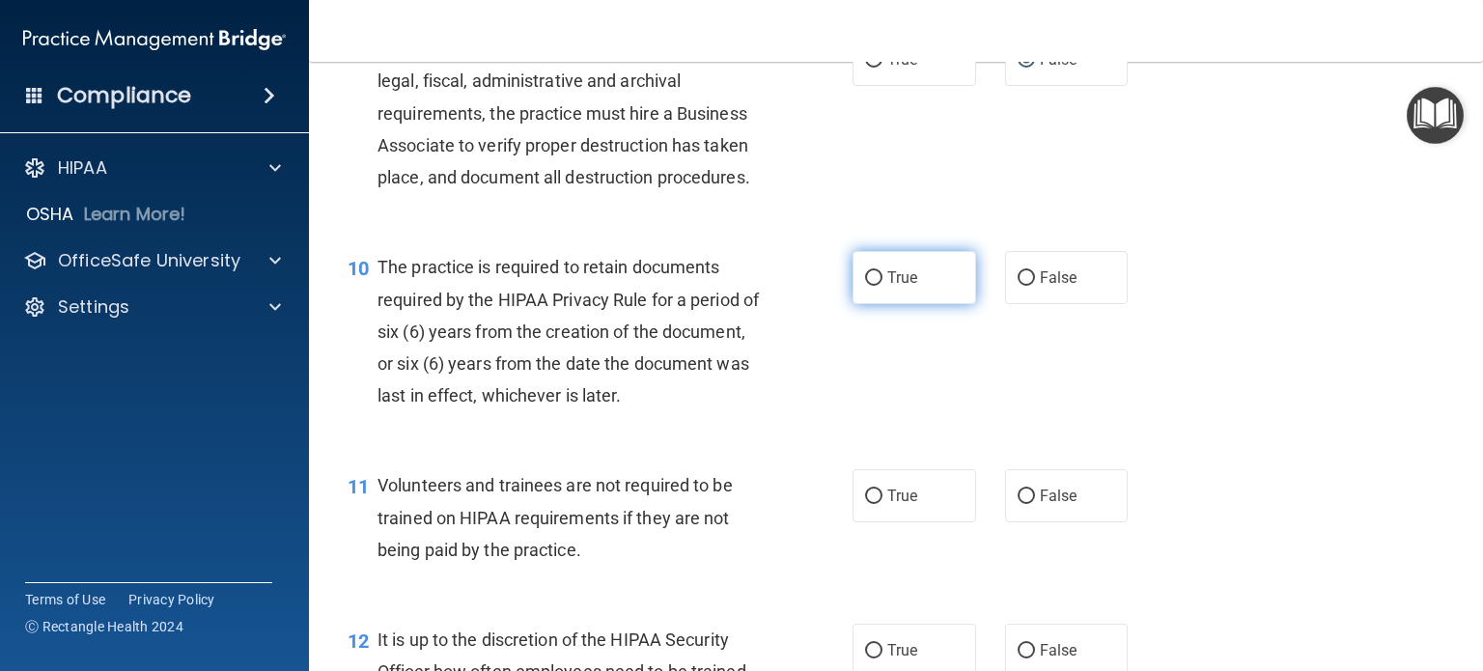
click at [865, 286] on input "True" at bounding box center [873, 278] width 17 height 14
radio input "true"
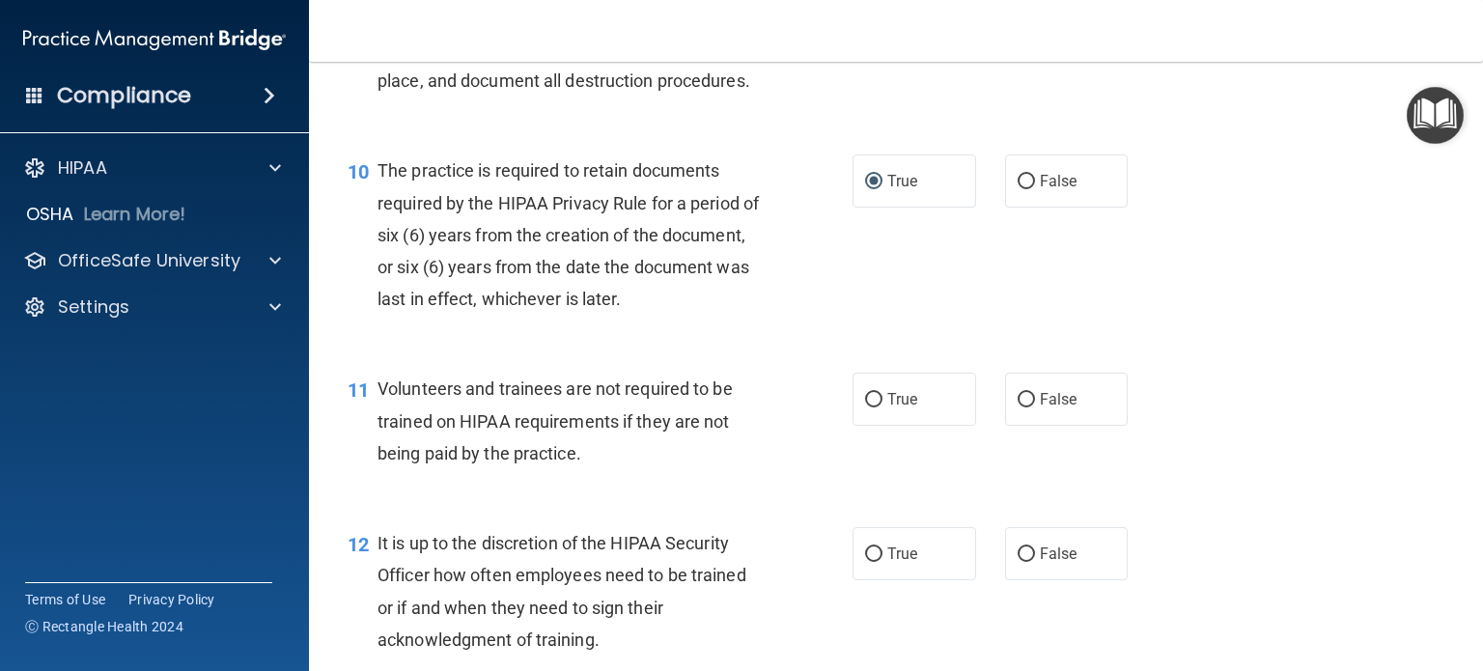
scroll to position [1931, 0]
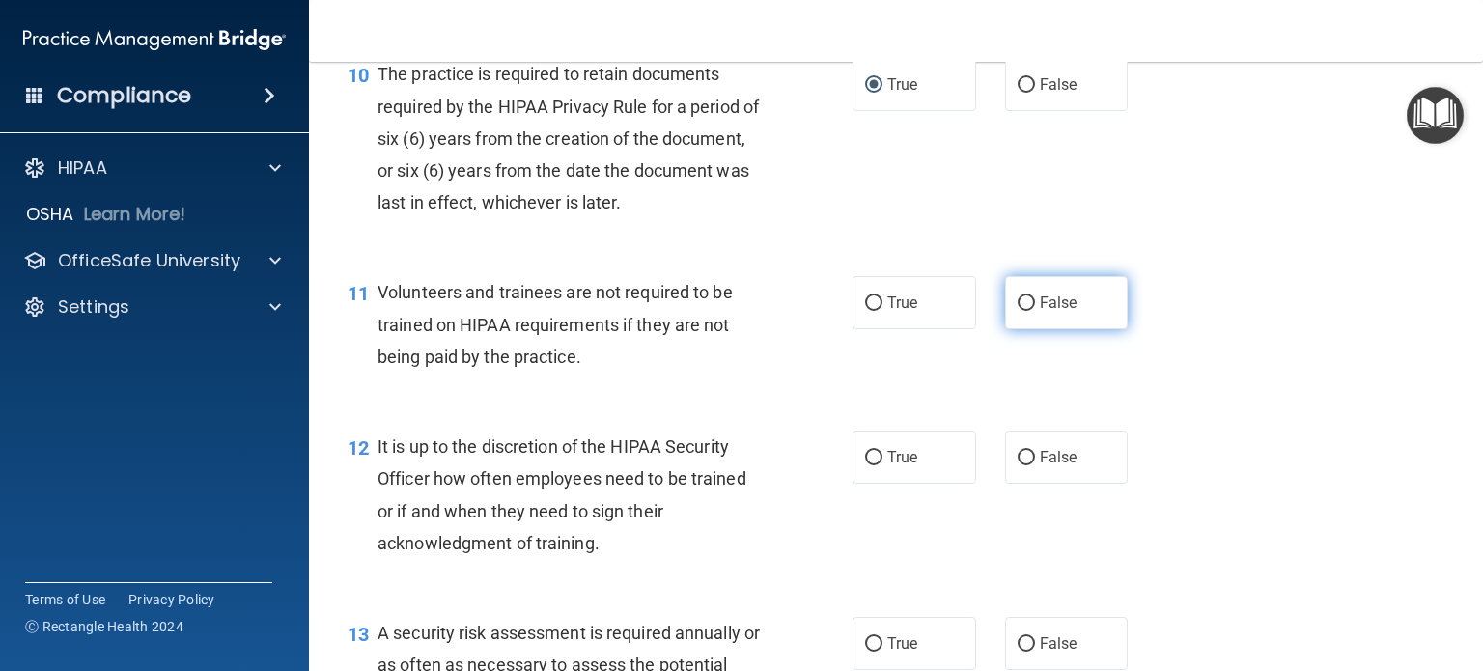
click at [1018, 311] on input "False" at bounding box center [1026, 303] width 17 height 14
radio input "true"
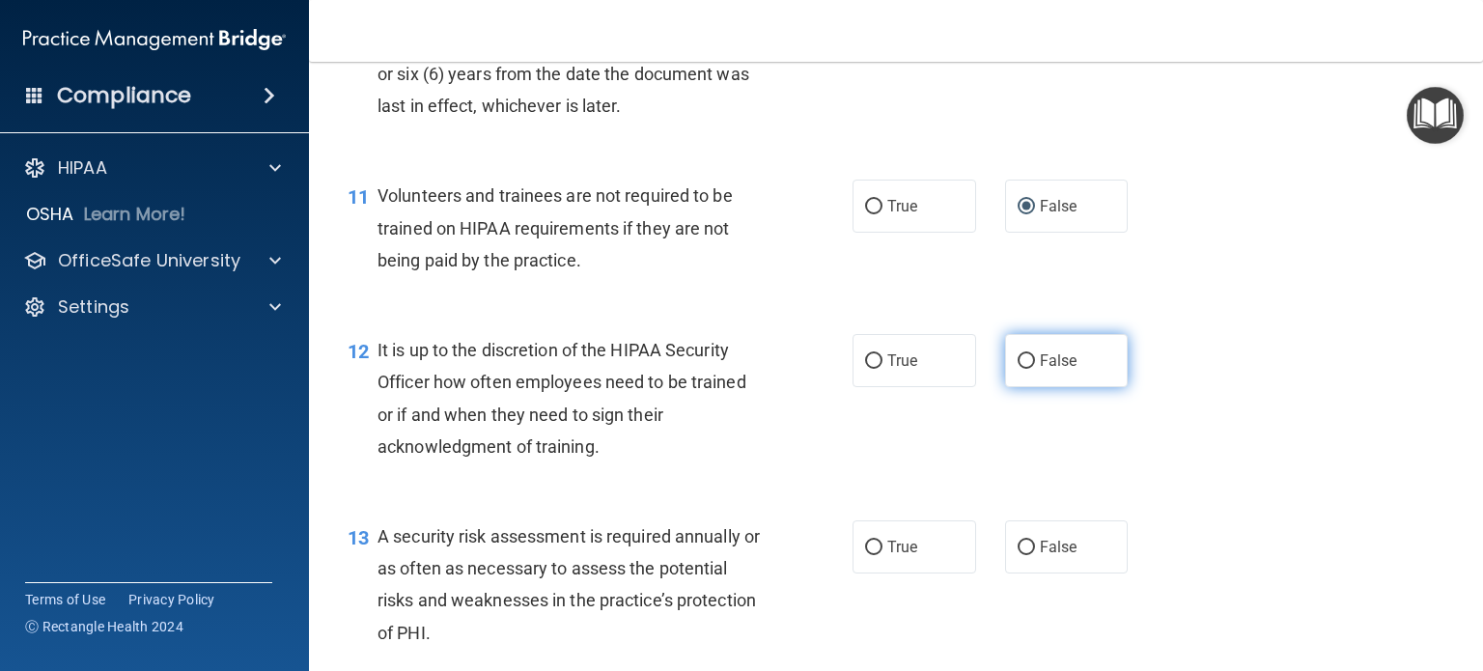
click at [1018, 369] on input "False" at bounding box center [1026, 361] width 17 height 14
radio input "true"
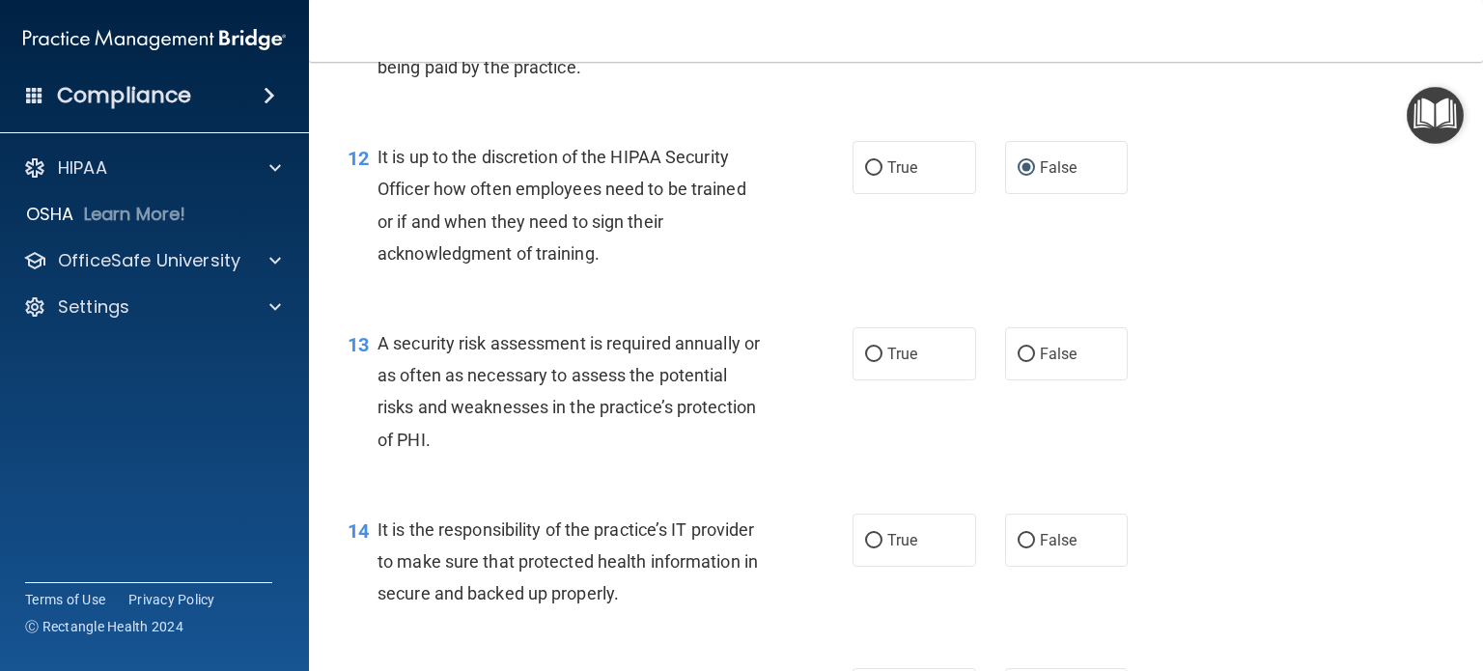
scroll to position [2414, 0]
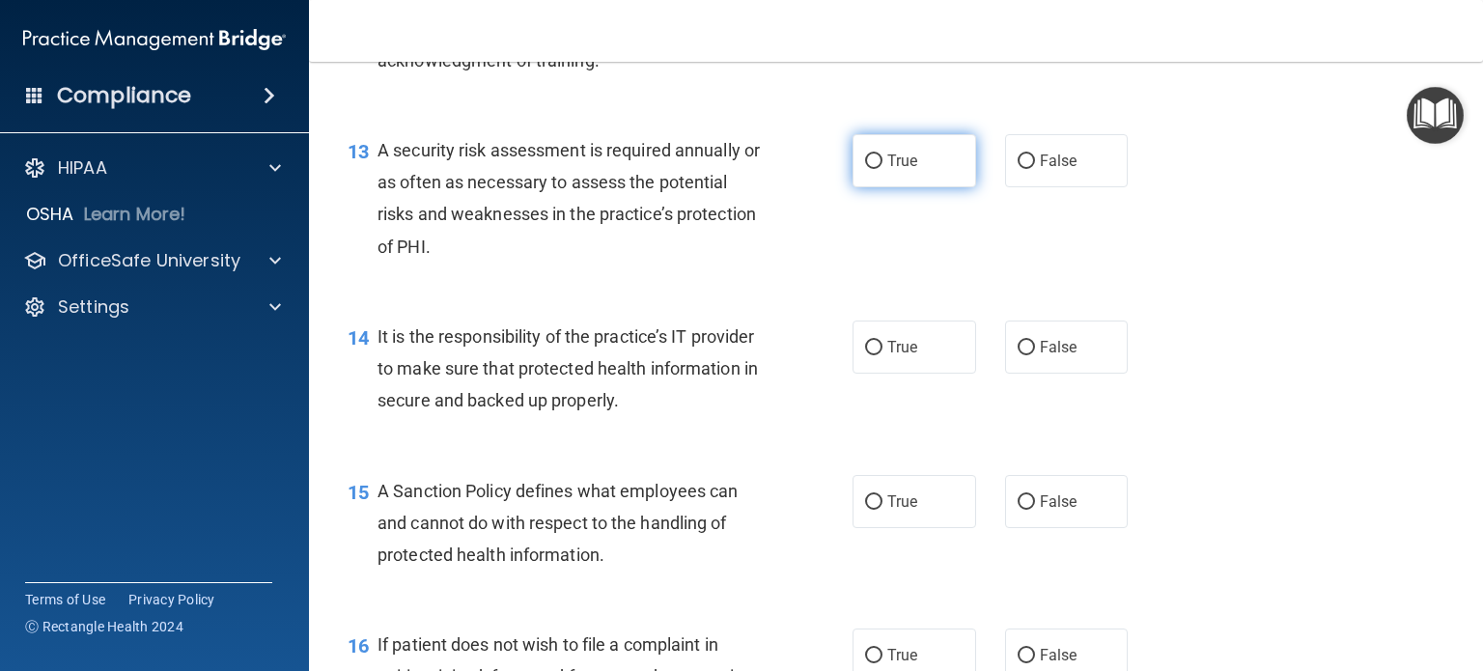
click at [870, 169] on input "True" at bounding box center [873, 161] width 17 height 14
radio input "true"
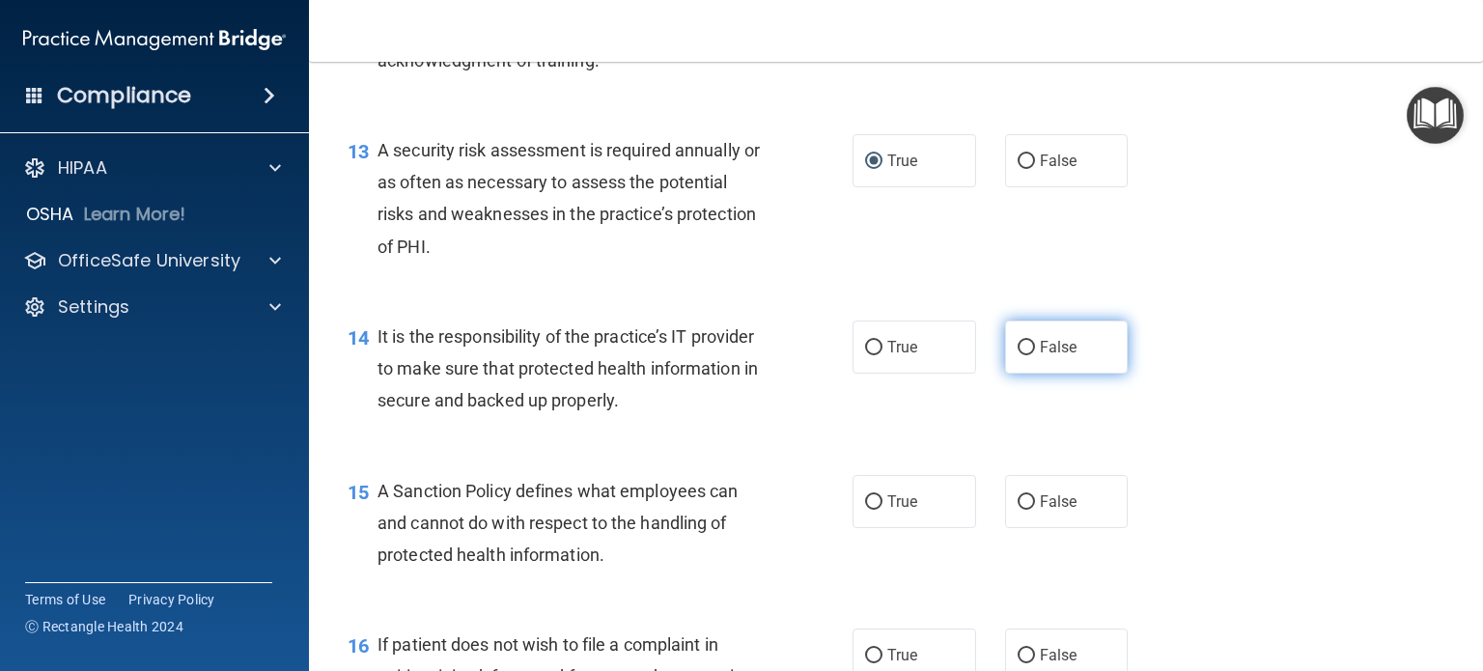
click at [1020, 355] on input "False" at bounding box center [1026, 348] width 17 height 14
radio input "true"
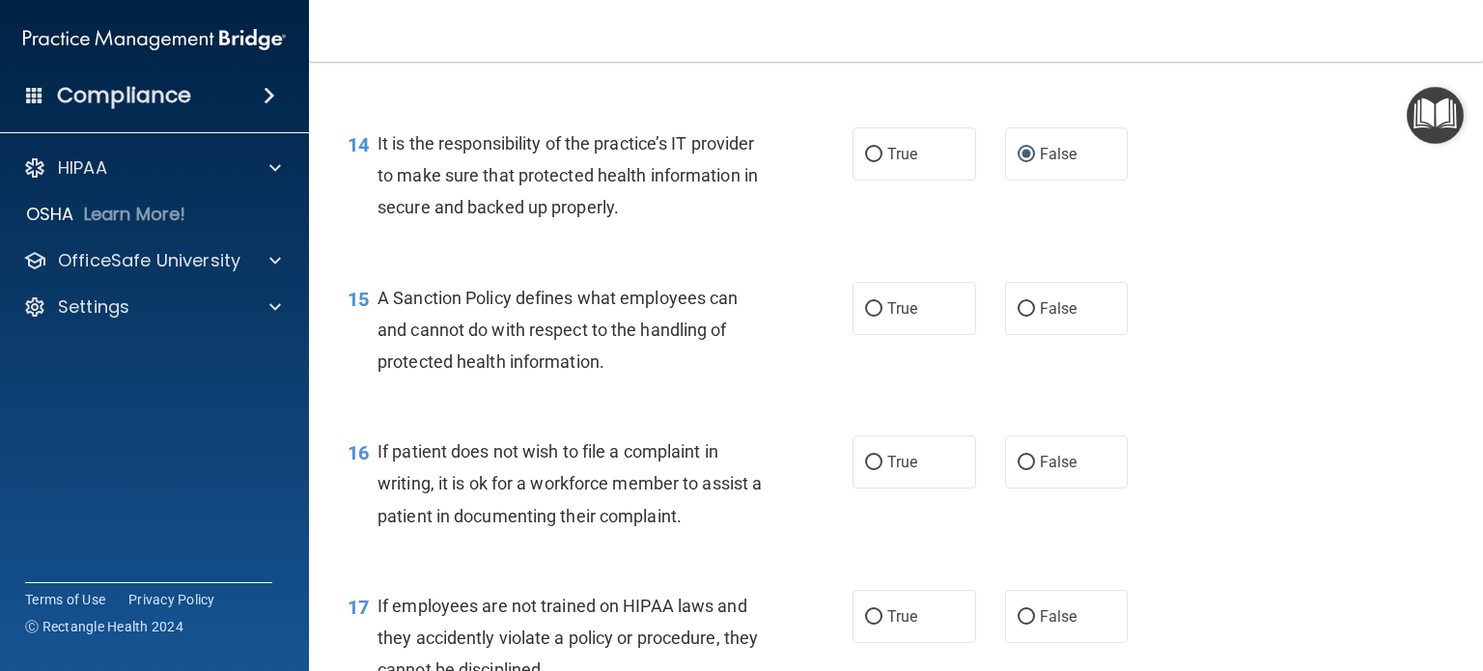
scroll to position [2703, 0]
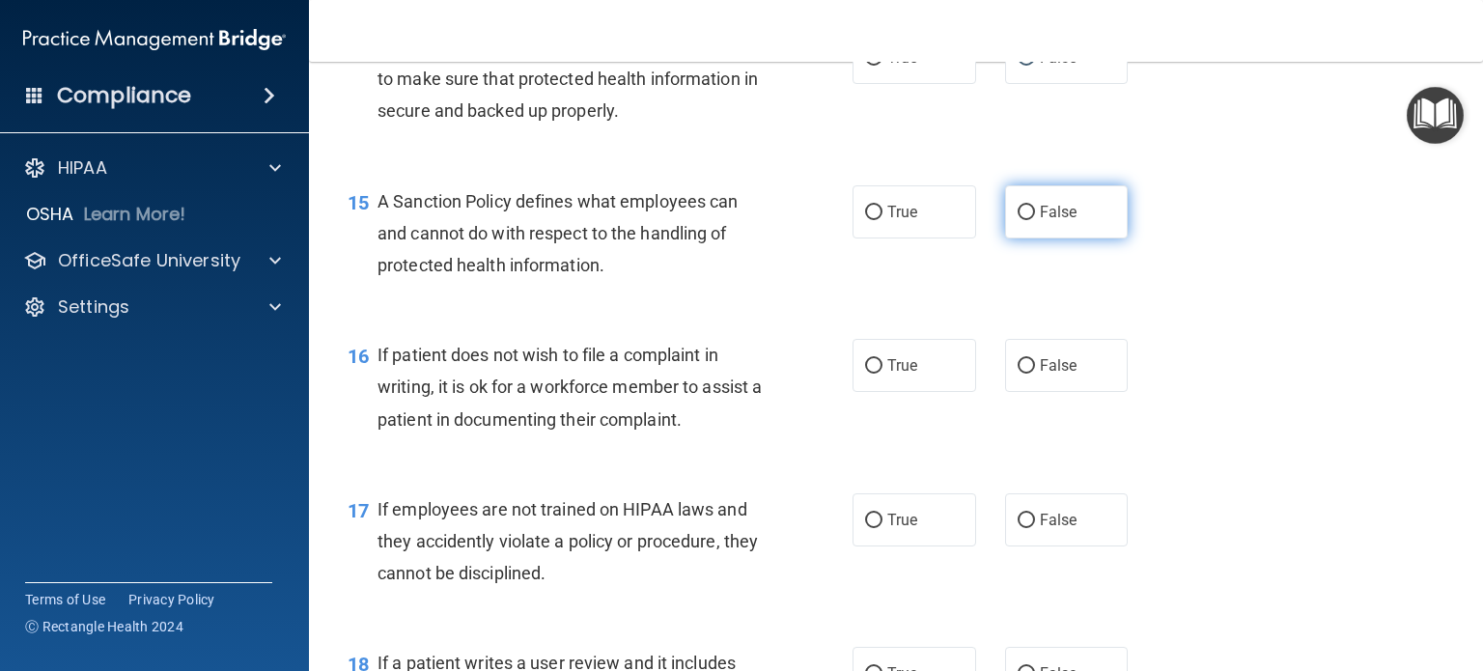
click at [1018, 220] on input "False" at bounding box center [1026, 213] width 17 height 14
radio input "true"
click at [865, 374] on input "True" at bounding box center [873, 366] width 17 height 14
radio input "true"
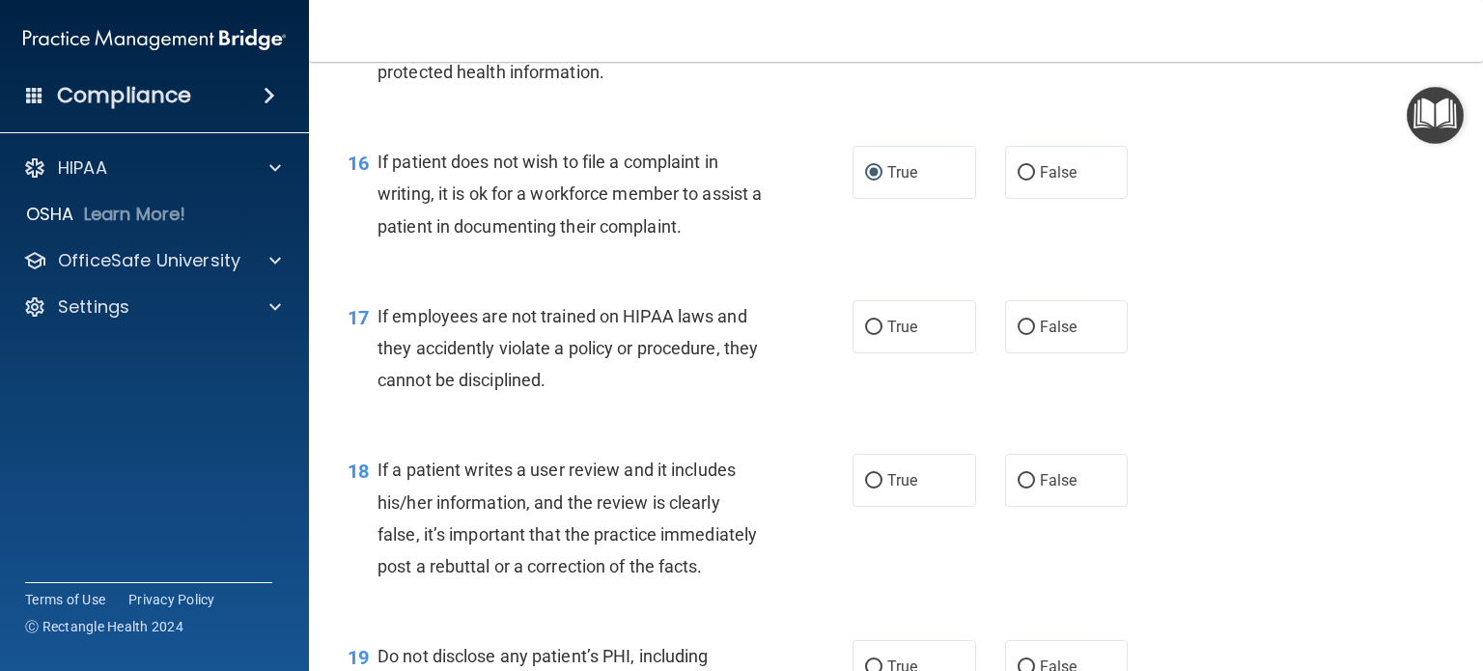
scroll to position [2993, 0]
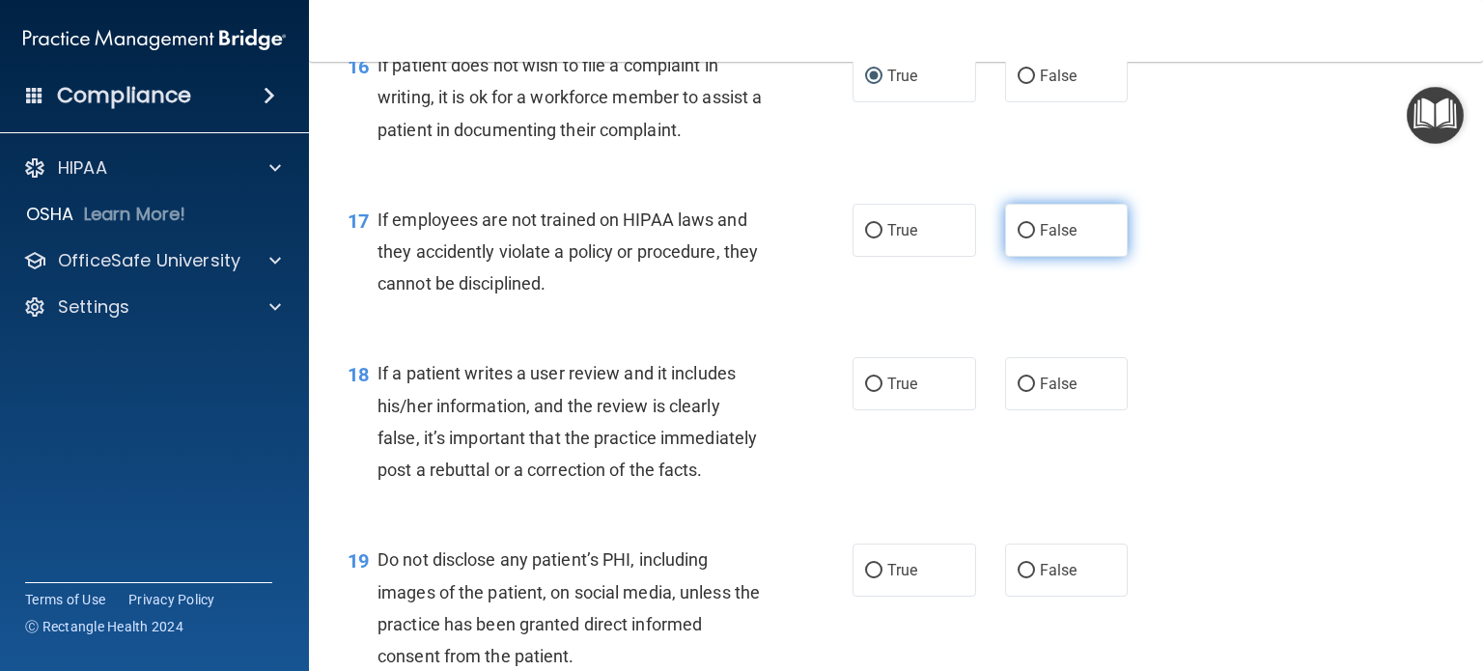
click at [1018, 238] on input "False" at bounding box center [1026, 231] width 17 height 14
radio input "true"
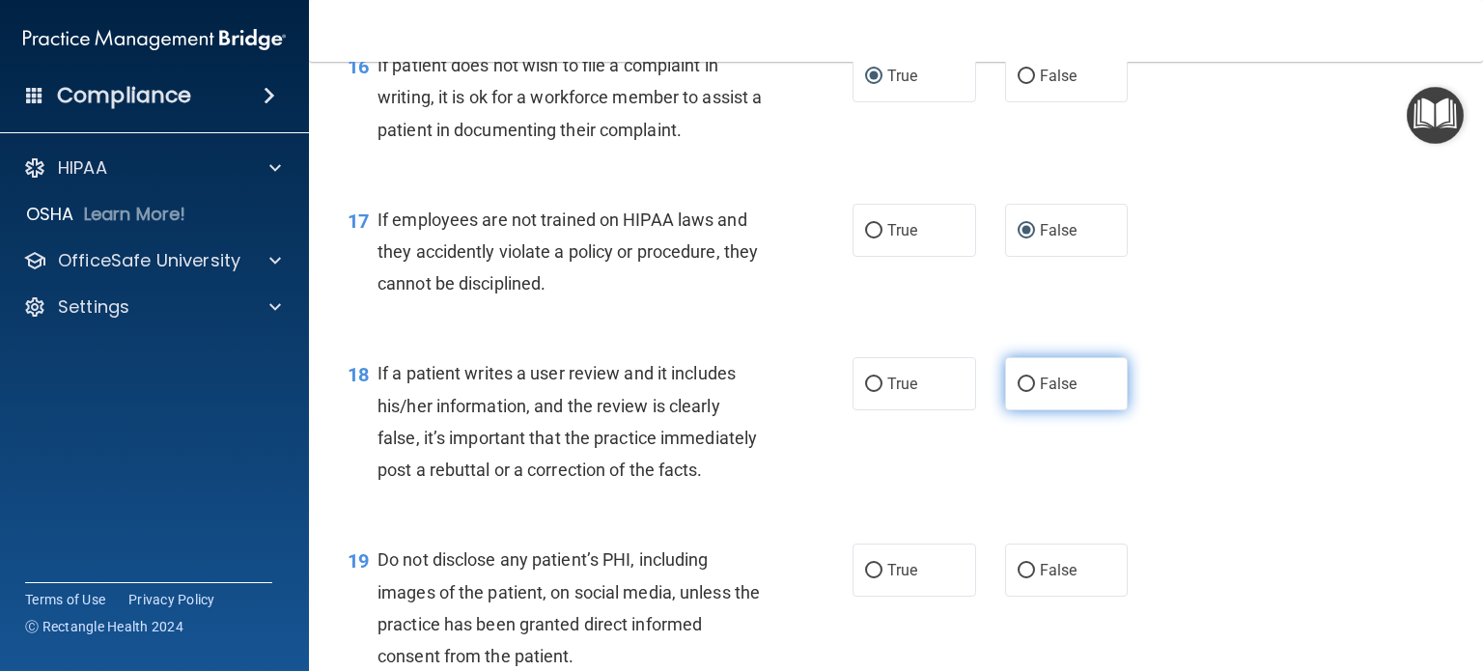
click at [1018, 392] on input "False" at bounding box center [1026, 385] width 17 height 14
radio input "true"
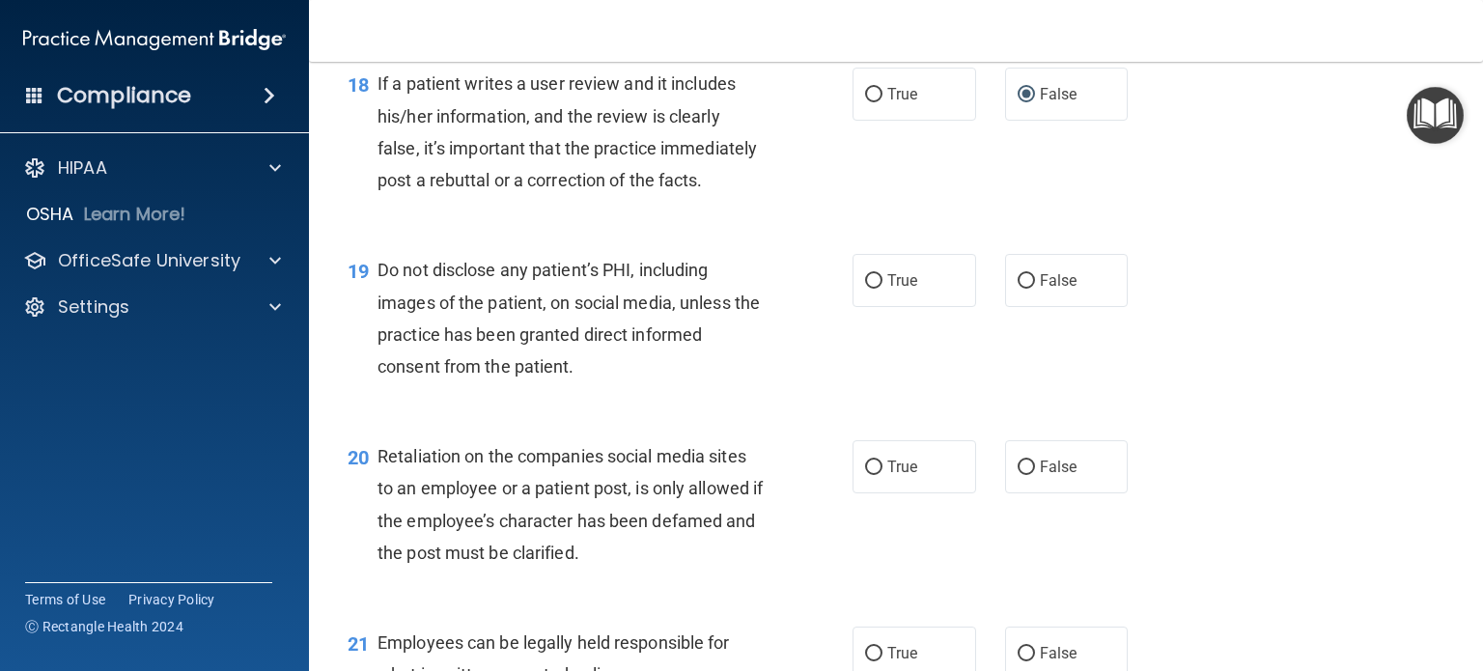
scroll to position [3379, 0]
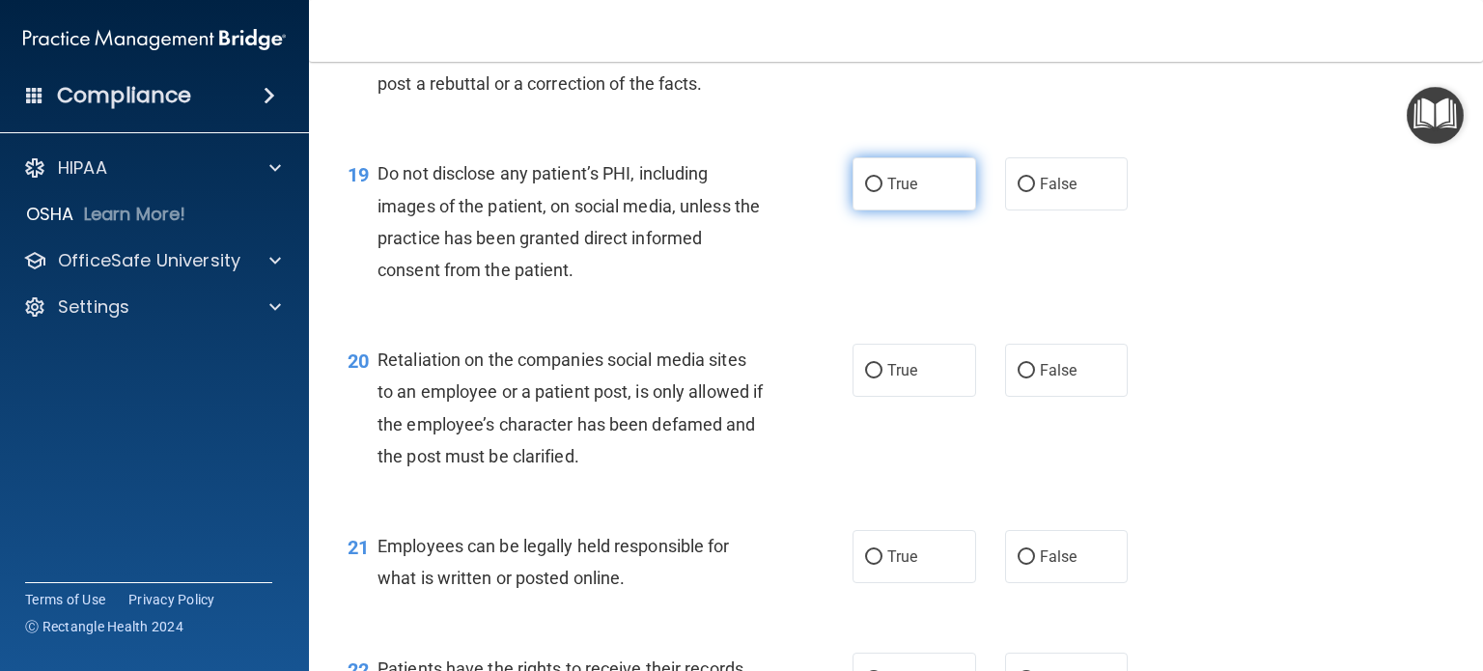
click at [871, 192] on input "True" at bounding box center [873, 185] width 17 height 14
radio input "true"
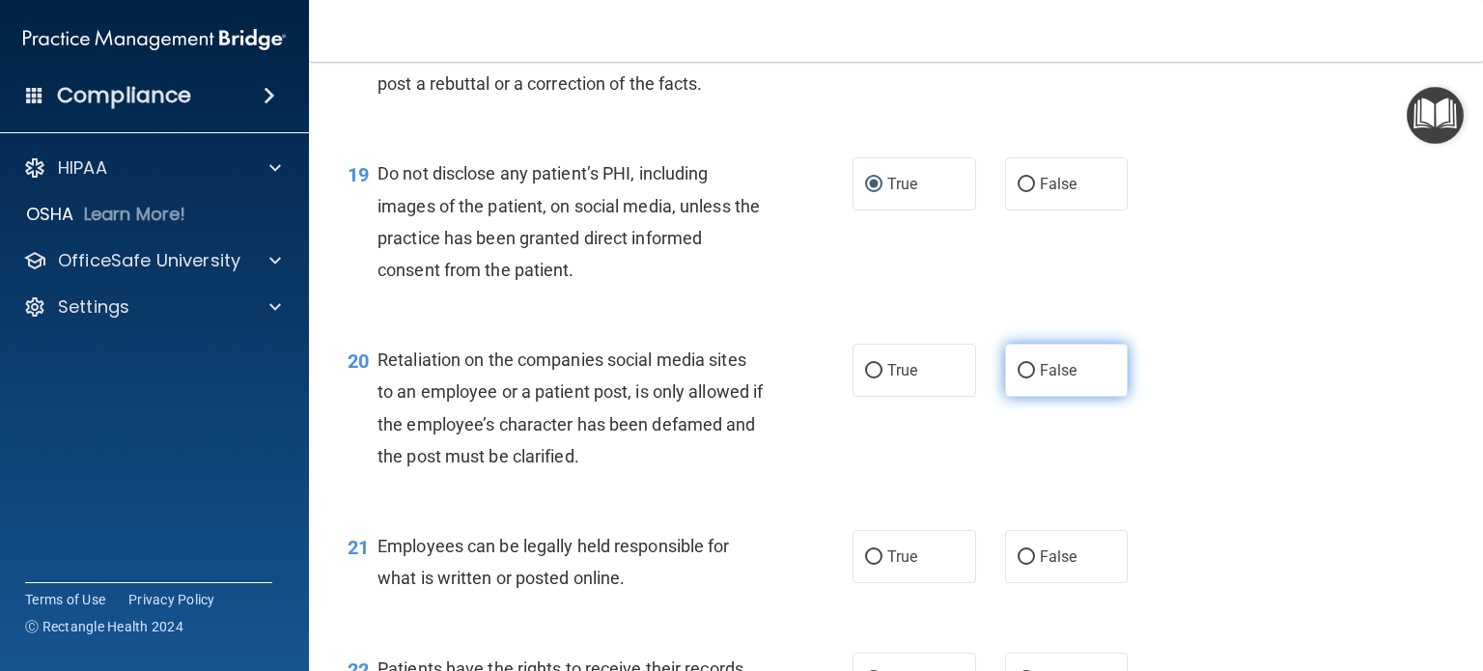
click at [1018, 378] on input "False" at bounding box center [1026, 371] width 17 height 14
radio input "true"
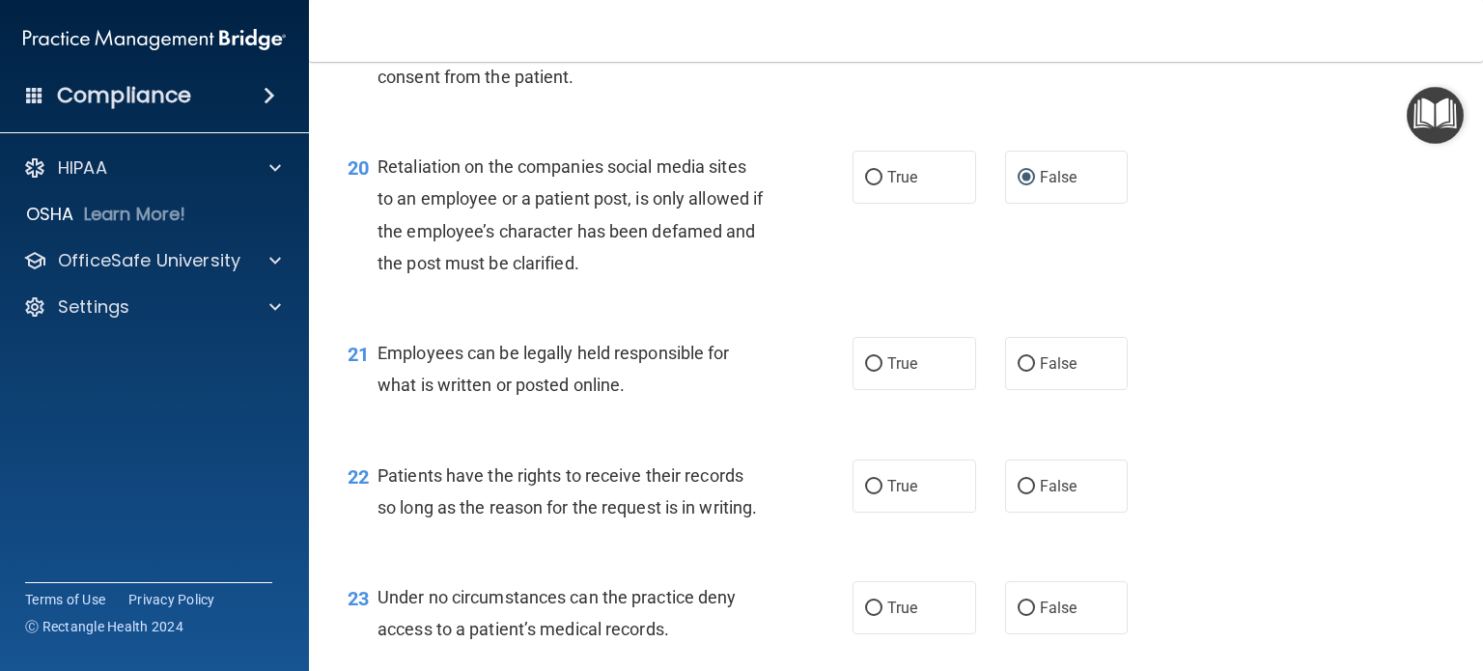
scroll to position [3669, 0]
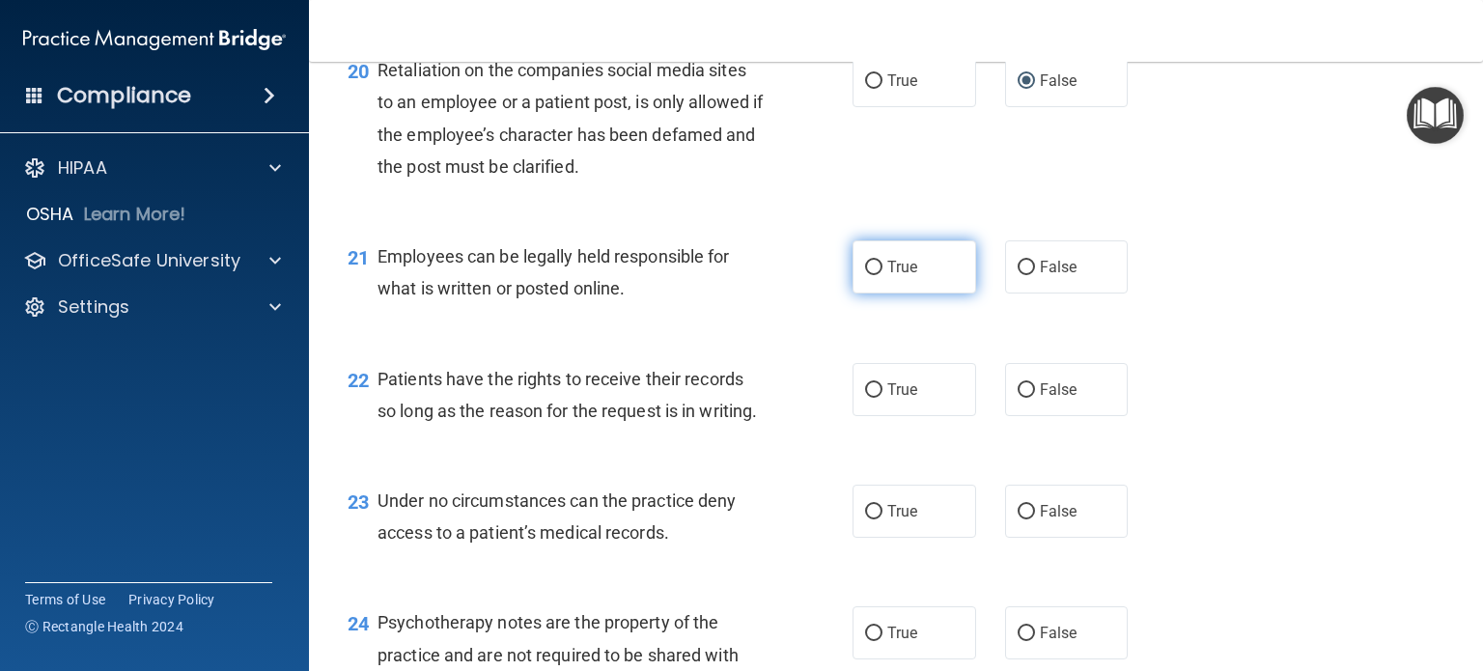
click at [865, 275] on input "True" at bounding box center [873, 268] width 17 height 14
radio input "true"
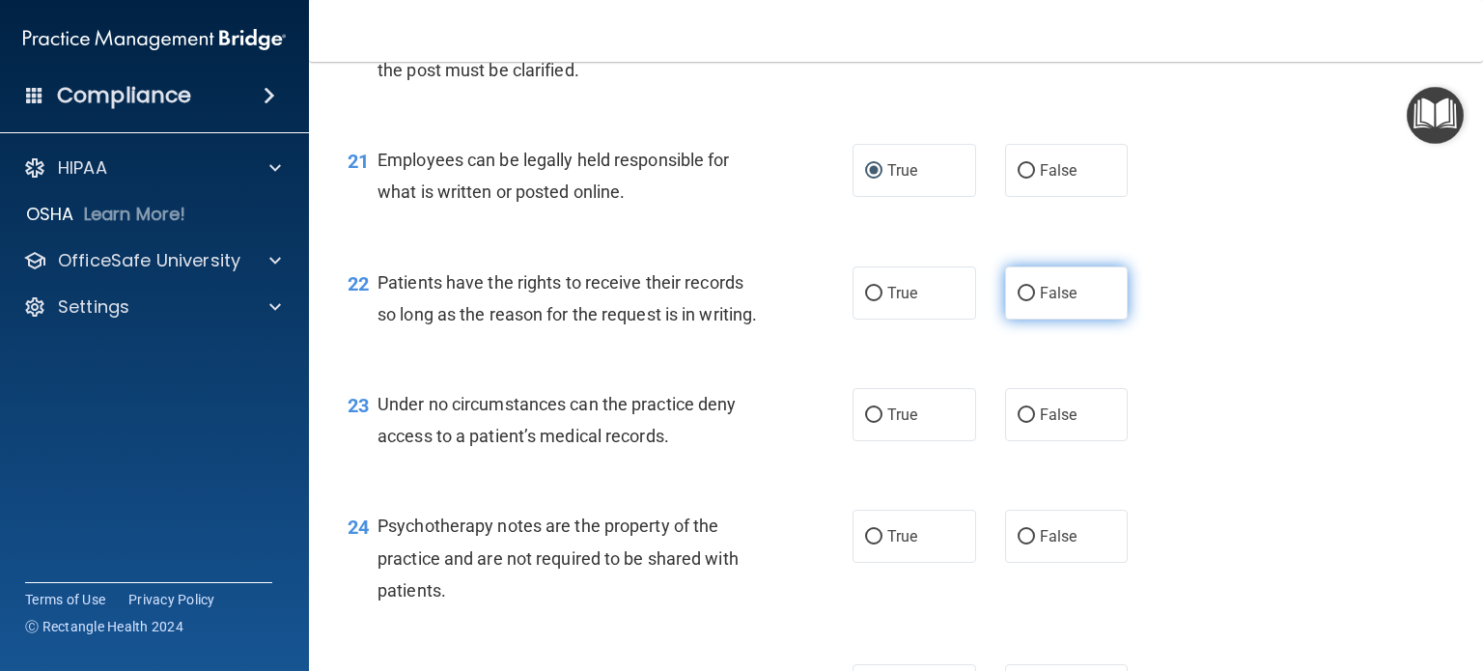
click at [1018, 301] on input "False" at bounding box center [1026, 294] width 17 height 14
radio input "true"
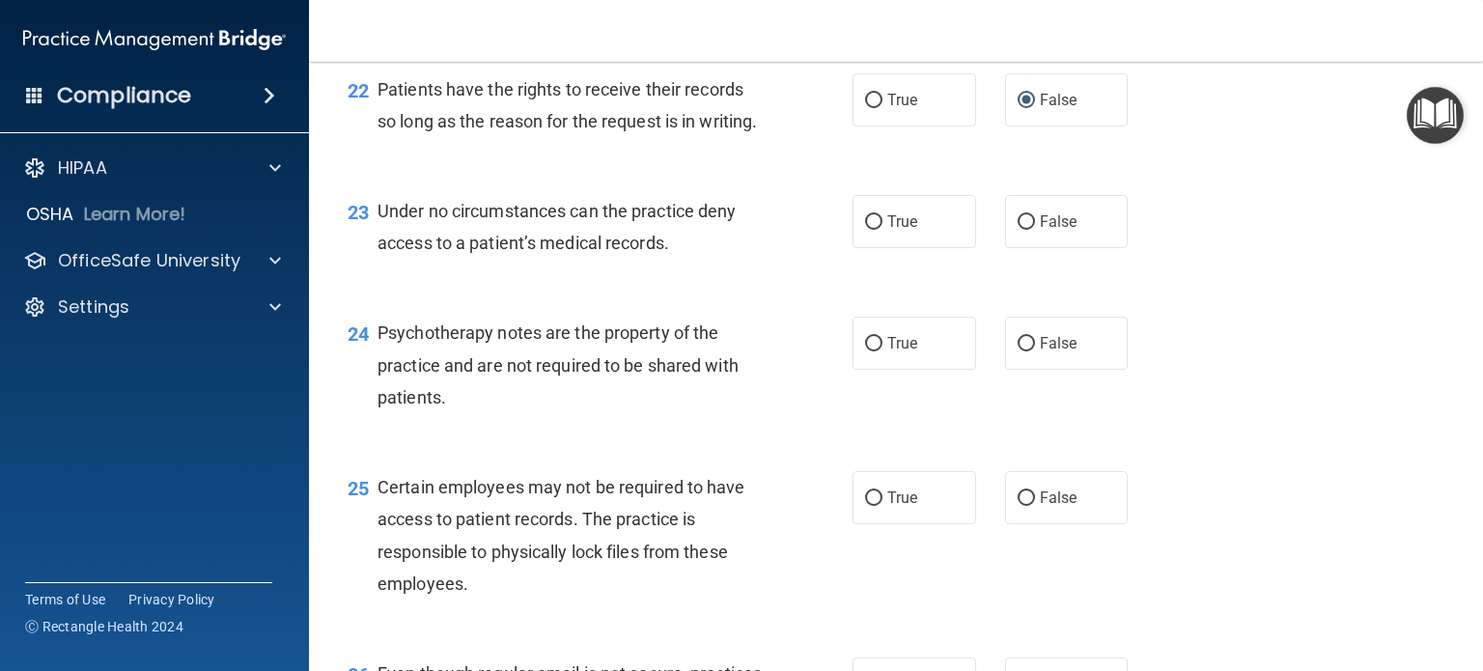
scroll to position [4055, 0]
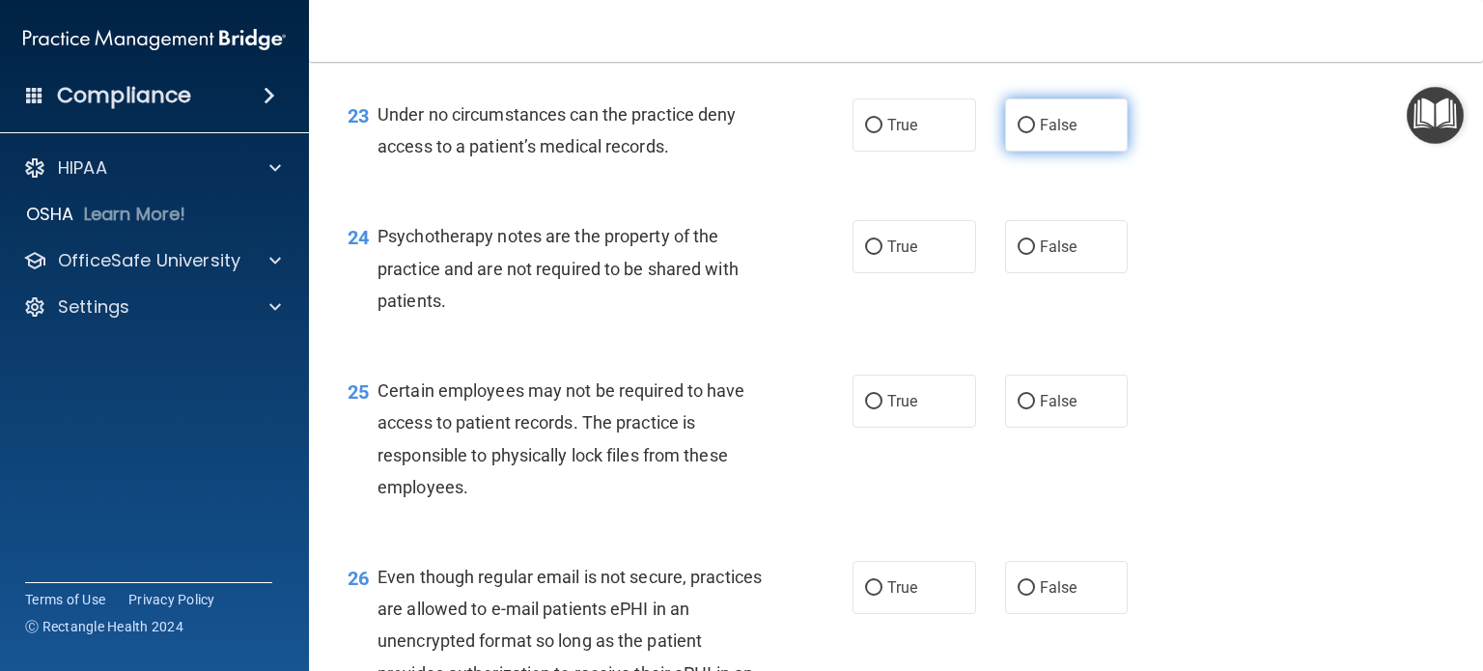
click at [1018, 133] on input "False" at bounding box center [1026, 126] width 17 height 14
radio input "true"
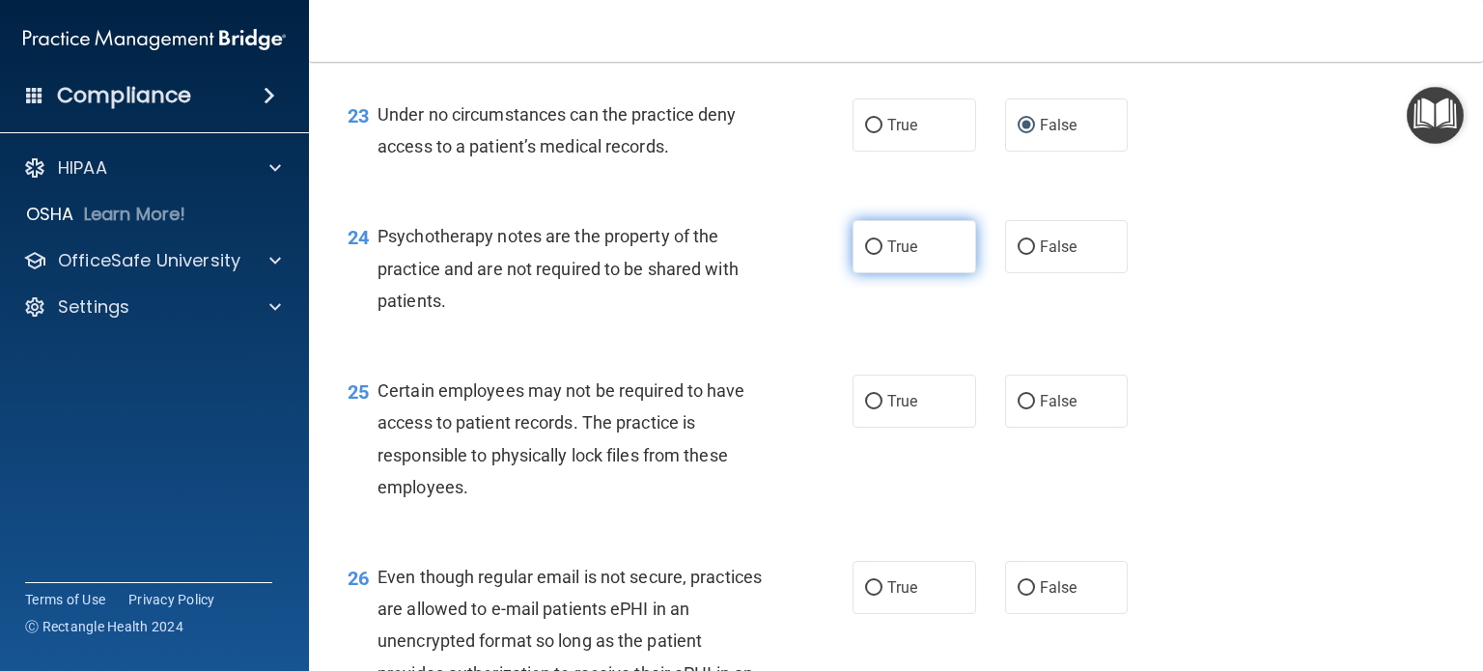
click at [865, 255] on input "True" at bounding box center [873, 247] width 17 height 14
radio input "true"
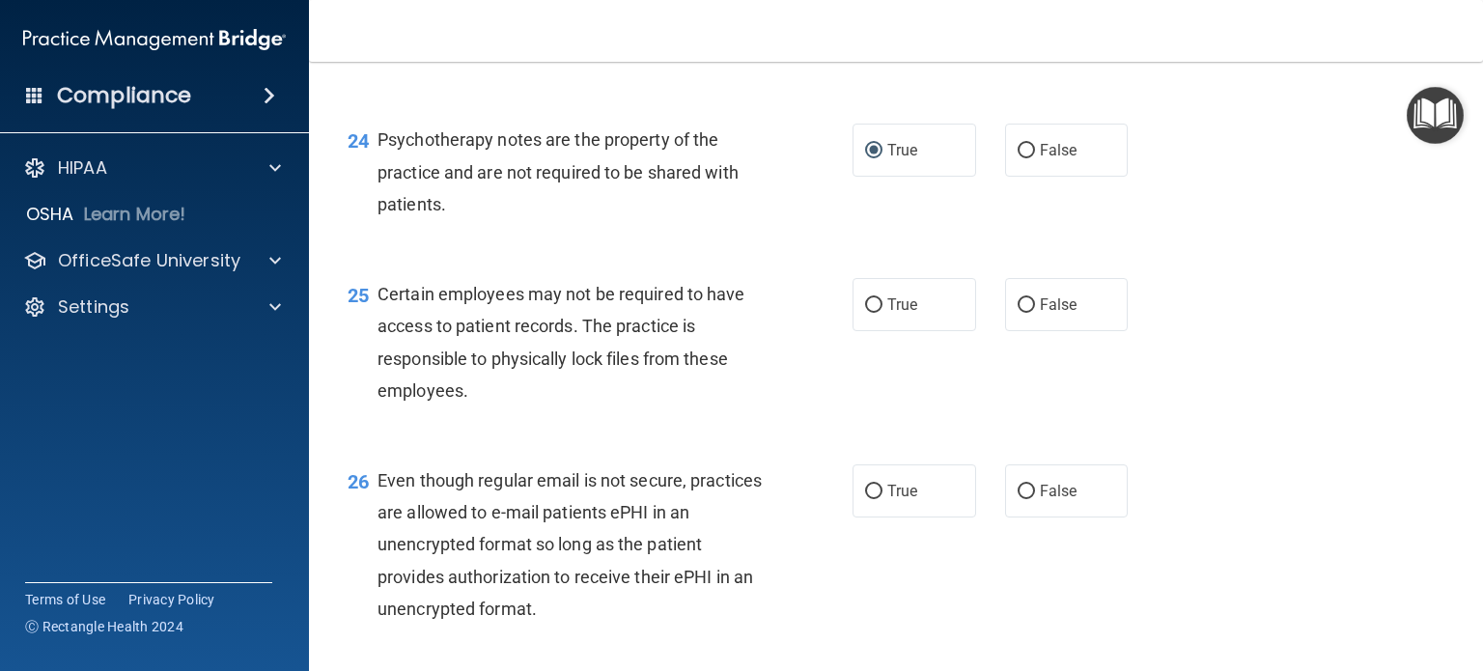
scroll to position [4248, 0]
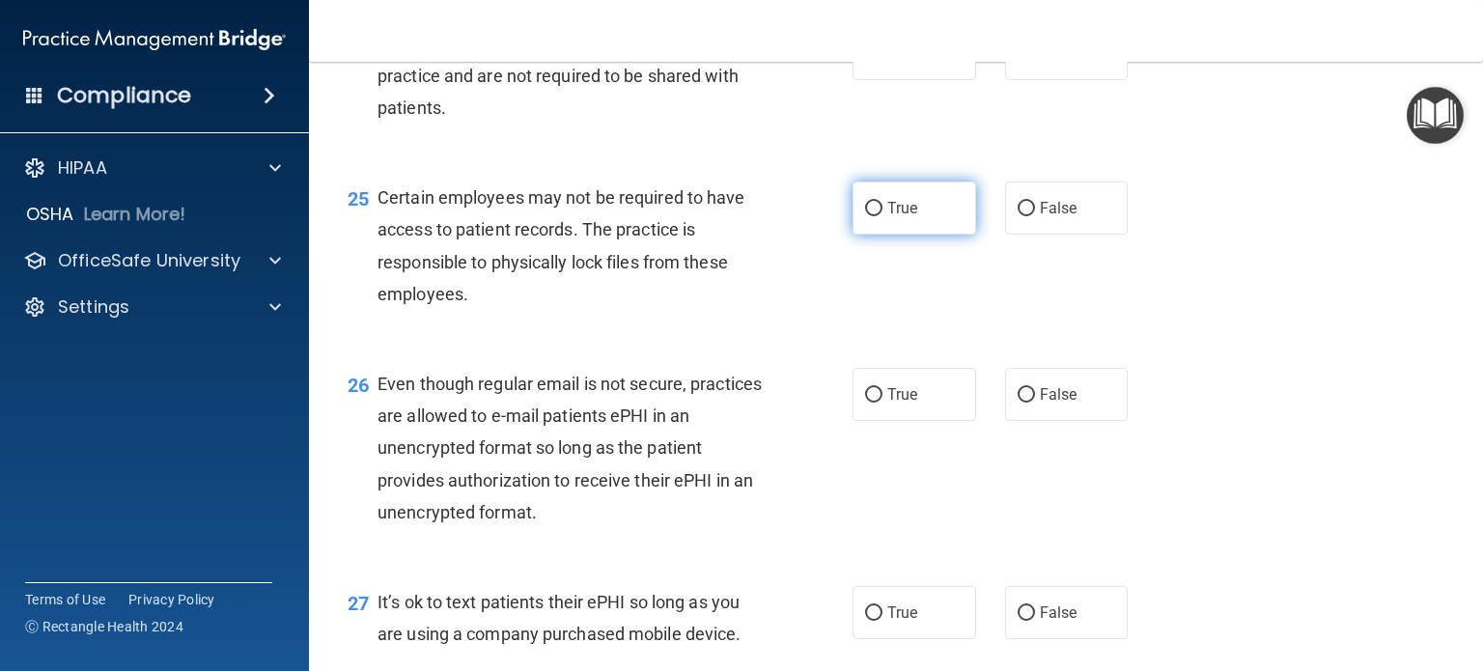
click at [865, 216] on input "True" at bounding box center [873, 209] width 17 height 14
radio input "true"
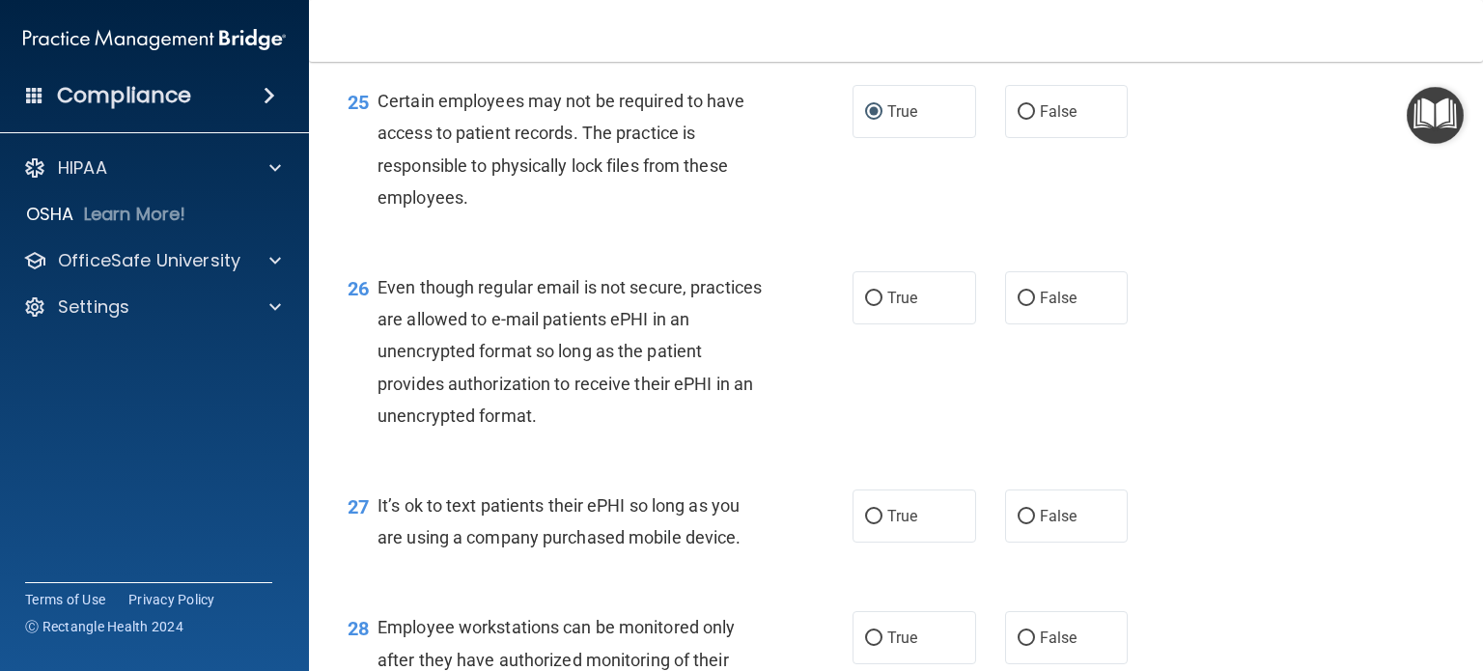
scroll to position [4441, 0]
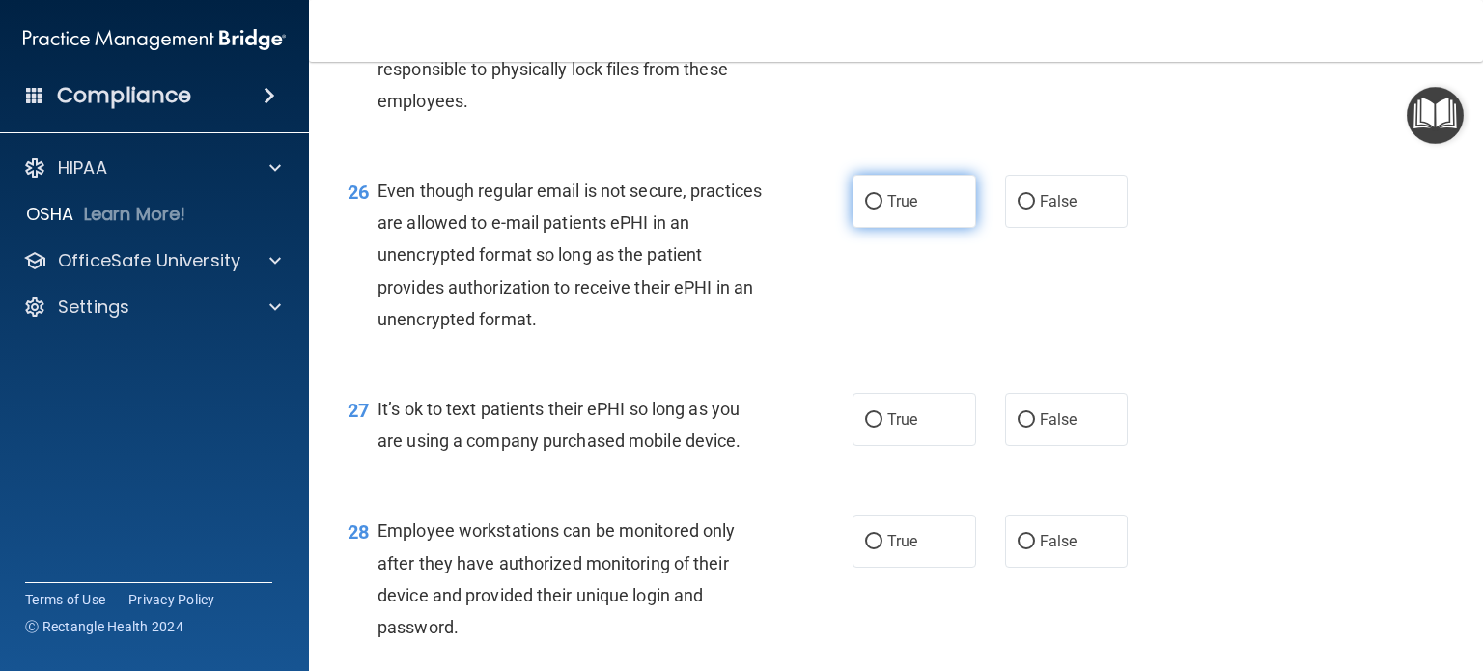
click at [865, 210] on input "True" at bounding box center [873, 202] width 17 height 14
radio input "true"
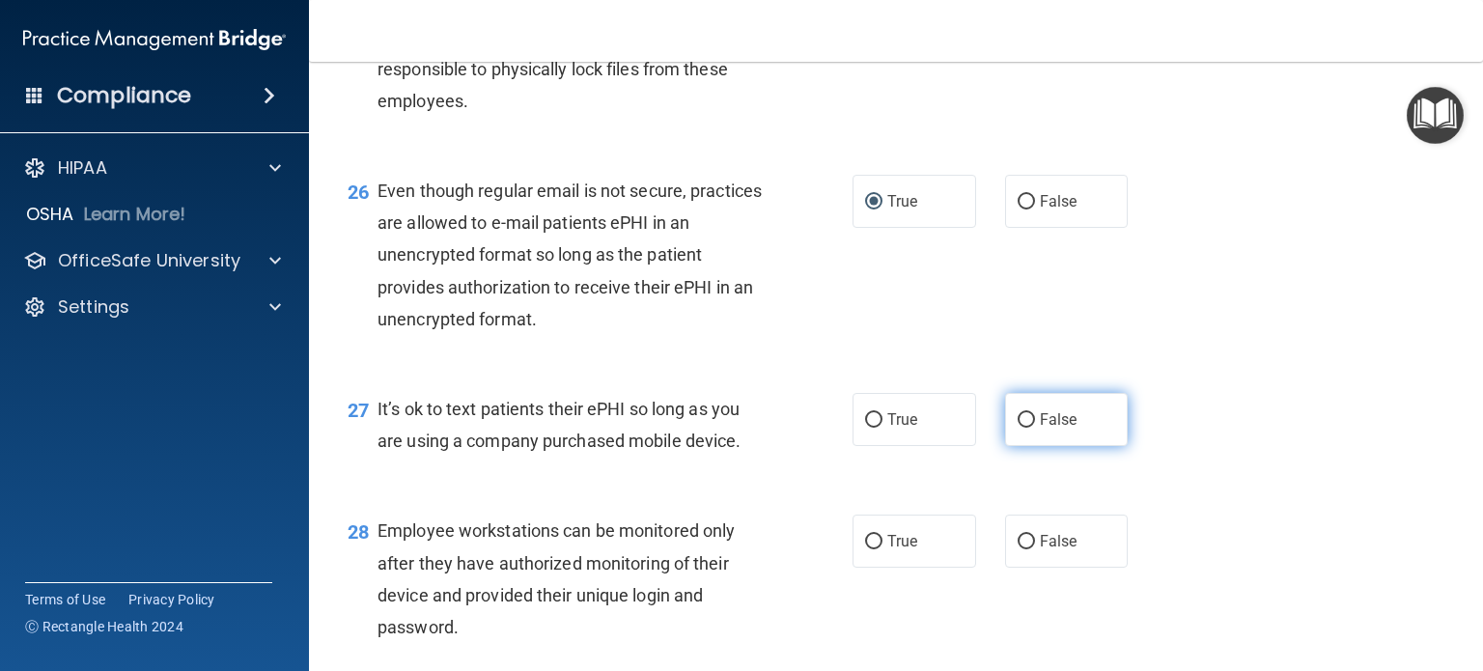
click at [1018, 428] on input "False" at bounding box center [1026, 420] width 17 height 14
radio input "true"
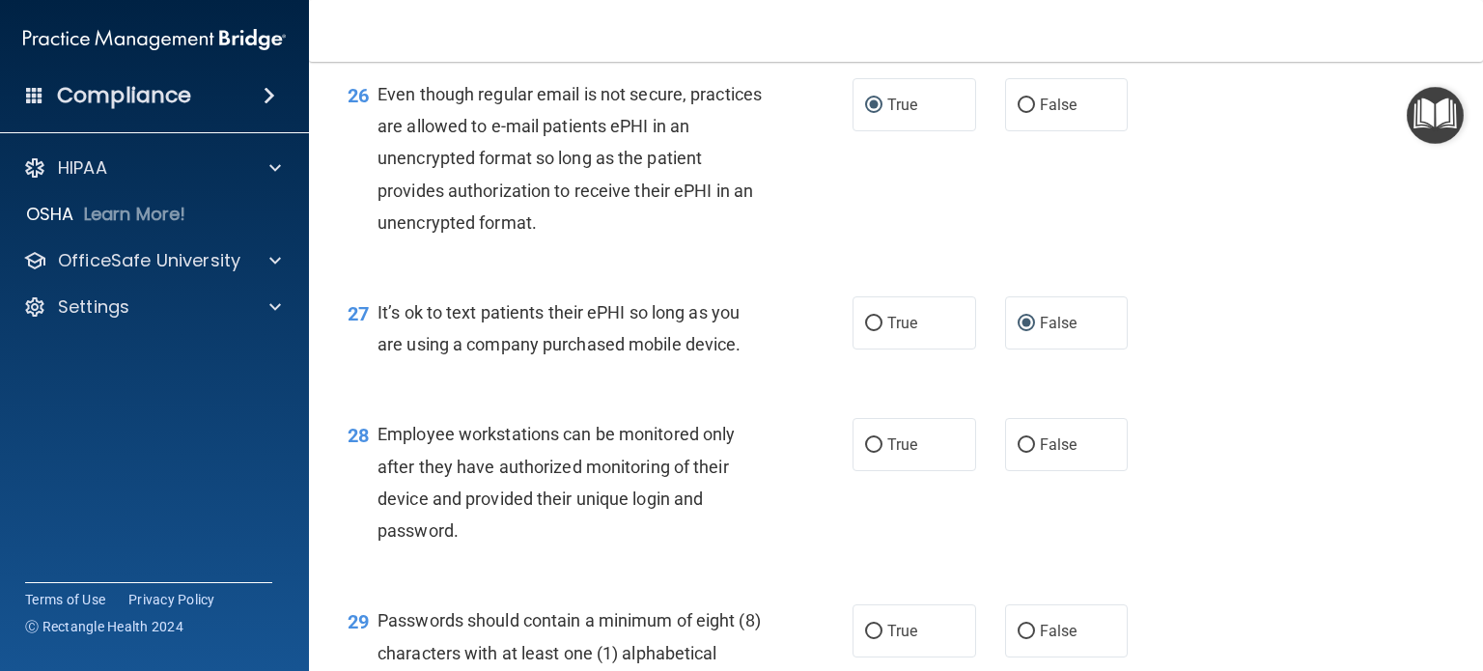
scroll to position [4634, 0]
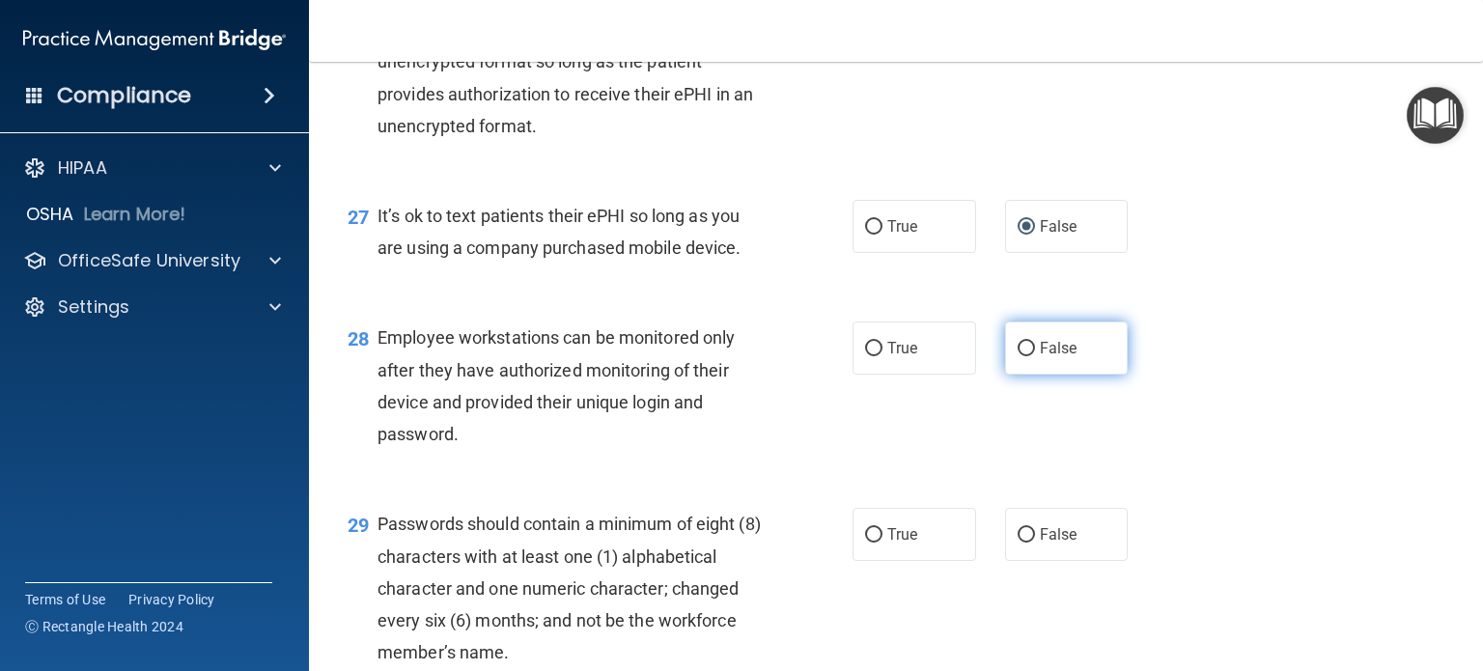
click at [1018, 356] on input "False" at bounding box center [1026, 349] width 17 height 14
radio input "true"
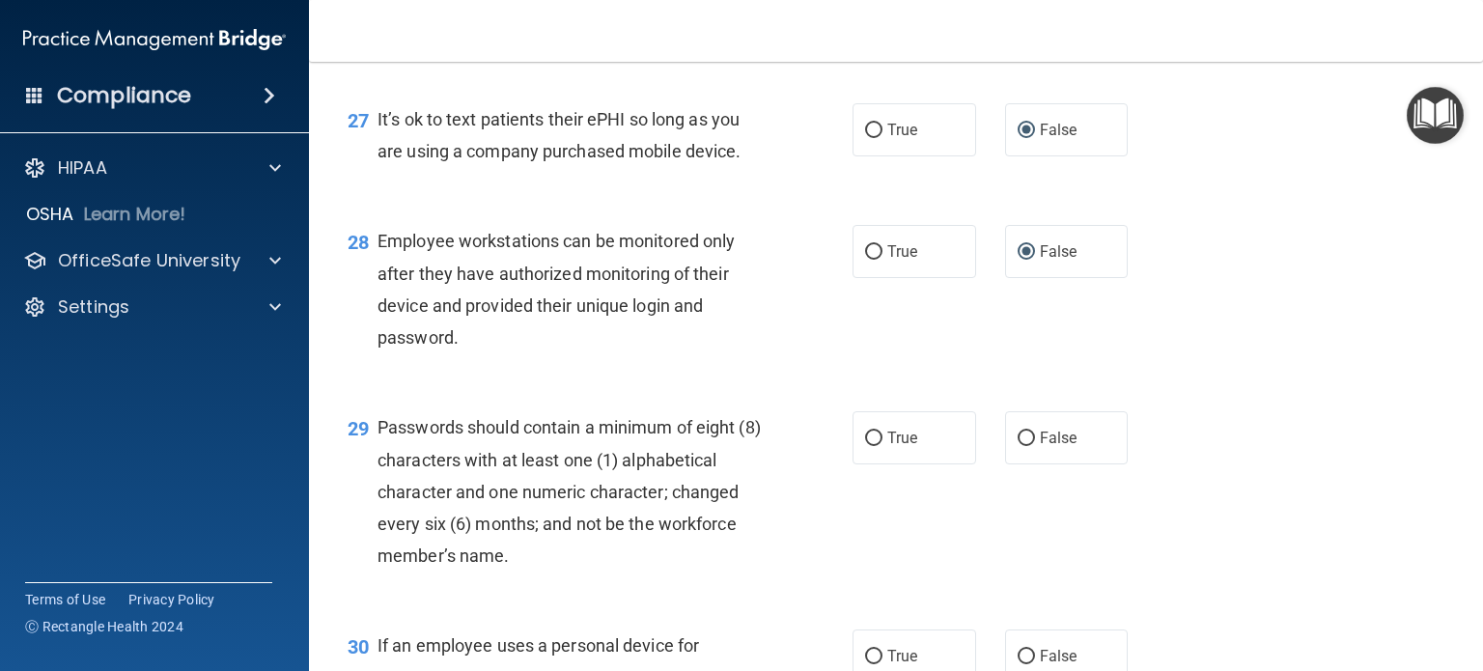
scroll to position [4827, 0]
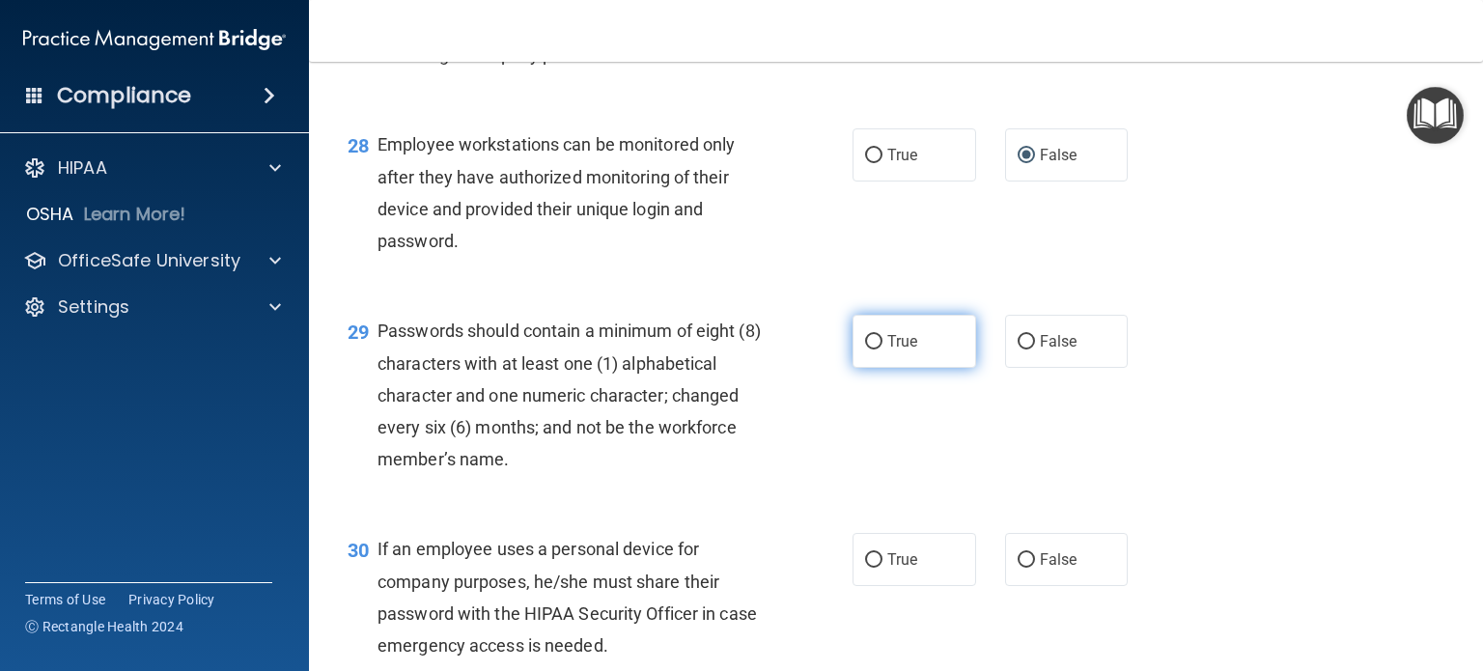
click at [865, 350] on input "True" at bounding box center [873, 342] width 17 height 14
radio input "true"
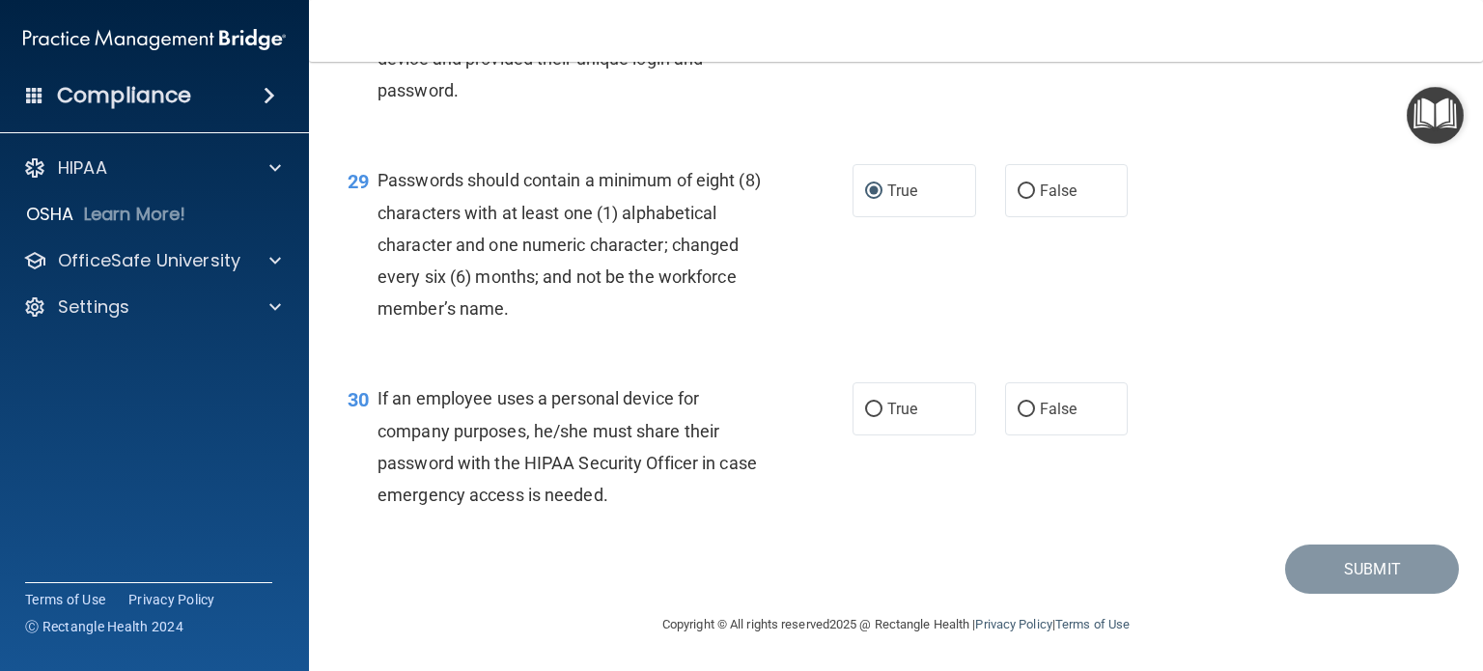
scroll to position [5075, 0]
click at [1019, 411] on input "False" at bounding box center [1026, 410] width 17 height 14
radio input "true"
click at [1349, 569] on button "Submit" at bounding box center [1372, 569] width 174 height 49
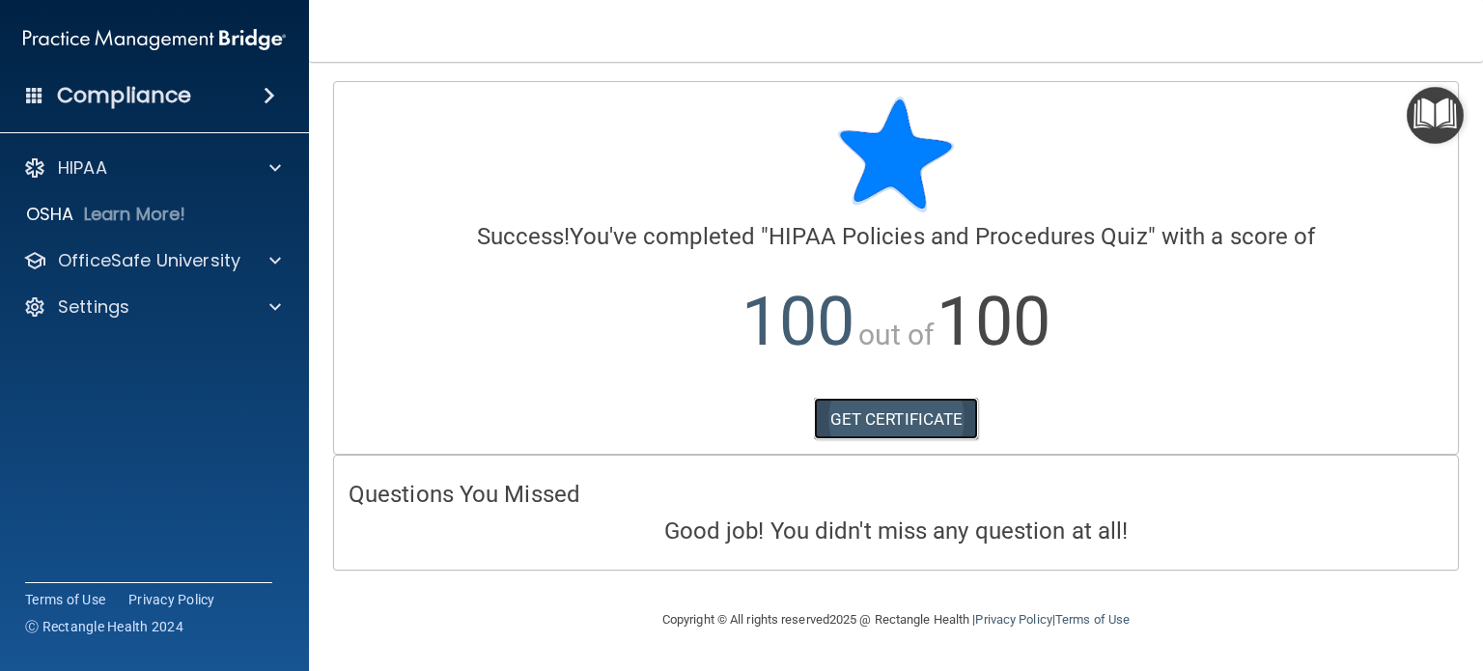
click at [912, 424] on link "GET CERTIFICATE" at bounding box center [896, 419] width 165 height 42
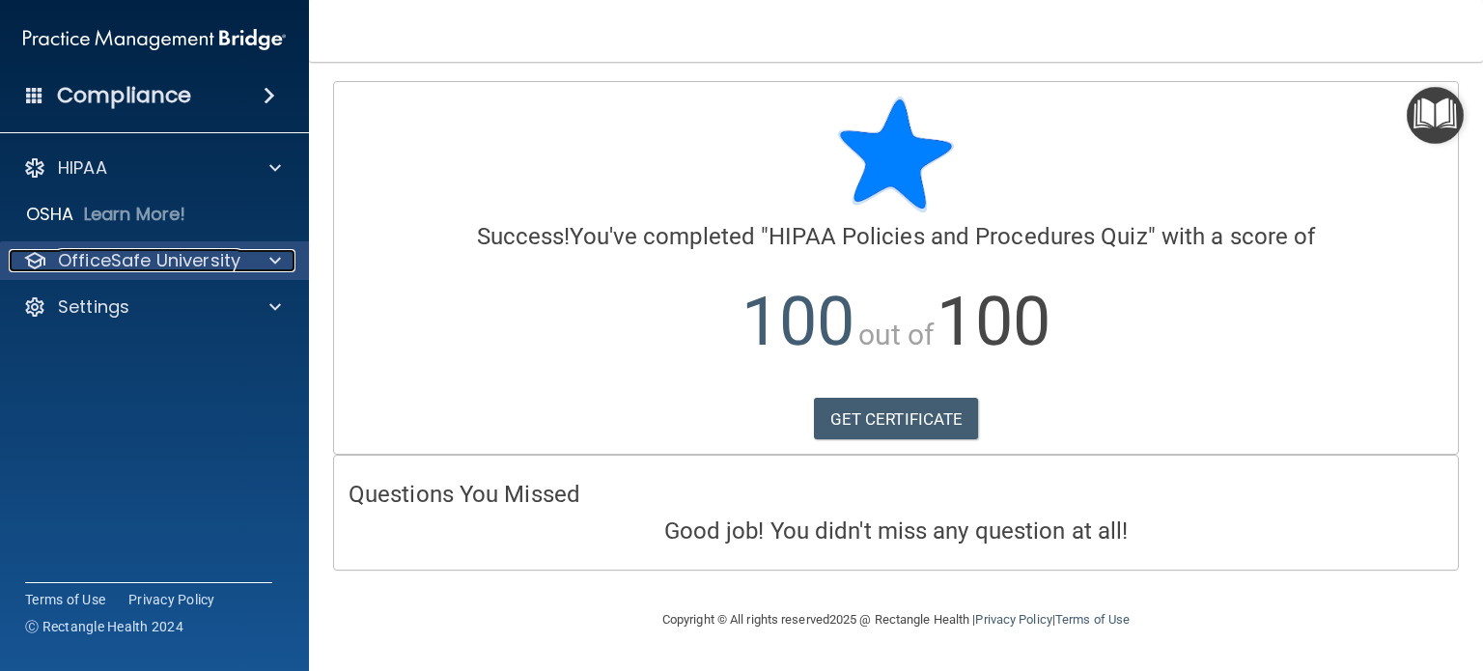
click at [107, 257] on p "OfficeSafe University" at bounding box center [149, 260] width 182 height 23
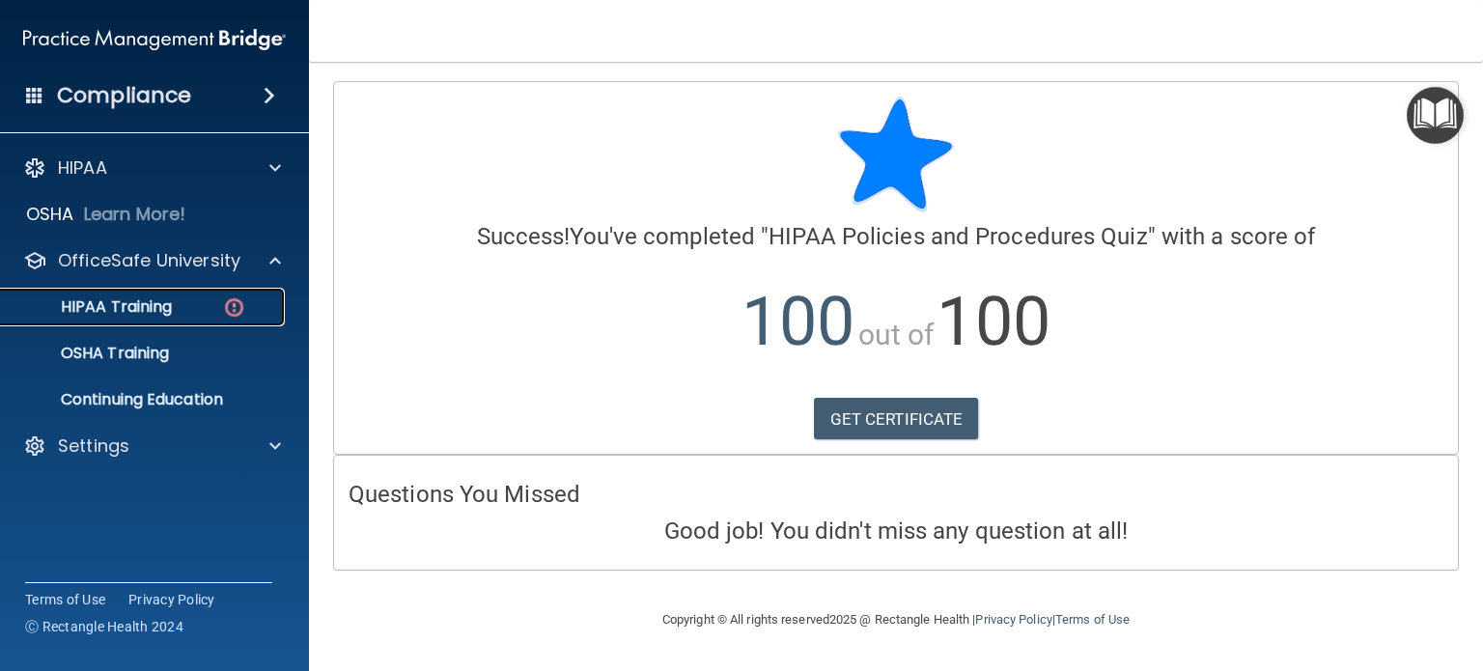
click at [117, 304] on p "HIPAA Training" at bounding box center [92, 306] width 159 height 19
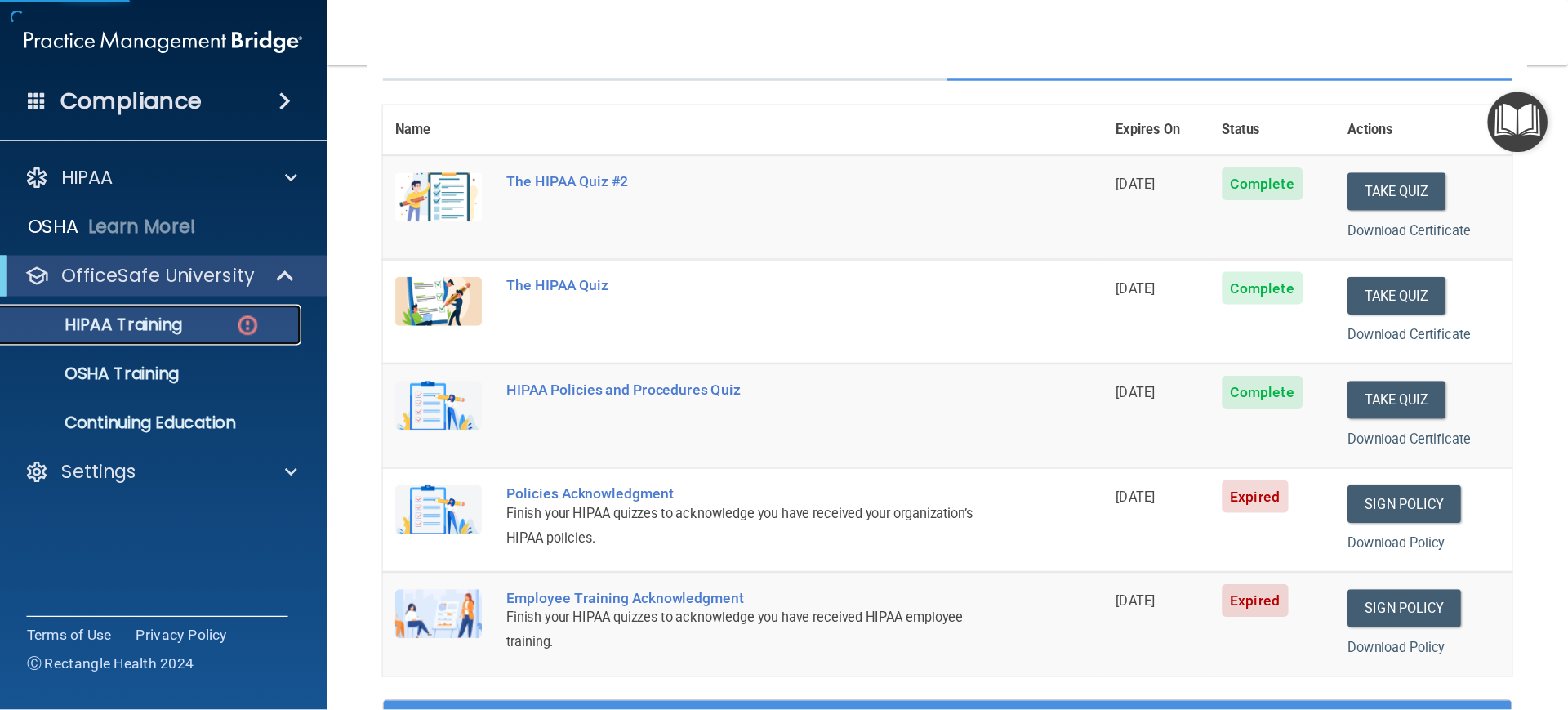
scroll to position [245, 0]
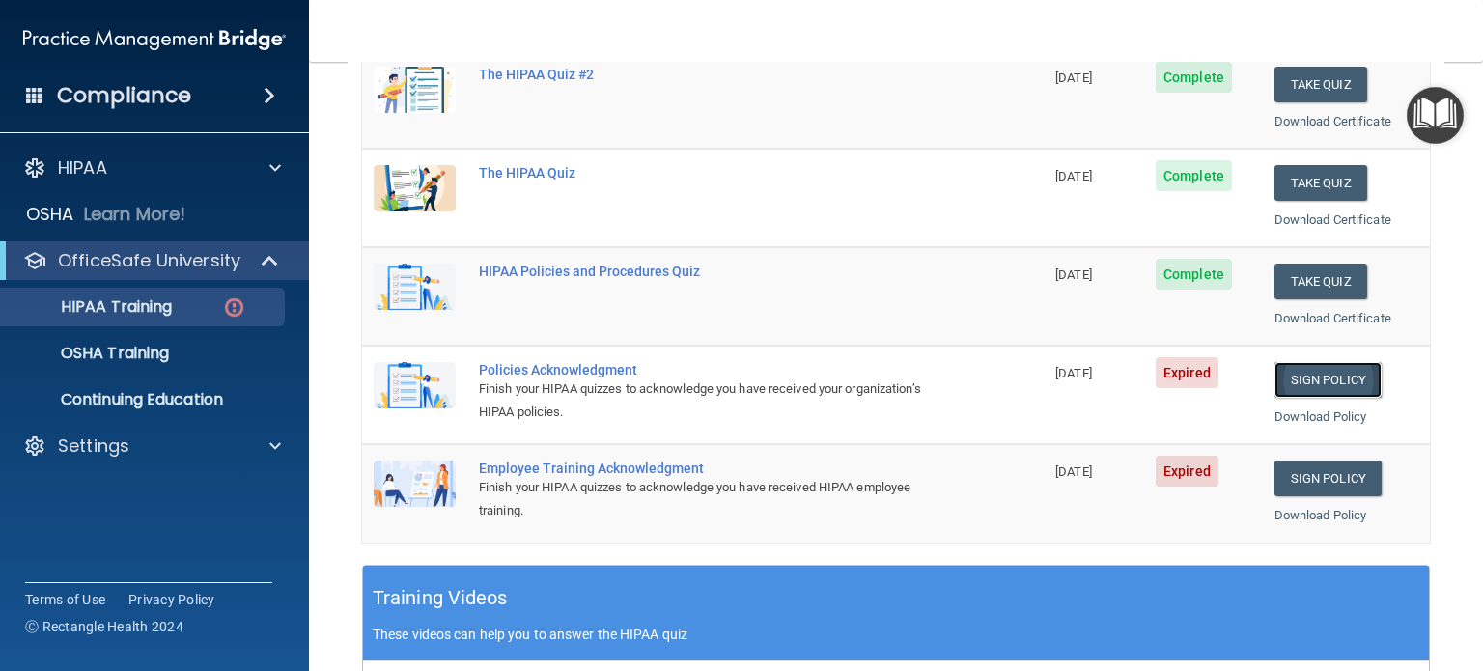
click at [1310, 378] on link "Sign Policy" at bounding box center [1327, 380] width 107 height 36
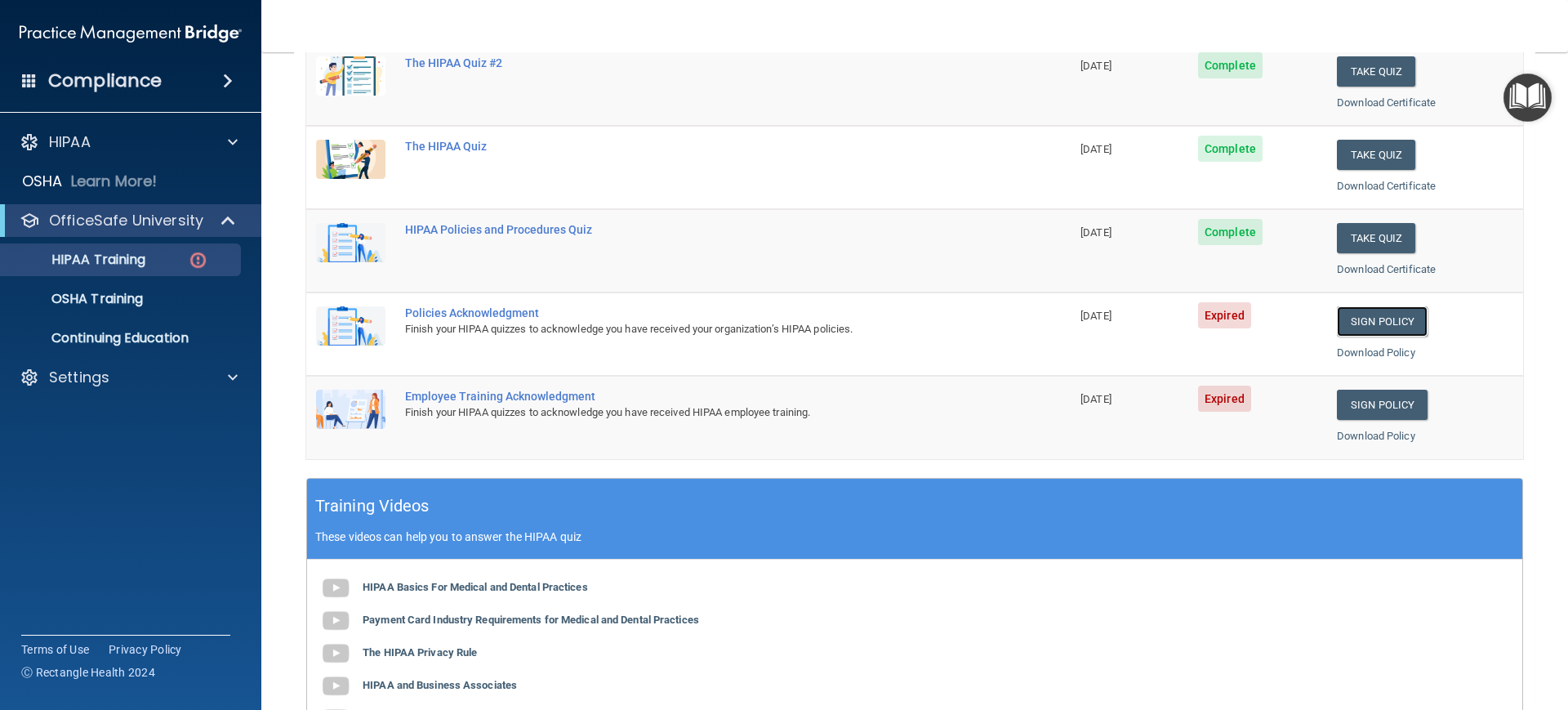
scroll to position [41, 0]
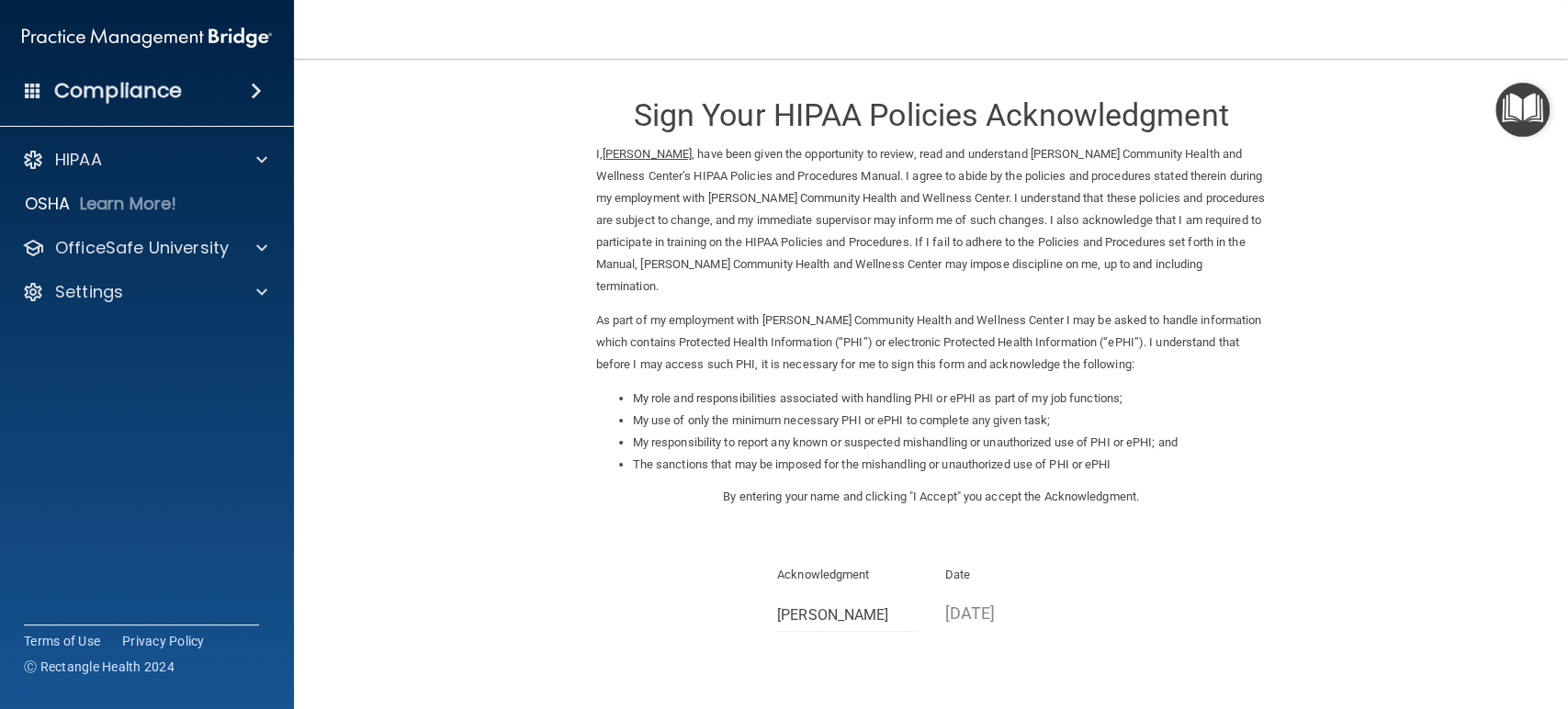
drag, startPoint x: 1176, startPoint y: 0, endPoint x: 1185, endPoint y: 606, distance: 606.1
click at [1185, 606] on div "Acknowledgment [PERSON_NAME] Date [DATE]" at bounding box center [931, 605] width 671 height 82
click at [303, 266] on main "Sign Your HIPAA Policies Acknowledgment I, [PERSON_NAME] , have been given the …" at bounding box center [931, 384] width 1274 height 651
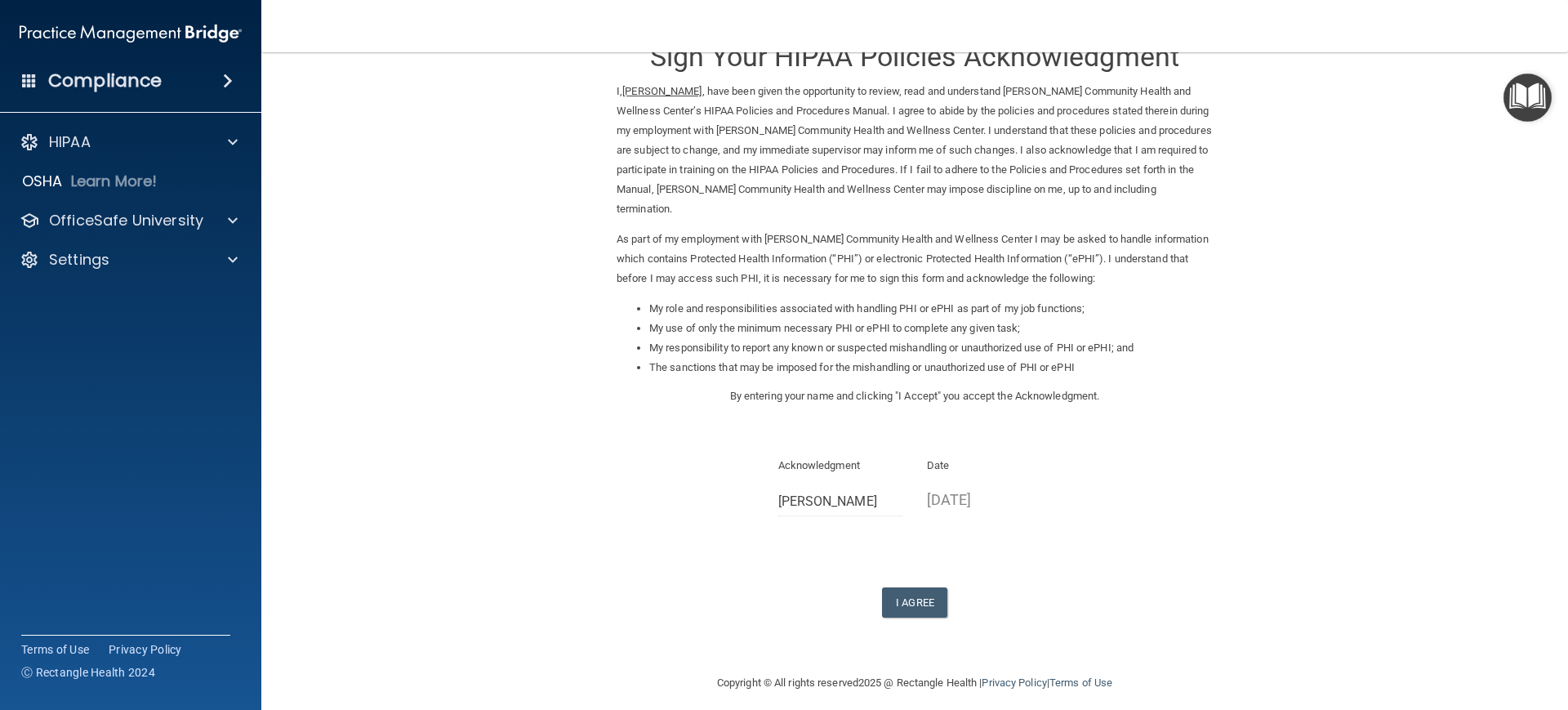
scroll to position [46, 0]
drag, startPoint x: 1225, startPoint y: 2, endPoint x: 610, endPoint y: 512, distance: 799.0
click at [617, 512] on div "Acknowledgment [PERSON_NAME] Date [DATE]" at bounding box center [914, 493] width 596 height 73
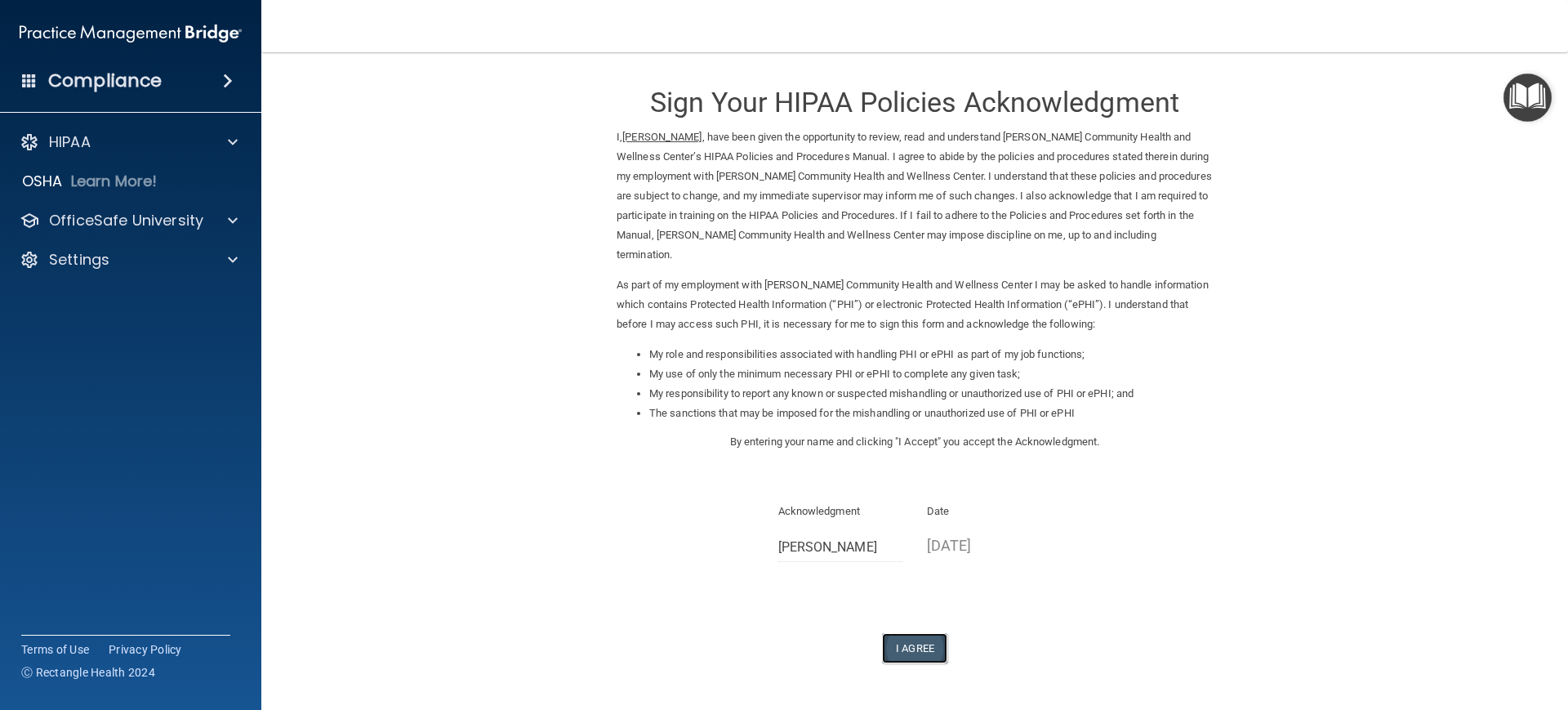
click at [907, 567] on button "I Agree" at bounding box center [914, 648] width 65 height 30
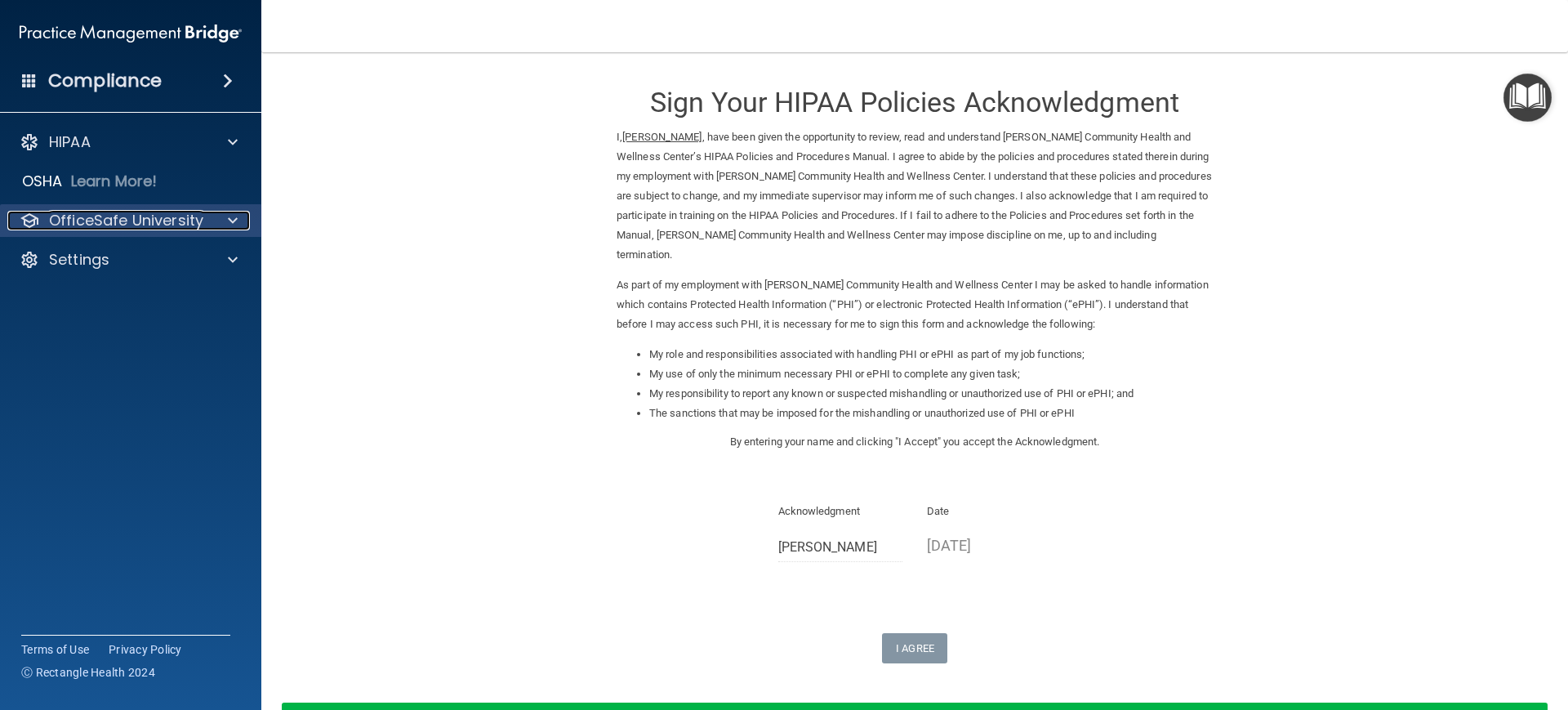
click at [81, 213] on p "OfficeSafe University" at bounding box center [126, 220] width 154 height 19
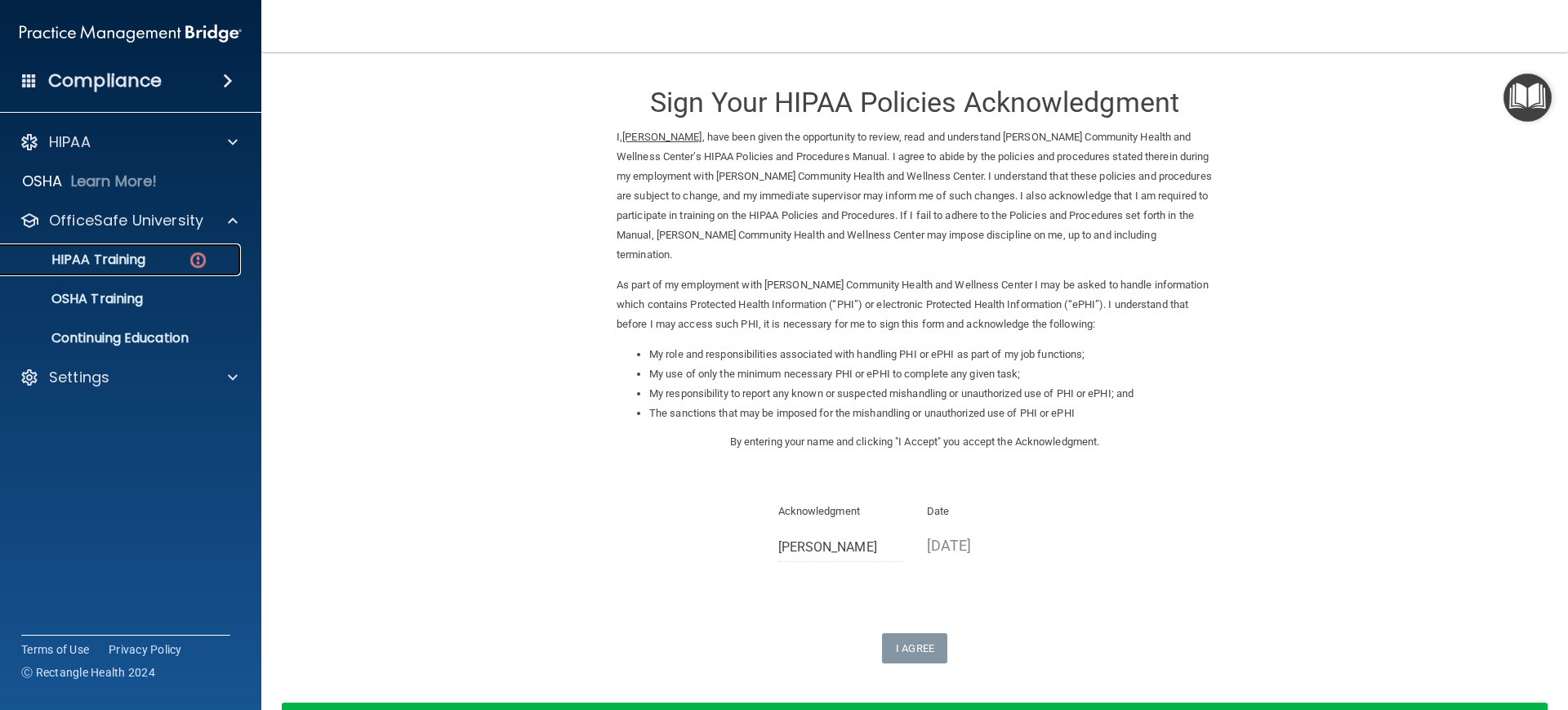
click at [87, 258] on p "HIPAA Training" at bounding box center [78, 259] width 134 height 16
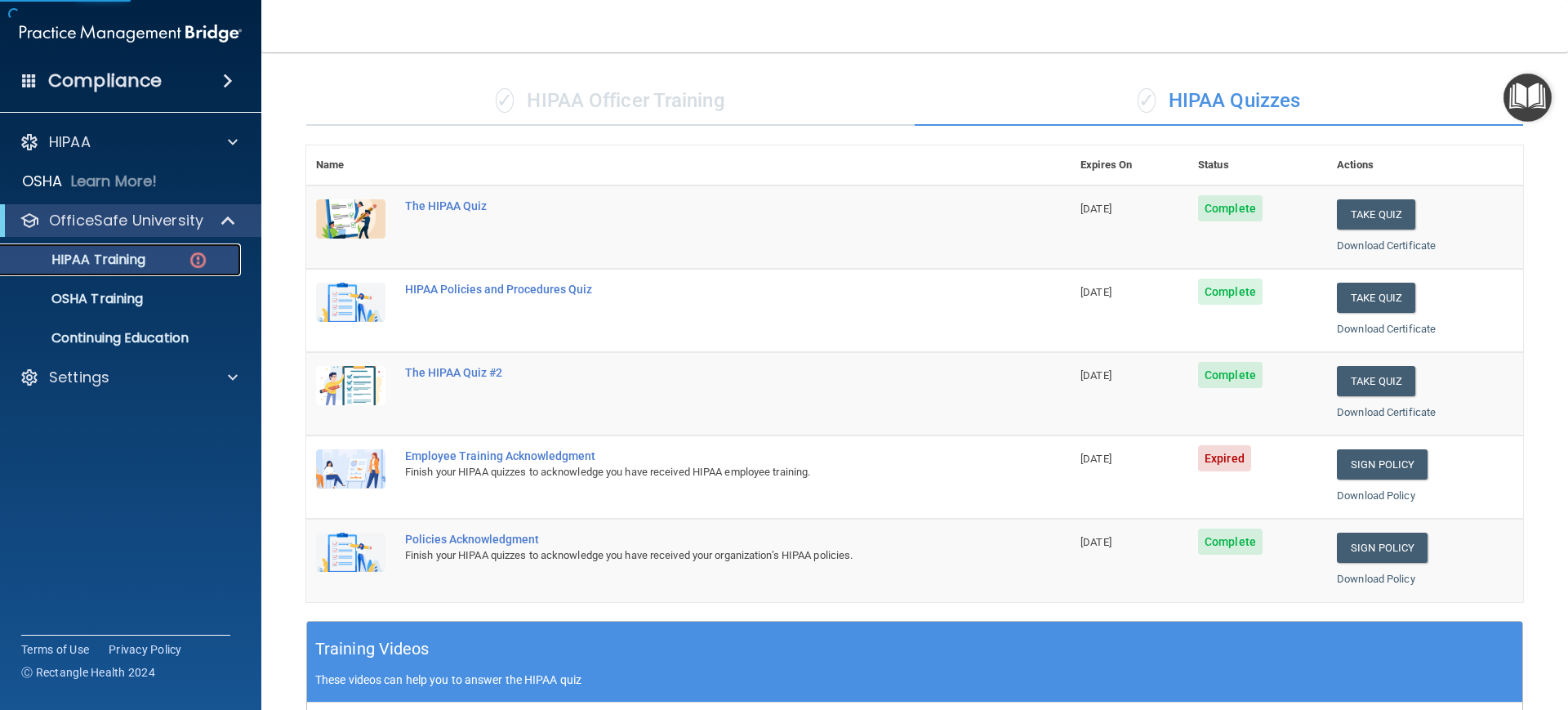
scroll to position [204, 0]
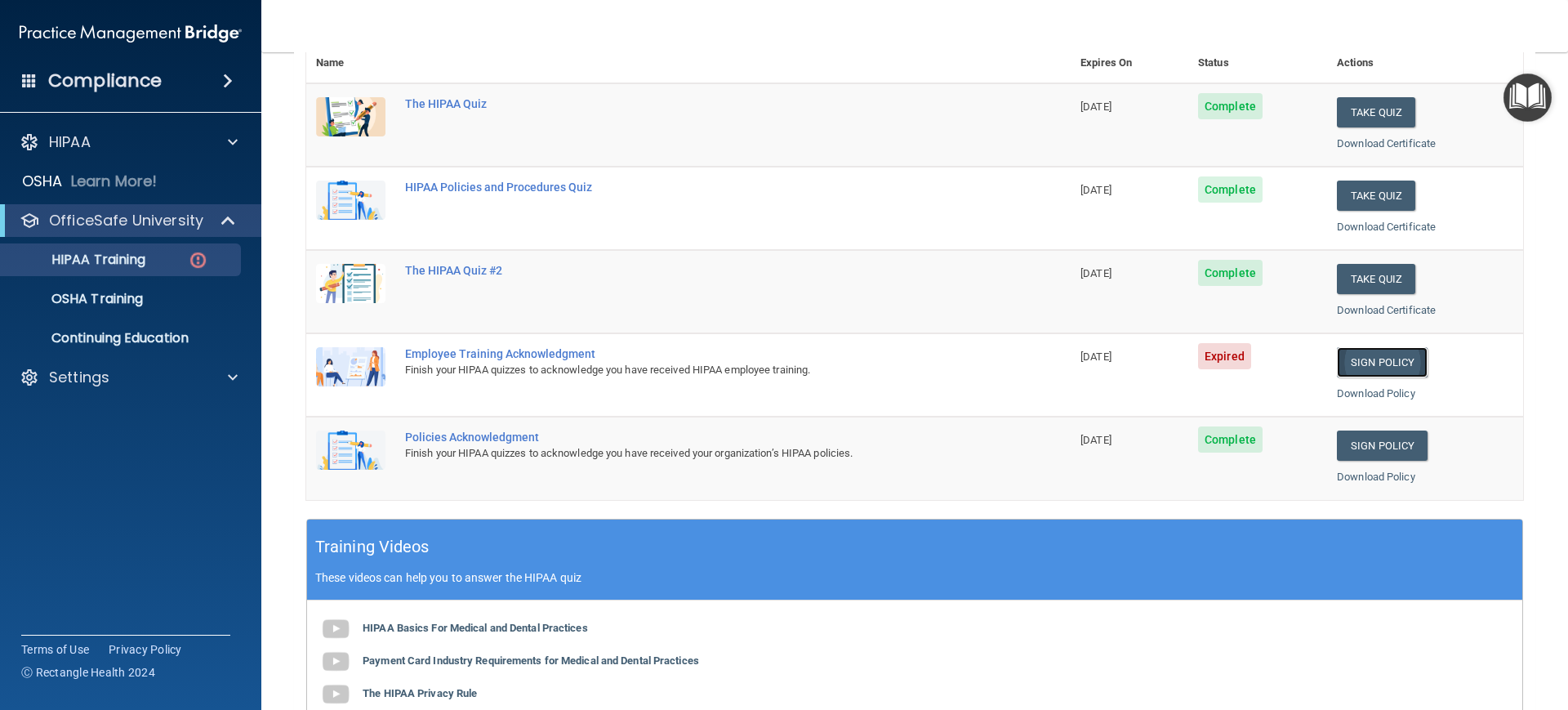
click at [1253, 361] on link "Sign Policy" at bounding box center [1381, 362] width 90 height 30
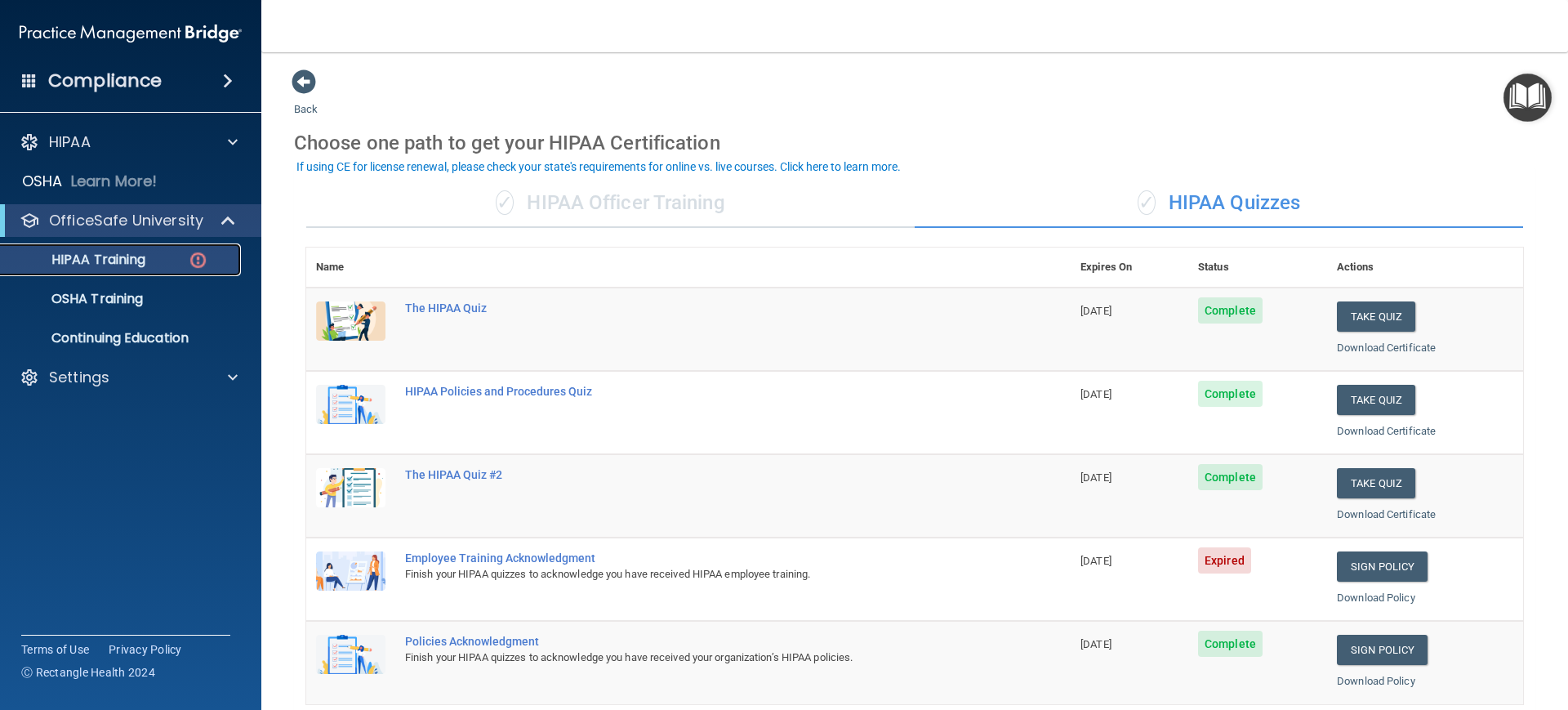
click at [79, 272] on link "HIPAA Training" at bounding box center [112, 260] width 257 height 33
click at [79, 264] on p "HIPAA Training" at bounding box center [78, 259] width 134 height 16
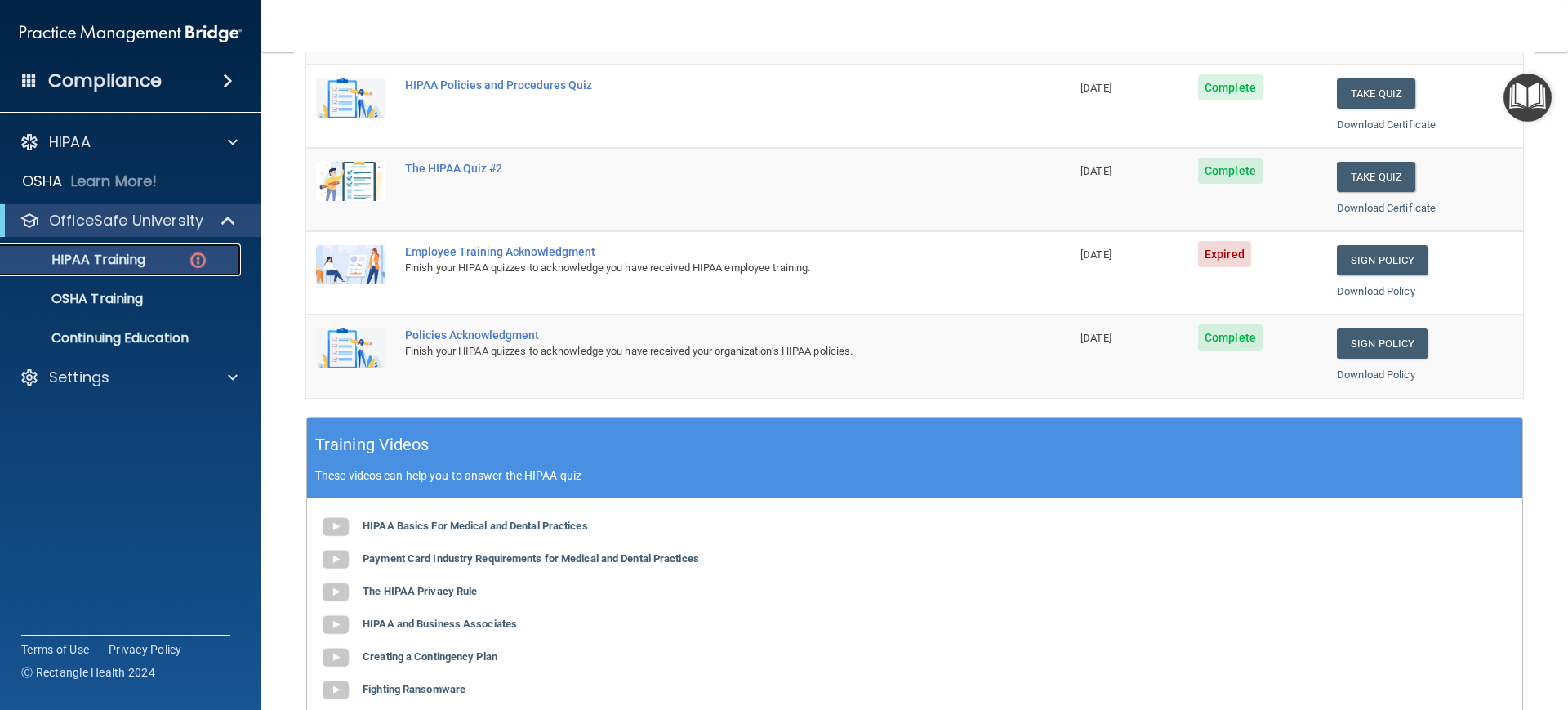
scroll to position [409, 0]
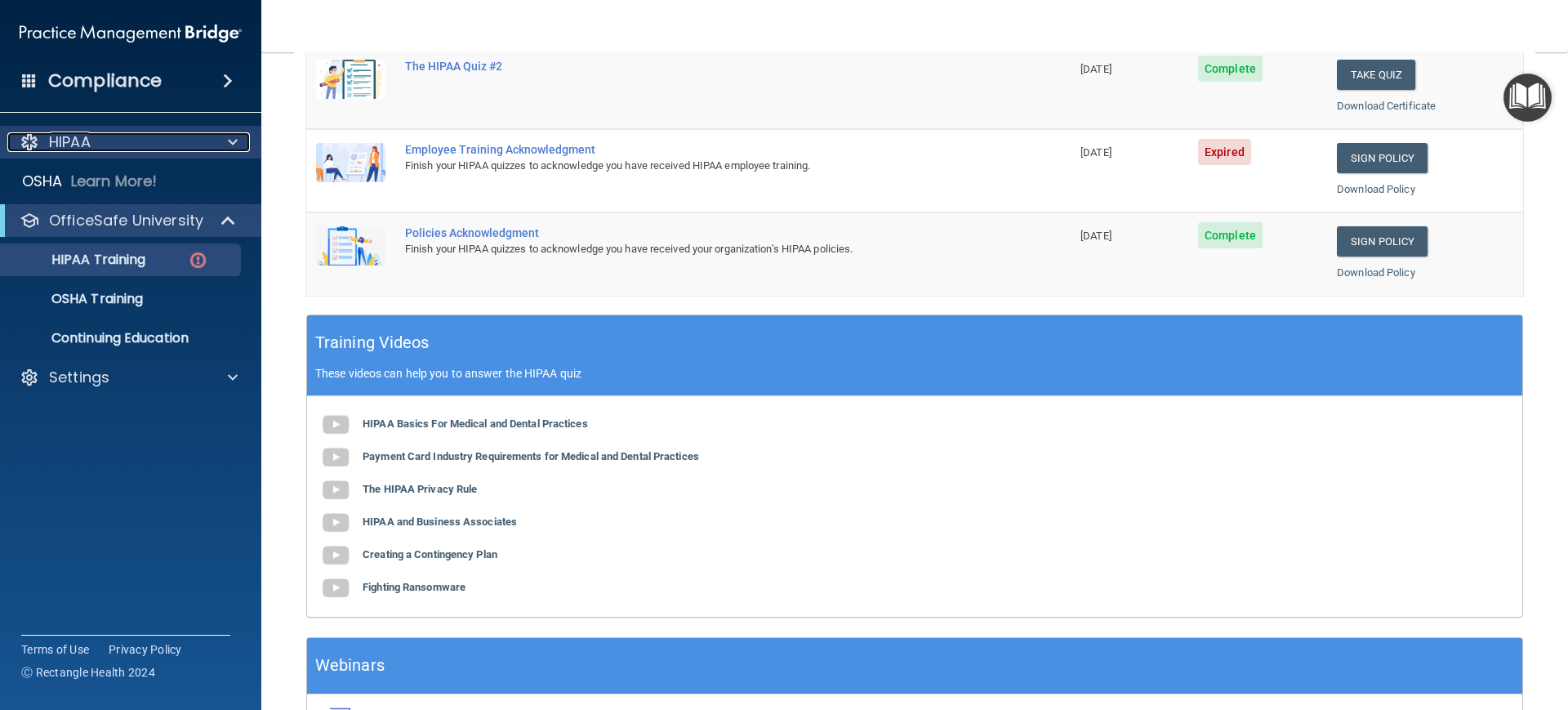
click at [63, 145] on p "HIPAA" at bounding box center [69, 141] width 41 height 19
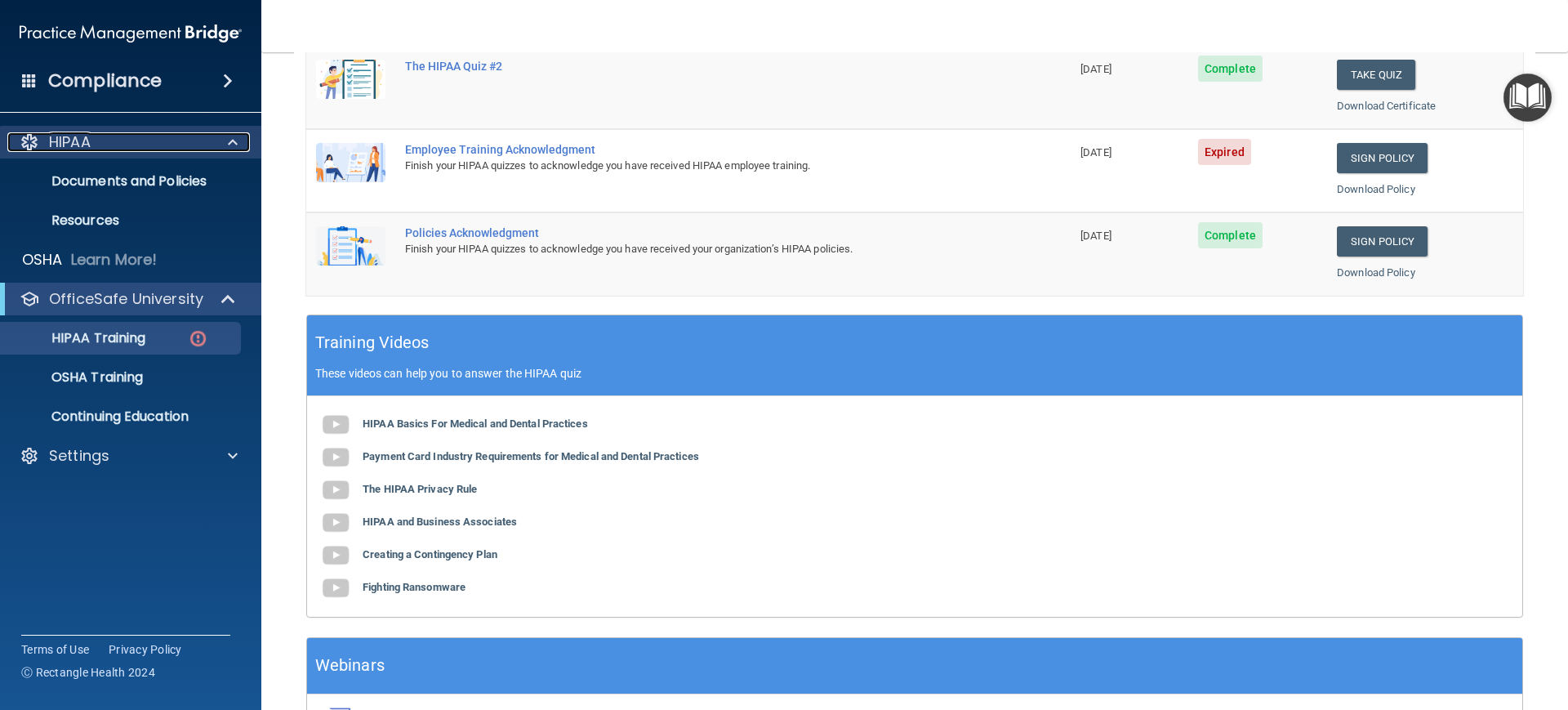
click at [66, 138] on p "HIPAA" at bounding box center [69, 141] width 41 height 19
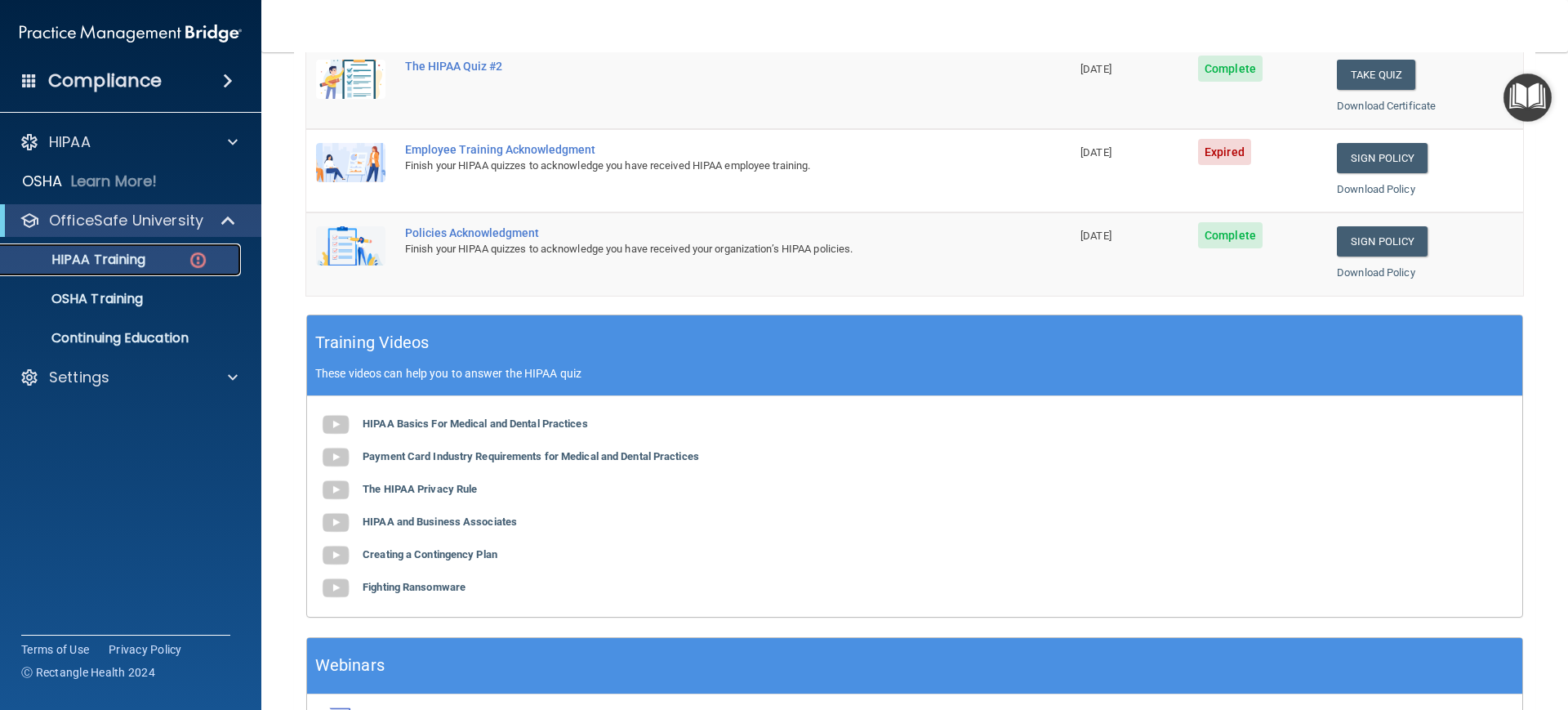
click at [77, 246] on link "HIPAA Training" at bounding box center [112, 260] width 257 height 33
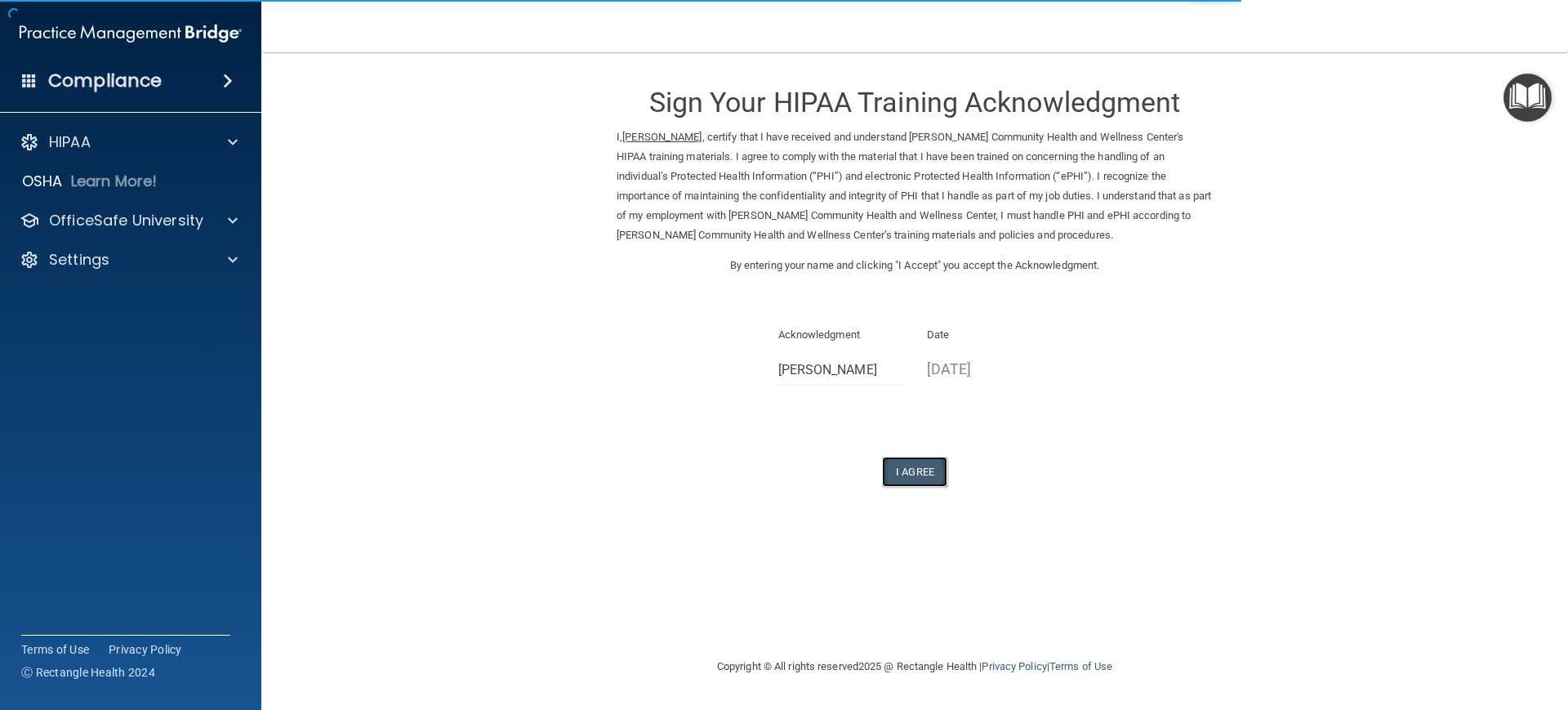
click at [911, 478] on button "I Agree" at bounding box center [914, 472] width 65 height 30
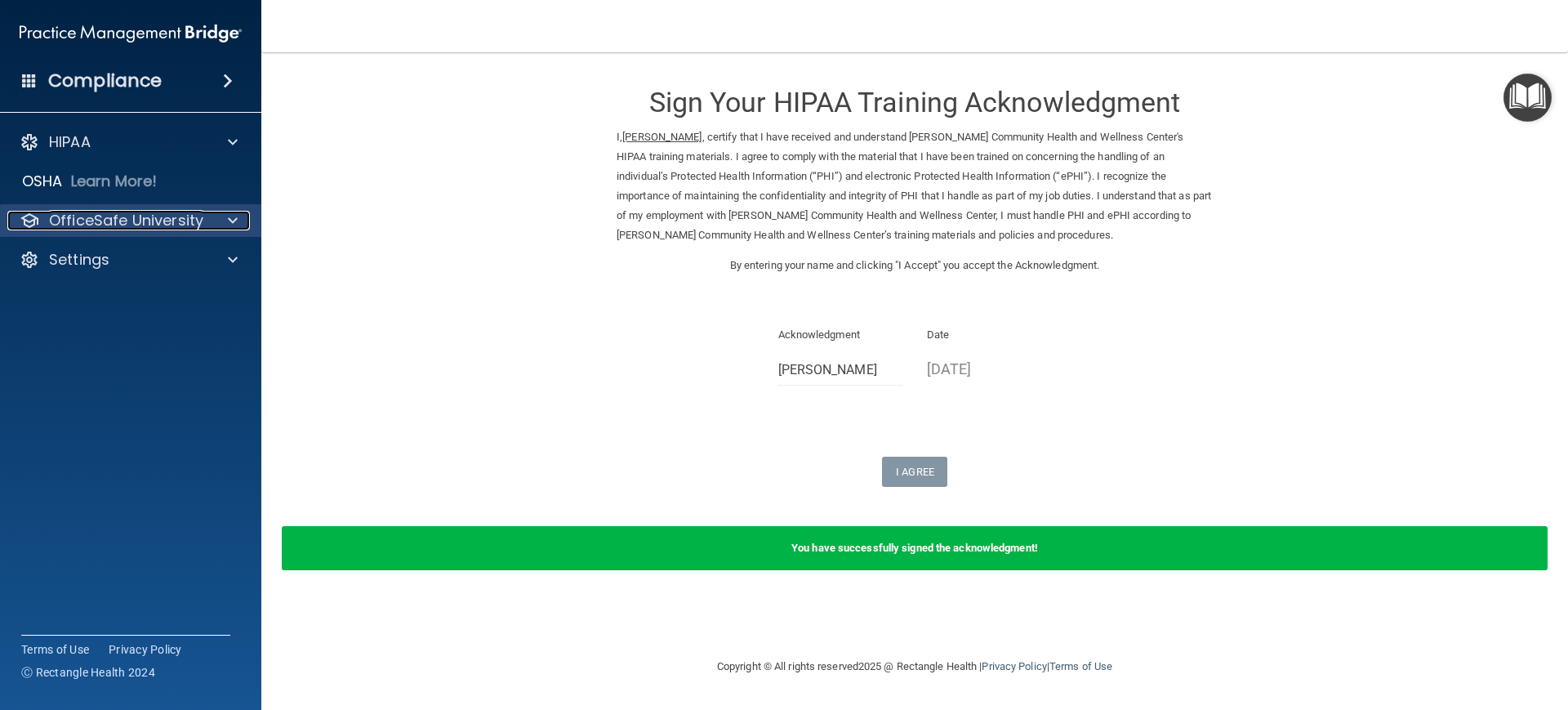
click at [80, 220] on p "OfficeSafe University" at bounding box center [126, 220] width 154 height 19
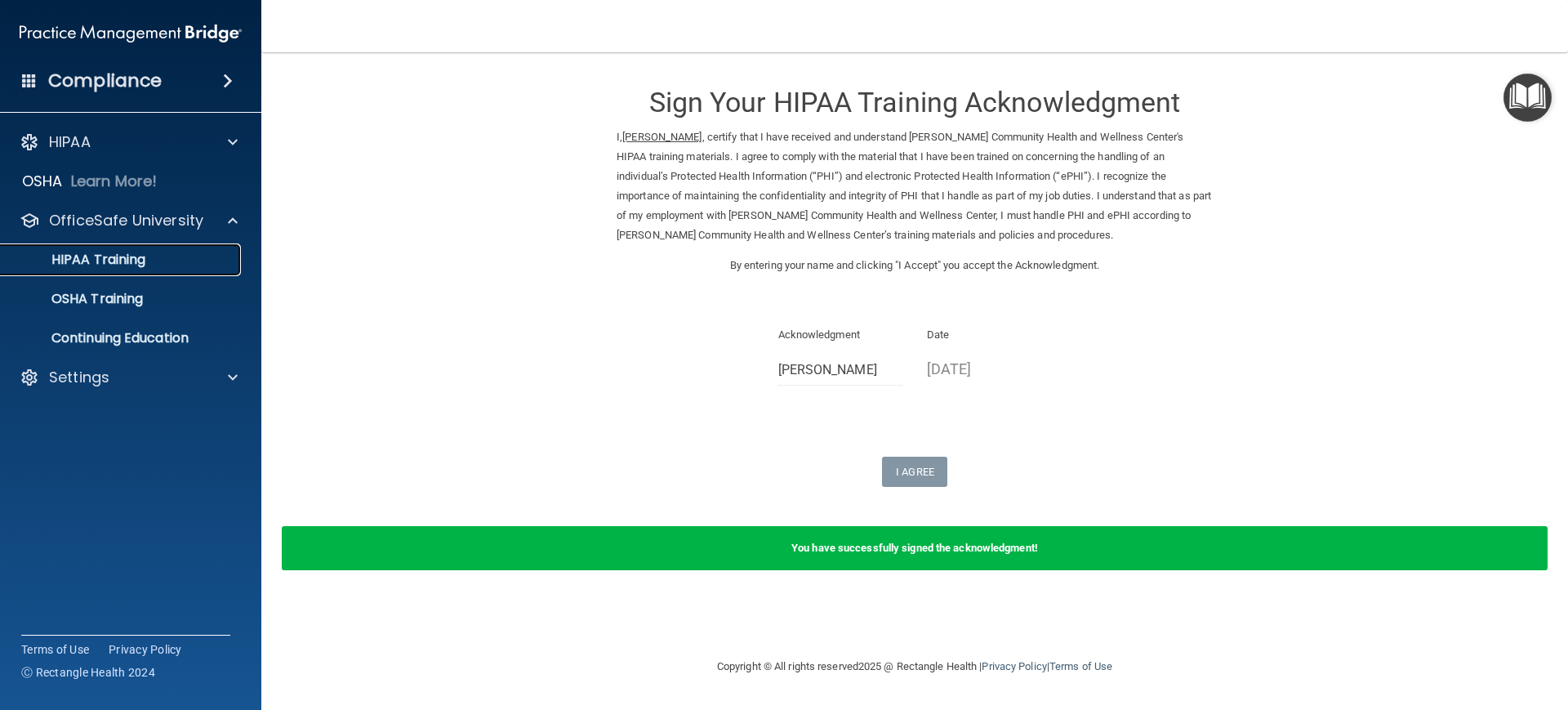
click at [85, 262] on p "HIPAA Training" at bounding box center [78, 259] width 134 height 16
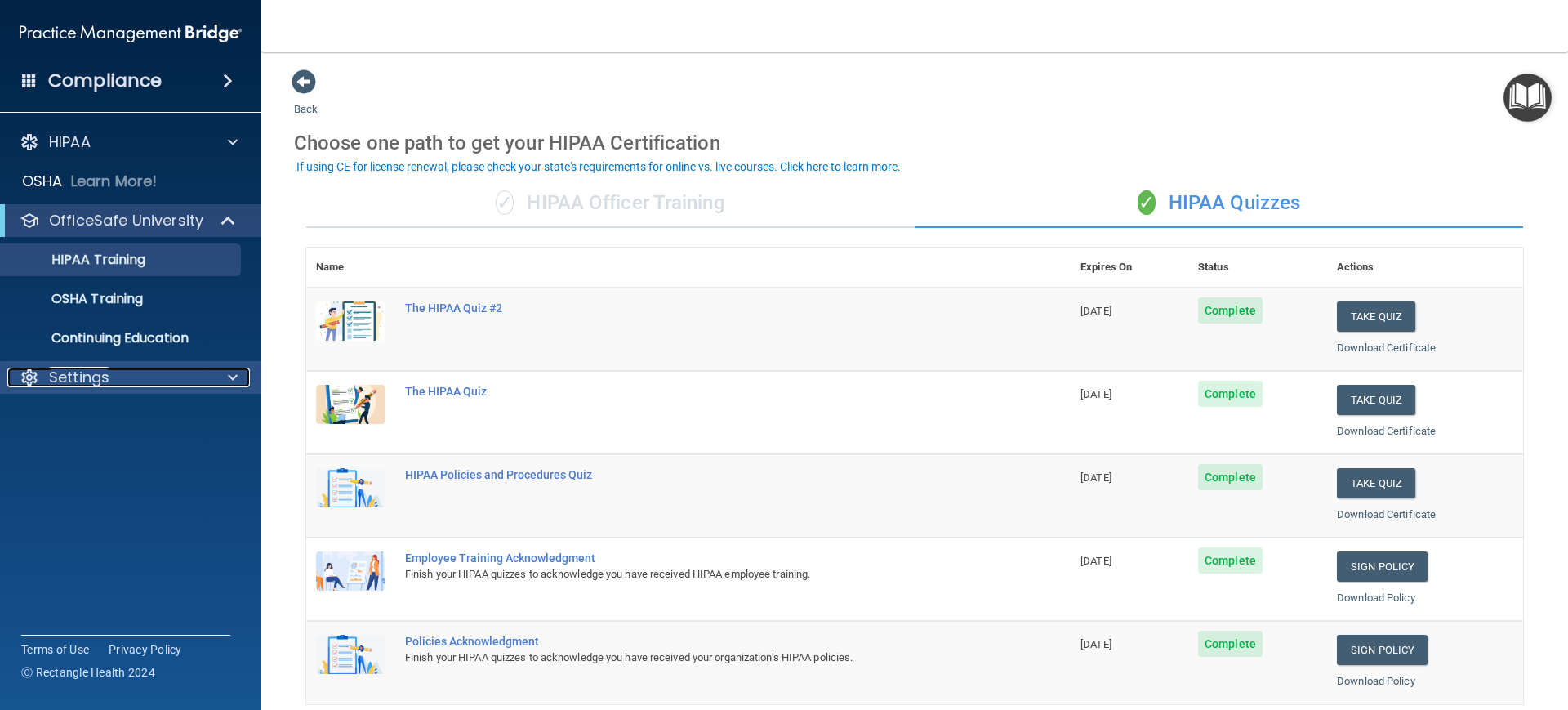
click at [72, 378] on p "Settings" at bounding box center [79, 377] width 60 height 19
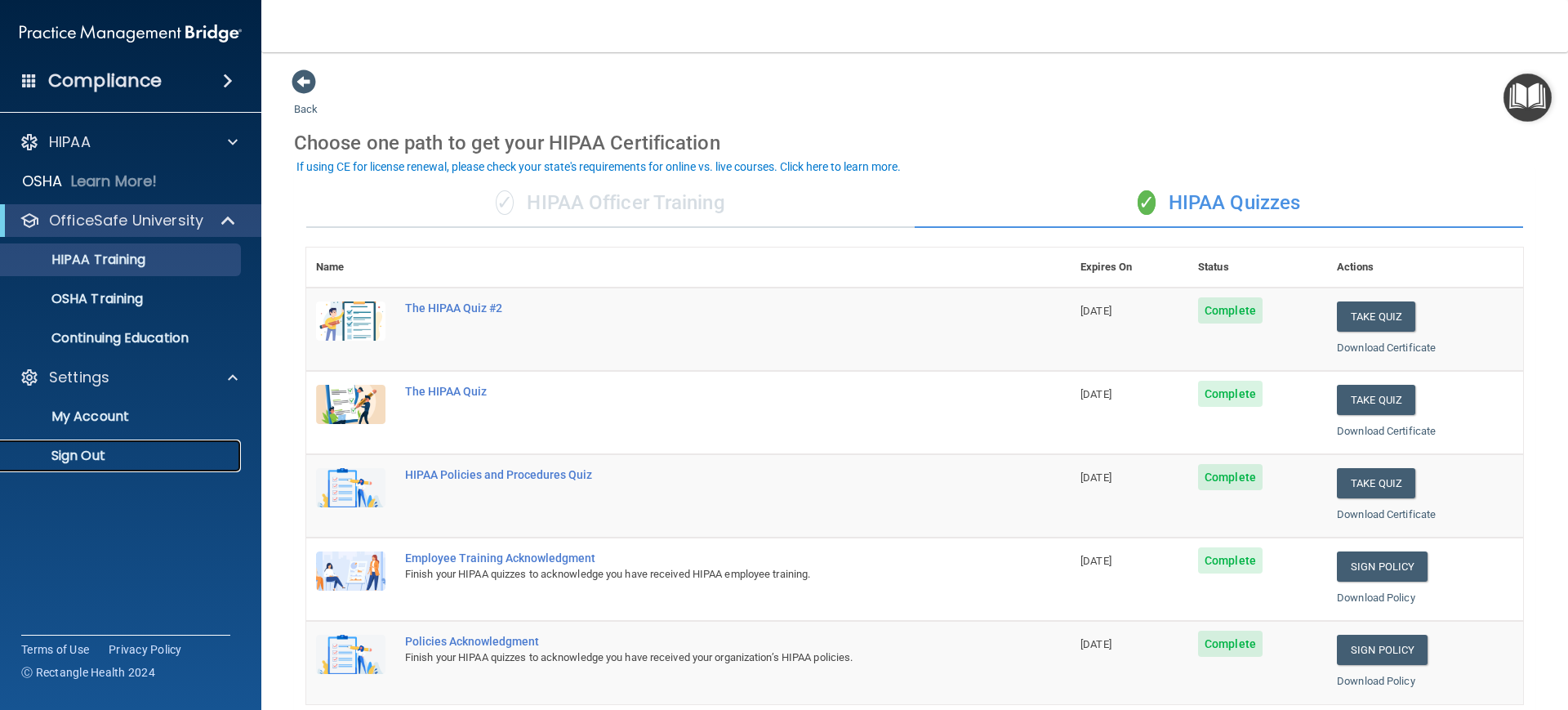
click at [76, 456] on p "Sign Out" at bounding box center [123, 455] width 223 height 16
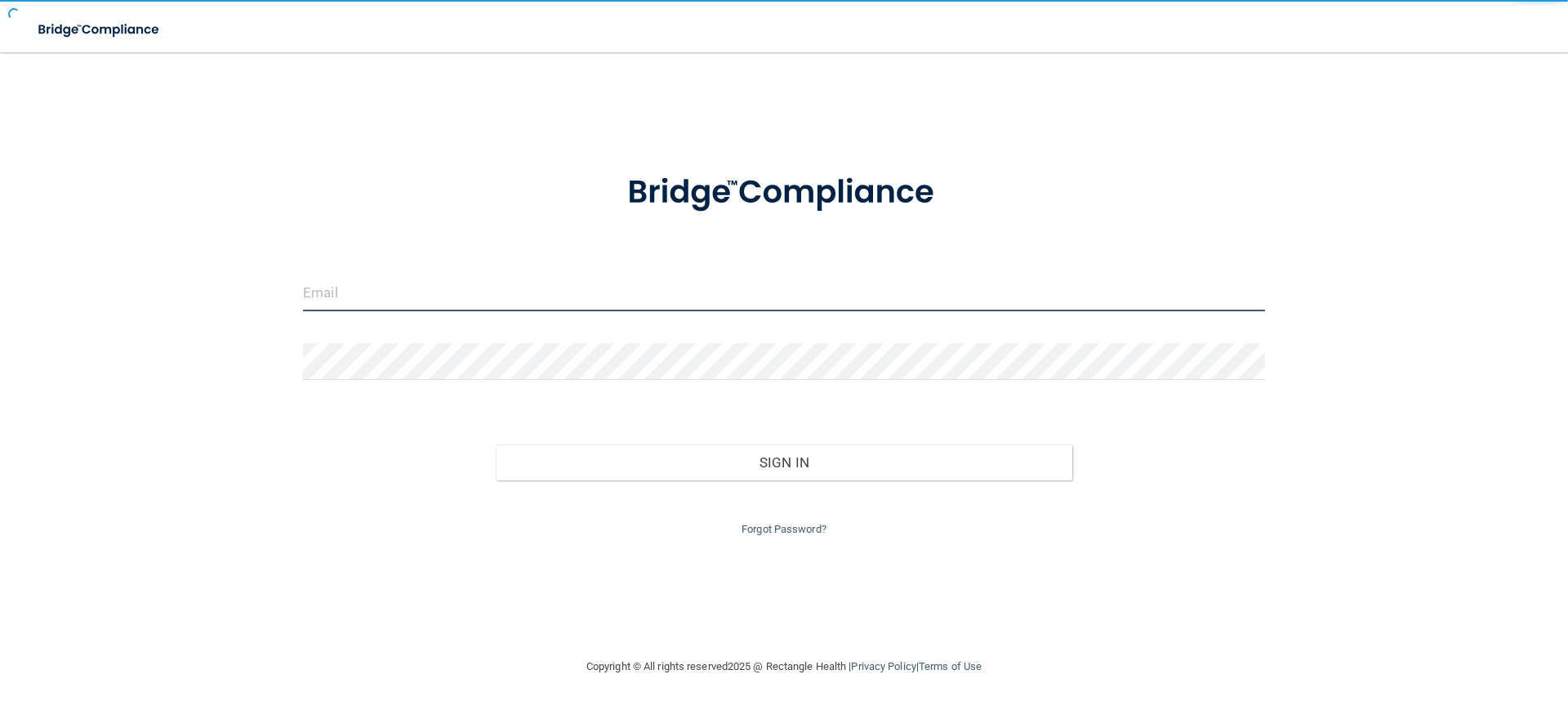
type input "[EMAIL_ADDRESS][DOMAIN_NAME]"
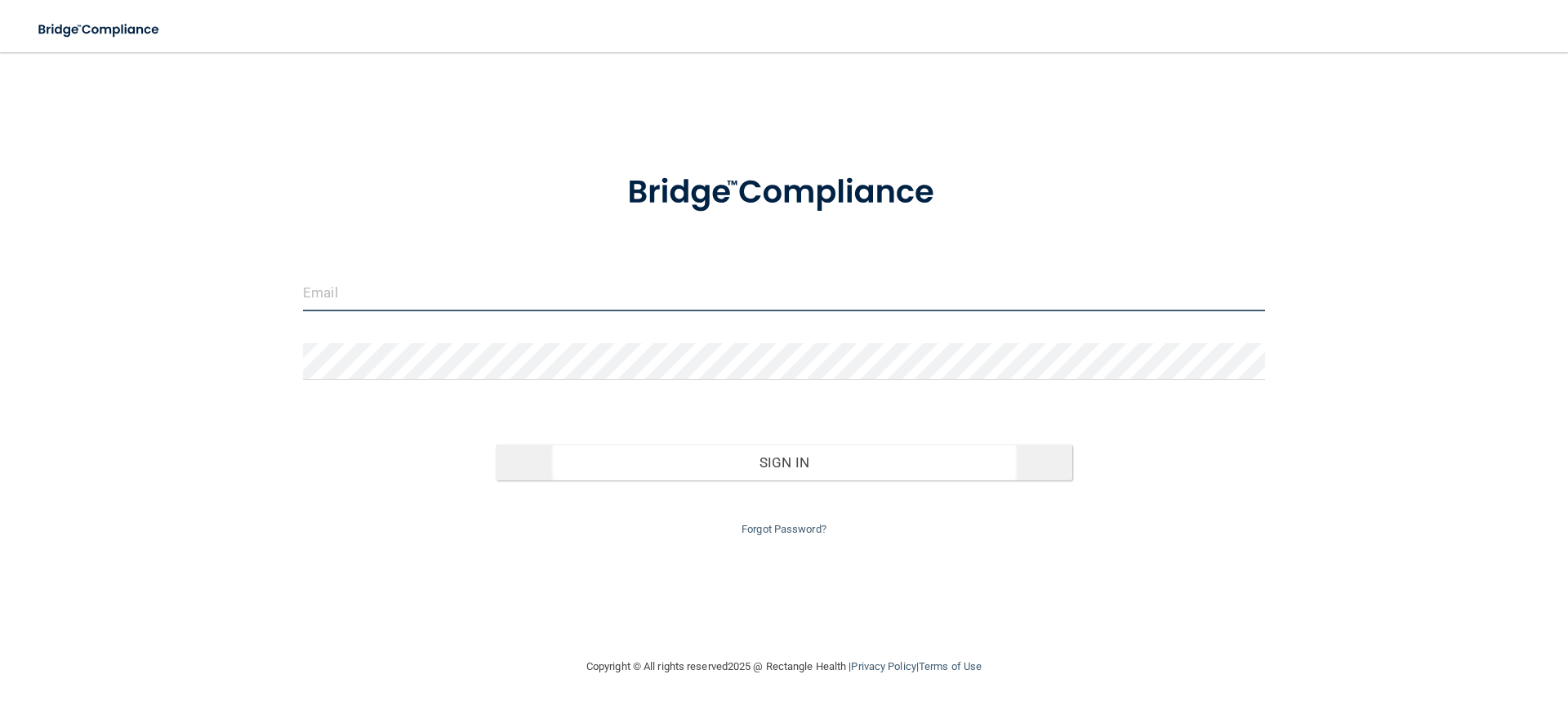
type input "[EMAIL_ADDRESS][DOMAIN_NAME]"
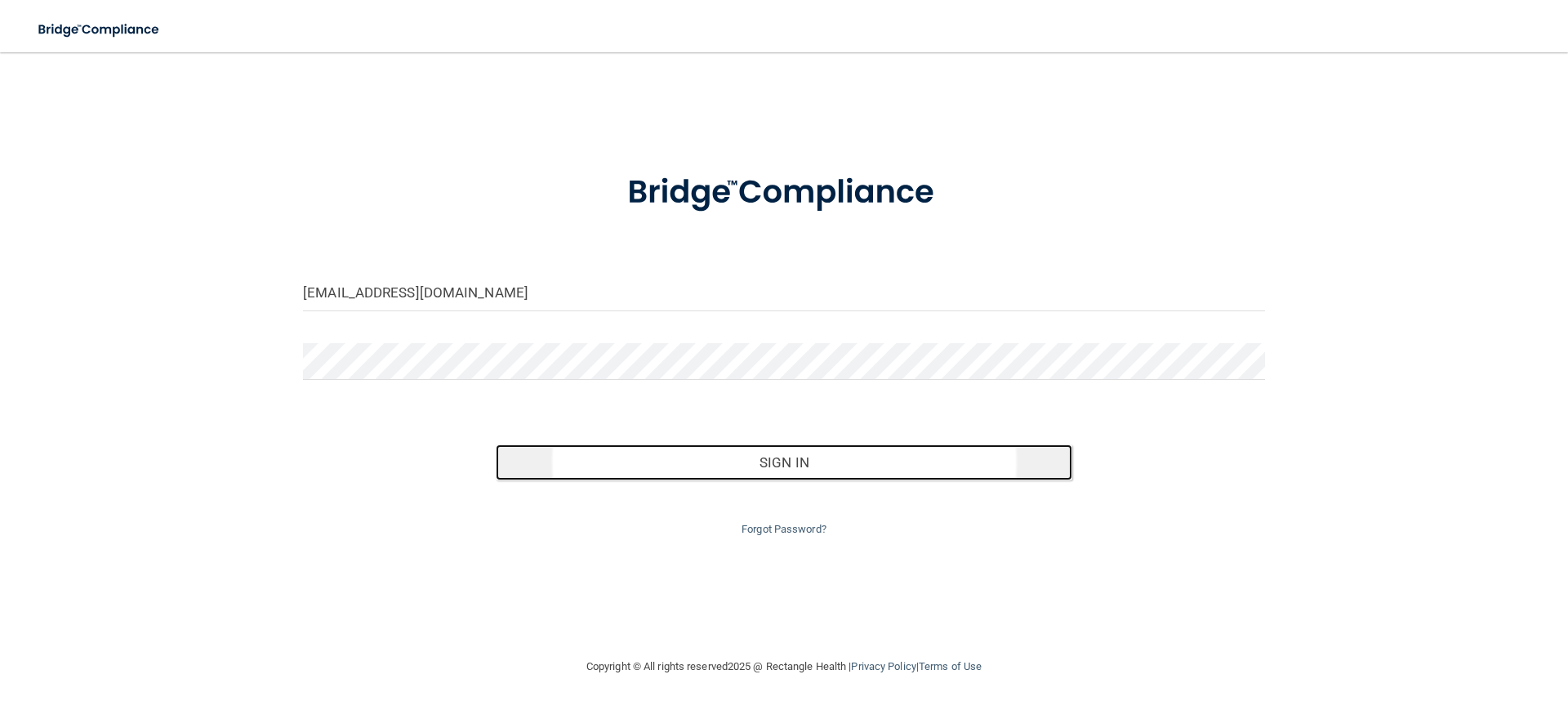
click at [759, 451] on button "Sign In" at bounding box center [784, 462] width 578 height 36
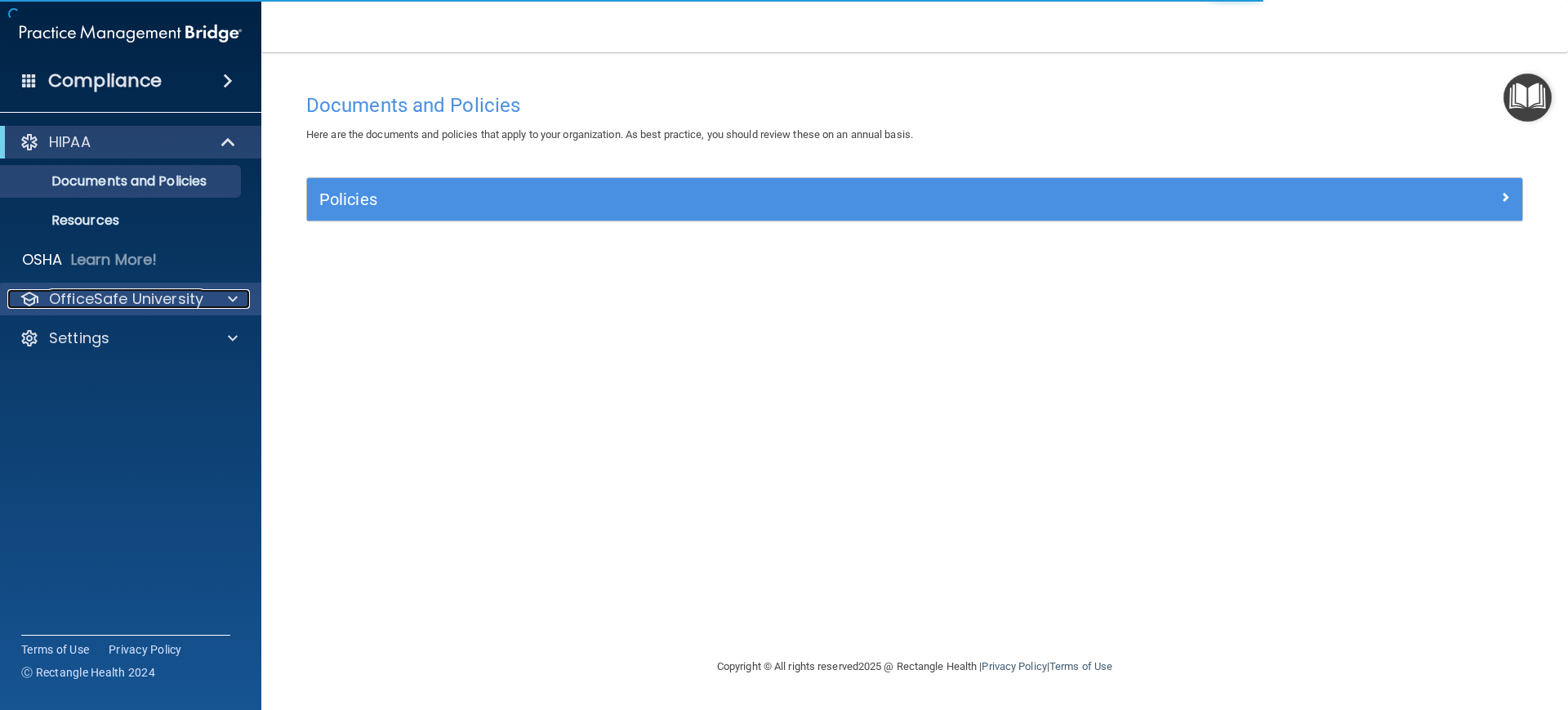
click at [73, 296] on p "OfficeSafe University" at bounding box center [126, 299] width 154 height 19
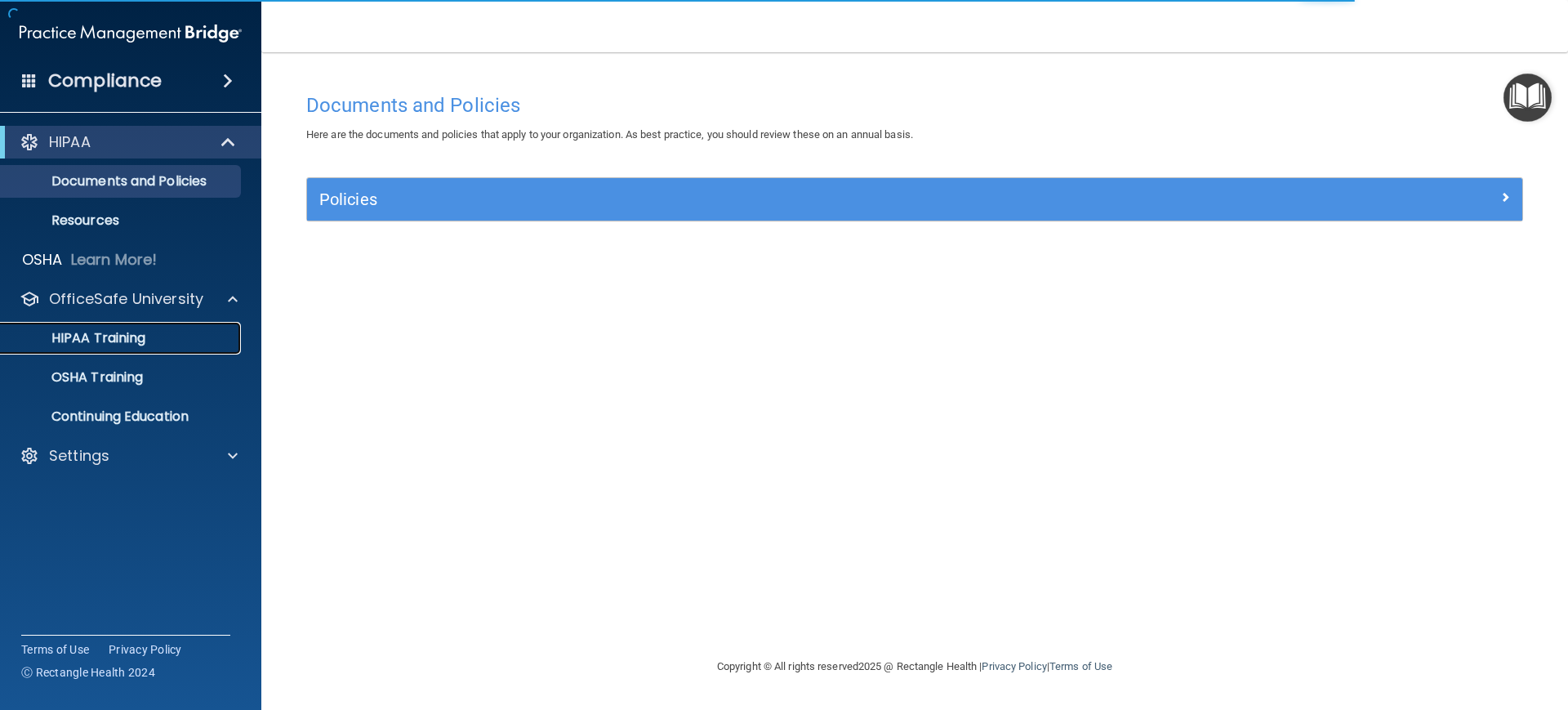
click at [76, 330] on p "HIPAA Training" at bounding box center [78, 338] width 134 height 16
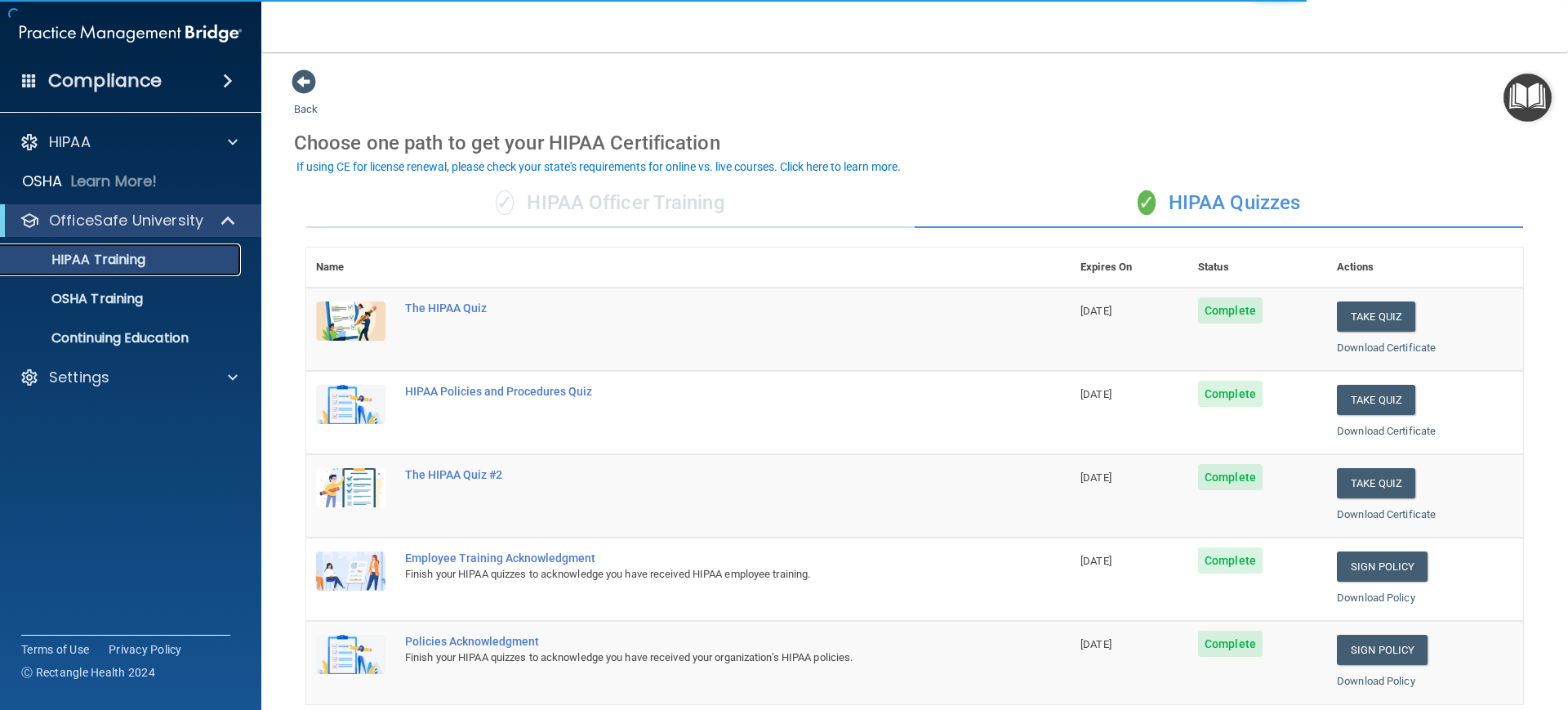
click at [95, 263] on p "HIPAA Training" at bounding box center [78, 259] width 134 height 16
